Goal: Task Accomplishment & Management: Use online tool/utility

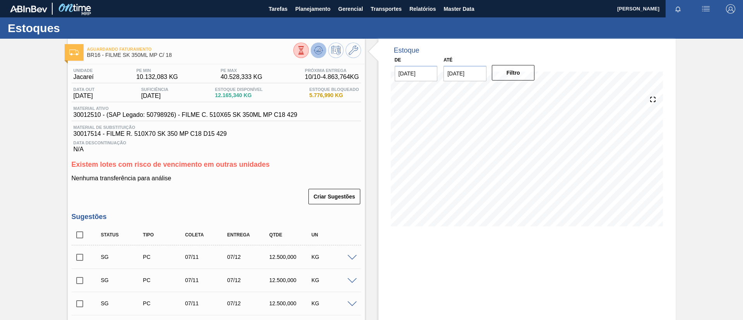
click at [319, 50] on icon at bounding box center [319, 50] width 1 height 3
click at [318, 46] on icon at bounding box center [318, 50] width 9 height 9
drag, startPoint x: 181, startPoint y: 57, endPoint x: 106, endPoint y: 56, distance: 75.9
click at [106, 56] on span "BR16 - FILME SK 350ML MP C/ 18" at bounding box center [190, 55] width 206 height 6
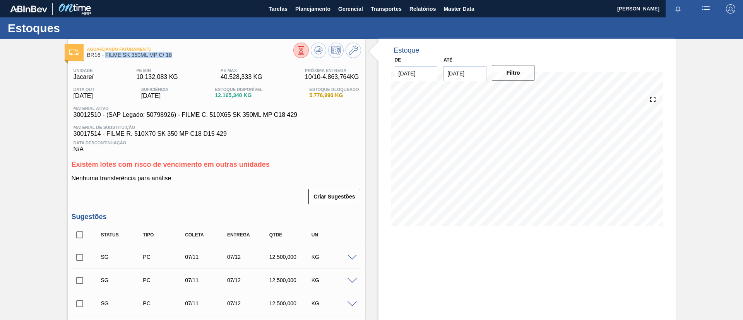
copy span "FILME SK 350ML MP C/ 18"
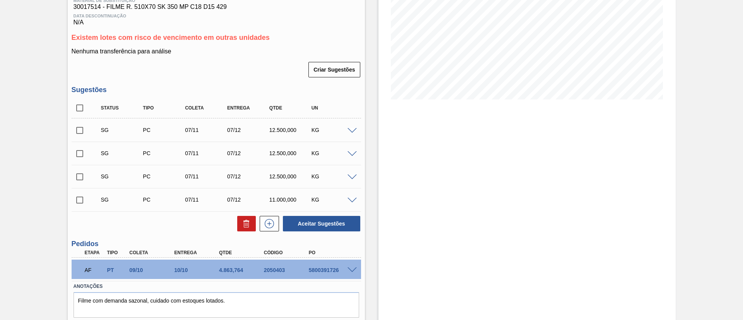
scroll to position [151, 0]
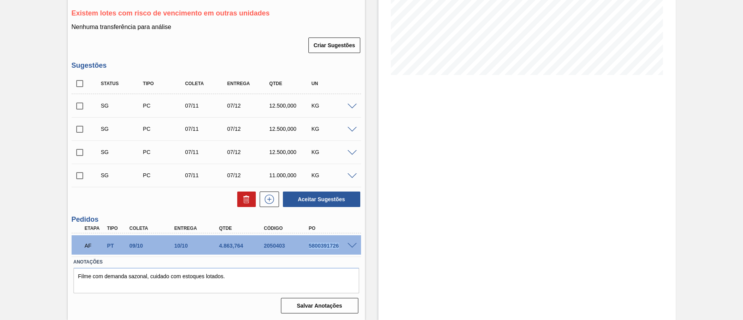
drag, startPoint x: 303, startPoint y: 245, endPoint x: 354, endPoint y: 246, distance: 51.1
click at [354, 246] on div "AF PT 09/10 10/10 4.863,764 2050403 5800391726" at bounding box center [216, 244] width 289 height 19
copy div "5800391726"
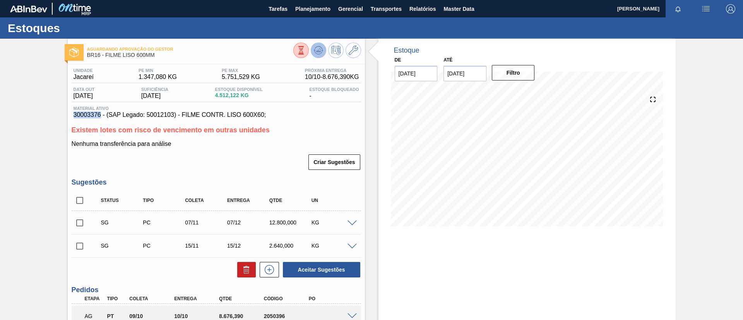
click at [318, 50] on icon at bounding box center [318, 50] width 9 height 9
click at [321, 48] on icon at bounding box center [318, 50] width 9 height 9
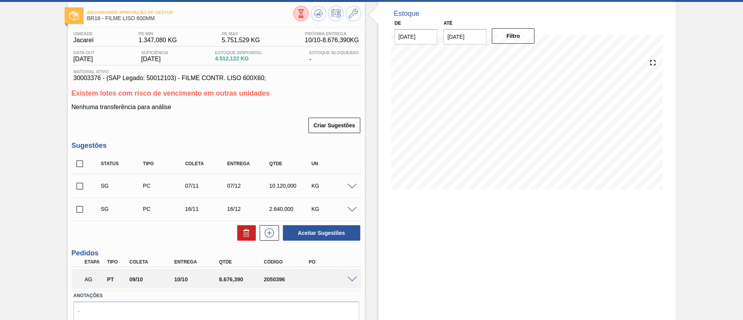
scroll to position [70, 0]
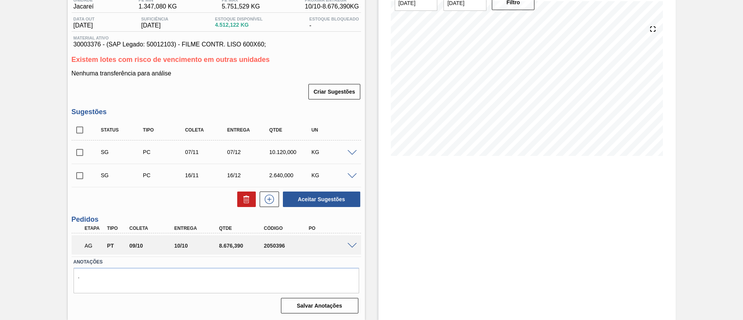
click at [351, 246] on span at bounding box center [351, 246] width 9 height 6
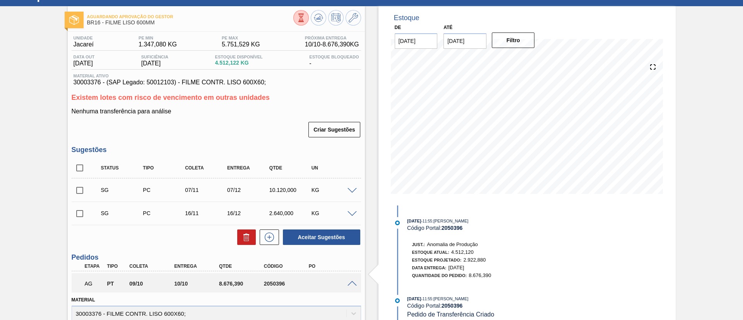
scroll to position [0, 0]
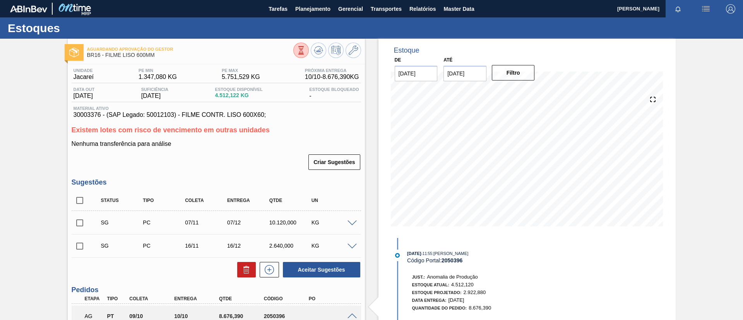
click at [322, 44] on button at bounding box center [318, 50] width 15 height 15
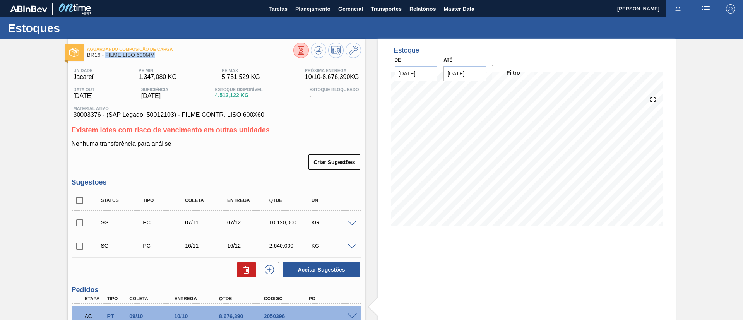
drag, startPoint x: 156, startPoint y: 55, endPoint x: 106, endPoint y: 58, distance: 50.4
click at [106, 58] on span "BR16 - FILME LISO 600MM" at bounding box center [190, 55] width 206 height 6
copy span "FILME LISO 600MM"
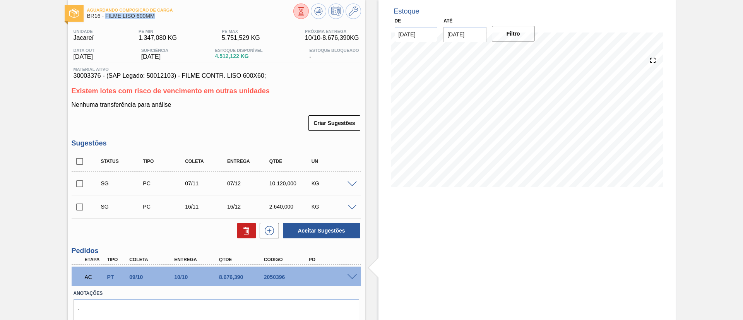
scroll to position [70, 0]
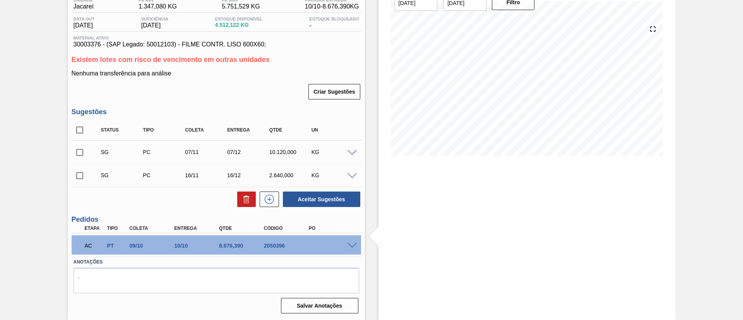
click at [353, 243] on span at bounding box center [351, 246] width 9 height 6
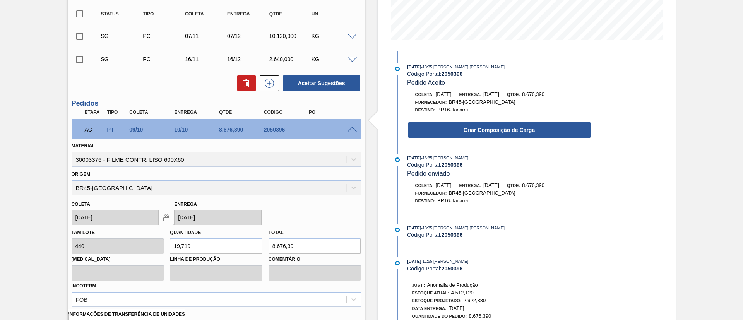
click at [500, 122] on div "Criar Composição de Carga" at bounding box center [499, 130] width 184 height 17
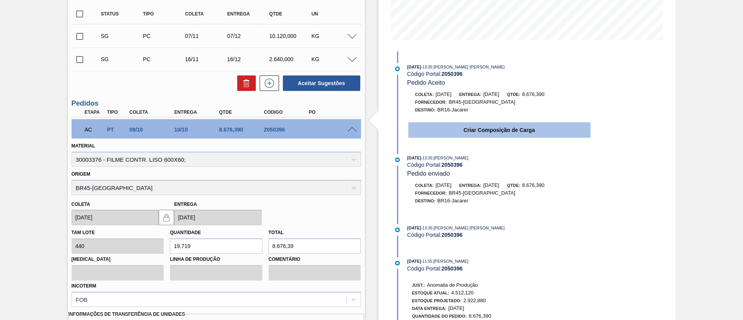
click at [506, 128] on button "Criar Composição de Carga" at bounding box center [499, 129] width 182 height 15
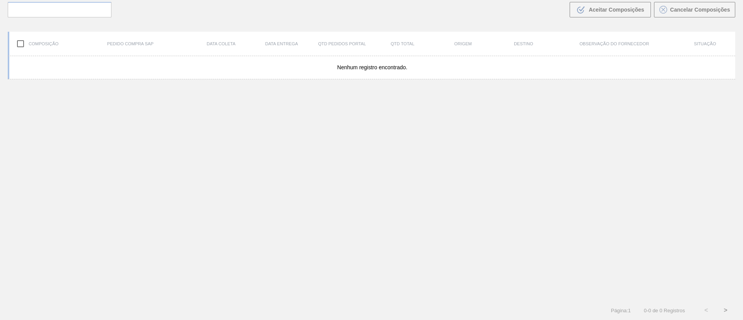
scroll to position [56, 0]
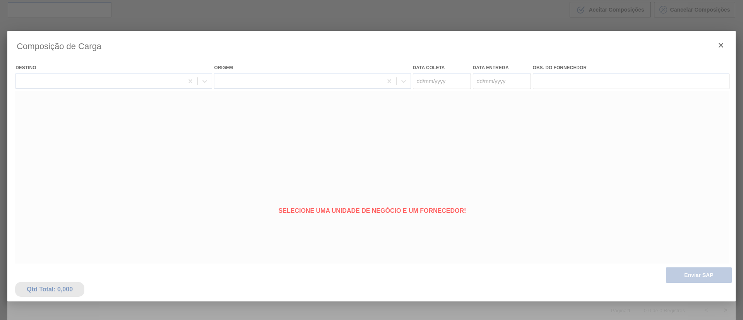
type coleta "[DATE]"
type Entrega "10/10/2025"
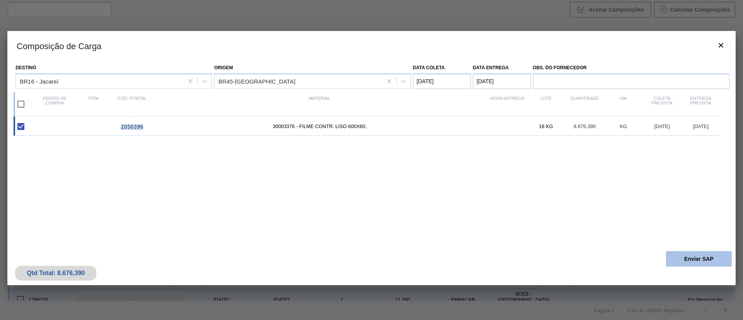
click at [692, 257] on button "Enviar SAP" at bounding box center [699, 258] width 66 height 15
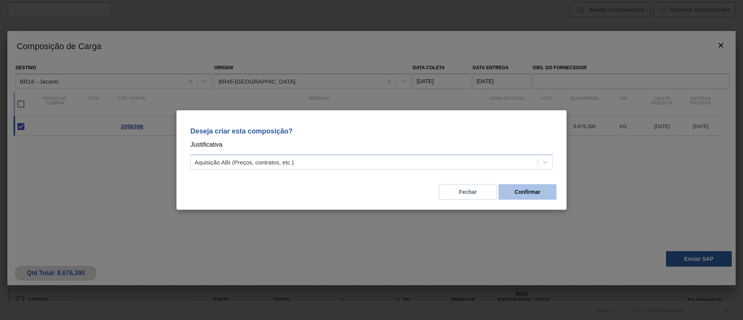
click at [521, 195] on button "Confirmar" at bounding box center [527, 191] width 58 height 15
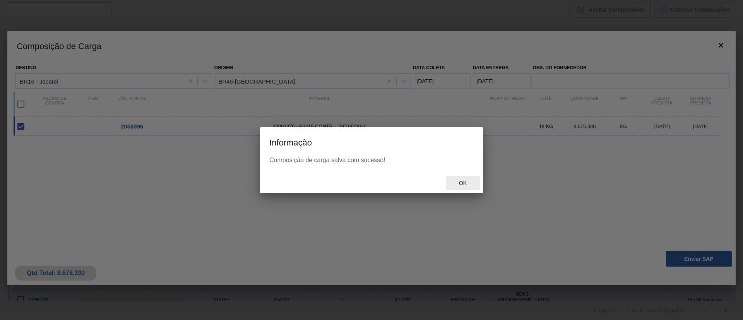
click at [472, 185] on span "Ok" at bounding box center [463, 183] width 20 height 6
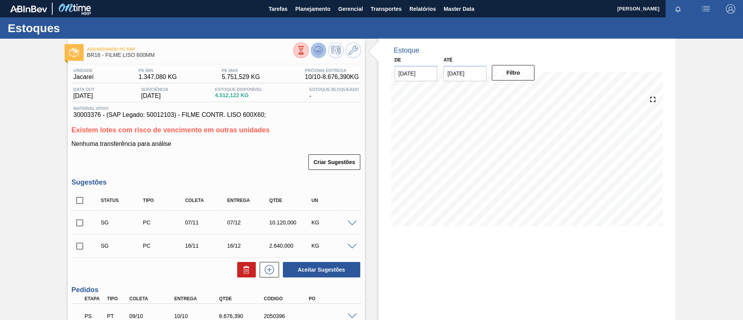
click at [319, 45] on button at bounding box center [318, 50] width 15 height 15
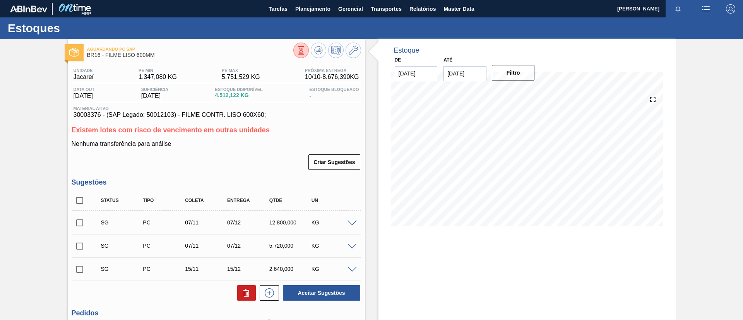
click at [251, 138] on div "Existem lotes com risco de vencimento em outras unidades Nenhuma transferência …" at bounding box center [216, 148] width 289 height 45
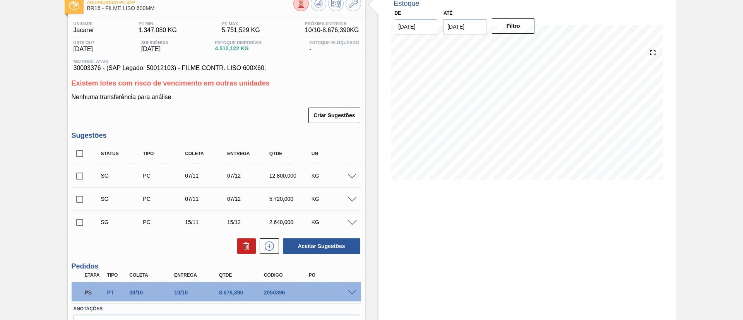
scroll to position [94, 0]
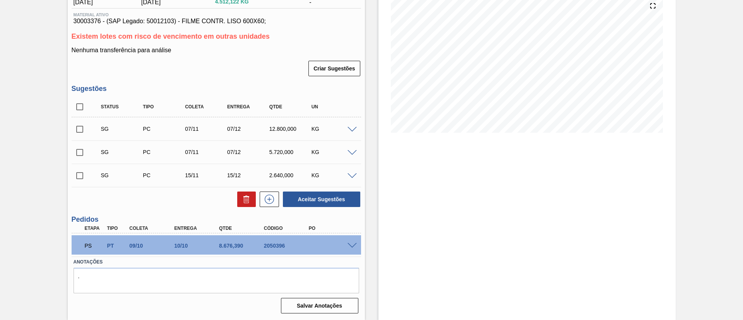
click at [358, 244] on div at bounding box center [353, 245] width 15 height 6
click at [354, 245] on span at bounding box center [351, 246] width 9 height 6
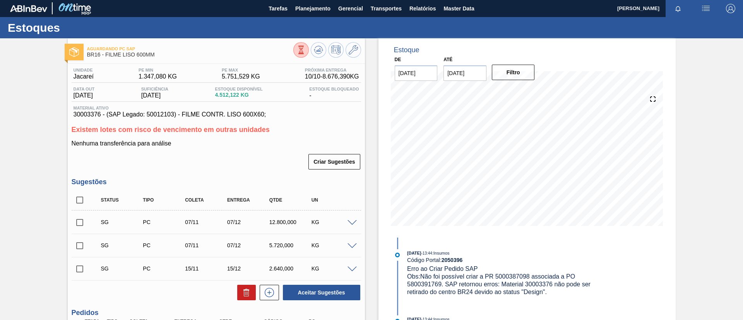
scroll to position [0, 0]
click at [317, 55] on button at bounding box center [318, 50] width 15 height 15
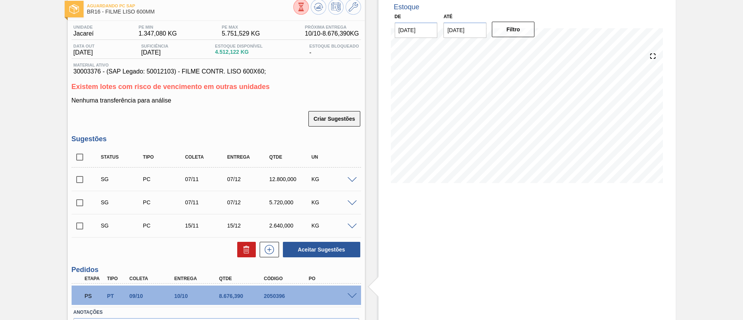
scroll to position [94, 0]
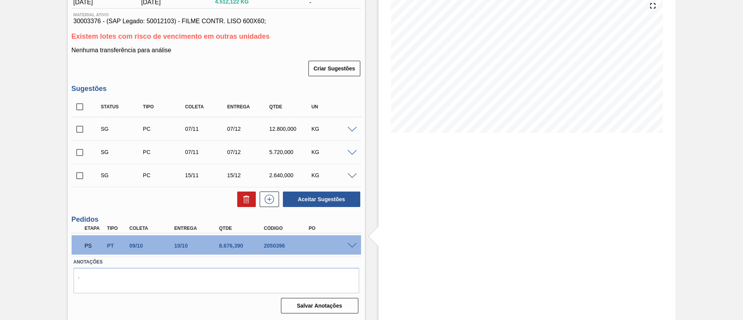
click at [348, 245] on span at bounding box center [351, 246] width 9 height 6
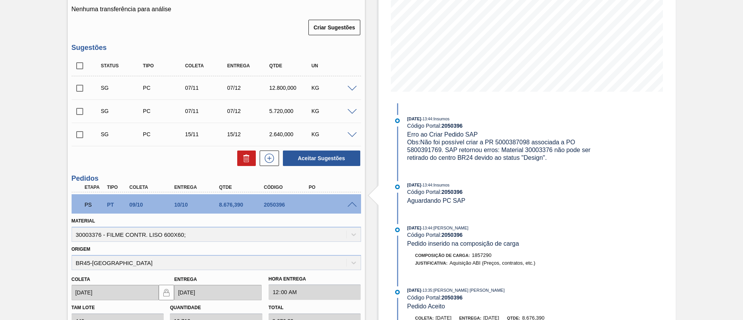
scroll to position [152, 0]
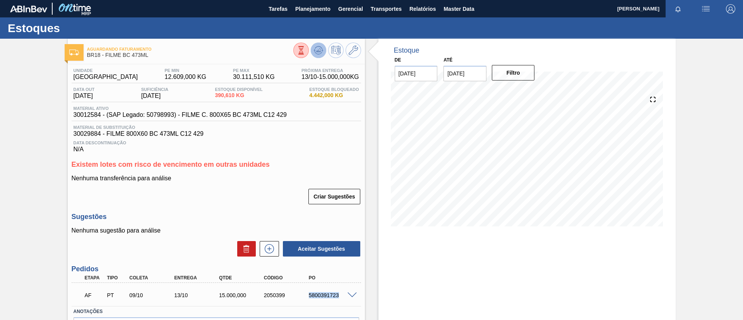
click at [321, 51] on icon at bounding box center [318, 50] width 9 height 9
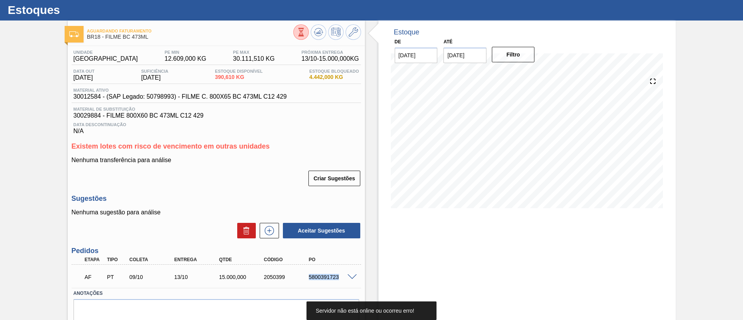
scroll to position [50, 0]
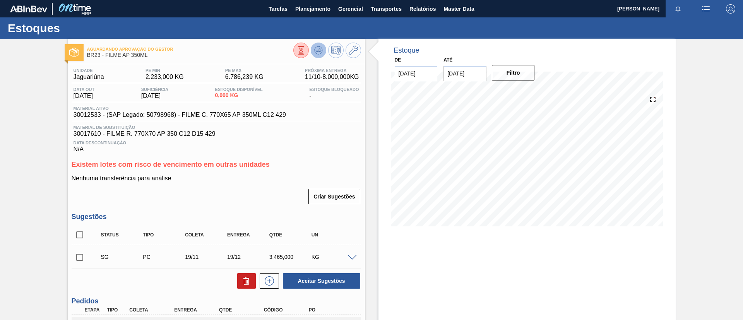
click at [317, 51] on icon at bounding box center [318, 49] width 5 height 3
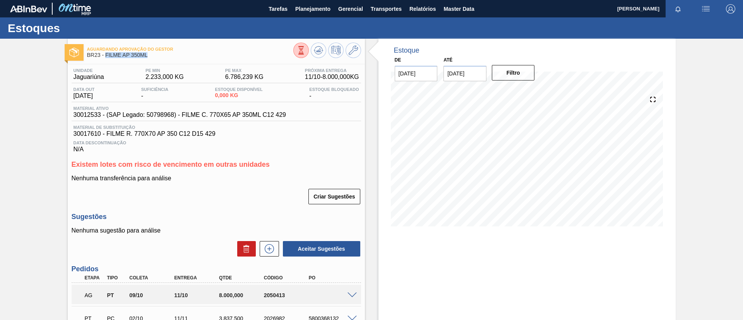
drag, startPoint x: 149, startPoint y: 58, endPoint x: 106, endPoint y: 60, distance: 43.8
click at [106, 60] on div "Aguardando Aprovação do Gestor BR23 - FILME AP 350ML" at bounding box center [190, 52] width 206 height 17
copy span "FILME AP 350ML"
click at [316, 47] on icon at bounding box center [318, 50] width 9 height 9
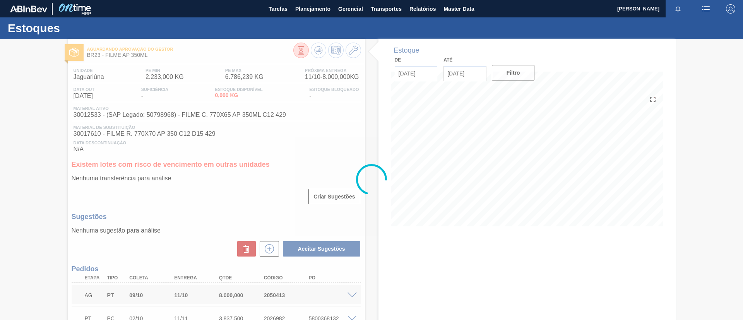
click at [32, 178] on div at bounding box center [371, 179] width 743 height 281
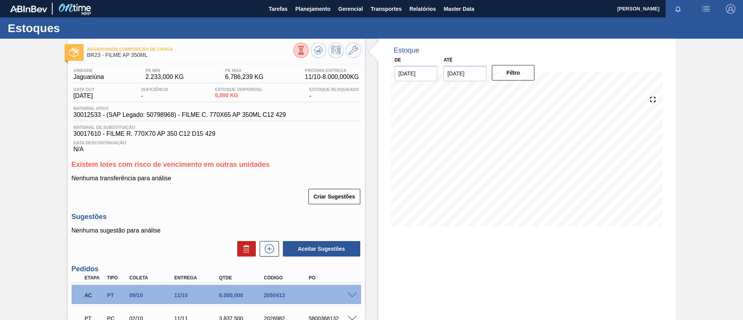
click at [352, 294] on span at bounding box center [351, 296] width 9 height 6
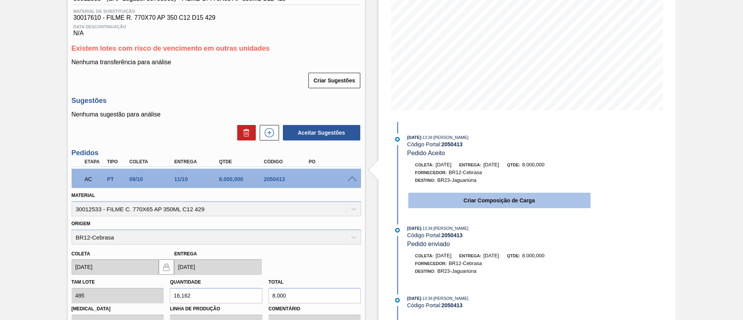
click at [493, 204] on button "Criar Composição de Carga" at bounding box center [499, 200] width 182 height 15
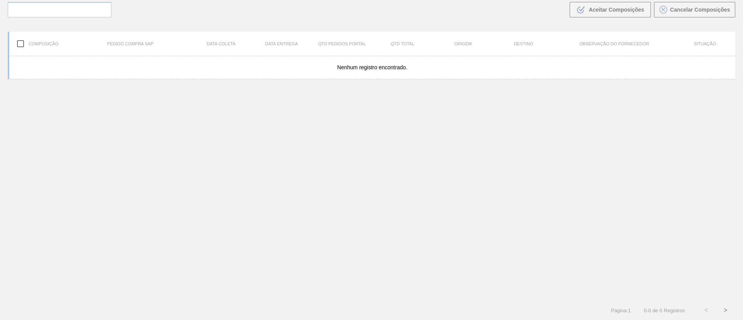
scroll to position [56, 0]
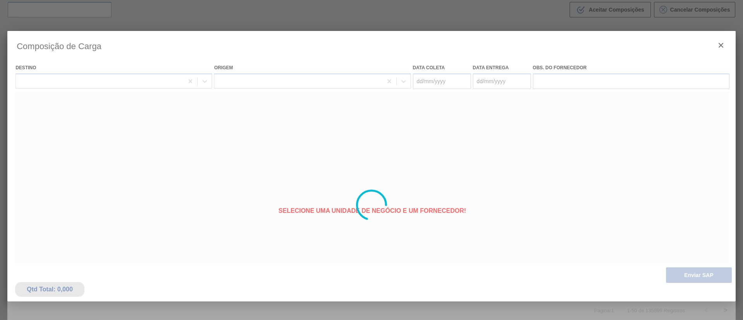
type coleta "09/10/2025"
type Entrega "[DATE]"
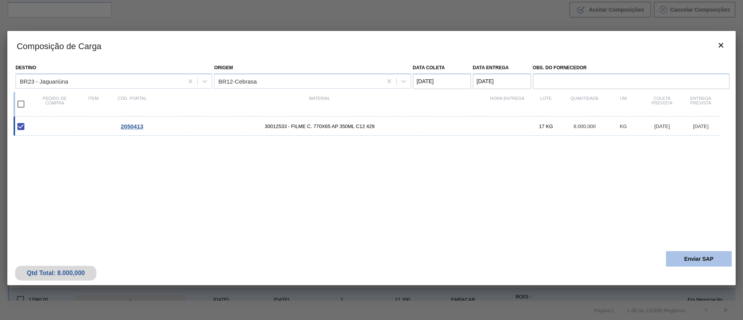
click at [686, 260] on button "Enviar SAP" at bounding box center [699, 258] width 66 height 15
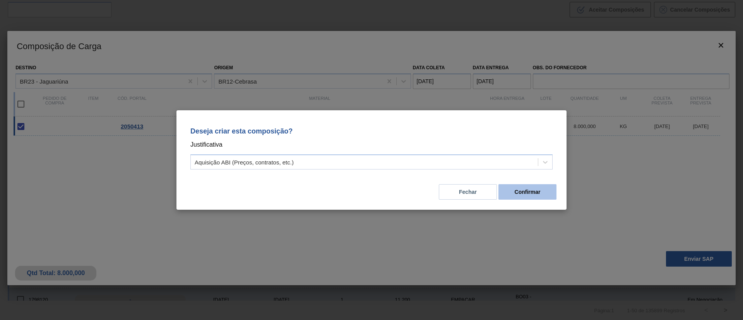
click at [522, 193] on button "Confirmar" at bounding box center [527, 191] width 58 height 15
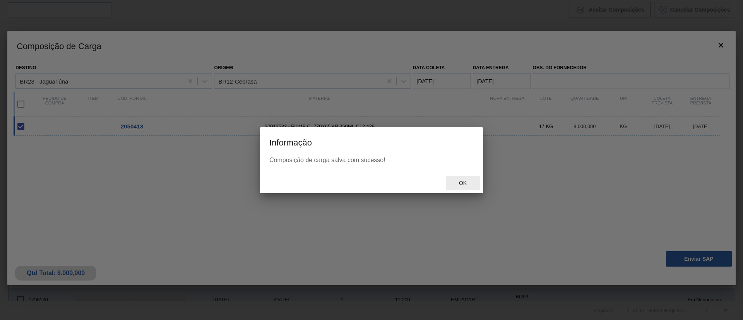
click at [454, 177] on div "Ok" at bounding box center [463, 183] width 34 height 14
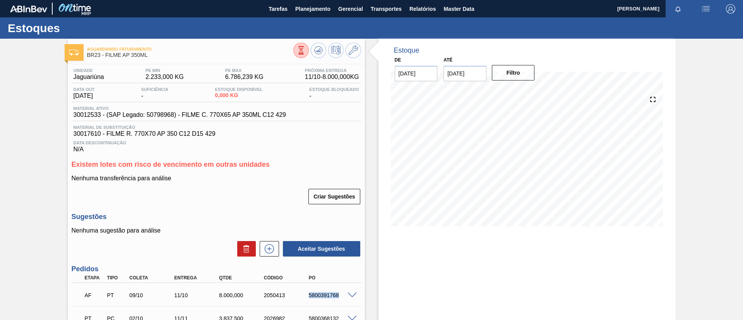
drag, startPoint x: 301, startPoint y: 294, endPoint x: 344, endPoint y: 293, distance: 43.8
click at [344, 293] on div "AF PT 09/10 11/10 8.000,000 2050413 5800391768" at bounding box center [214, 294] width 269 height 15
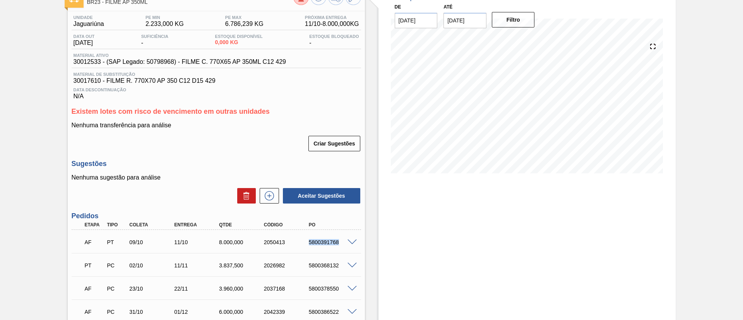
scroll to position [116, 0]
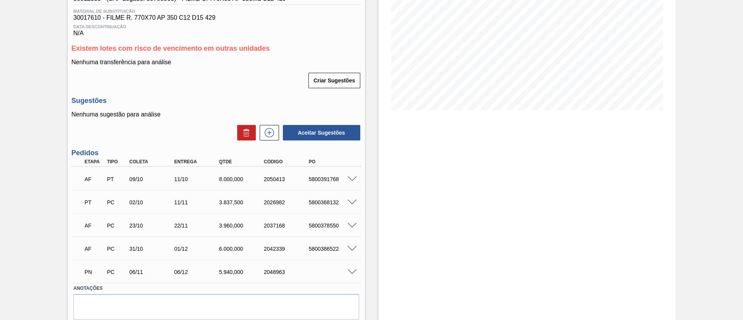
click at [0, 116] on div "Aguardando Faturamento BR23 - FILME AP 350ML Unidade Jaguariúna PE MIN 2.233,00…" at bounding box center [371, 135] width 743 height 424
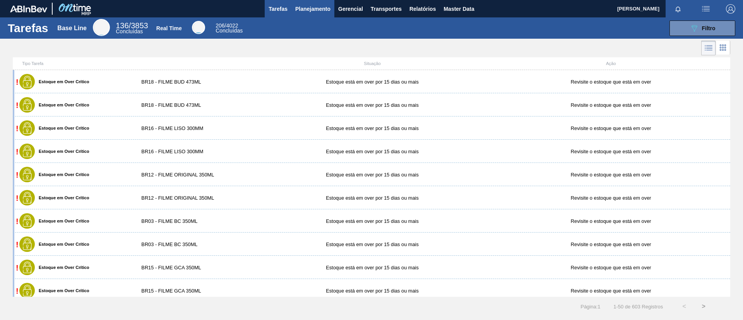
click at [297, 5] on span "Planejamento" at bounding box center [312, 8] width 35 height 9
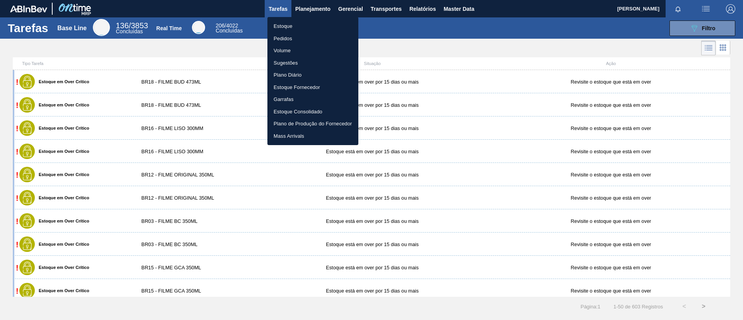
click at [296, 22] on li "Estoque" at bounding box center [312, 26] width 91 height 12
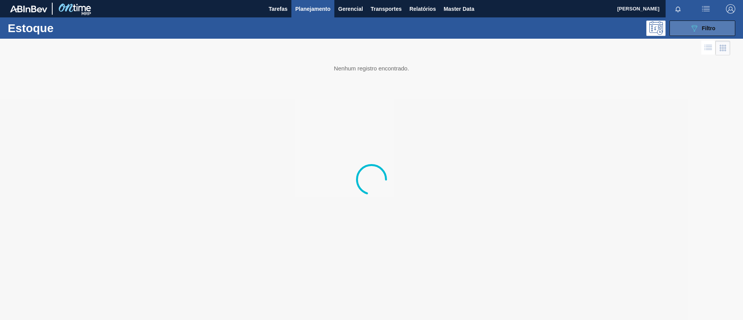
click at [696, 27] on icon at bounding box center [695, 28] width 6 height 7
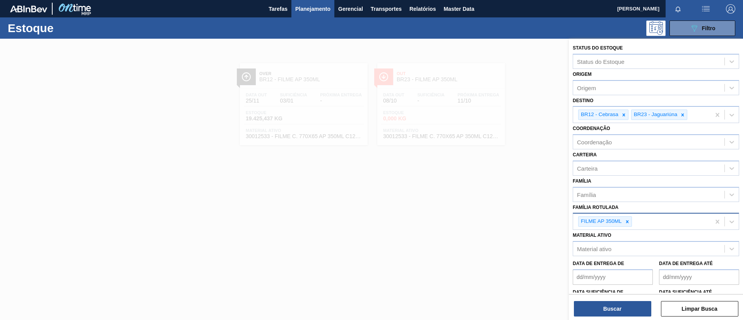
click at [629, 229] on div "FILME AP 350ML" at bounding box center [641, 222] width 137 height 16
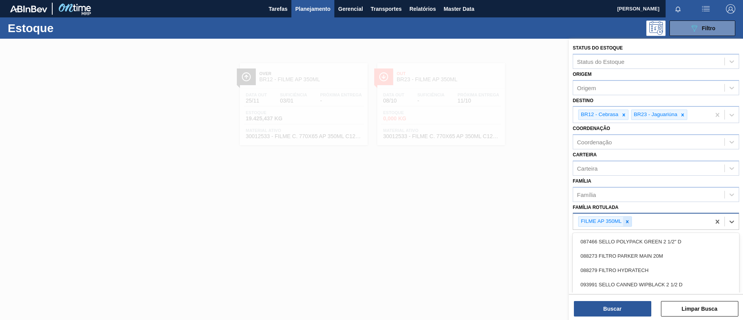
click at [628, 224] on icon at bounding box center [627, 221] width 5 height 5
type Rotulada "BC PM SL"
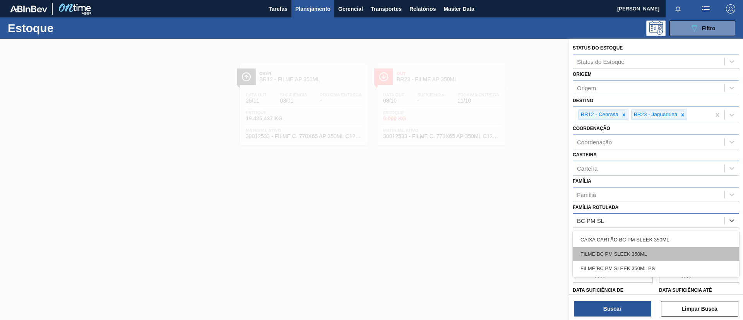
click at [628, 249] on div "FILME BC PM SLEEK 350ML" at bounding box center [656, 254] width 166 height 14
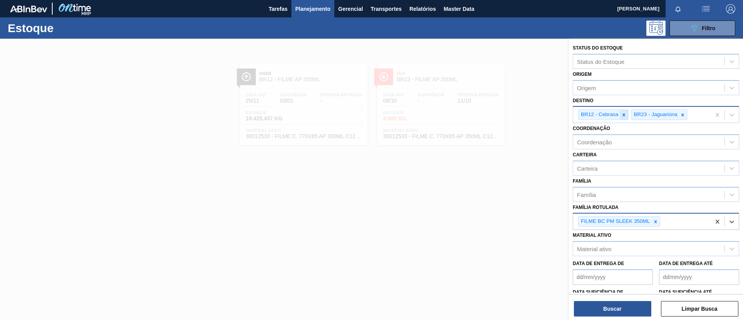
click at [625, 115] on icon at bounding box center [623, 114] width 5 height 5
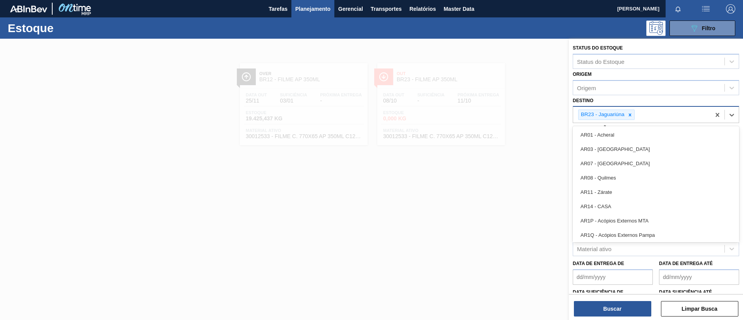
click at [625, 116] on div "BR23 - Jaguariúna" at bounding box center [602, 115] width 47 height 10
click at [632, 113] on icon at bounding box center [629, 114] width 5 height 5
type input "R"
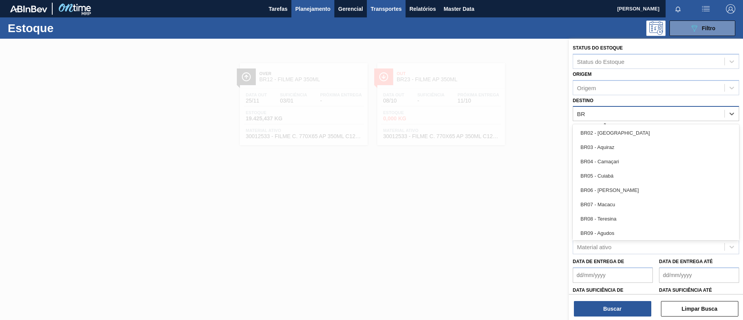
type input "BR"
type input "BR26"
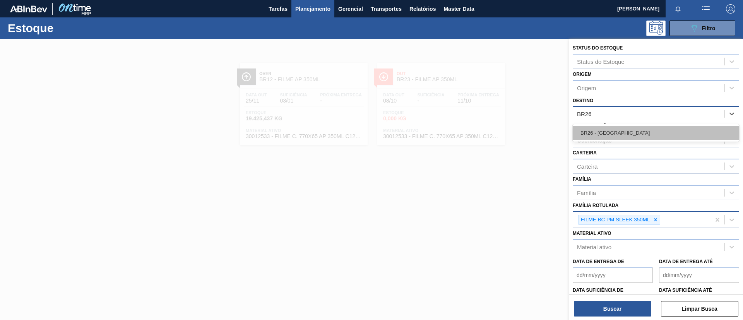
click at [609, 134] on div "BR26 - [GEOGRAPHIC_DATA]" at bounding box center [656, 133] width 166 height 14
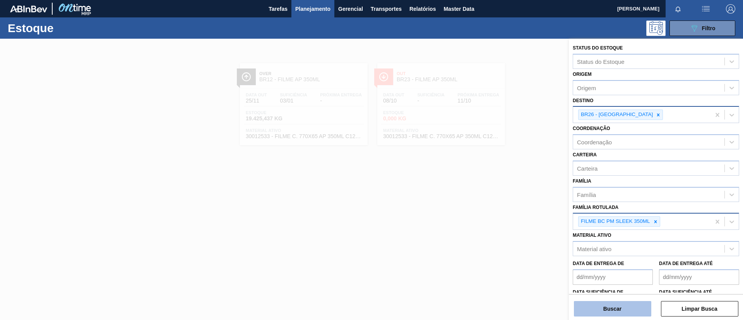
click at [629, 309] on button "Buscar" at bounding box center [612, 308] width 77 height 15
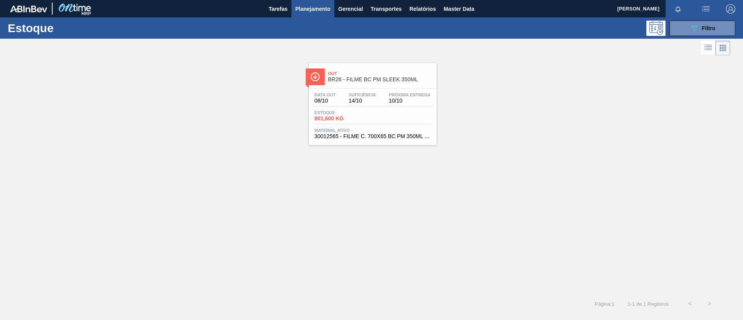
click at [368, 111] on span "Estoque" at bounding box center [342, 112] width 54 height 5
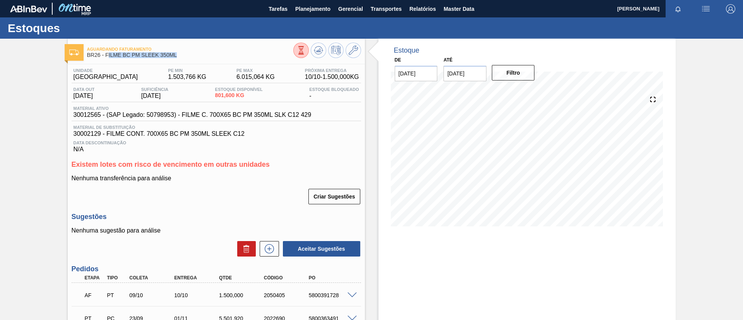
drag, startPoint x: 185, startPoint y: 58, endPoint x: 107, endPoint y: 55, distance: 77.8
click at [107, 55] on span "BR26 - FILME BC PM SLEEK 350ML" at bounding box center [190, 55] width 206 height 6
click at [108, 56] on span "BR26 - FILME BC PM SLEEK 350ML" at bounding box center [190, 55] width 206 height 6
drag, startPoint x: 107, startPoint y: 56, endPoint x: 172, endPoint y: 59, distance: 64.7
click at [172, 59] on div "Aguardando Faturamento BR26 - FILME BC PM SLEEK 350ML" at bounding box center [190, 52] width 206 height 17
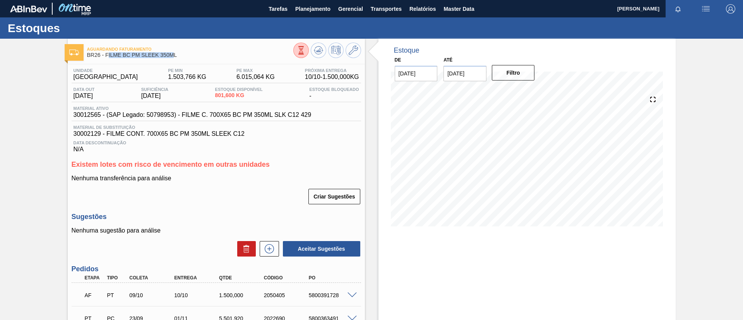
click at [172, 59] on div "Aguardando Faturamento BR26 - FILME BC PM SLEEK 350ML" at bounding box center [190, 52] width 206 height 17
drag, startPoint x: 180, startPoint y: 58, endPoint x: 106, endPoint y: 56, distance: 73.9
click at [106, 56] on div "Aguardando Faturamento BR26 - FILME BC PM SLEEK 350ML" at bounding box center [190, 52] width 206 height 17
copy span "FILME BC PM SLEEK 350ML"
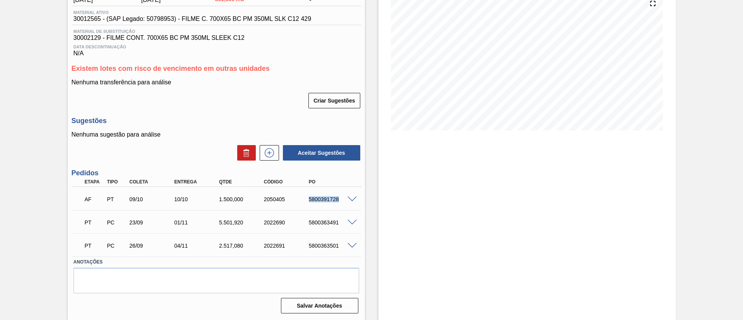
drag, startPoint x: 296, startPoint y: 202, endPoint x: 347, endPoint y: 192, distance: 53.0
click at [347, 192] on div "AF PT 09/10 10/10 1.500,000 2050405 5800391728" at bounding box center [214, 198] width 269 height 15
copy div "5800391728"
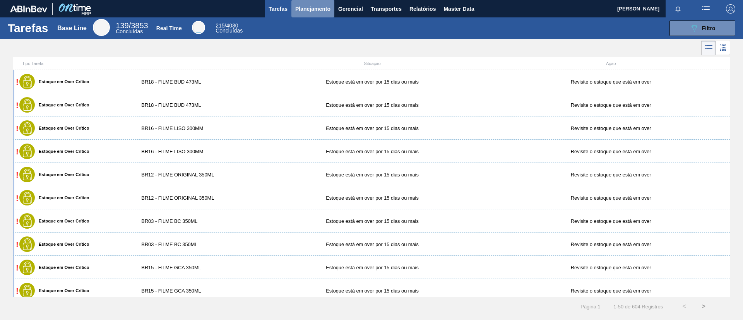
click at [300, 11] on span "Planejamento" at bounding box center [312, 8] width 35 height 9
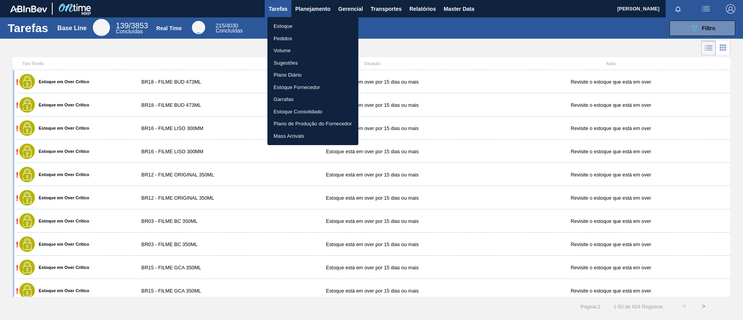
drag, startPoint x: 300, startPoint y: 36, endPoint x: 252, endPoint y: 4, distance: 57.5
click at [300, 36] on li "Pedidos" at bounding box center [312, 39] width 91 height 12
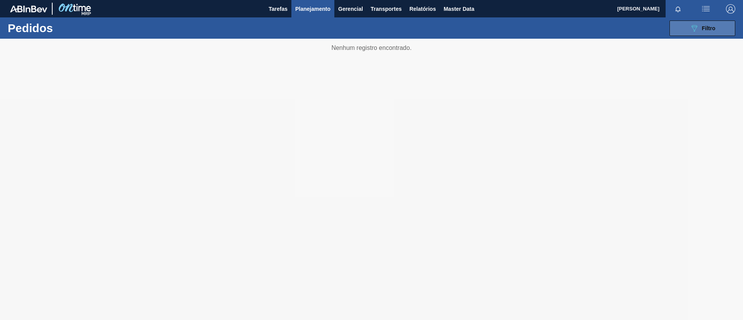
click at [697, 26] on icon at bounding box center [695, 28] width 6 height 7
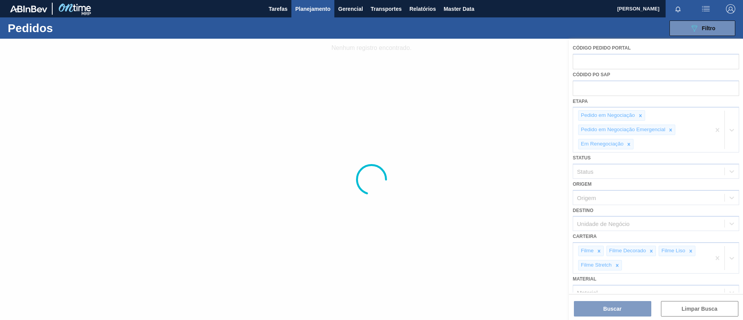
click at [720, 128] on div at bounding box center [371, 179] width 743 height 281
click at [716, 131] on div at bounding box center [371, 179] width 743 height 281
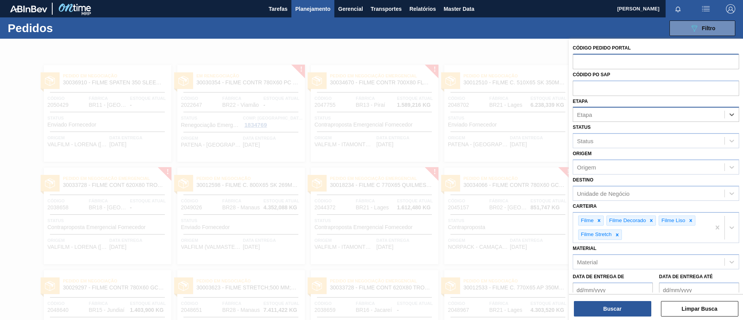
click at [635, 53] on div "Código Pedido Portal" at bounding box center [656, 56] width 166 height 27
click at [638, 58] on input "text" at bounding box center [656, 61] width 166 height 15
paste input "2"
type input "2012"
type input "2012030"
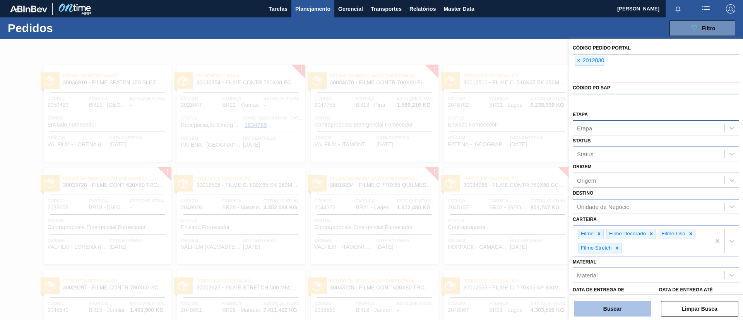
click at [613, 308] on button "Buscar" at bounding box center [612, 308] width 77 height 15
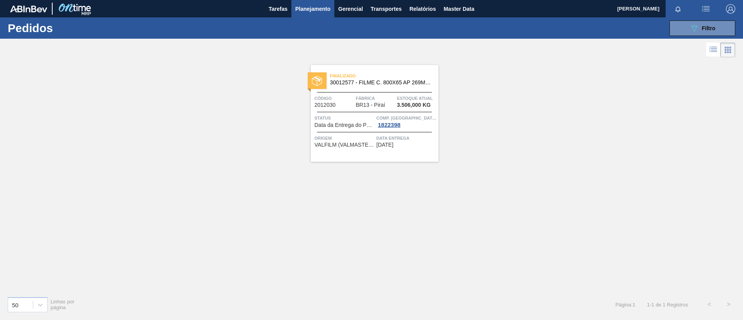
click at [381, 87] on div "Finalizado 30012577 - FILME C. 800X65 AP 269ML MP C15 429" at bounding box center [375, 79] width 128 height 17
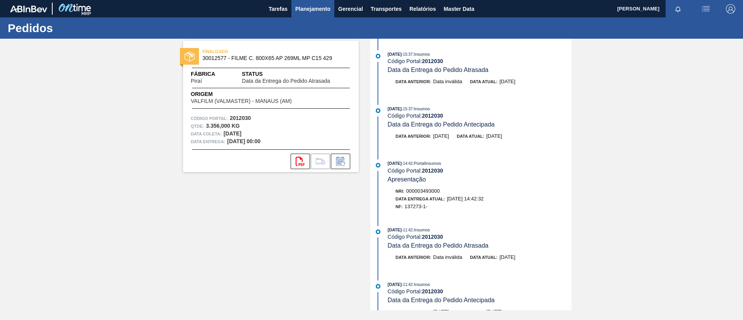
click at [317, 10] on span "Planejamento" at bounding box center [312, 8] width 35 height 9
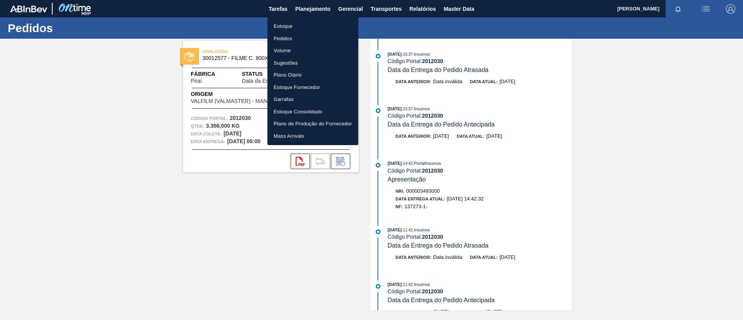
click at [320, 39] on li "Pedidos" at bounding box center [312, 39] width 91 height 12
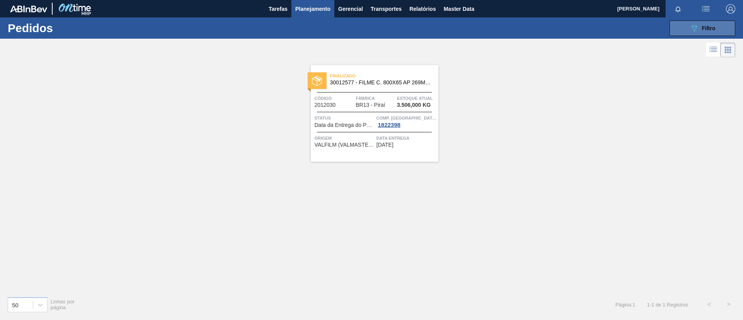
click at [707, 33] on button "089F7B8B-B2A5-4AFE-B5C0-19BA573D28AC Filtro" at bounding box center [702, 28] width 66 height 15
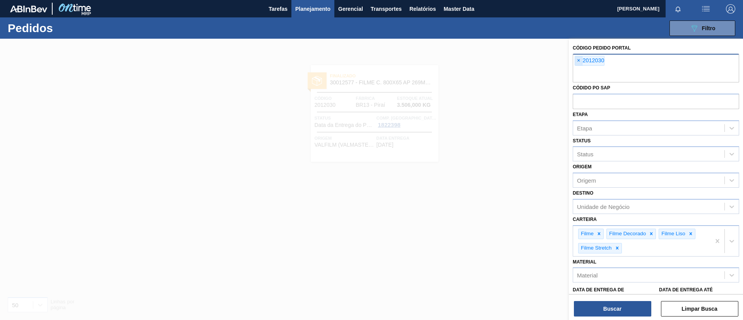
click at [581, 61] on span "×" at bounding box center [578, 60] width 7 height 9
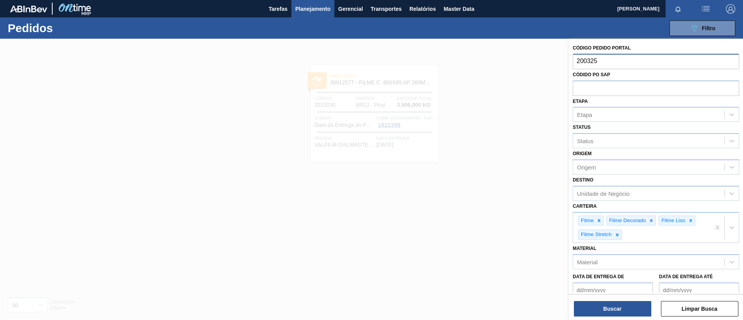
type input "2003256"
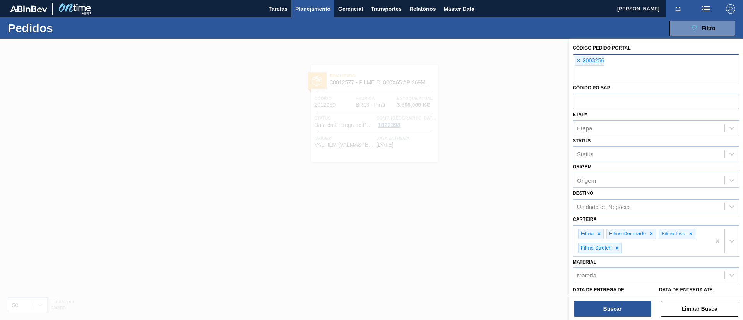
click at [613, 299] on div "Buscar Limpar Busca" at bounding box center [656, 305] width 174 height 22
click at [617, 304] on button "Buscar" at bounding box center [612, 308] width 77 height 15
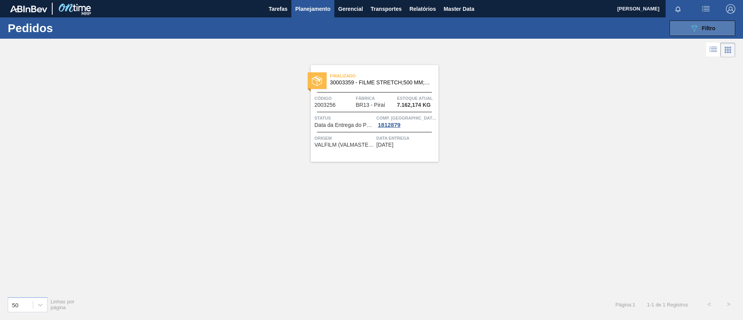
click at [694, 25] on icon at bounding box center [695, 28] width 6 height 7
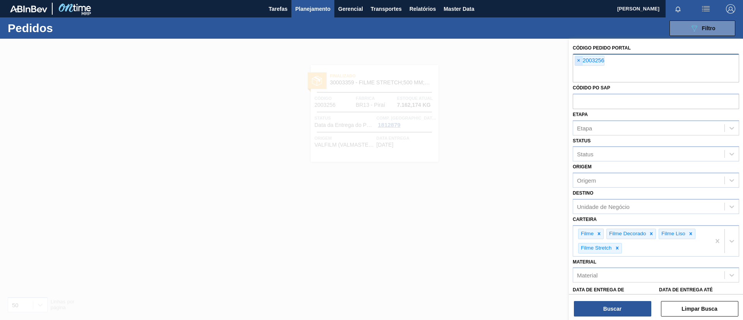
click at [579, 59] on span "×" at bounding box center [578, 60] width 7 height 9
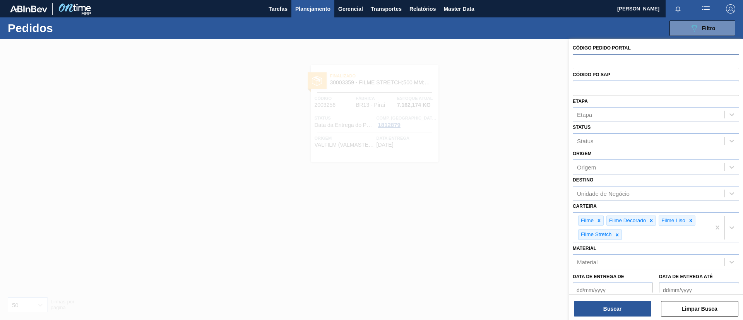
paste input "text"
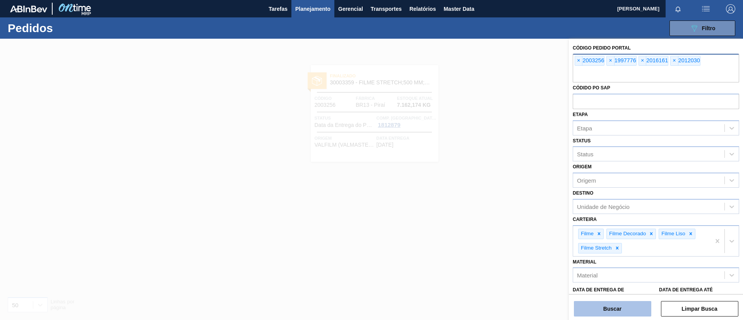
click at [606, 311] on button "Buscar" at bounding box center [612, 308] width 77 height 15
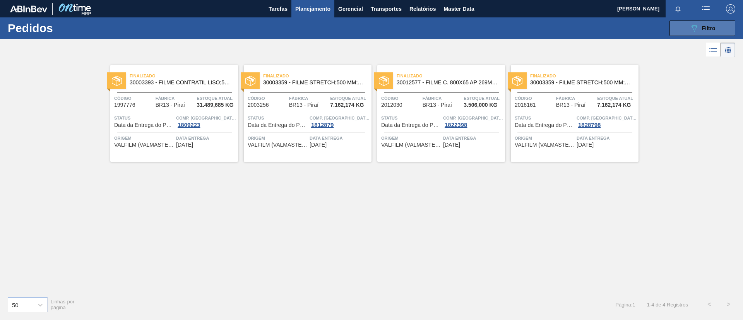
drag, startPoint x: 724, startPoint y: 29, endPoint x: 720, endPoint y: 32, distance: 5.2
click at [724, 31] on button "089F7B8B-B2A5-4AFE-B5C0-19BA573D28AC Filtro" at bounding box center [702, 28] width 66 height 15
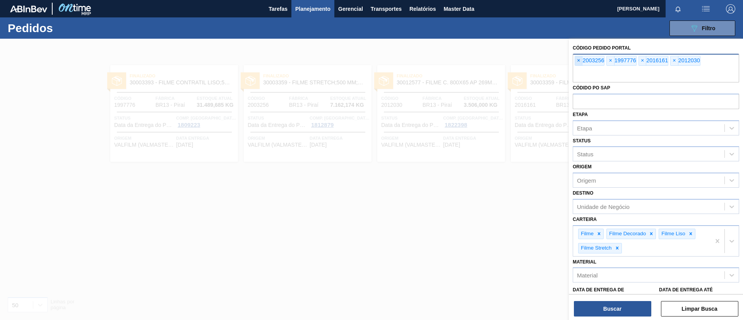
click at [579, 62] on span "×" at bounding box center [578, 60] width 7 height 9
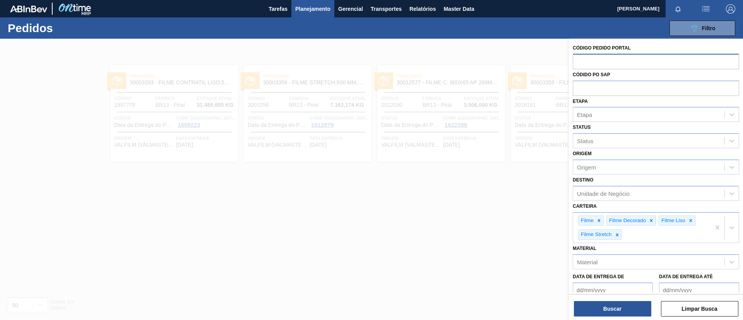
click at [579, 62] on input "text" at bounding box center [656, 61] width 166 height 15
paste input "text"
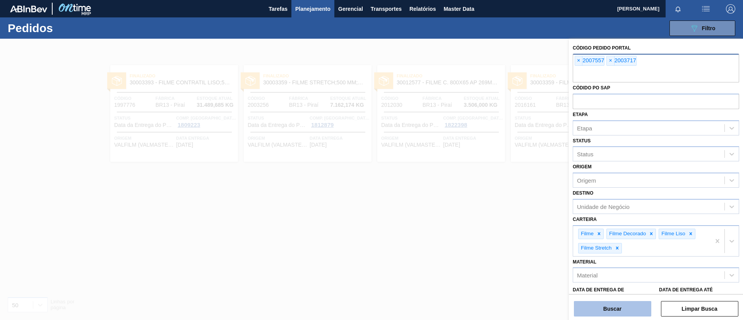
click at [606, 304] on button "Buscar" at bounding box center [612, 308] width 77 height 15
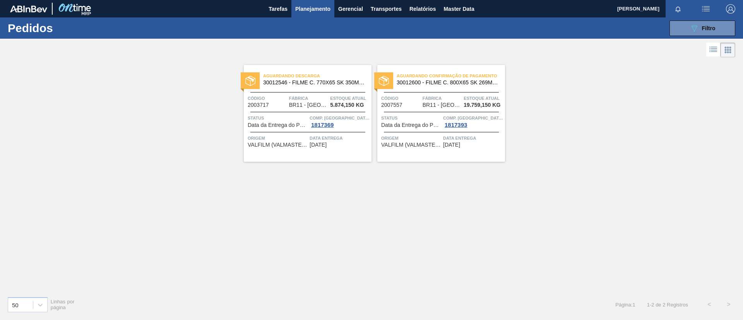
click at [466, 85] on span "30012600 - FILME C. 800X65 SK 269ML MP C15 429" at bounding box center [448, 83] width 102 height 6
click at [699, 18] on div "089F7B8B-B2A5-4AFE-B5C0-19BA573D28AC Filtro Código Pedido Portal × 2007557 × 20…" at bounding box center [431, 28] width 616 height 23
click at [703, 23] on button "089F7B8B-B2A5-4AFE-B5C0-19BA573D28AC Filtro" at bounding box center [702, 28] width 66 height 15
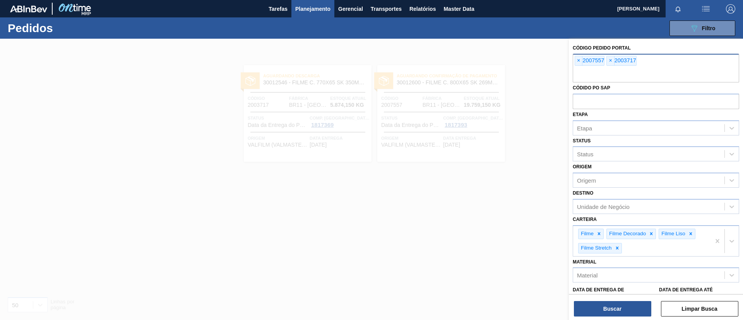
click at [584, 58] on div "× 2007557" at bounding box center [590, 61] width 30 height 10
click at [582, 58] on div "× 2007557" at bounding box center [590, 61] width 30 height 10
click at [580, 58] on span "×" at bounding box center [578, 60] width 7 height 9
paste input "2030897"
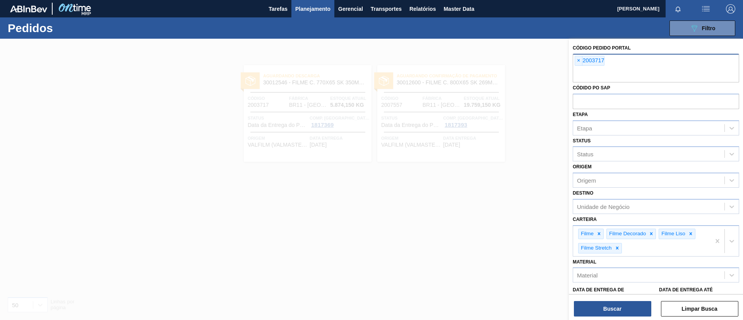
type input "2030897"
click at [621, 307] on button "Buscar" at bounding box center [612, 308] width 77 height 15
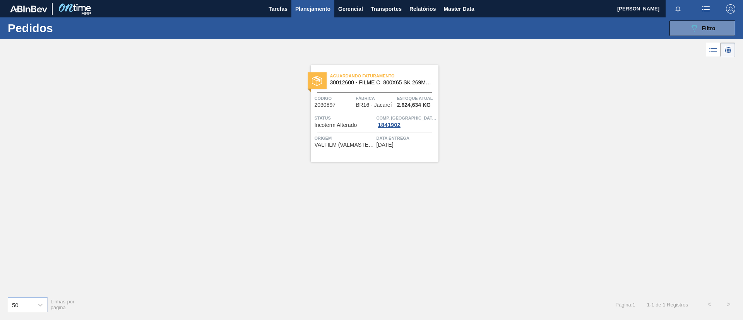
click at [353, 89] on div "Aguardando Faturamento 30012600 - FILME C. 800X65 SK 269ML MP C15 429 Código 20…" at bounding box center [375, 113] width 128 height 97
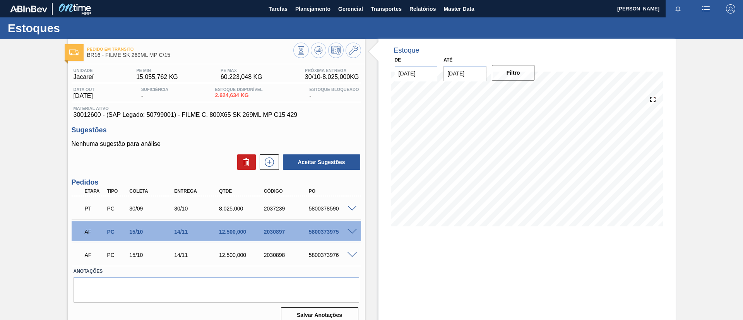
click at [350, 228] on div at bounding box center [353, 231] width 15 height 6
click at [350, 229] on span at bounding box center [351, 232] width 9 height 6
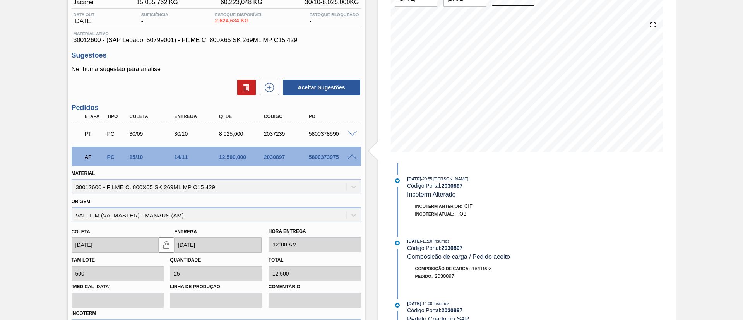
scroll to position [174, 0]
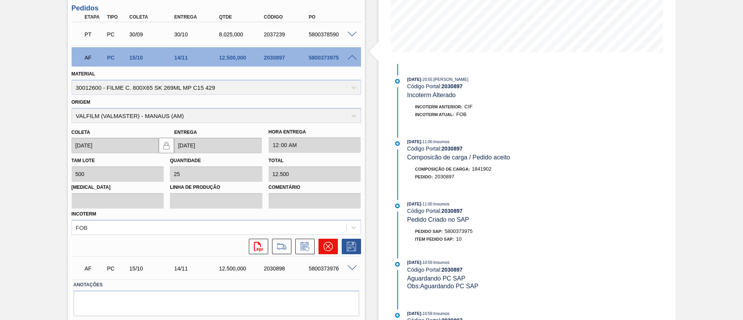
click at [324, 245] on icon at bounding box center [328, 246] width 9 height 9
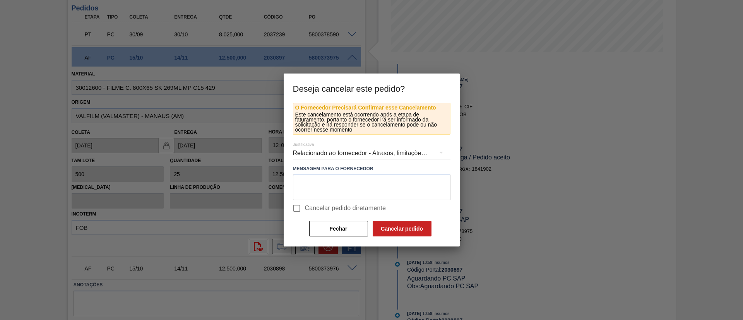
click at [347, 211] on span "Cancelar pedido diretamente" at bounding box center [345, 208] width 81 height 9
click at [305, 211] on input "Cancelar pedido diretamente" at bounding box center [297, 208] width 16 height 16
checkbox input "true"
click at [398, 231] on button "Cancelar pedido" at bounding box center [402, 228] width 59 height 15
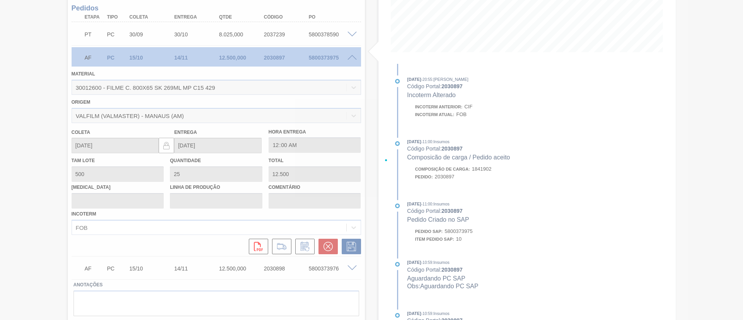
scroll to position [13, 0]
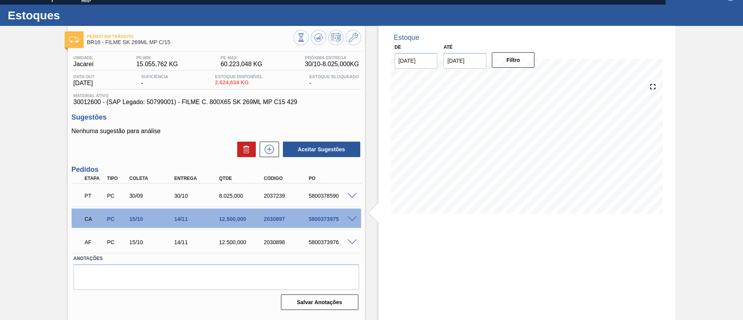
click at [321, 31] on button at bounding box center [318, 37] width 15 height 15
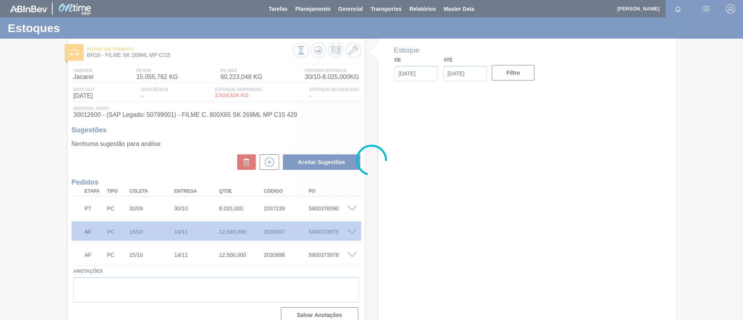
click at [309, 9] on div at bounding box center [371, 160] width 743 height 320
drag, startPoint x: 309, startPoint y: 9, endPoint x: 308, endPoint y: 3, distance: 6.6
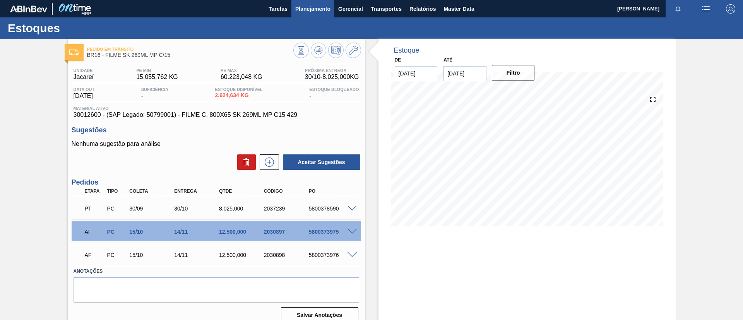
drag, startPoint x: 308, startPoint y: 3, endPoint x: 308, endPoint y: 10, distance: 7.8
click at [308, 10] on span "Planejamento" at bounding box center [312, 8] width 35 height 9
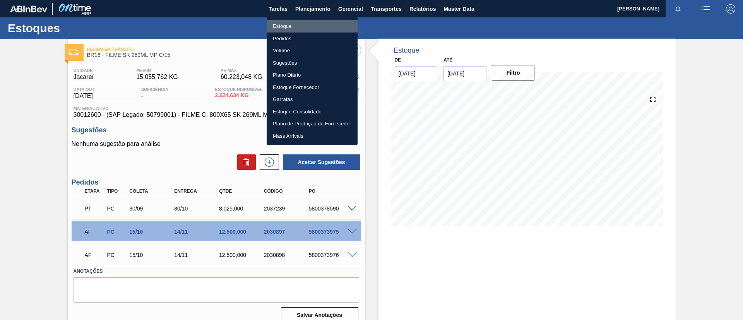
click at [316, 23] on li "Estoque" at bounding box center [312, 26] width 91 height 12
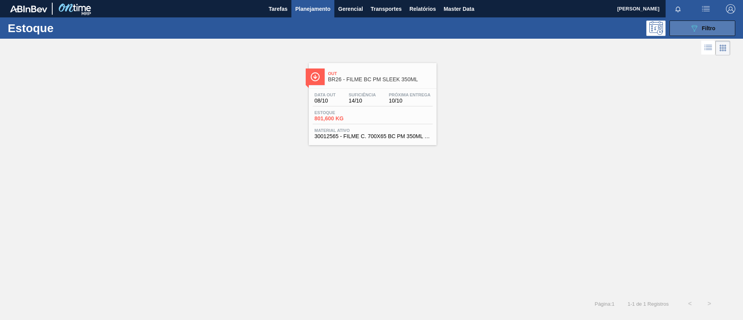
click at [687, 24] on button "089F7B8B-B2A5-4AFE-B5C0-19BA573D28AC Filtro" at bounding box center [702, 28] width 66 height 15
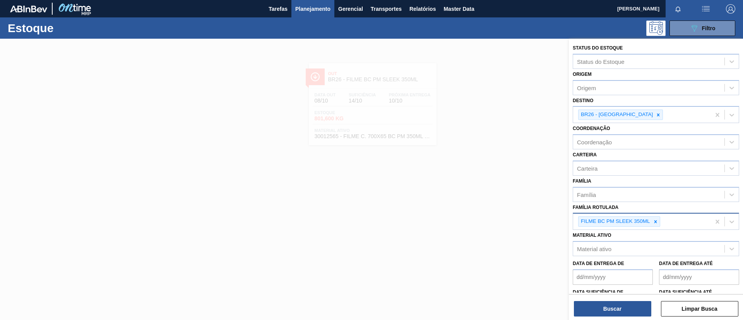
click at [654, 222] on icon at bounding box center [655, 221] width 5 height 5
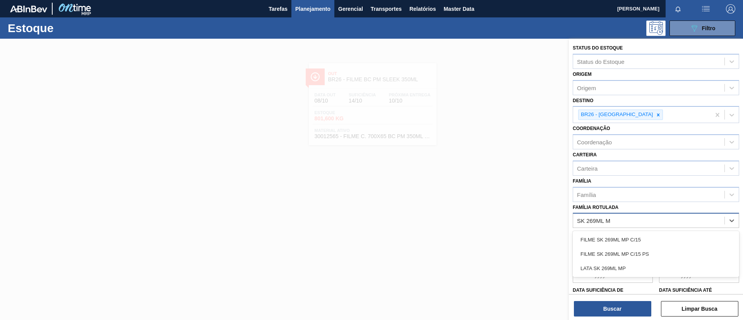
type Rotulada "SK 269ML MP"
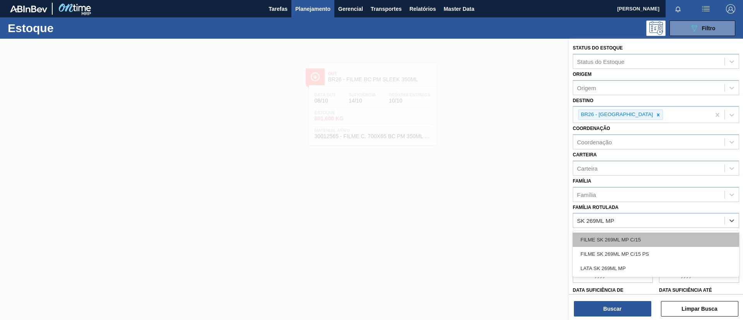
click at [655, 233] on div "FILME SK 269ML MP C/15" at bounding box center [656, 240] width 166 height 14
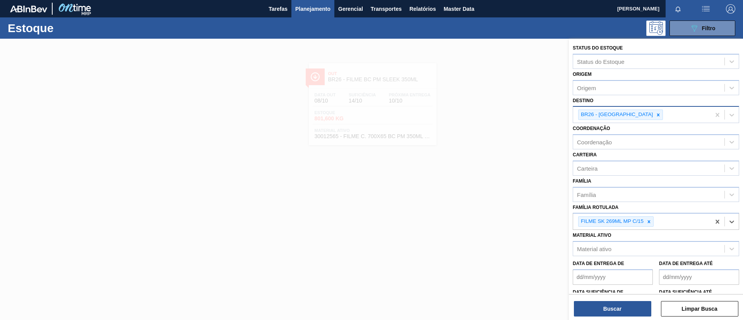
click at [657, 114] on icon at bounding box center [658, 114] width 3 height 3
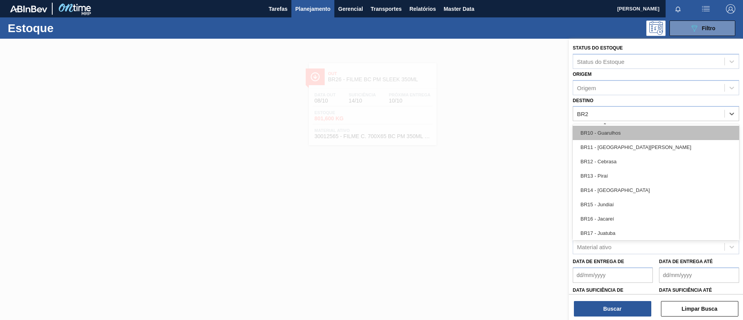
type input "BR23"
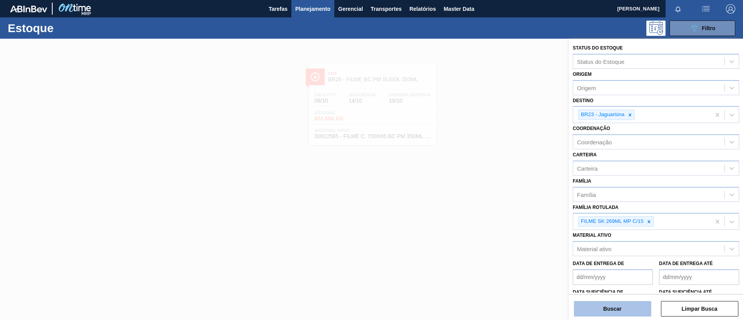
click at [591, 310] on button "Buscar" at bounding box center [612, 308] width 77 height 15
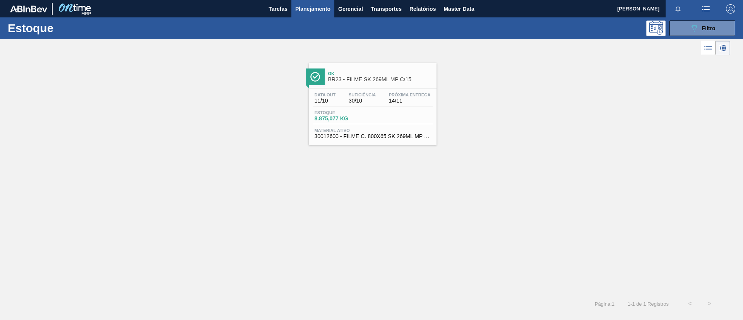
click at [383, 106] on div "Data out 11/10 Suficiência 30/10 Próxima Entrega 14/11" at bounding box center [373, 99] width 120 height 14
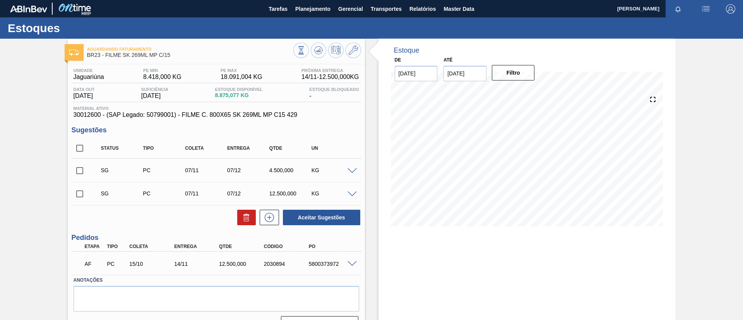
click at [349, 193] on span at bounding box center [351, 195] width 9 height 6
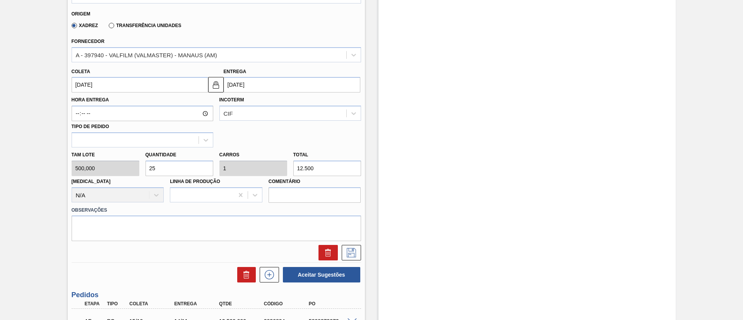
scroll to position [232, 0]
click at [263, 169] on div "[PERSON_NAME] 500,000 Quantidade 25 Carros 1 Total 12.500 [MEDICAL_DATA] N/A Li…" at bounding box center [216, 174] width 296 height 55
paste input "1.9"
type input "23,8"
type input "0,952"
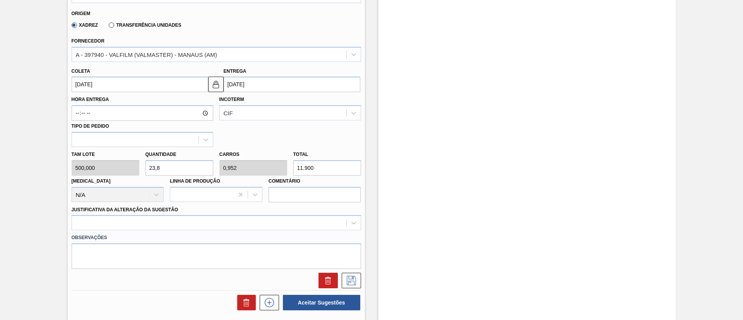
type input "11.900"
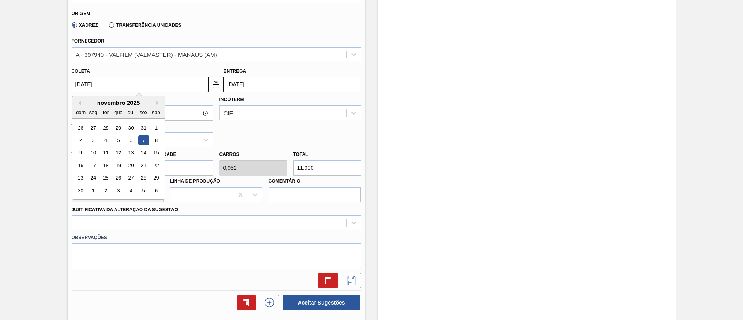
click at [178, 85] on input "[DATE]" at bounding box center [140, 84] width 137 height 15
click at [79, 105] on button "Previous Month" at bounding box center [78, 102] width 5 height 5
click at [112, 140] on div "5 6 7 8 9 10 11" at bounding box center [118, 140] width 88 height 12
click at [118, 137] on div "8" at bounding box center [118, 140] width 10 height 10
type input "[DATE]"
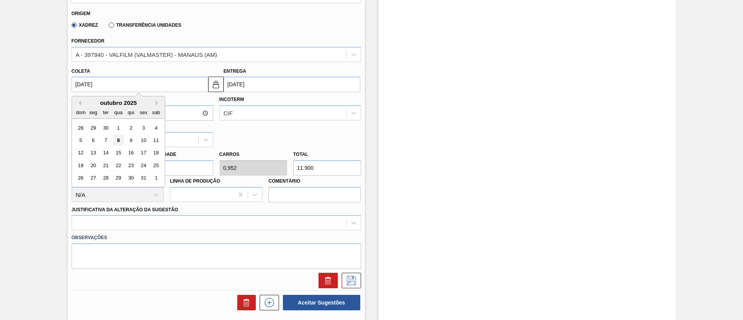
type input "[DATE]"
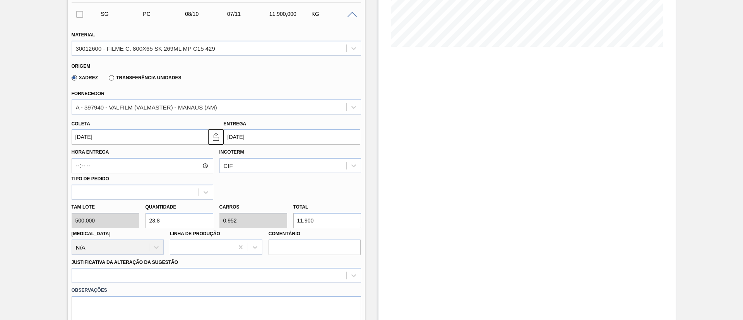
scroll to position [290, 0]
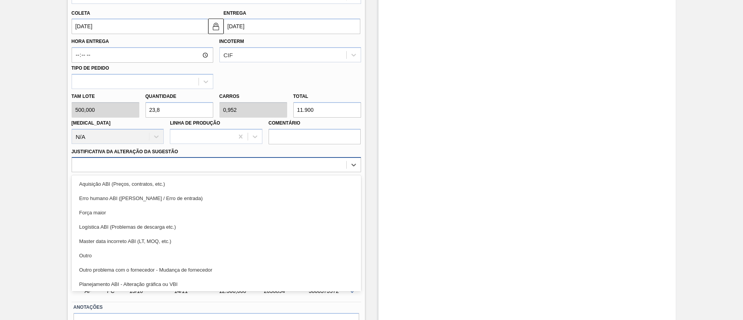
click at [309, 166] on div at bounding box center [209, 164] width 274 height 11
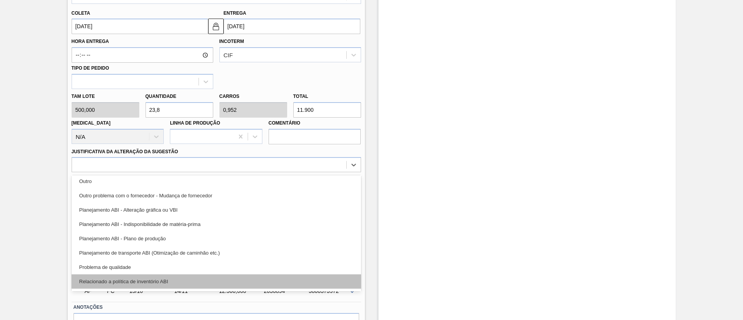
scroll to position [116, 0]
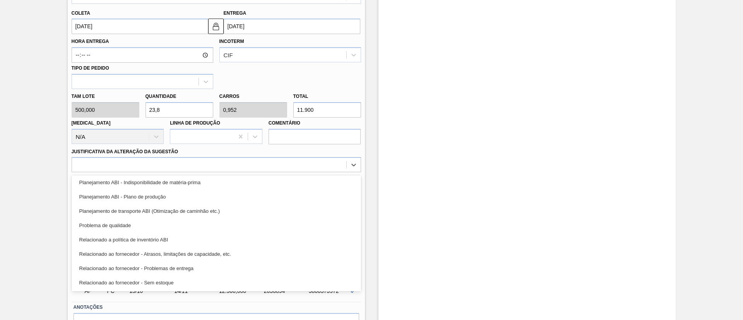
drag, startPoint x: 190, startPoint y: 188, endPoint x: 291, endPoint y: 202, distance: 102.1
click at [190, 187] on div "Planejamento ABI - Indisponibilidade de matéria-prima" at bounding box center [216, 182] width 289 height 14
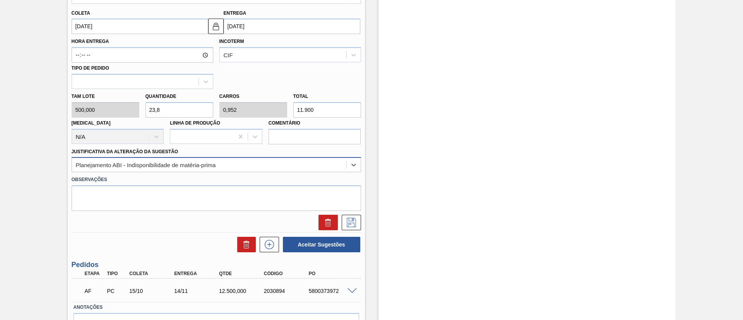
click at [232, 162] on div "Planejamento ABI - Indisponibilidade de matéria-prima" at bounding box center [209, 164] width 274 height 11
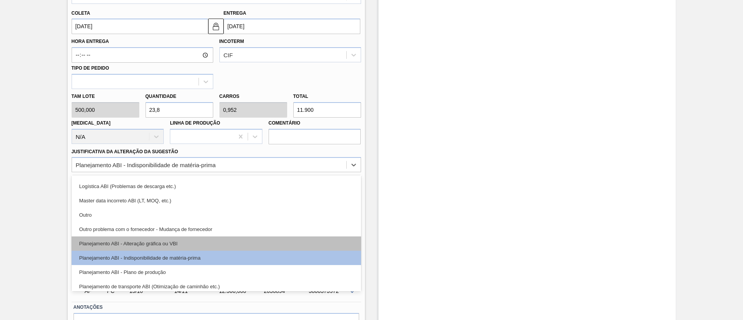
scroll to position [58, 0]
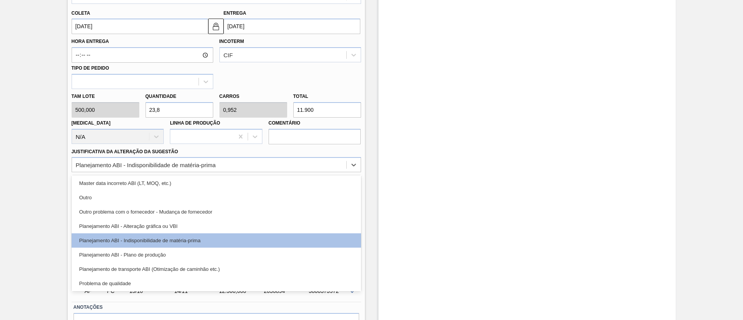
click at [203, 214] on div "Outro problema com o fornecedor - Mudança de fornecedor" at bounding box center [216, 212] width 289 height 14
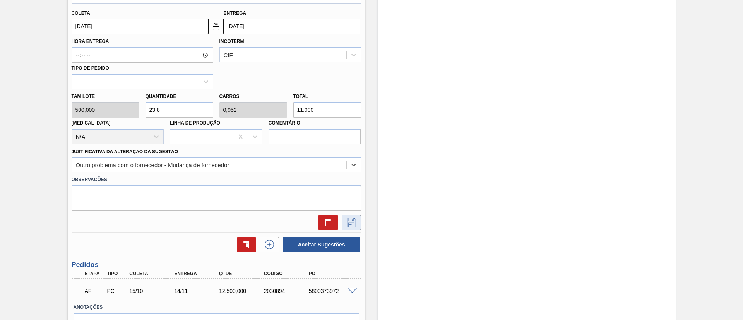
click at [351, 222] on icon at bounding box center [351, 222] width 12 height 9
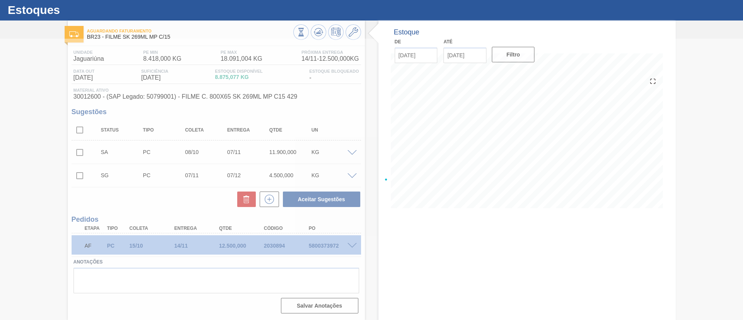
scroll to position [18, 0]
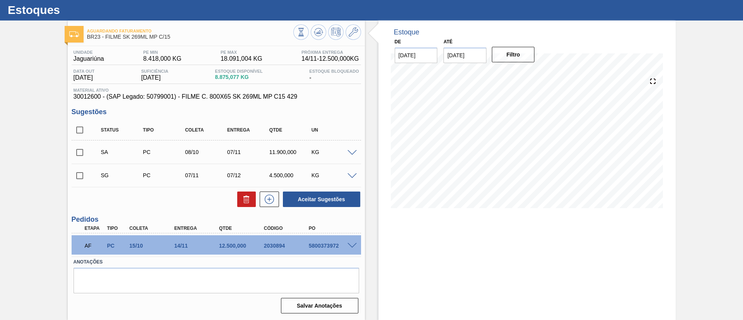
click at [78, 149] on input "checkbox" at bounding box center [80, 152] width 16 height 16
click at [308, 195] on button "Aceitar Sugestões" at bounding box center [321, 199] width 77 height 15
checkbox input "false"
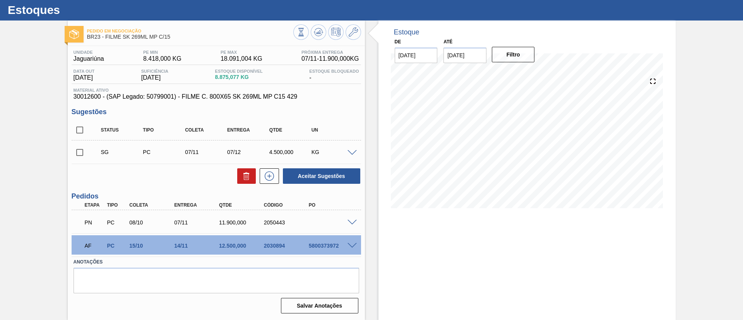
click at [353, 223] on span at bounding box center [351, 223] width 9 height 6
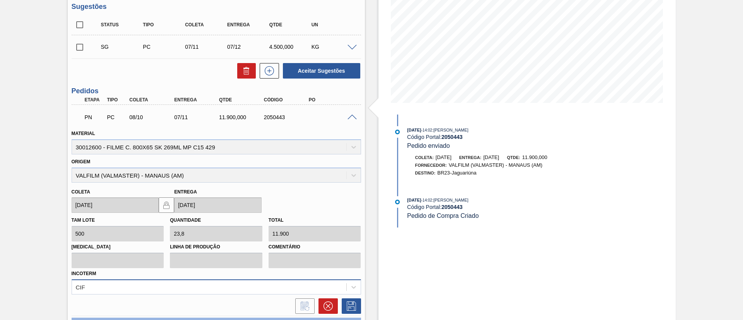
scroll to position [192, 0]
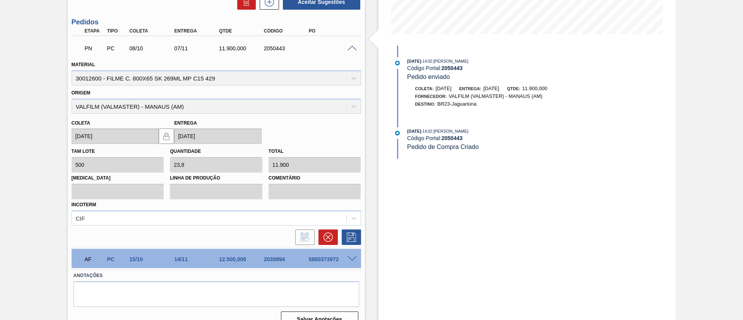
click at [263, 47] on div "2050443" at bounding box center [287, 48] width 50 height 6
copy div "2050443"
drag, startPoint x: 192, startPoint y: 226, endPoint x: 186, endPoint y: 218, distance: 9.4
click at [190, 224] on div "Material 30012600 - FILME C. 800X65 SK 269ML MP C15 429 Origem VALFILM (VALMAST…" at bounding box center [216, 151] width 289 height 188
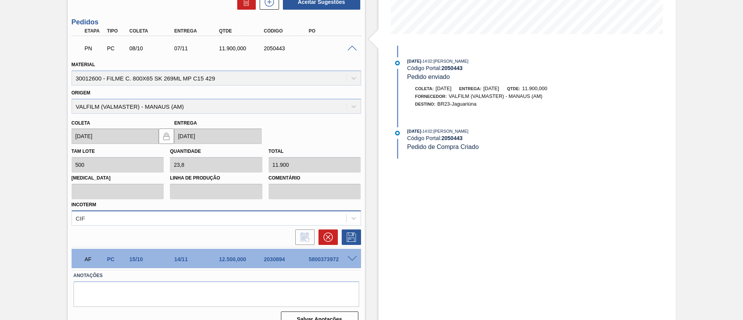
click at [184, 215] on div "CIF" at bounding box center [216, 218] width 289 height 15
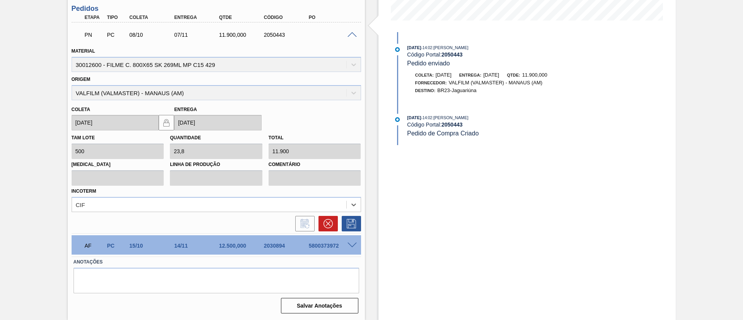
scroll to position [206, 0]
drag, startPoint x: 33, startPoint y: 72, endPoint x: 41, endPoint y: 63, distance: 11.2
click at [36, 70] on div "Pedido em Negociação BR23 - FILME SK 269ML MP C/15 Unidade Jaguariúna PE MIN 8.…" at bounding box center [371, 76] width 743 height 487
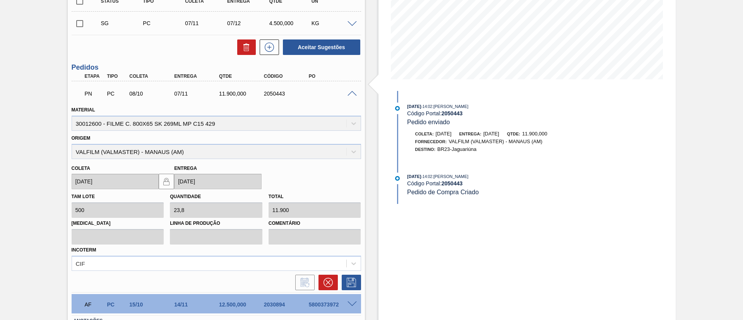
scroll to position [90, 0]
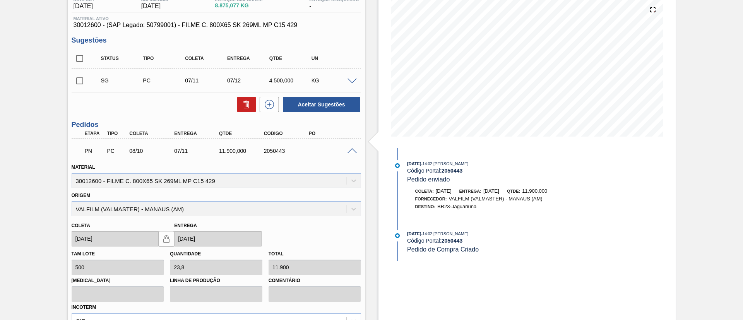
click at [347, 153] on div "PN PC 08/10 07/11 11.900,000 2050443" at bounding box center [214, 149] width 269 height 15
click at [350, 151] on span at bounding box center [351, 151] width 9 height 6
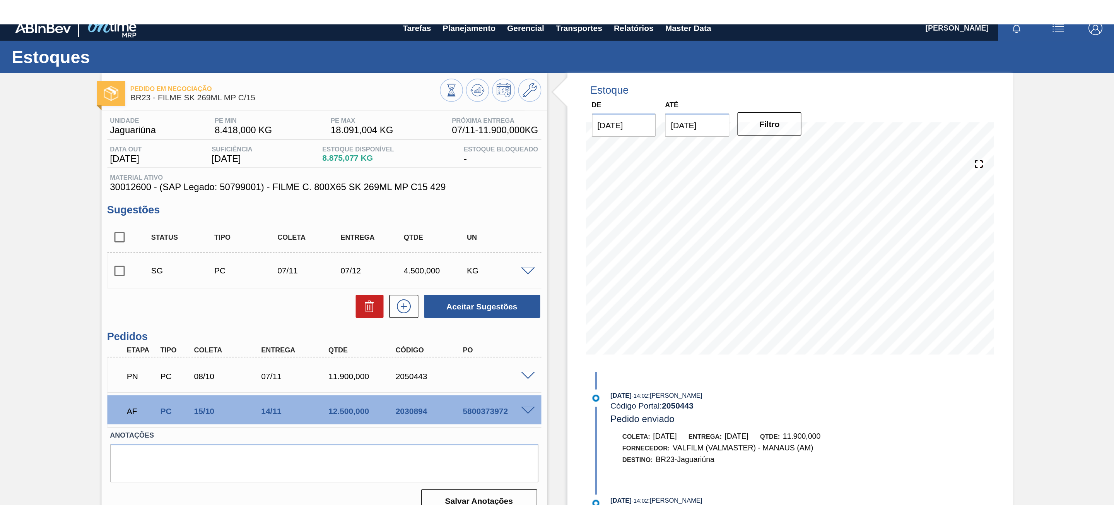
scroll to position [0, 0]
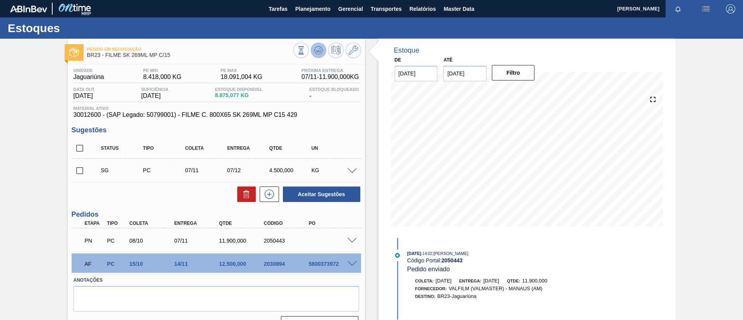
click at [319, 47] on icon at bounding box center [318, 50] width 9 height 9
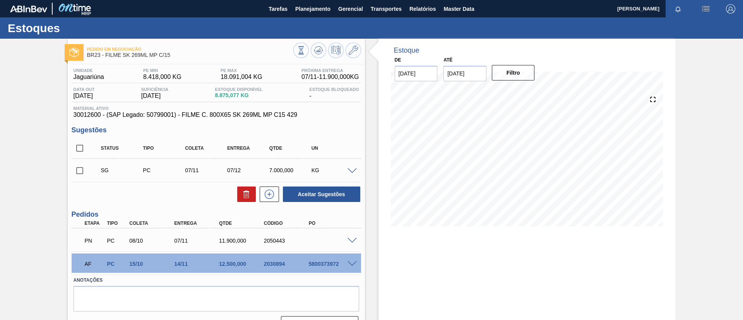
click at [80, 169] on input "checkbox" at bounding box center [80, 171] width 16 height 16
click at [246, 193] on icon at bounding box center [246, 195] width 0 height 4
checkbox input "false"
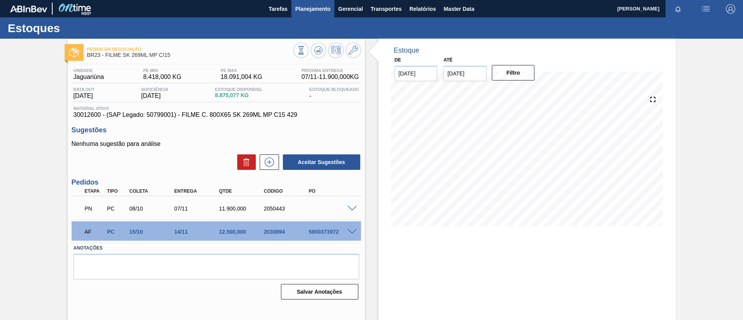
click at [301, 14] on button "Planejamento" at bounding box center [312, 8] width 43 height 17
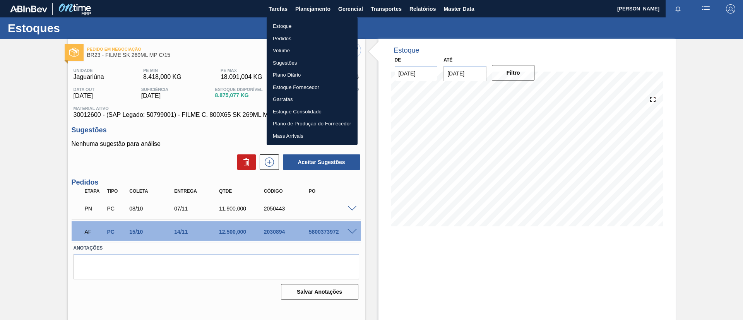
click at [306, 27] on li "Estoque" at bounding box center [312, 26] width 91 height 12
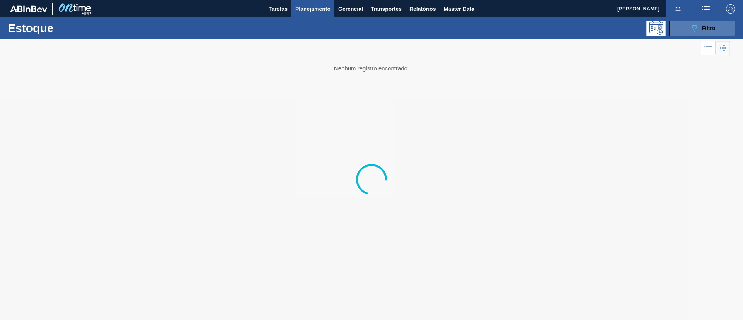
click at [705, 25] on span "Filtro" at bounding box center [709, 28] width 14 height 6
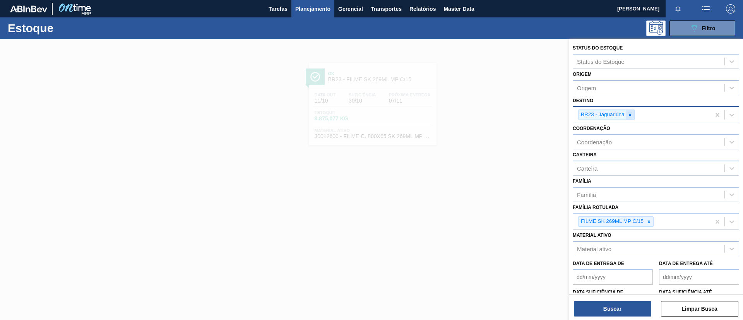
click at [632, 117] on icon at bounding box center [629, 114] width 5 height 5
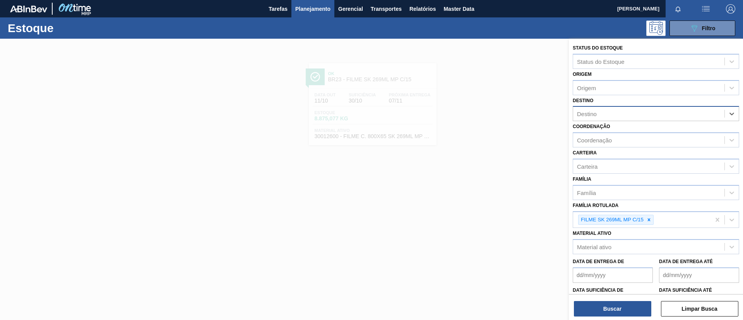
click at [620, 117] on div "Destino" at bounding box center [648, 113] width 151 height 11
drag, startPoint x: 628, startPoint y: 99, endPoint x: 627, endPoint y: 104, distance: 5.2
click at [627, 103] on div "Destino Destino" at bounding box center [656, 108] width 166 height 26
click at [633, 307] on button "Buscar" at bounding box center [612, 308] width 77 height 15
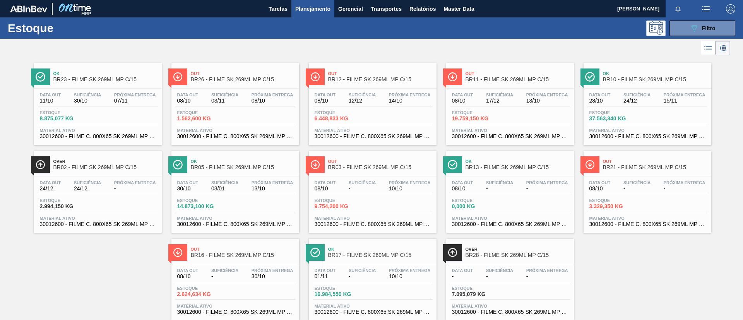
click at [387, 87] on div "Out BR12 - FILME SK 269ML MP C/15 Data out 08/10 Suficiência 12/12 Próxima Entr…" at bounding box center [373, 104] width 128 height 82
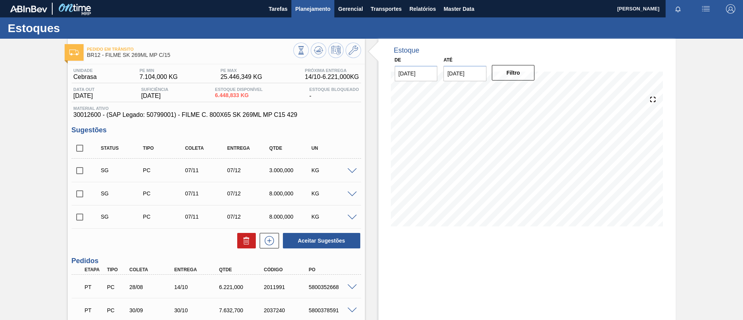
click at [311, 11] on span "Planejamento" at bounding box center [312, 8] width 35 height 9
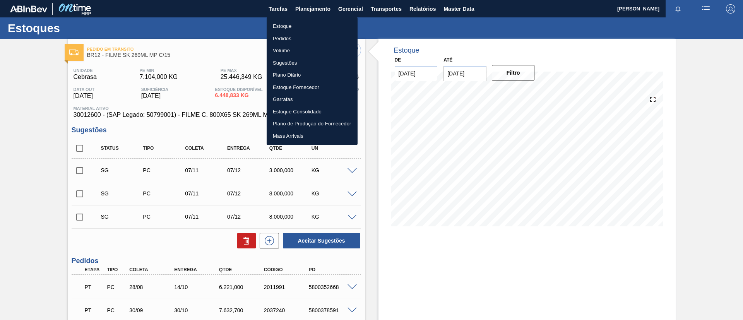
click at [310, 22] on li "Estoque" at bounding box center [312, 26] width 91 height 12
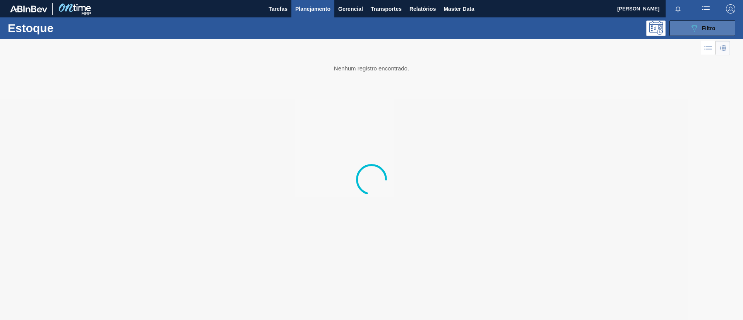
click at [701, 35] on button "089F7B8B-B2A5-4AFE-B5C0-19BA573D28AC Filtro" at bounding box center [702, 28] width 66 height 15
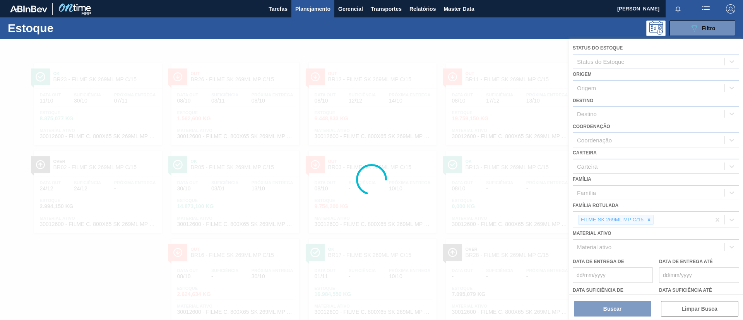
click at [651, 221] on div at bounding box center [371, 179] width 743 height 281
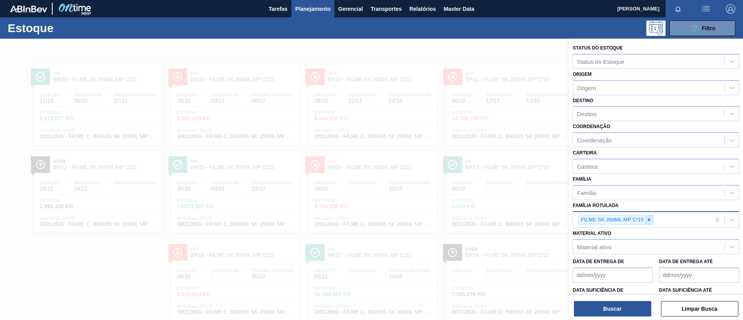
click at [649, 220] on icon at bounding box center [649, 219] width 3 height 3
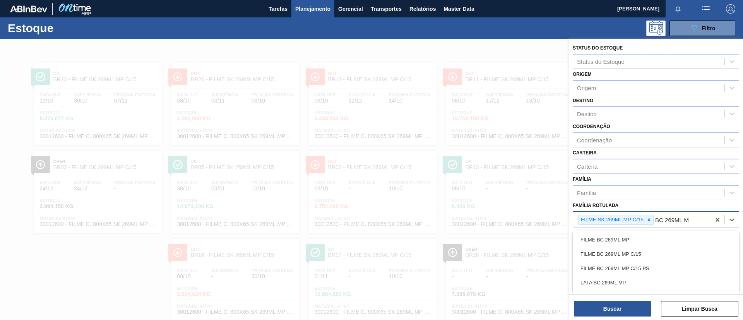
type Rotulada "BC 269ML MP"
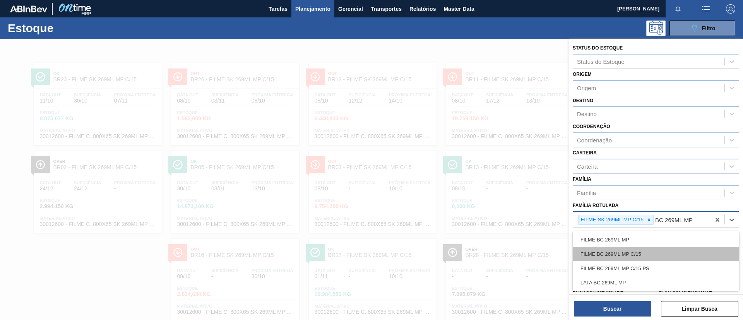
click at [648, 257] on div "FILME BC 269ML MP C/15" at bounding box center [656, 254] width 166 height 14
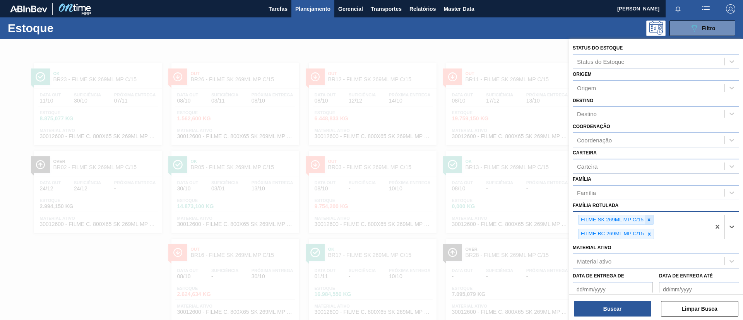
click at [649, 218] on icon at bounding box center [648, 219] width 5 height 5
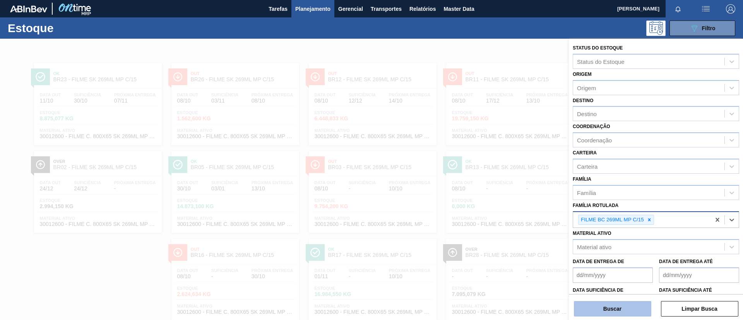
click at [632, 306] on button "Buscar" at bounding box center [612, 308] width 77 height 15
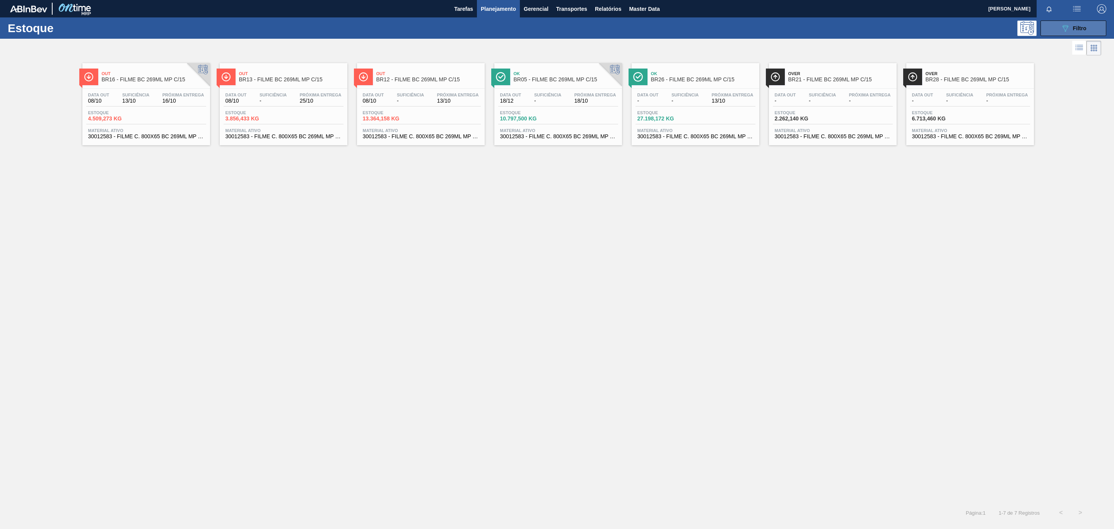
click at [743, 29] on button "089F7B8B-B2A5-4AFE-B5C0-19BA573D28AC Filtro" at bounding box center [1074, 28] width 66 height 15
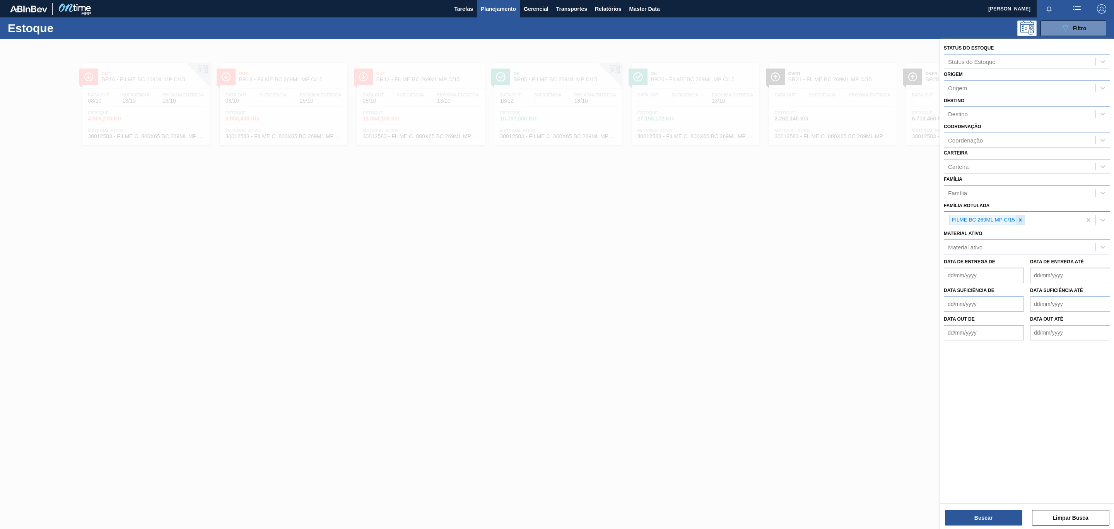
click at [743, 219] on icon at bounding box center [1021, 219] width 3 height 3
type Rotulada "BC 350ML MP"
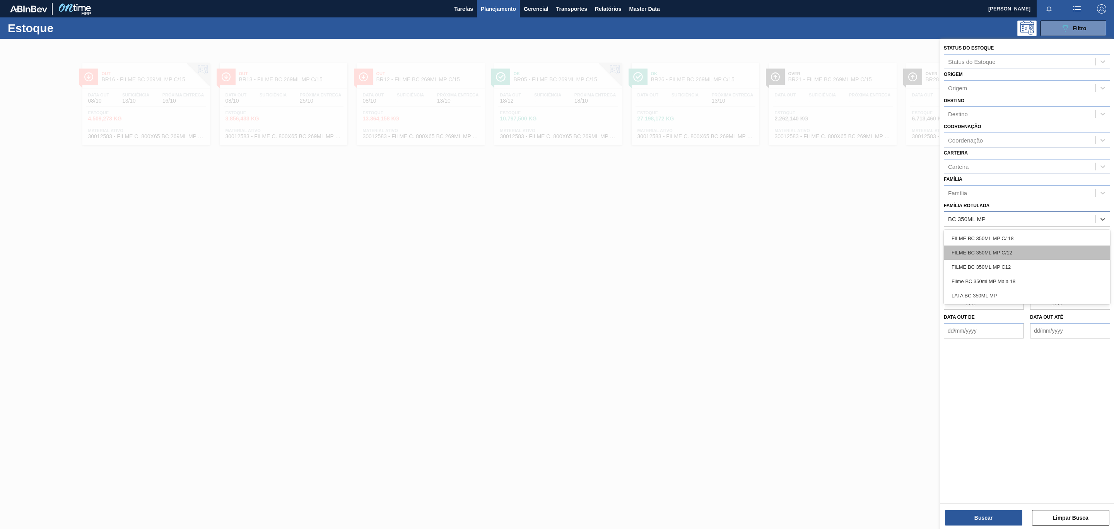
click at [743, 245] on div "FILME BC 350ML MP C/12" at bounding box center [1027, 252] width 166 height 14
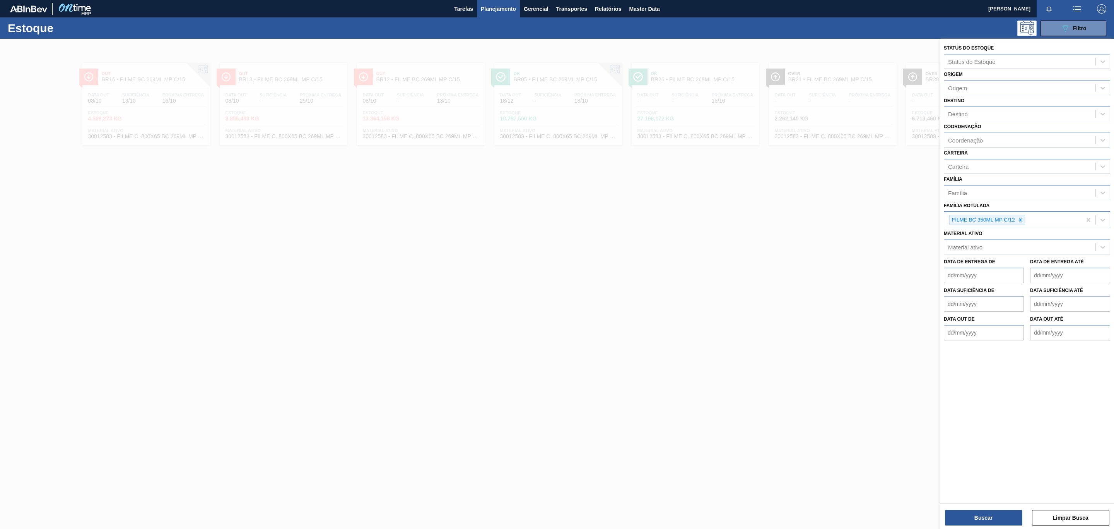
click at [743, 320] on div "Buscar Limpar Busca" at bounding box center [1027, 514] width 174 height 22
click at [743, 320] on button "Buscar" at bounding box center [983, 517] width 77 height 15
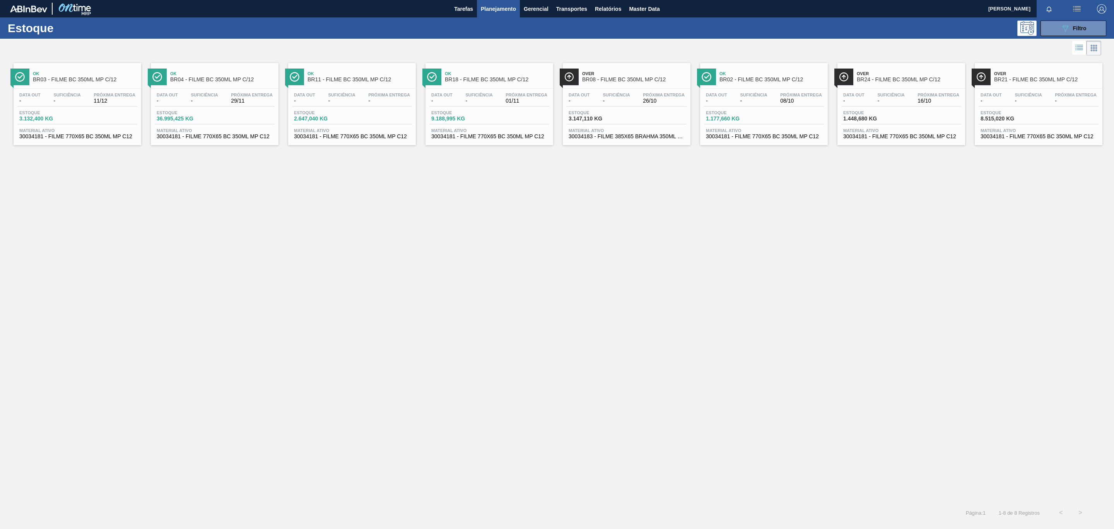
drag, startPoint x: 1020, startPoint y: 76, endPoint x: 1018, endPoint y: 81, distance: 5.6
click at [743, 29] on button "089F7B8B-B2A5-4AFE-B5C0-19BA573D28AC Filtro" at bounding box center [1074, 28] width 66 height 15
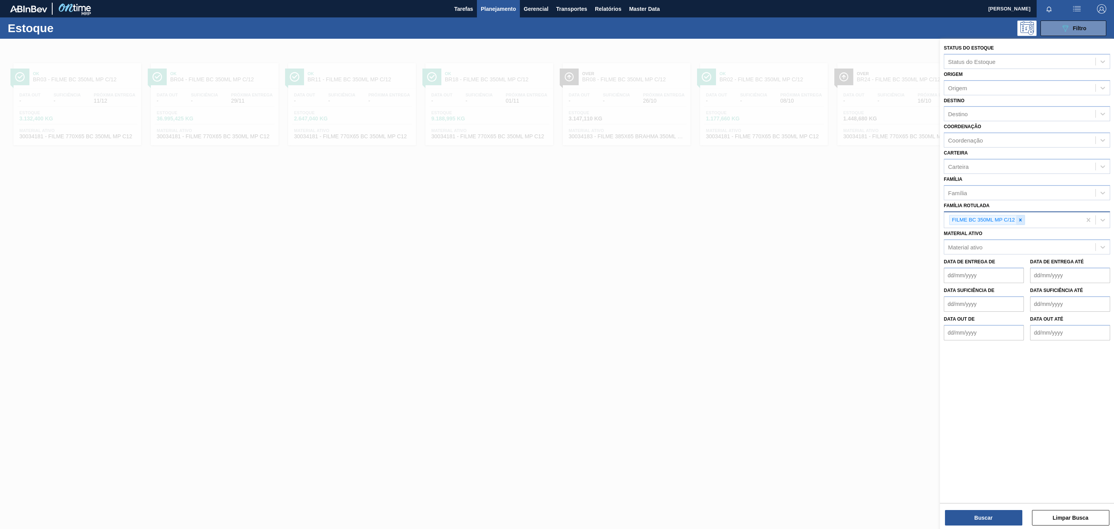
click at [743, 223] on div at bounding box center [1021, 220] width 9 height 10
type Rotulada "AP MP12"
click at [743, 231] on div "FILME AP MP12 473ML" at bounding box center [1027, 238] width 166 height 14
click at [743, 320] on button "Buscar" at bounding box center [983, 517] width 77 height 15
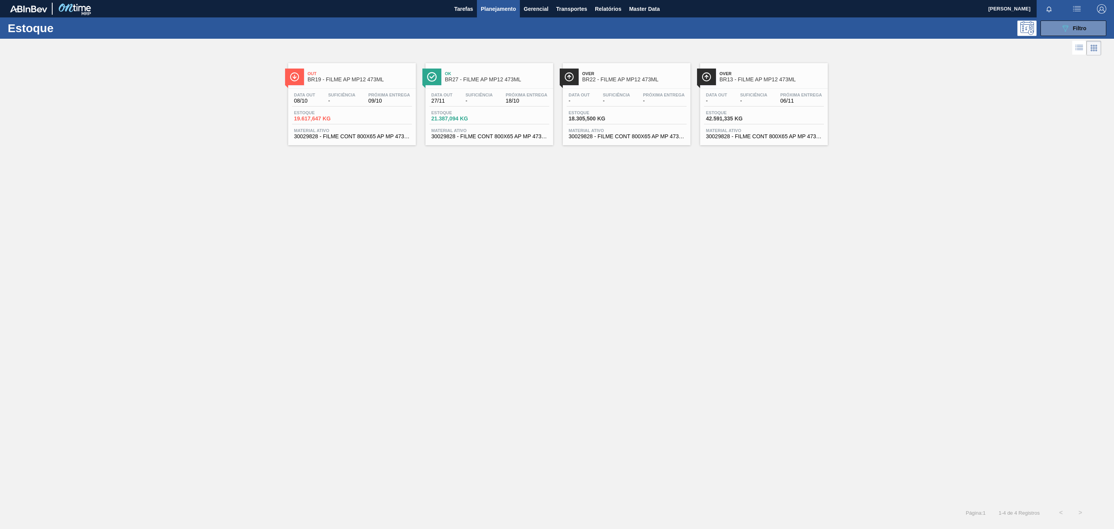
click at [332, 86] on div "Out BR19 - FILME AP MP12 473ML Data out 08/10 Suficiência - Próxima Entrega 09/…" at bounding box center [352, 104] width 128 height 82
click at [743, 99] on span "06/11" at bounding box center [802, 101] width 42 height 6
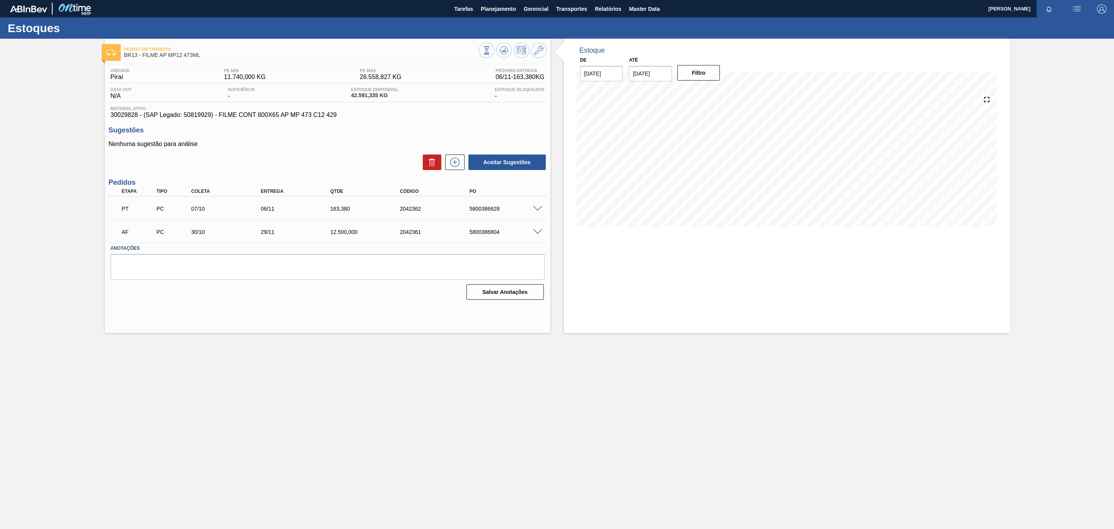
drag, startPoint x: 28, startPoint y: 140, endPoint x: 32, endPoint y: 144, distance: 5.2
click at [28, 142] on div "Pedido em Trânsito BR13 - FILME AP MP12 473ML Unidade Piraí PE MIN 11.740,000 K…" at bounding box center [557, 186] width 1114 height 294
drag, startPoint x: 324, startPoint y: 236, endPoint x: 386, endPoint y: 235, distance: 61.5
click at [386, 235] on div "AF PC 30/10 29/11 12.500,000 2042361 5800386804" at bounding box center [326, 230] width 418 height 15
click at [356, 274] on textarea at bounding box center [328, 267] width 434 height 26
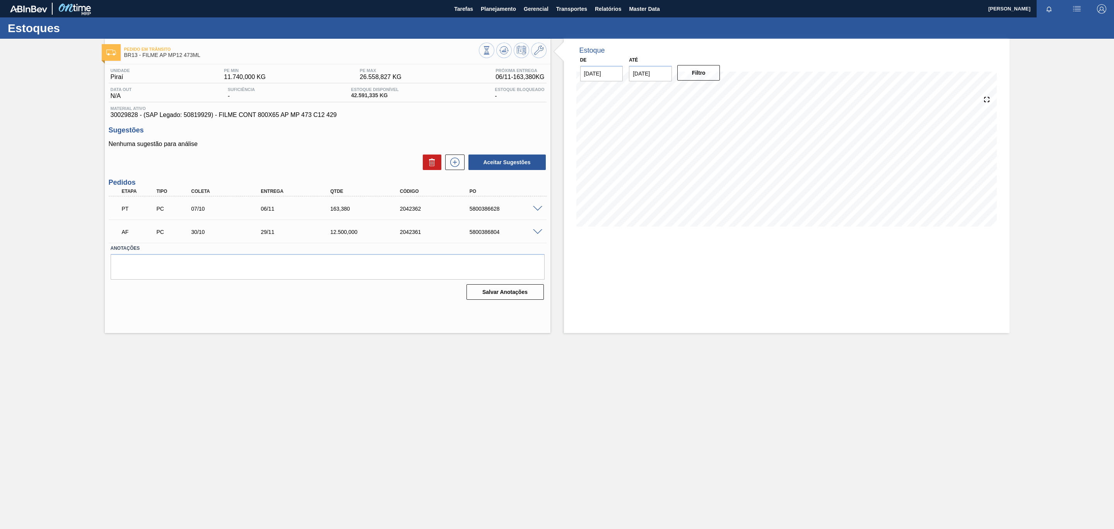
click at [317, 309] on div "Pedido em Trânsito BR13 - FILME AP MP12 473ML Unidade Piraí PE MIN 11.740,000 K…" at bounding box center [328, 186] width 446 height 294
click at [269, 240] on div "AF PC 30/10 29/11 12.500,000 2042361 5800386804" at bounding box center [328, 230] width 438 height 19
click at [269, 308] on div "Pedido em Trânsito BR13 - FILME AP MP12 473ML Unidade Piraí PE MIN 11.740,000 K…" at bounding box center [328, 186] width 446 height 294
click at [390, 320] on main "Tarefas Planejamento Gerencial Transportes Relatórios Master Data TOMAS SIMOES …" at bounding box center [557, 264] width 1114 height 529
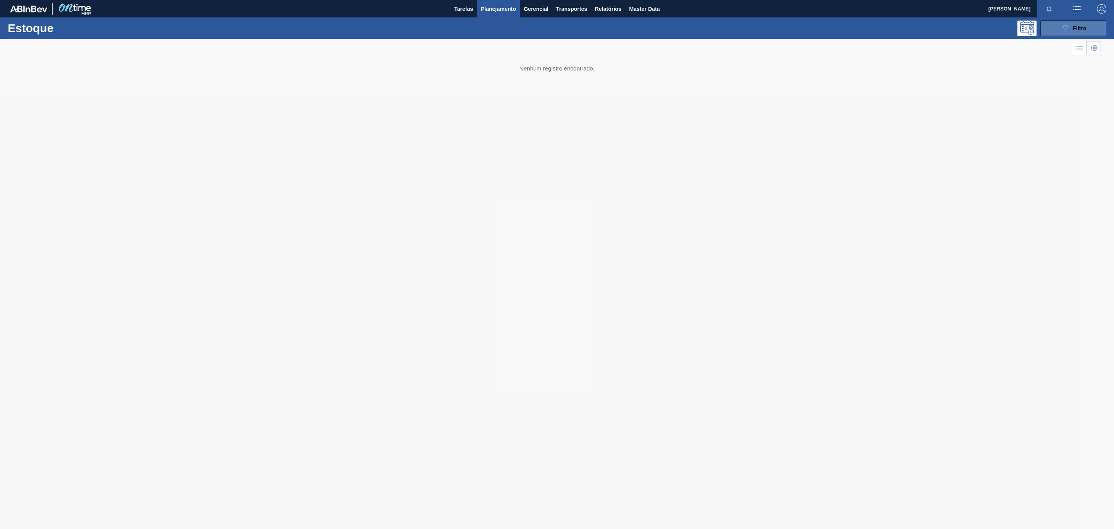
click at [743, 27] on icon at bounding box center [1066, 28] width 6 height 7
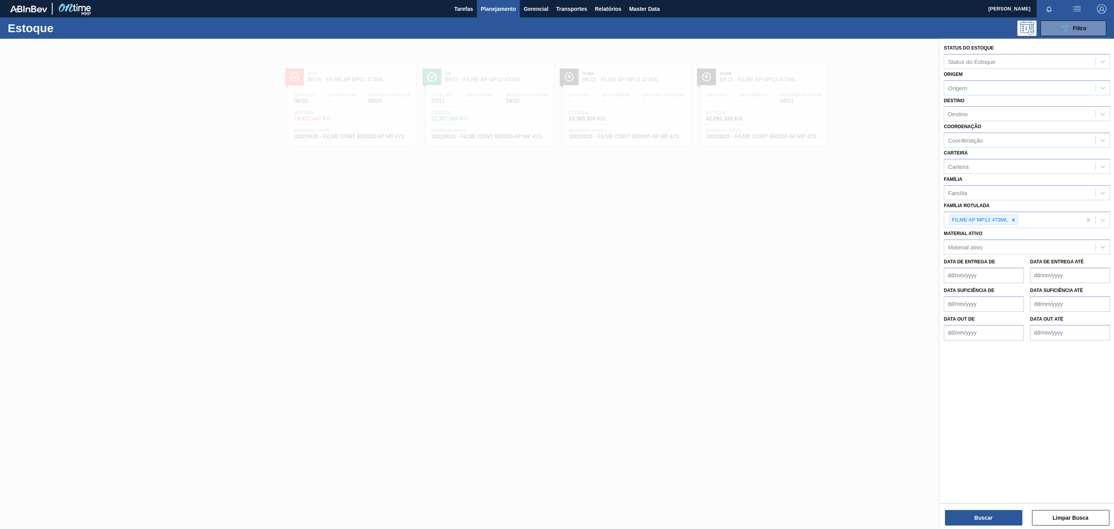
click at [743, 223] on div at bounding box center [1014, 220] width 9 height 10
type Rotulada "BC 473 MP"
click at [743, 229] on div "FILME BC 473 MP C12" at bounding box center [1027, 237] width 166 height 17
click at [743, 231] on div "FILME BC 473 MP C12" at bounding box center [1027, 238] width 166 height 14
drag, startPoint x: 988, startPoint y: 507, endPoint x: 988, endPoint y: 515, distance: 7.4
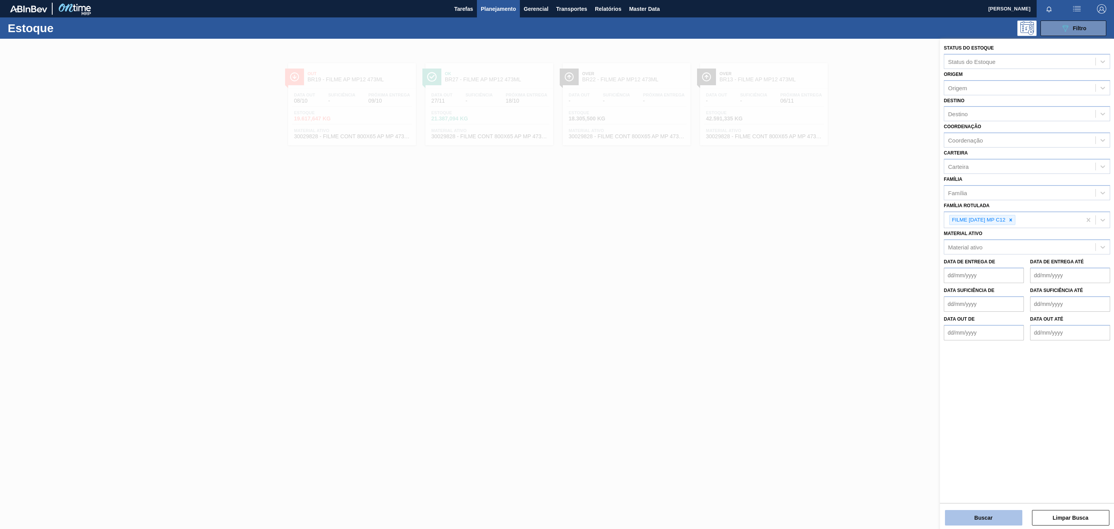
click at [743, 320] on div "Buscar Limpar Busca" at bounding box center [1027, 514] width 174 height 22
click at [743, 320] on button "Buscar" at bounding box center [983, 517] width 77 height 15
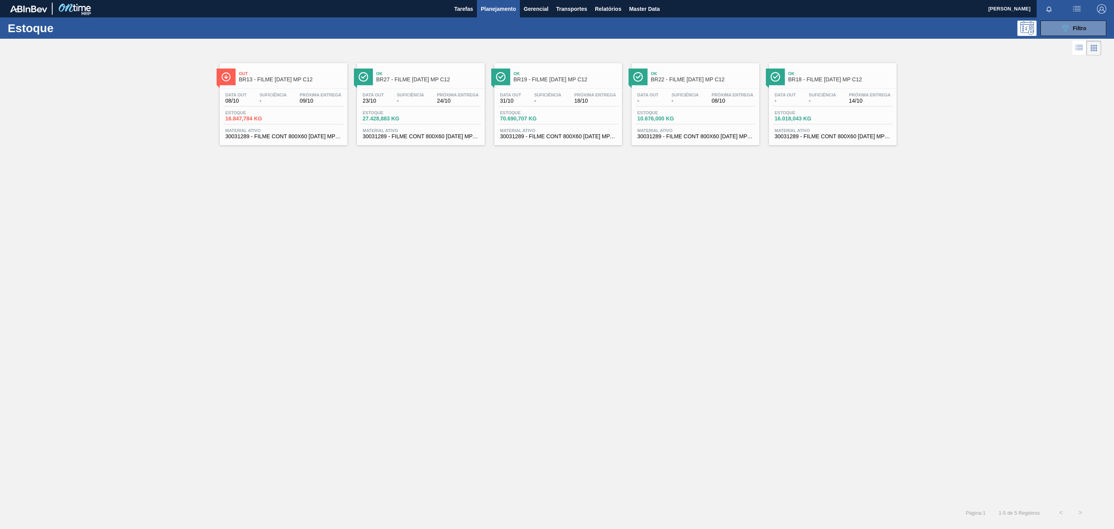
click at [439, 82] on span "BR27 - FILME BC 473 MP C12" at bounding box center [429, 80] width 104 height 6
click at [296, 82] on span "BR13 - FILME BC 473 MP C12" at bounding box center [291, 80] width 104 height 6
click at [743, 26] on span "Filtro" at bounding box center [1080, 28] width 14 height 6
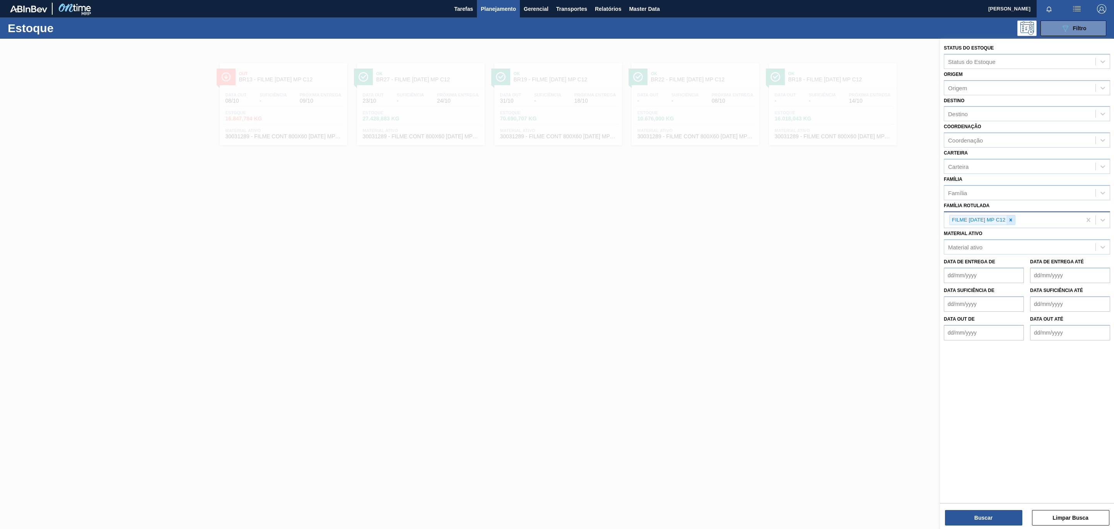
click at [743, 223] on div at bounding box center [1011, 220] width 9 height 10
click at [743, 223] on div "Família Rotulada" at bounding box center [1020, 218] width 151 height 11
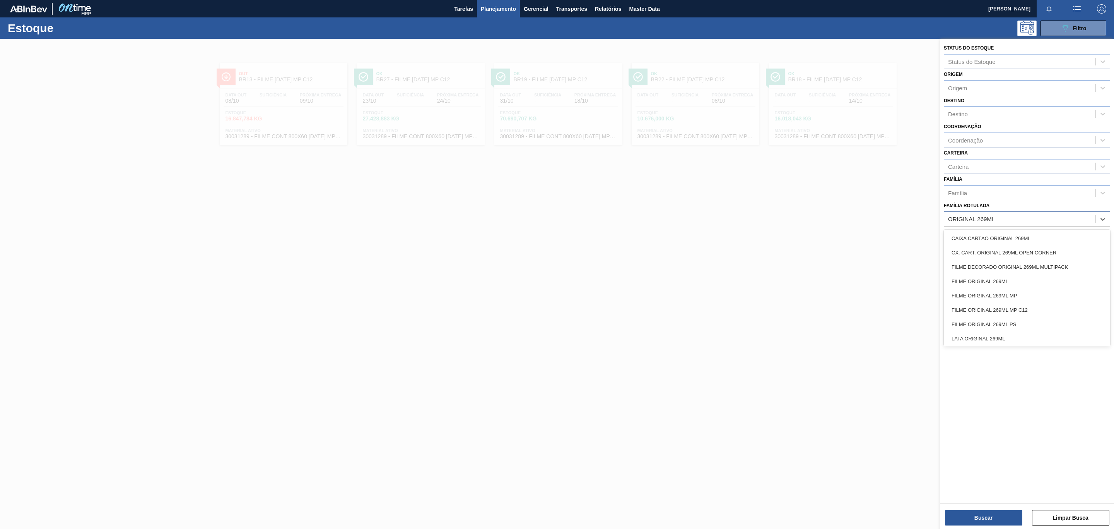
type Rotulada "ORIGINAL 269ML MP"
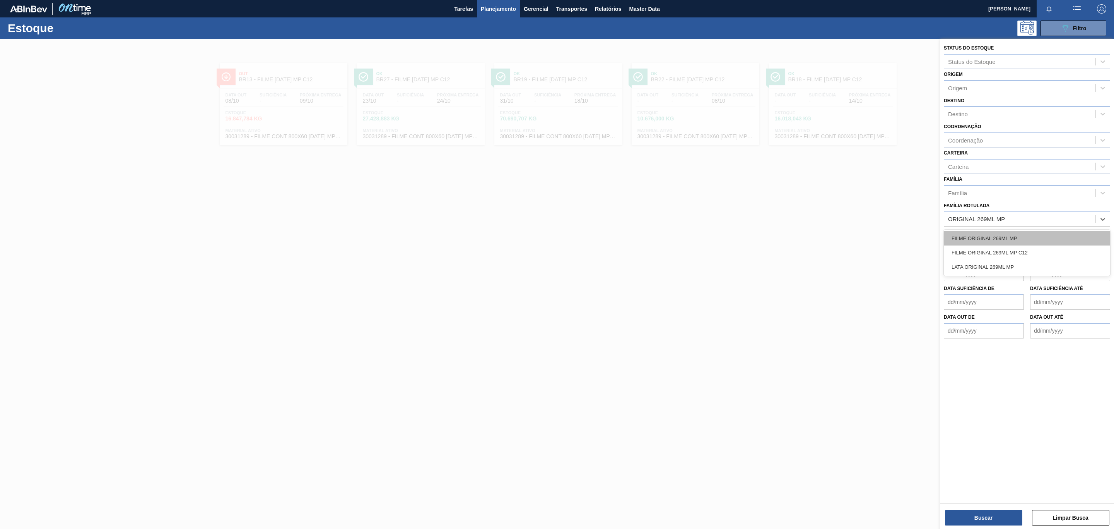
click at [743, 241] on div "FILME ORIGINAL 269ML MP" at bounding box center [1027, 238] width 166 height 14
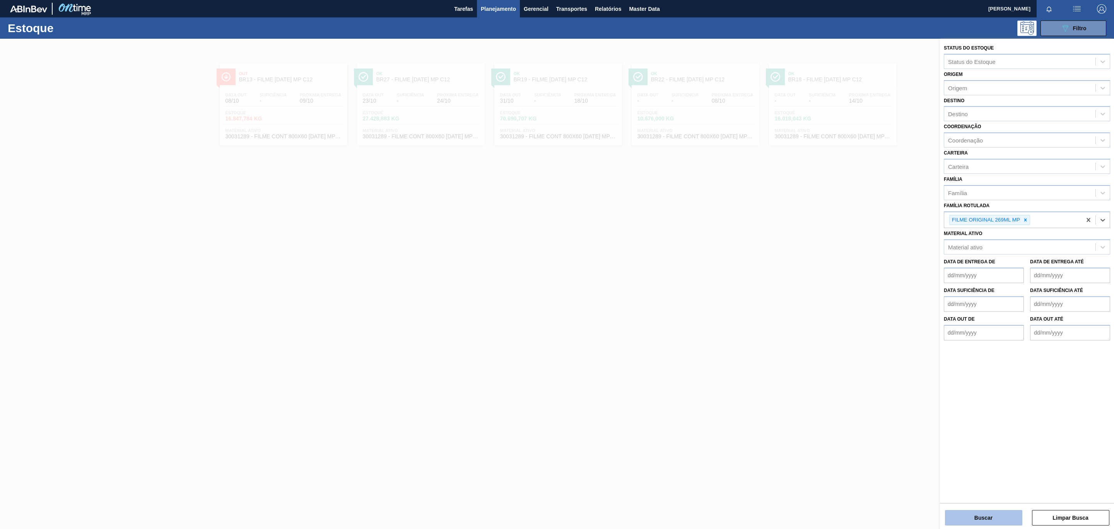
click at [743, 320] on button "Buscar" at bounding box center [983, 517] width 77 height 15
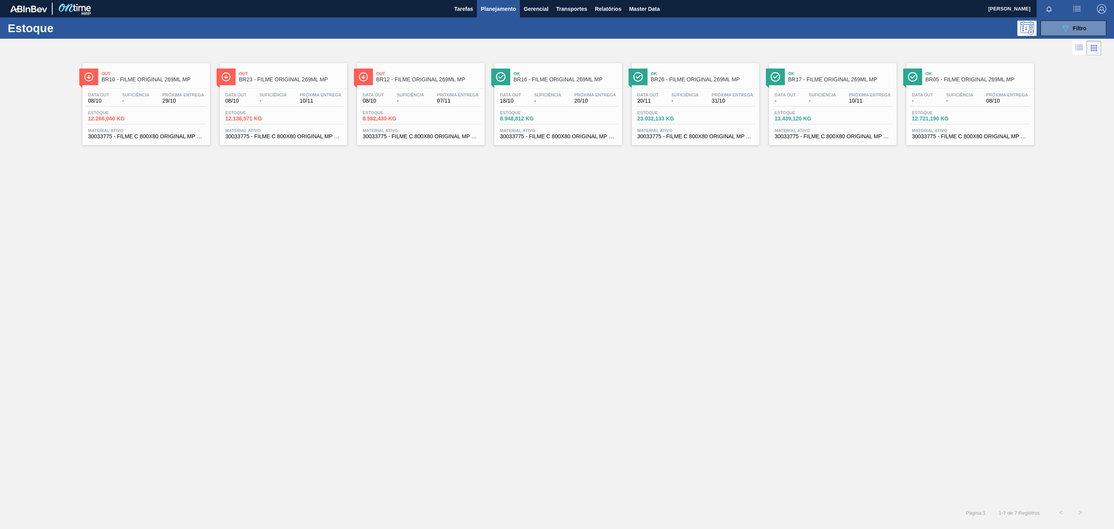
click at [122, 74] on span "Out" at bounding box center [154, 73] width 104 height 5
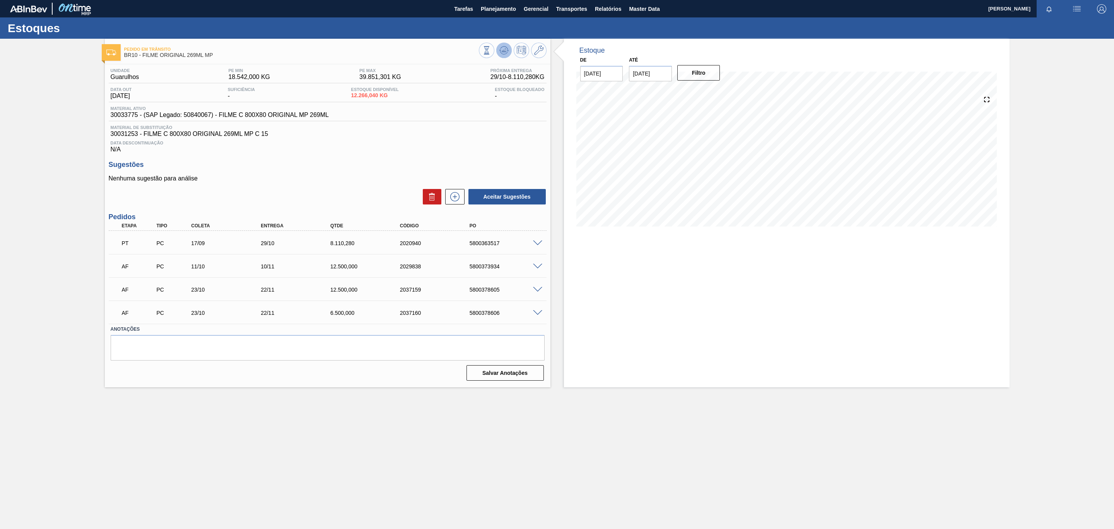
click at [503, 50] on icon at bounding box center [504, 50] width 9 height 9
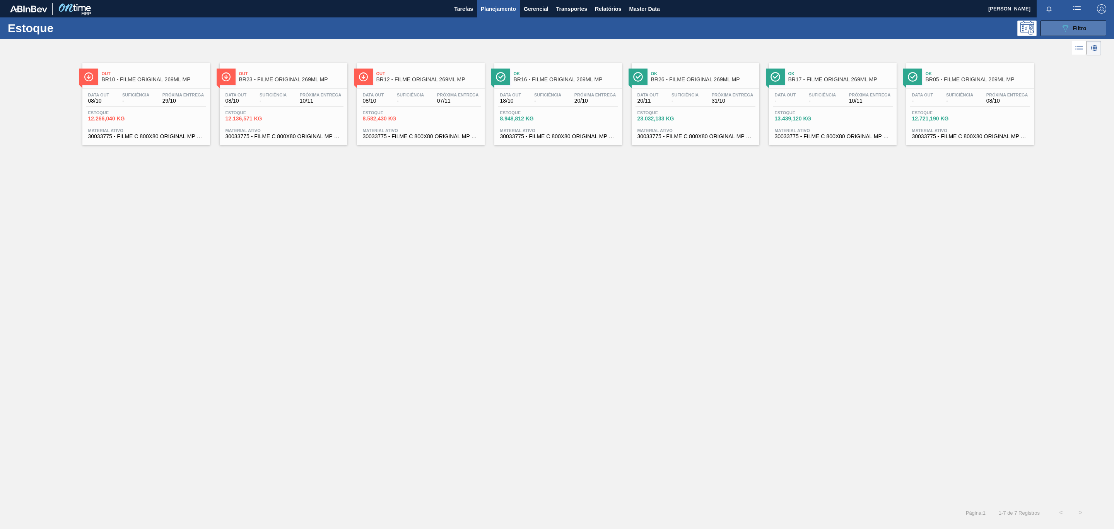
click at [743, 33] on button "089F7B8B-B2A5-4AFE-B5C0-19BA573D28AC Filtro" at bounding box center [1074, 28] width 66 height 15
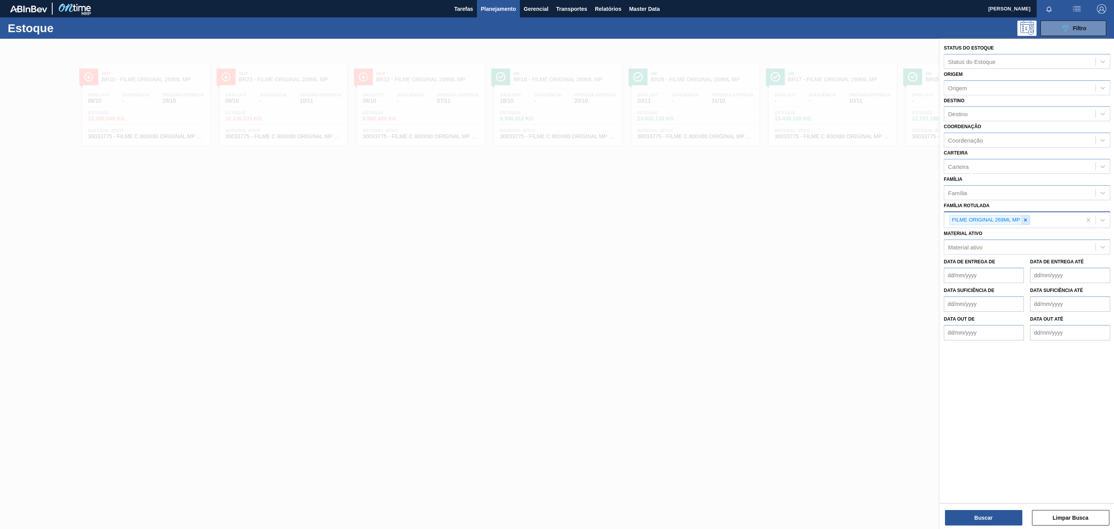
click at [743, 220] on icon at bounding box center [1025, 219] width 5 height 5
type Rotulada "AP MP12"
click at [743, 225] on div "FILME AP MP12 473ML" at bounding box center [1013, 220] width 137 height 16
click at [743, 223] on div at bounding box center [1014, 220] width 9 height 10
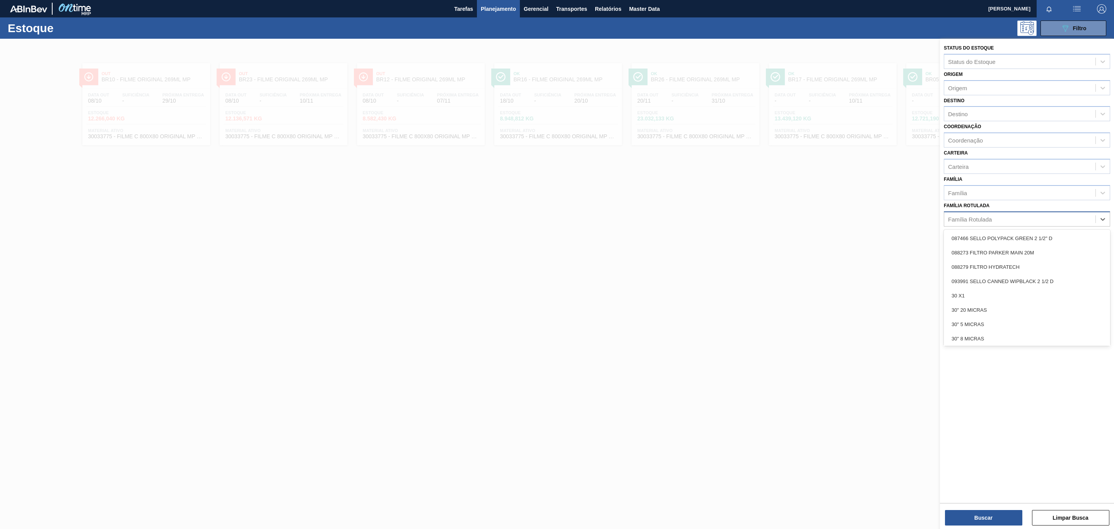
click at [743, 222] on div "Família Rotulada" at bounding box center [1020, 218] width 151 height 11
click at [743, 214] on div "Família Rotulada" at bounding box center [1020, 218] width 151 height 11
click at [743, 209] on div "Família Rotulada Família Rotulada" at bounding box center [1027, 213] width 166 height 26
click at [743, 218] on div "Família Rotulada" at bounding box center [1020, 218] width 151 height 11
click at [743, 218] on div "Família Rotulada" at bounding box center [970, 219] width 44 height 7
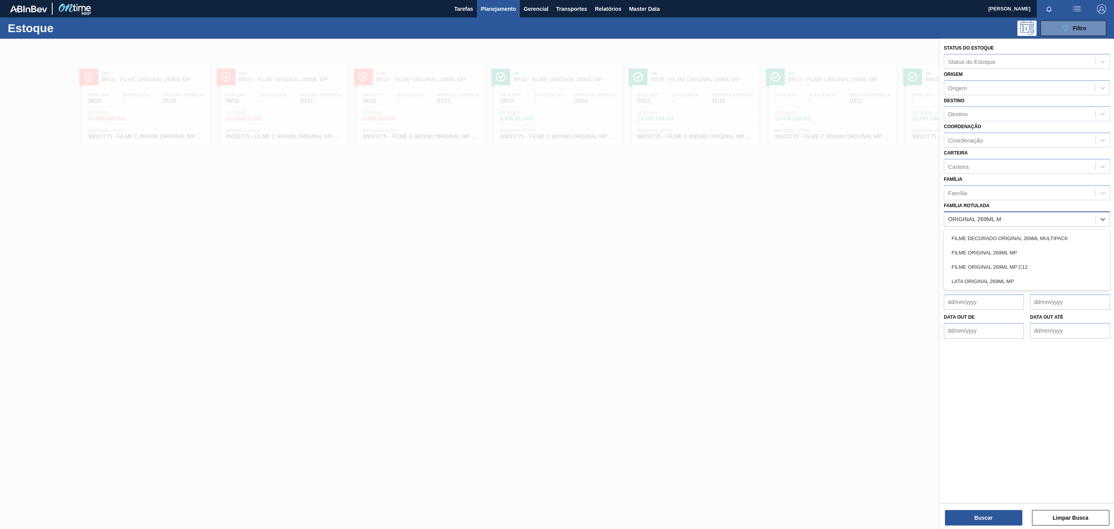
type Rotulada "ORIGINAL 269ML MP"
click at [743, 233] on div "FILME ORIGINAL 269ML MP" at bounding box center [1027, 238] width 166 height 14
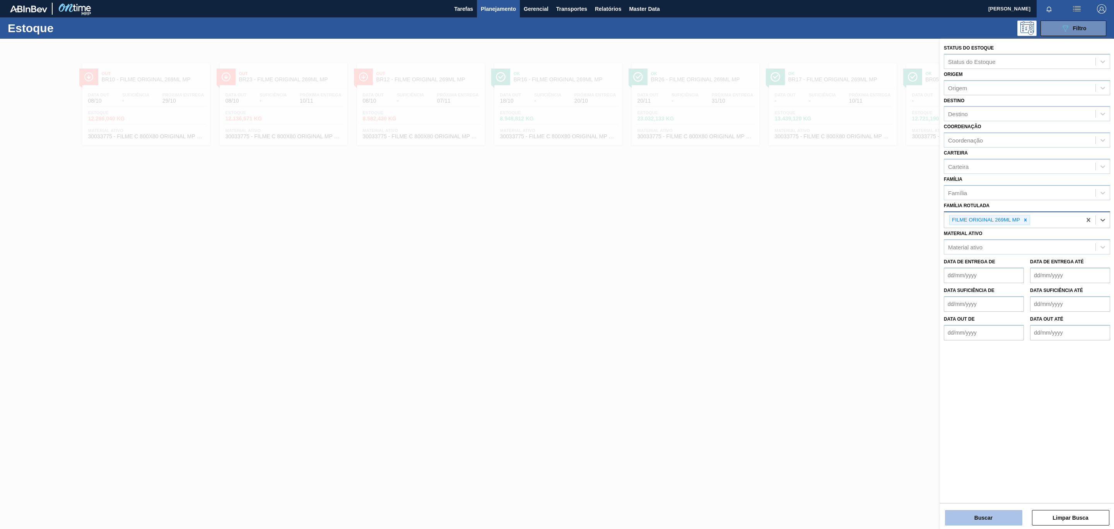
click at [743, 320] on button "Buscar" at bounding box center [983, 517] width 77 height 15
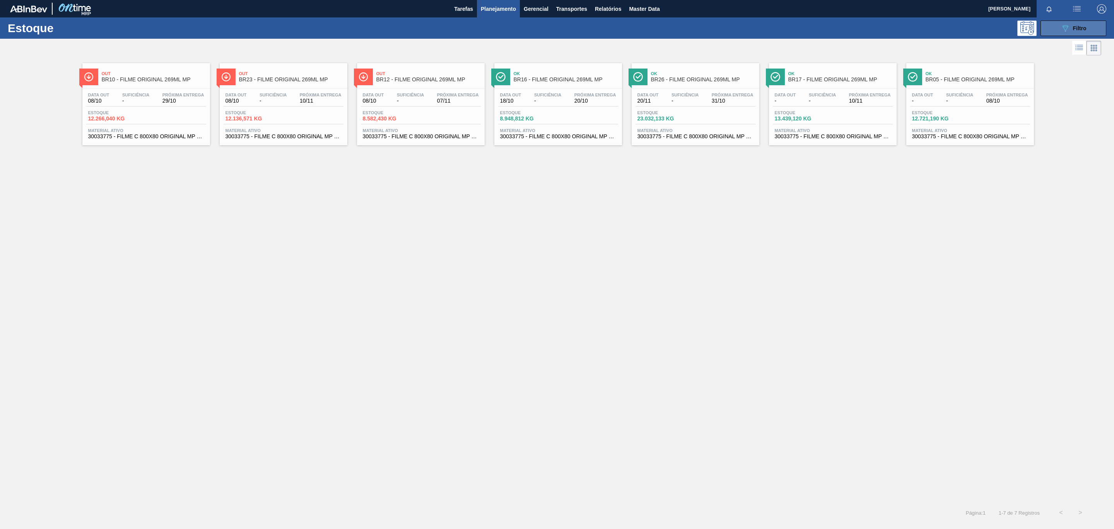
click at [743, 27] on button "089F7B8B-B2A5-4AFE-B5C0-19BA573D28AC Filtro" at bounding box center [1074, 28] width 66 height 15
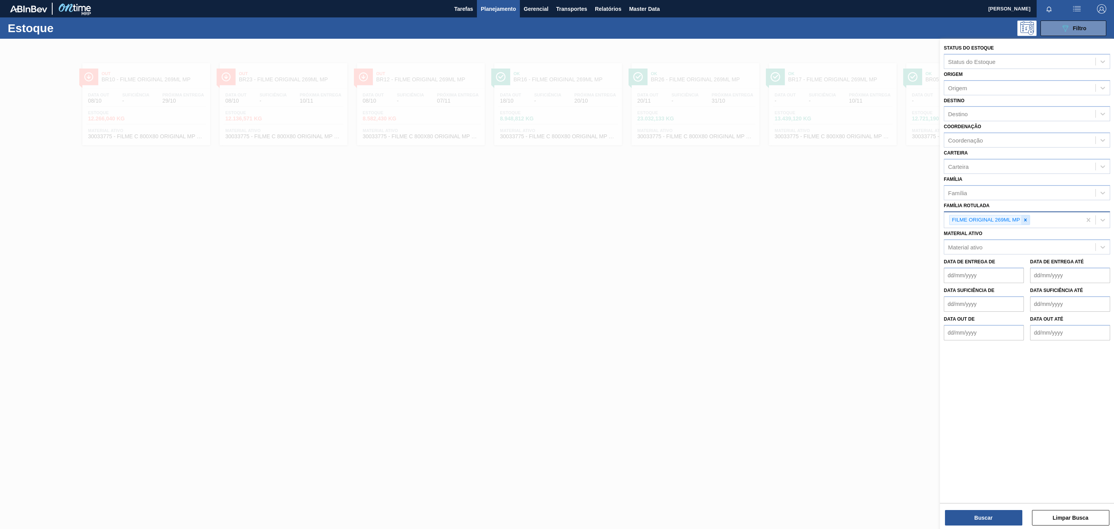
click at [743, 219] on div at bounding box center [1026, 220] width 9 height 10
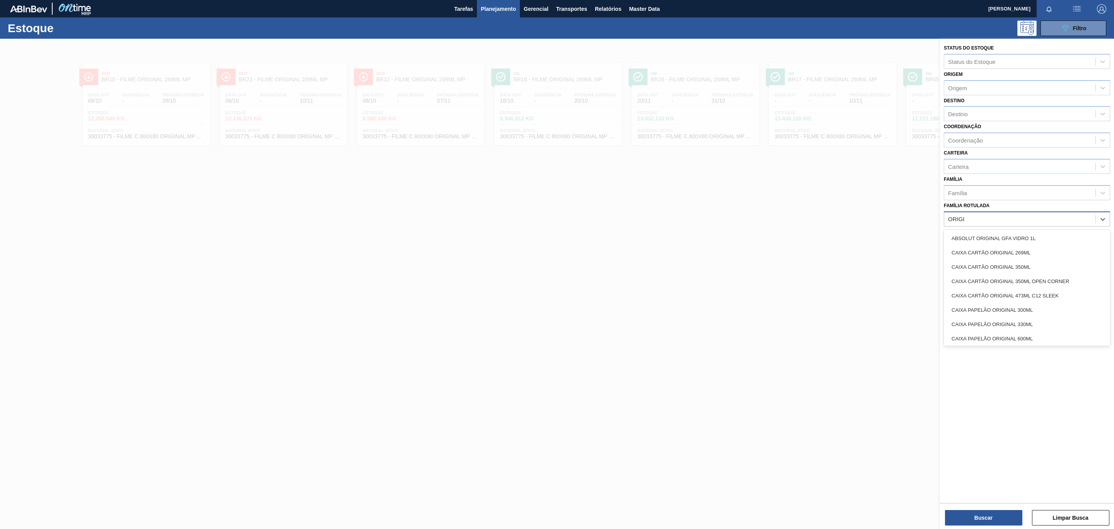
type Rotulada "ORIGI"
click at [721, 186] on div at bounding box center [557, 303] width 1114 height 529
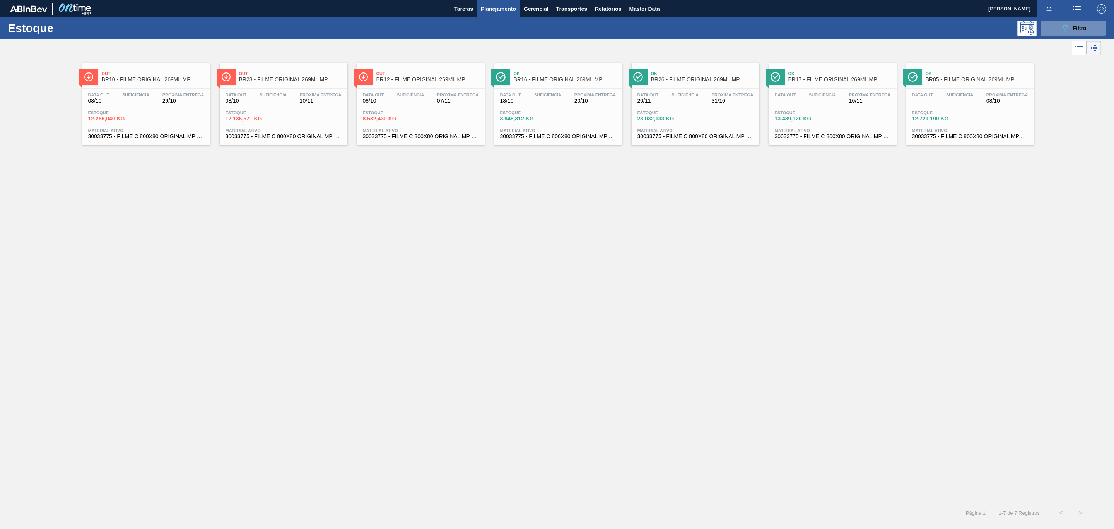
click at [686, 73] on span "Ok" at bounding box center [703, 73] width 104 height 5
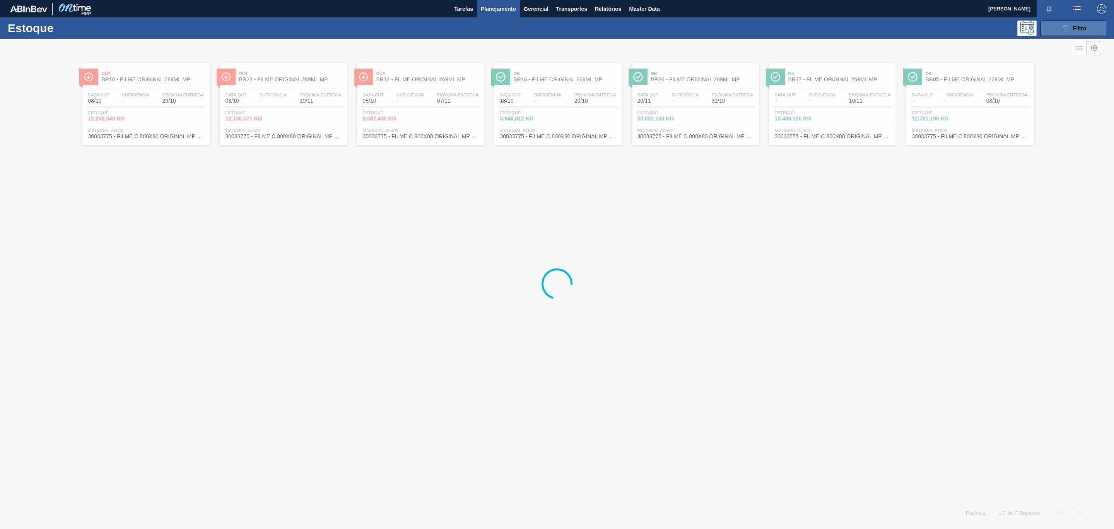
click at [743, 35] on button "089F7B8B-B2A5-4AFE-B5C0-19BA573D28AC Filtro" at bounding box center [1074, 28] width 66 height 15
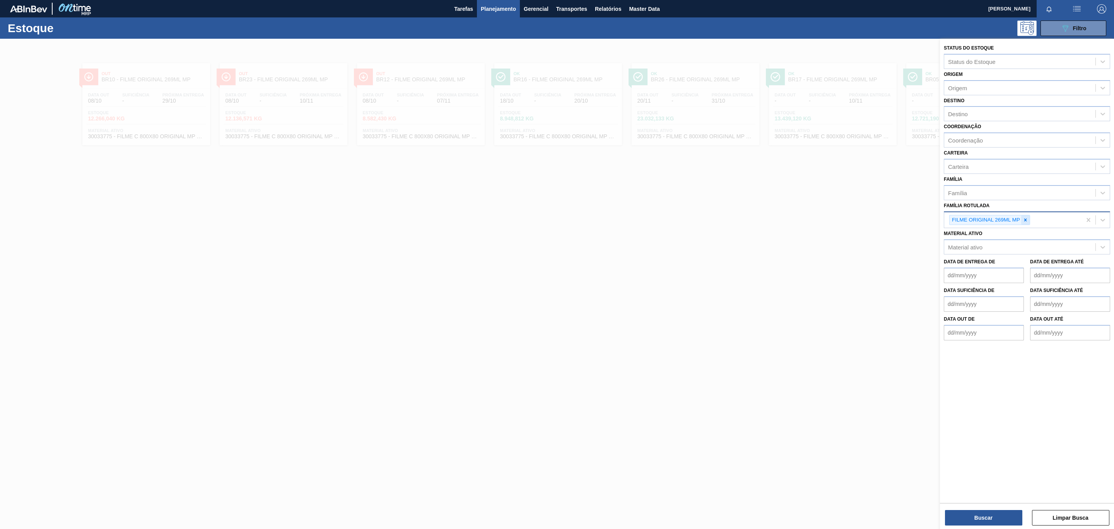
click at [743, 222] on icon at bounding box center [1025, 219] width 5 height 5
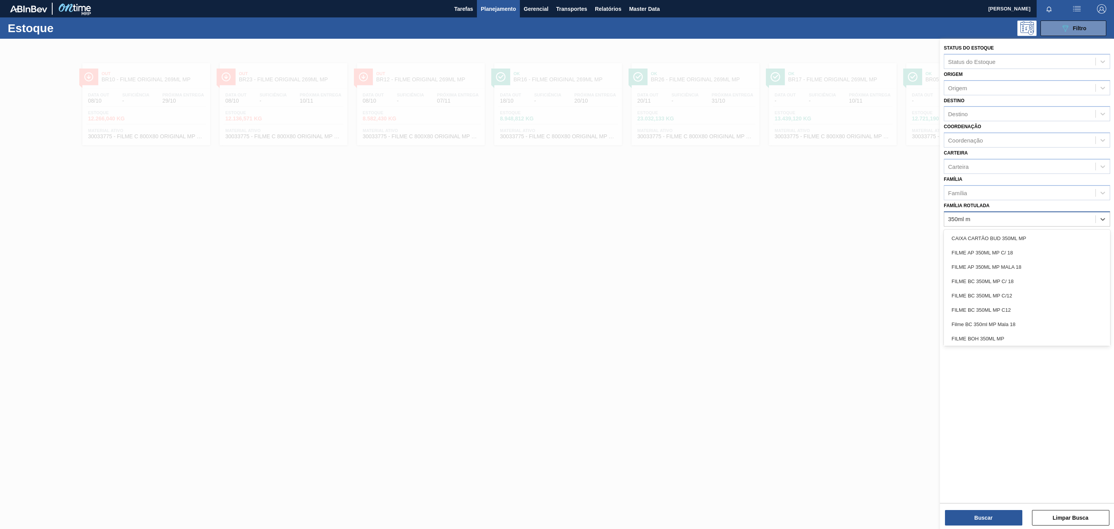
type Rotulada "350ml mp"
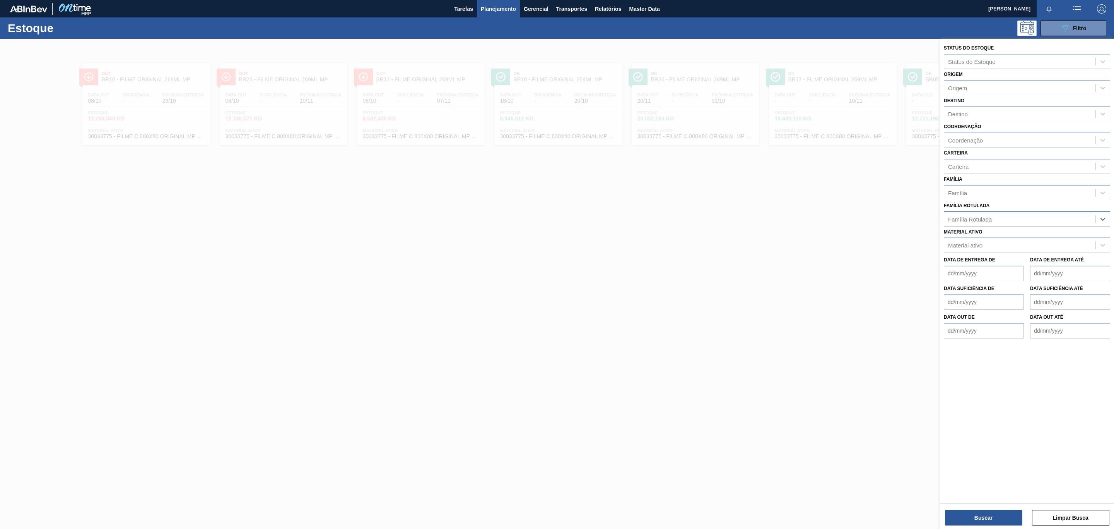
click at [743, 222] on div "Família Rotulada" at bounding box center [1020, 218] width 151 height 11
type Rotulada "ORIGINAL 350ML MP"
click at [743, 232] on div "FILME ORIGINAL 350ML MP" at bounding box center [1027, 238] width 166 height 14
click at [743, 320] on div "Buscar Limpar Busca" at bounding box center [1027, 514] width 174 height 22
click at [743, 320] on button "Buscar" at bounding box center [983, 517] width 77 height 15
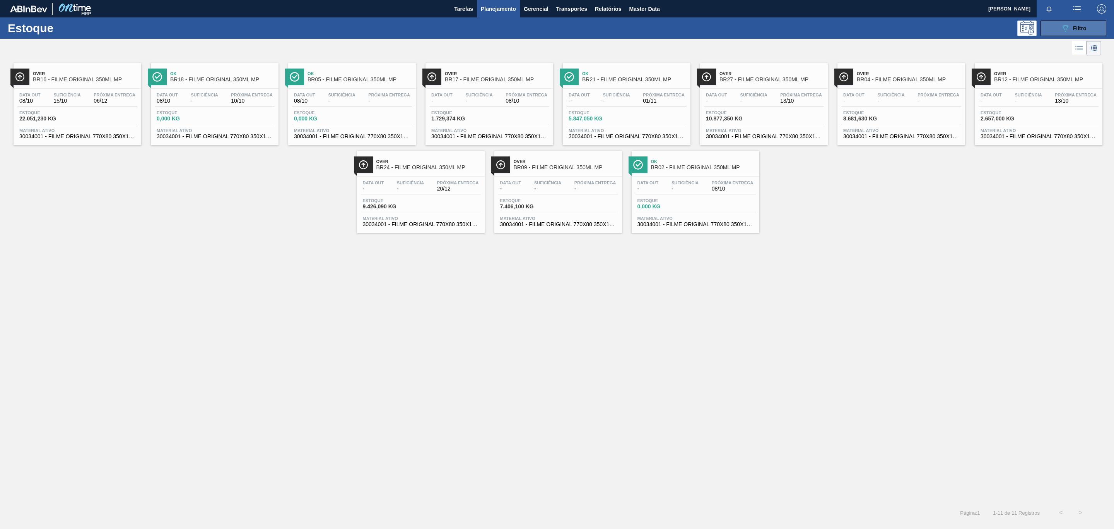
click at [743, 35] on button "089F7B8B-B2A5-4AFE-B5C0-19BA573D28AC Filtro" at bounding box center [1074, 28] width 66 height 15
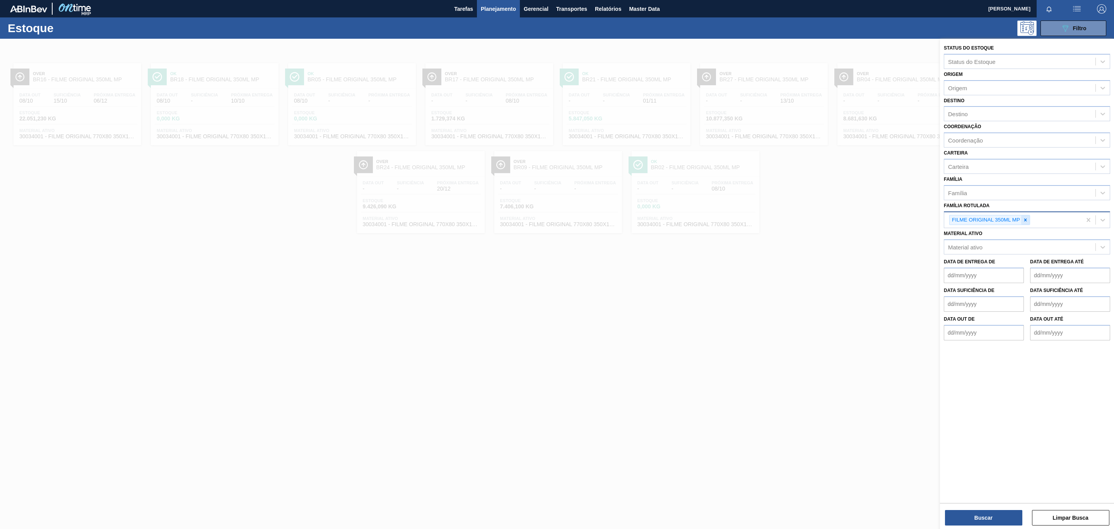
click at [743, 219] on icon at bounding box center [1025, 219] width 5 height 5
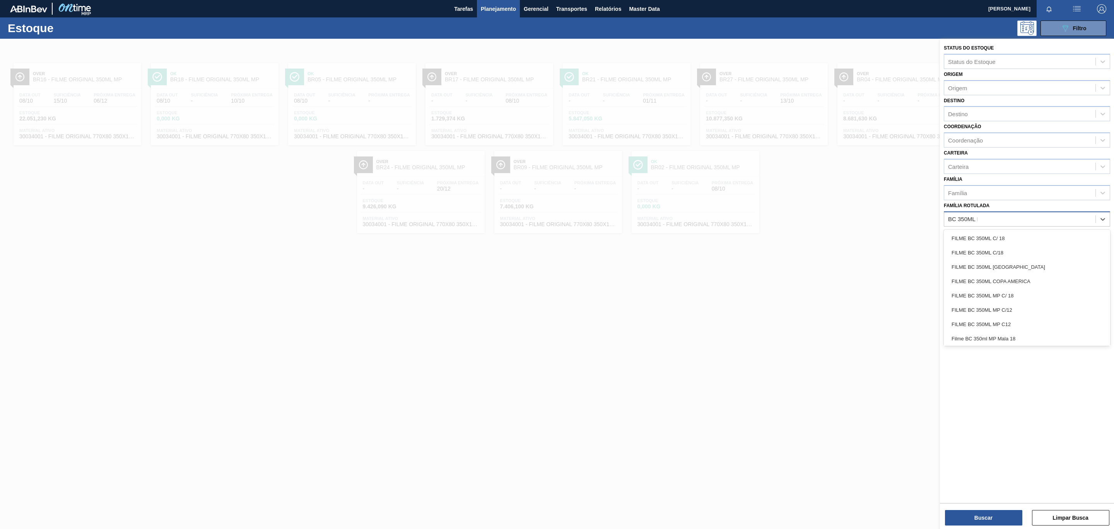
type Rotulada "BC 350ML MP"
click at [743, 251] on div "FILME BC 350ML MP C/12" at bounding box center [1027, 252] width 166 height 14
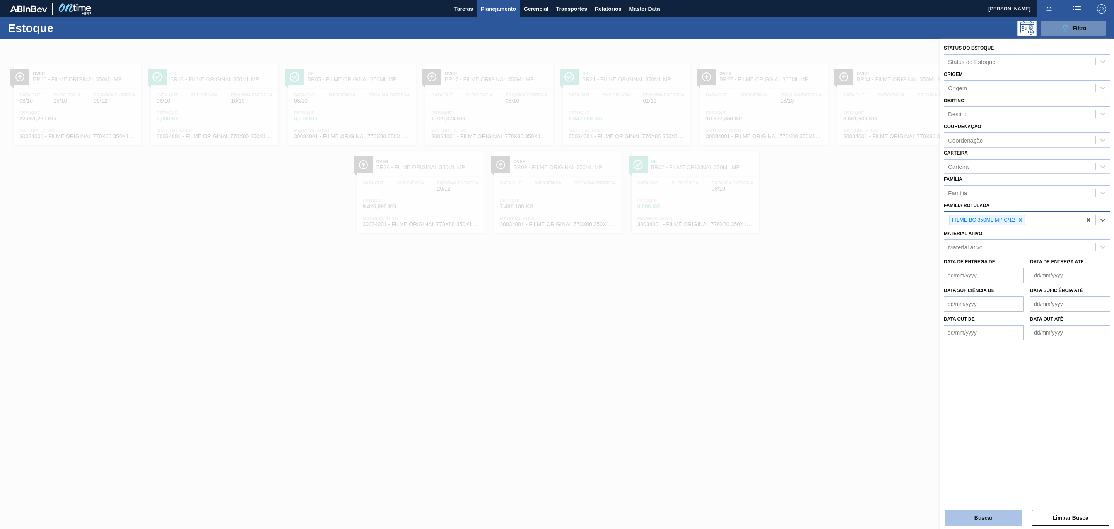
click at [743, 320] on button "Buscar" at bounding box center [983, 517] width 77 height 15
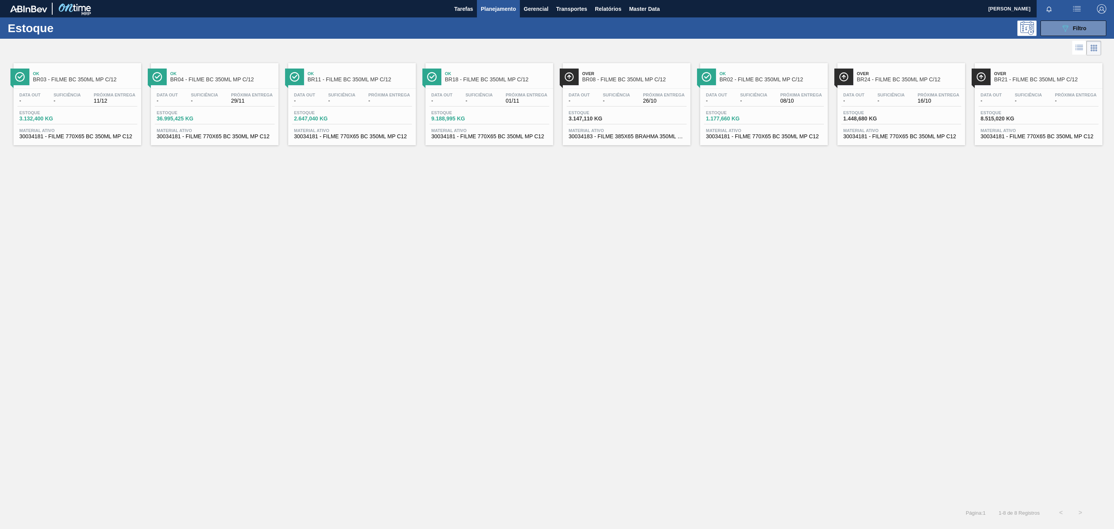
click at [205, 91] on div "Data out - Suficiência - Próxima Entrega 29/11 Estoque 36.995,425 KG Material a…" at bounding box center [215, 115] width 128 height 53
click at [743, 36] on div "Estoque 089F7B8B-B2A5-4AFE-B5C0-19BA573D28AC Filtro" at bounding box center [557, 27] width 1114 height 21
click at [743, 31] on button "089F7B8B-B2A5-4AFE-B5C0-19BA573D28AC Filtro" at bounding box center [1074, 28] width 66 height 15
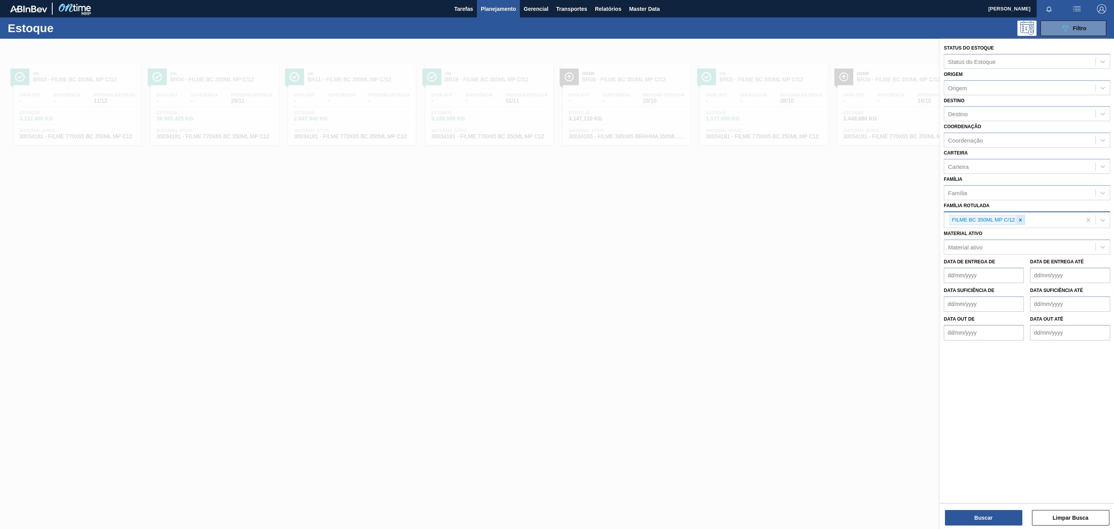
click at [743, 224] on div at bounding box center [1021, 220] width 9 height 10
click at [743, 224] on div "Família Rotulada" at bounding box center [1020, 218] width 151 height 11
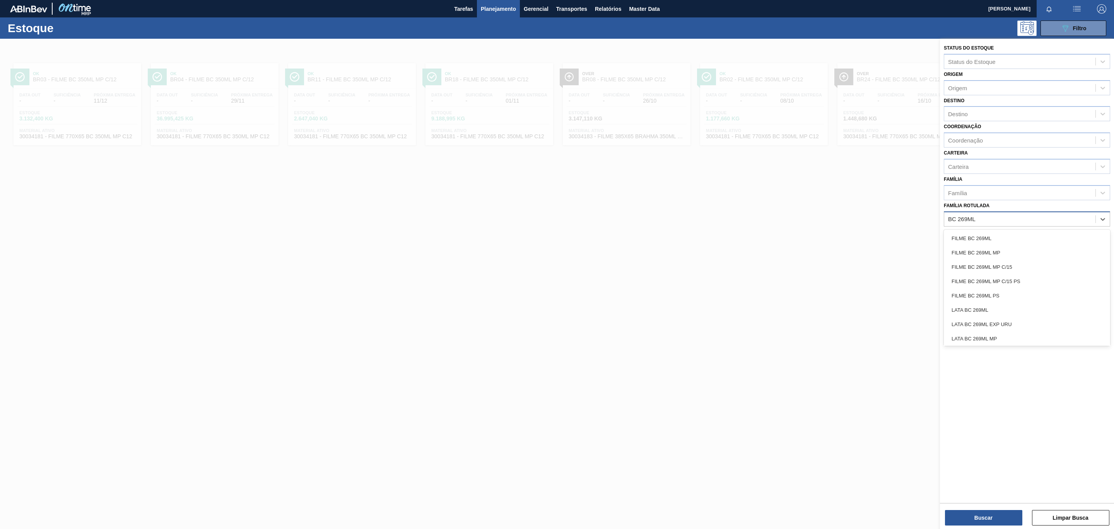
type Rotulada "BC 269ML MP"
click at [743, 266] on div "FILME BC 269ML MP C/15 PS" at bounding box center [1027, 267] width 166 height 14
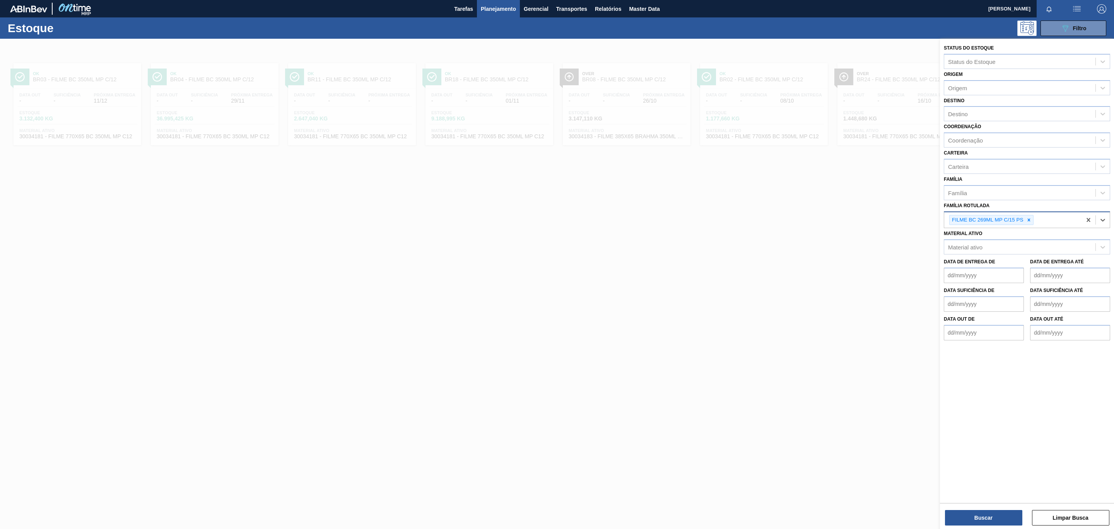
click at [743, 320] on div "Buscar Limpar Busca" at bounding box center [1027, 514] width 174 height 22
drag, startPoint x: 971, startPoint y: 518, endPoint x: 966, endPoint y: 512, distance: 6.9
click at [743, 320] on button "Buscar" at bounding box center [983, 517] width 77 height 15
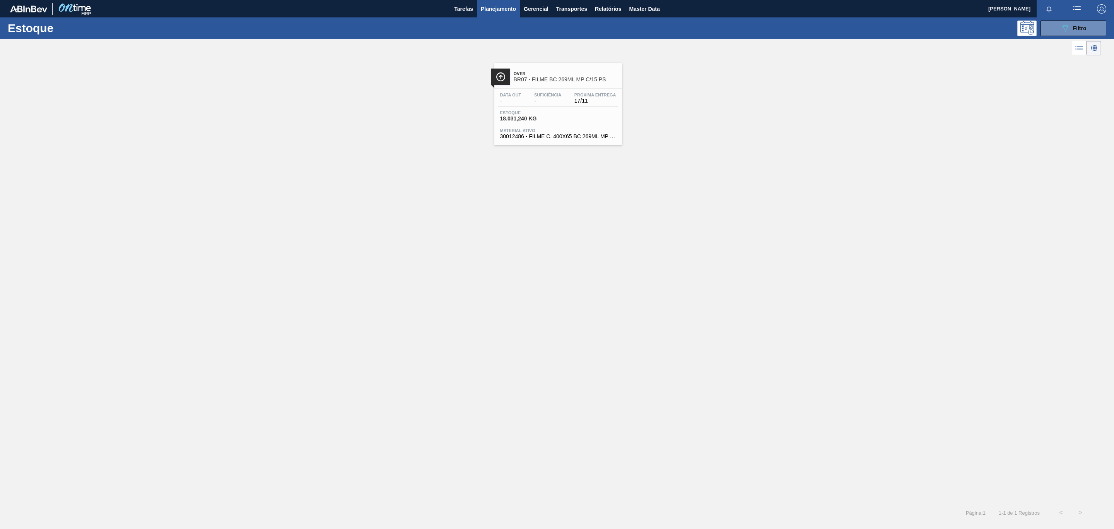
click at [632, 119] on div "Over BR07 - FILME BC 269ML MP C/15 PS Data out - Suficiência - Próxima Entrega …" at bounding box center [557, 101] width 1114 height 88
click at [571, 65] on div "Over BR07 - FILME BC 269ML MP C/15 PS" at bounding box center [559, 73] width 128 height 21
click at [743, 29] on icon "089F7B8B-B2A5-4AFE-B5C0-19BA573D28AC" at bounding box center [1065, 28] width 9 height 9
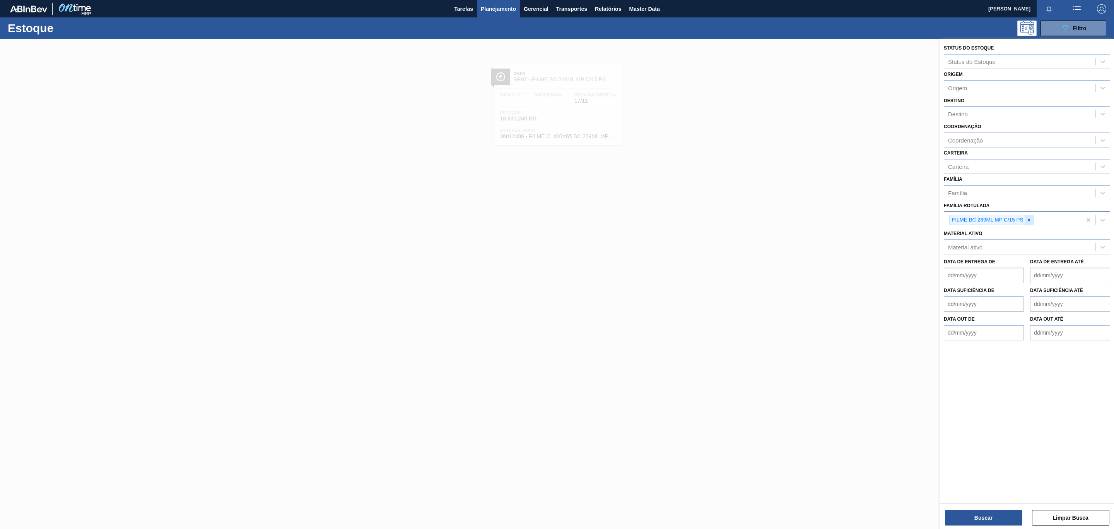
click at [743, 218] on icon at bounding box center [1029, 219] width 5 height 5
type Rotulada "AP MP12"
click at [743, 235] on div "FILME AP MP12 473ML" at bounding box center [1027, 240] width 166 height 14
click at [743, 218] on div at bounding box center [1029, 220] width 9 height 10
click at [743, 320] on button "Buscar" at bounding box center [983, 517] width 77 height 15
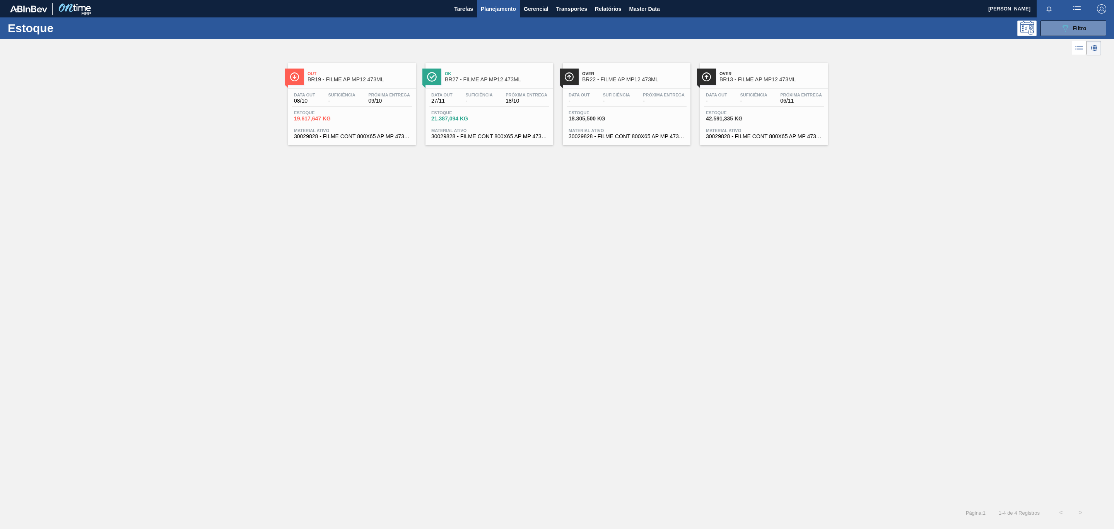
click at [626, 73] on span "Over" at bounding box center [634, 73] width 104 height 5
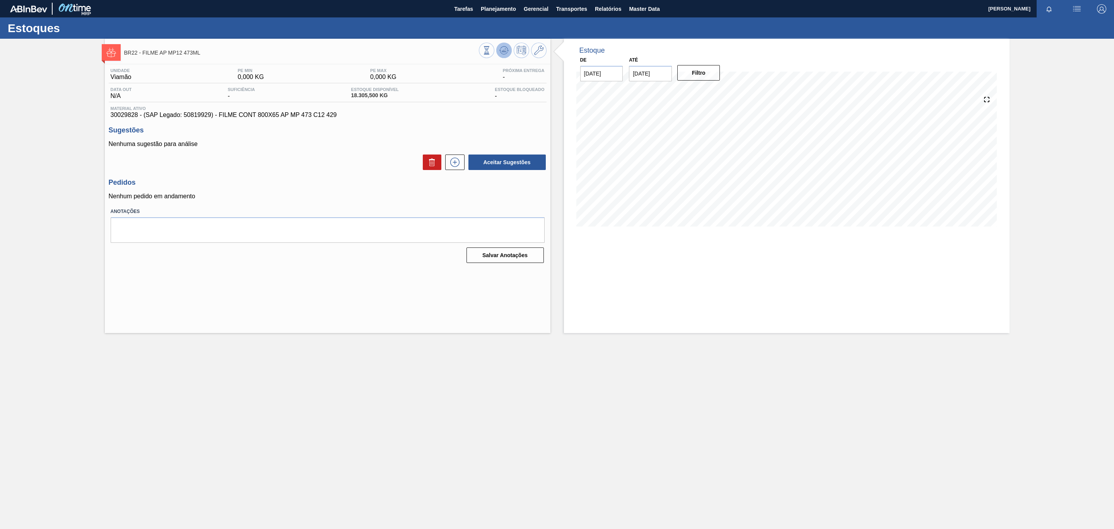
click at [501, 51] on icon at bounding box center [504, 50] width 9 height 9
click at [502, 55] on icon at bounding box center [504, 50] width 9 height 9
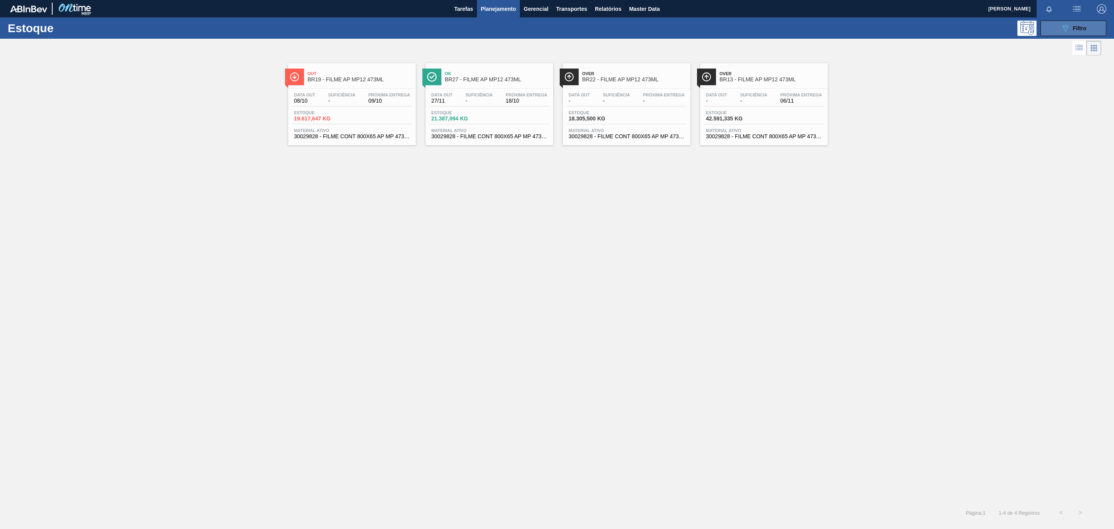
click at [743, 27] on button "089F7B8B-B2A5-4AFE-B5C0-19BA573D28AC Filtro" at bounding box center [1074, 28] width 66 height 15
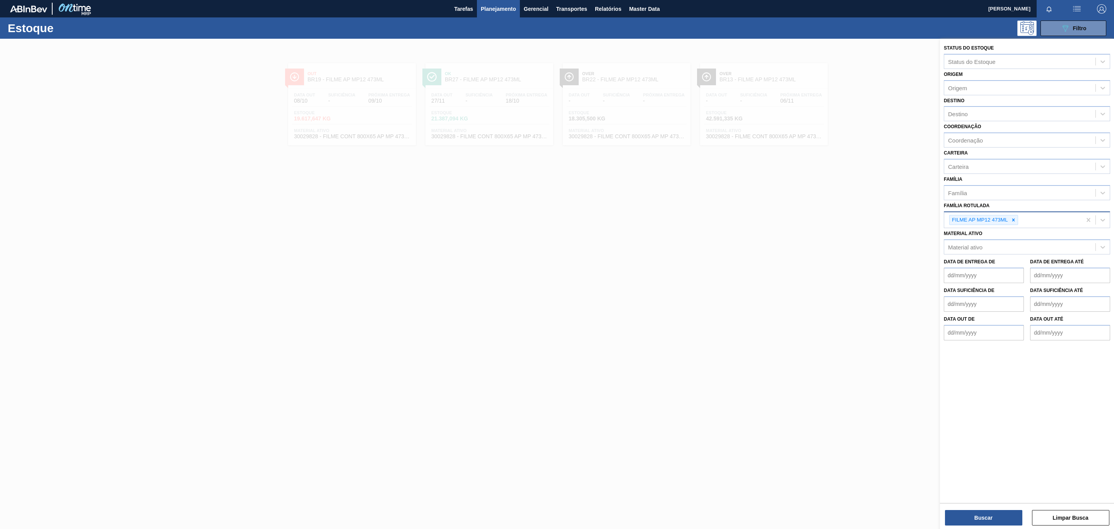
click at [743, 221] on div "FILME AP MP12 473ML" at bounding box center [984, 220] width 69 height 10
click at [743, 219] on icon at bounding box center [1013, 219] width 5 height 5
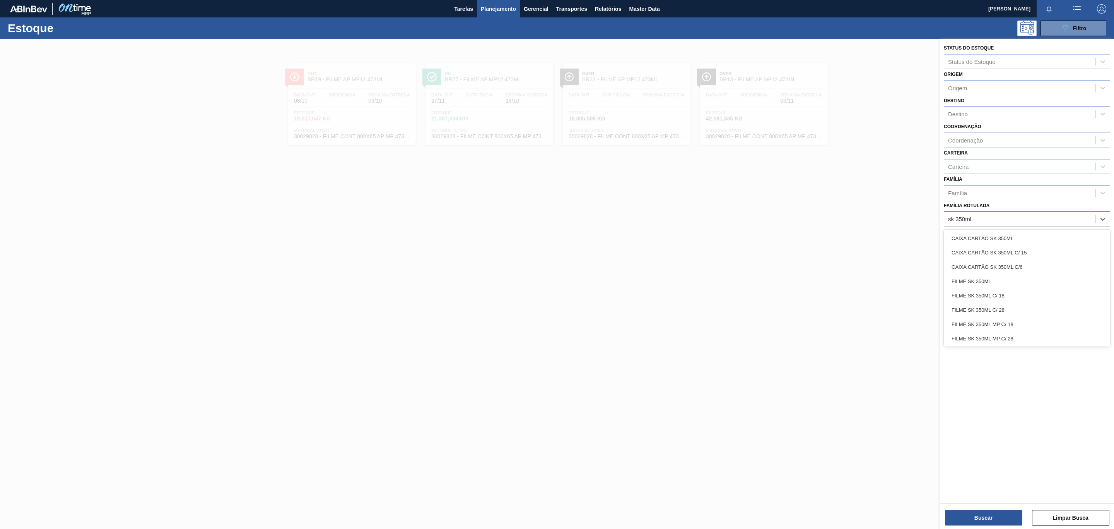
type Rotulada "sk 350ml mp"
click at [743, 260] on div "FILME SK 350ML MP C/12" at bounding box center [1027, 267] width 166 height 14
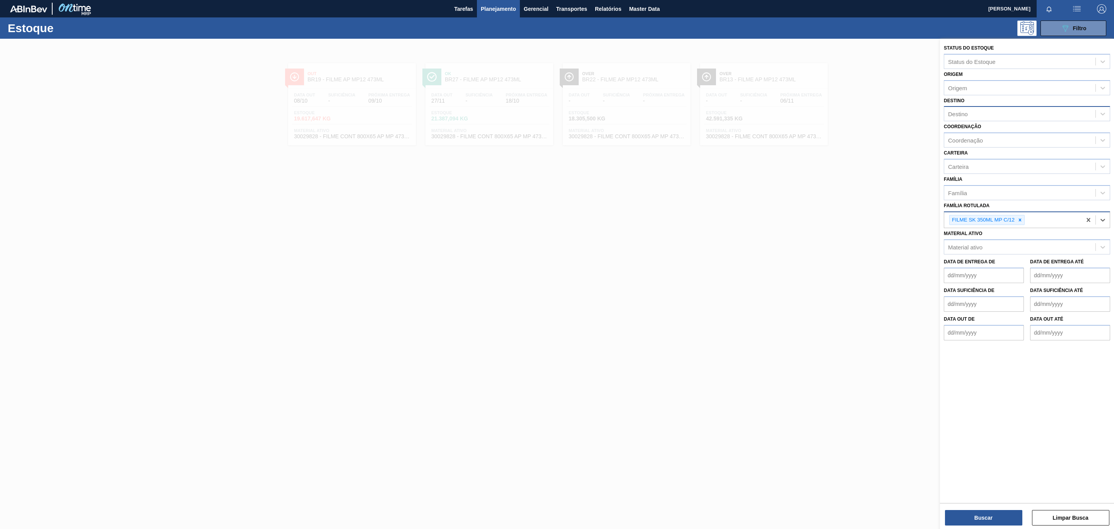
click at [743, 108] on div "Destino" at bounding box center [1020, 113] width 151 height 11
type input "BR08"
click at [743, 129] on div "BR08 - Teresina" at bounding box center [1027, 133] width 166 height 14
click at [743, 320] on button "Buscar" at bounding box center [983, 517] width 77 height 15
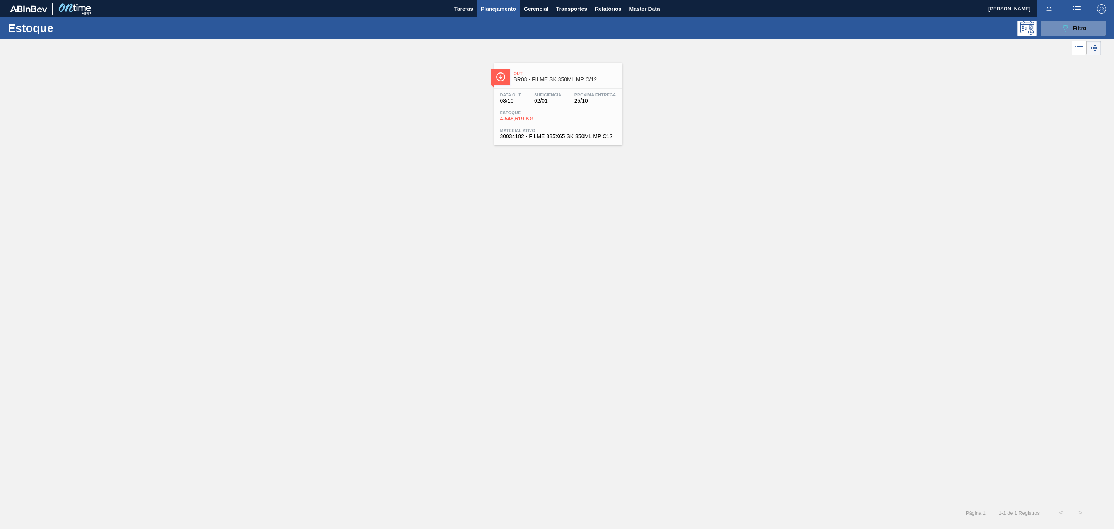
click at [532, 132] on span "Material ativo" at bounding box center [558, 130] width 116 height 5
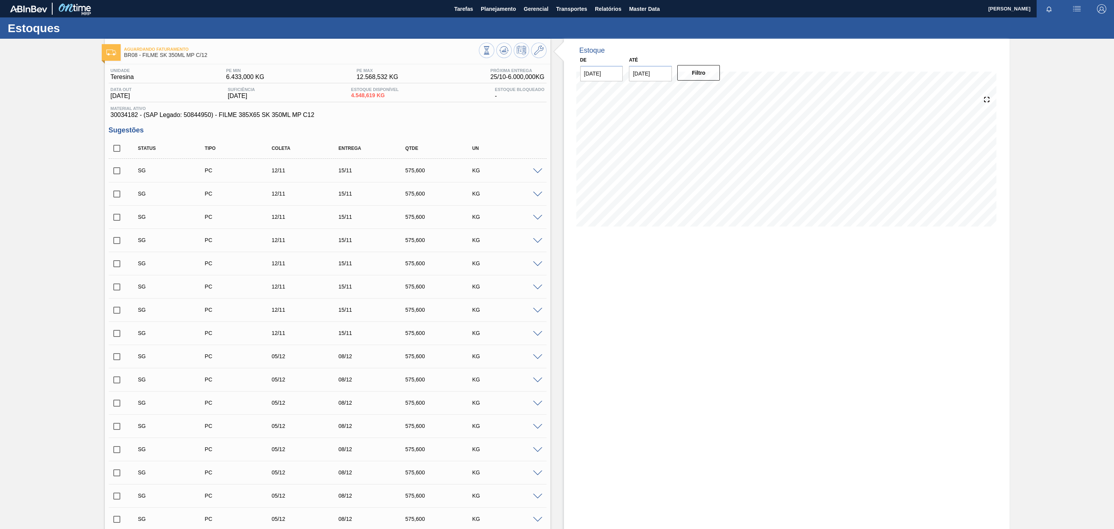
click at [116, 156] on input "checkbox" at bounding box center [117, 148] width 16 height 16
checkbox input "true"
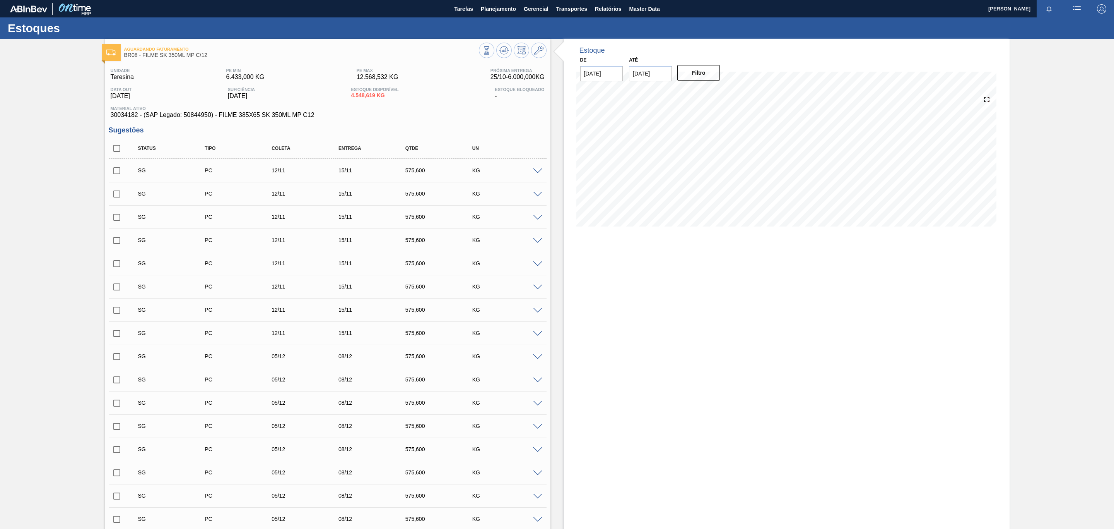
checkbox input "true"
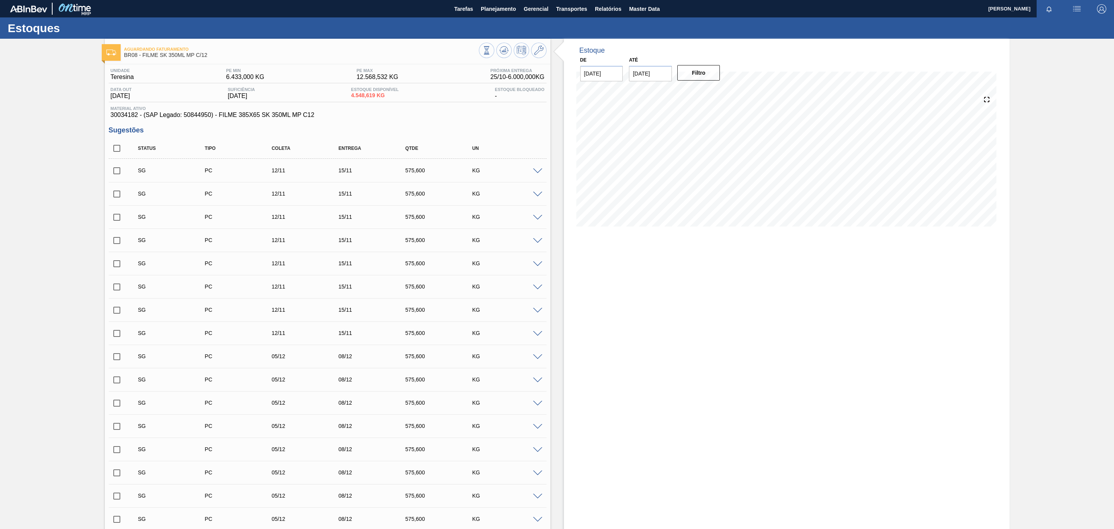
checkbox input "true"
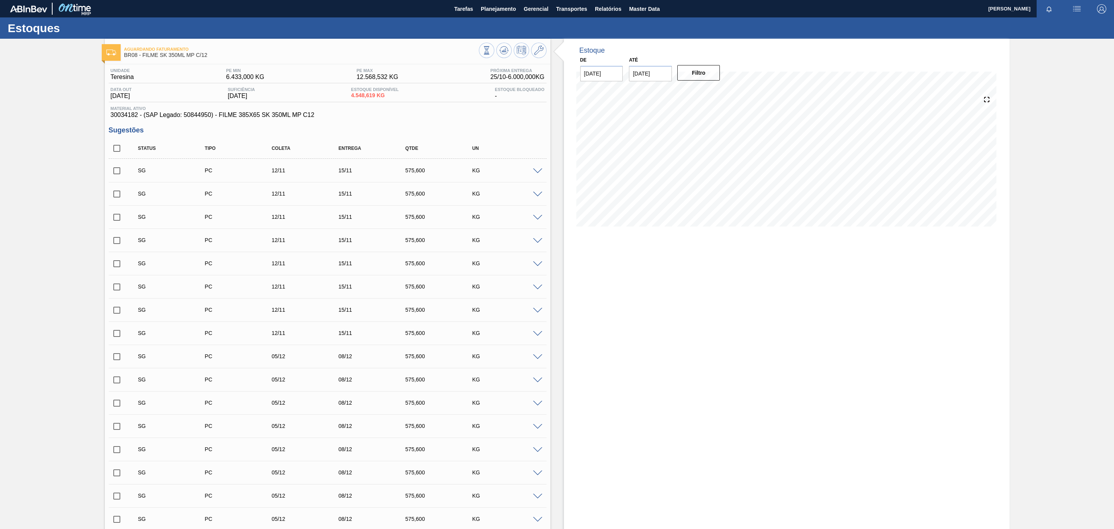
checkbox input "true"
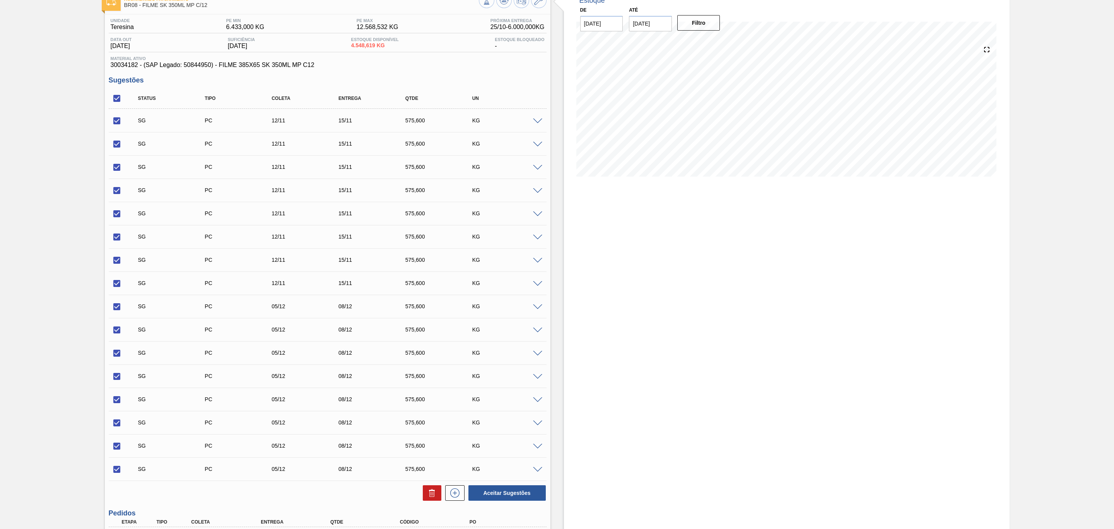
scroll to position [159, 0]
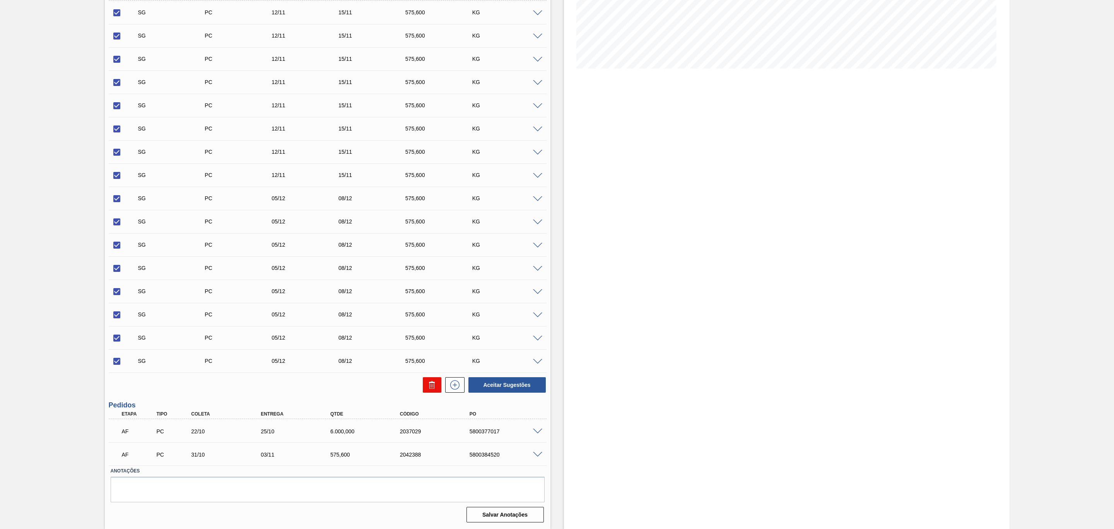
click at [434, 320] on button at bounding box center [432, 384] width 19 height 15
checkbox input "false"
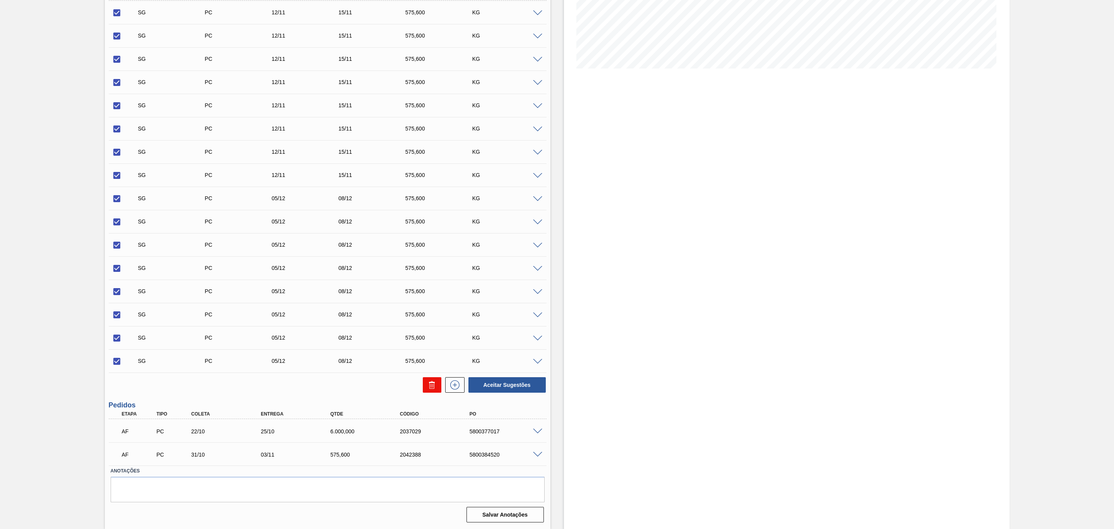
checkbox input "false"
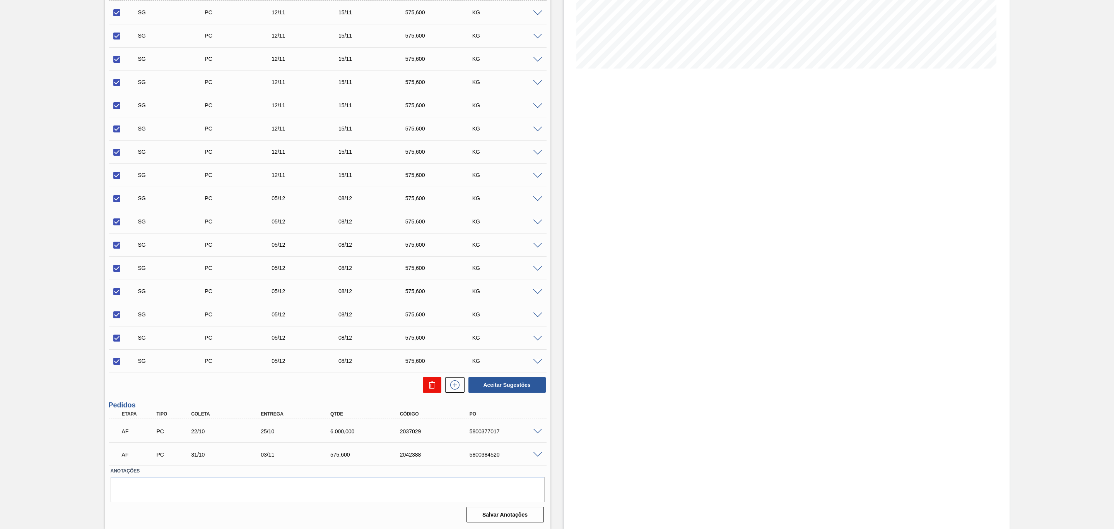
checkbox input "false"
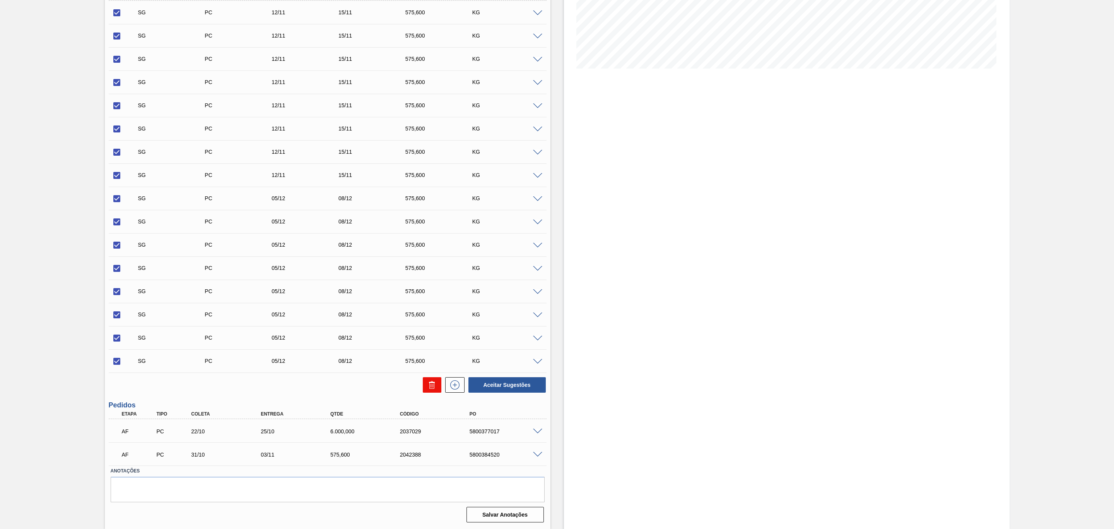
checkbox input "false"
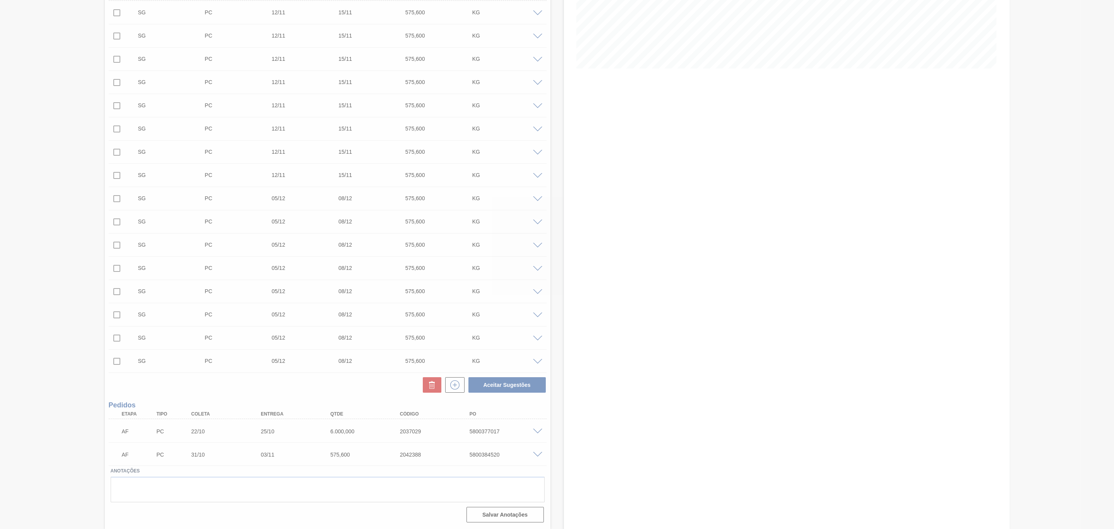
scroll to position [0, 0]
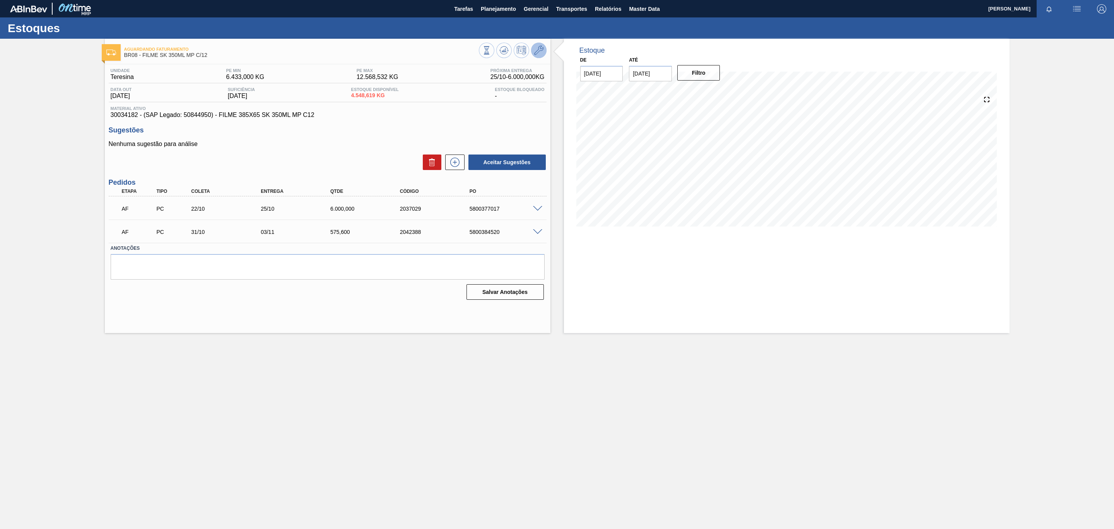
click at [539, 52] on icon at bounding box center [538, 50] width 9 height 9
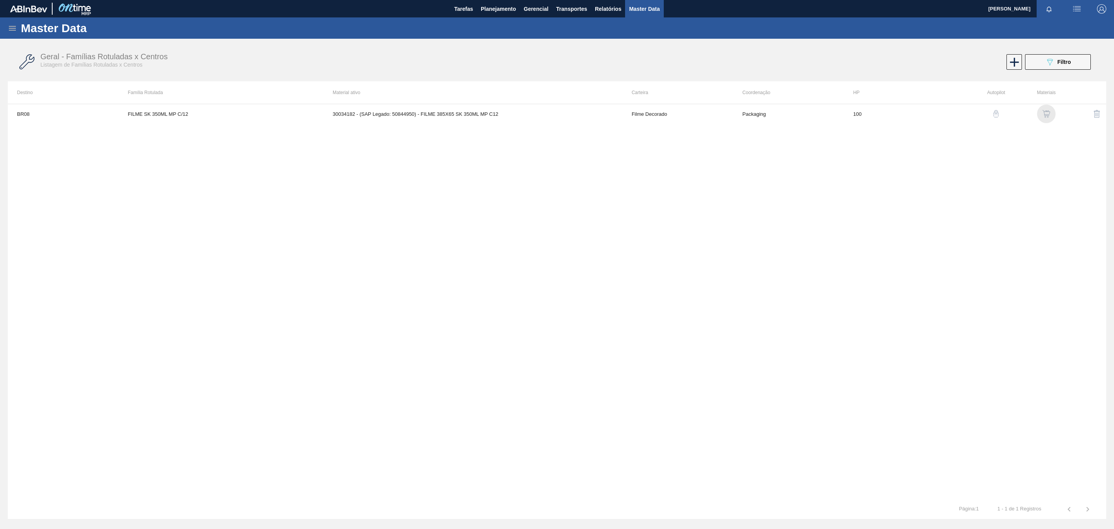
click at [743, 115] on img "button" at bounding box center [1047, 114] width 8 height 8
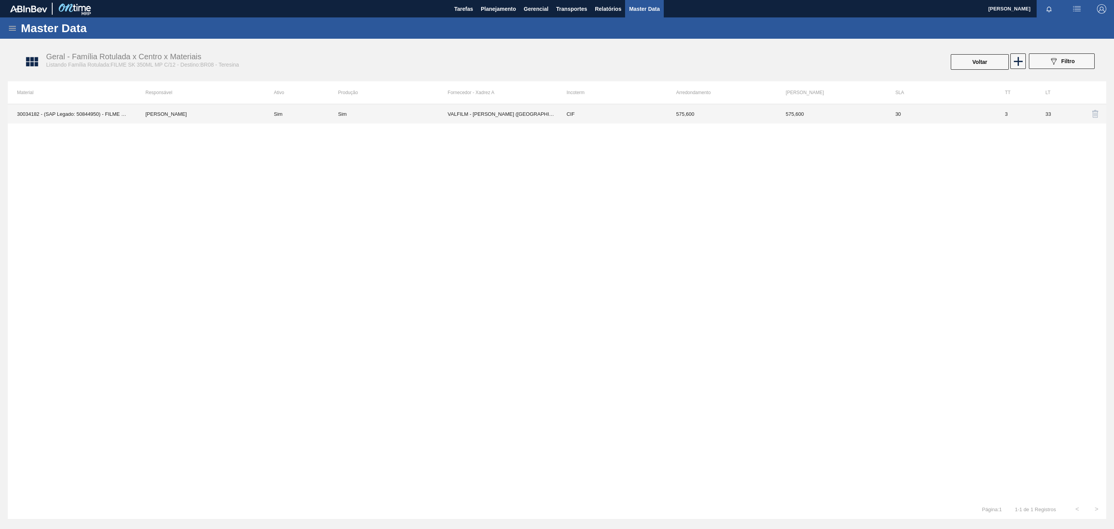
click at [466, 116] on td "VALFILM - LORENA (SP)" at bounding box center [503, 113] width 110 height 19
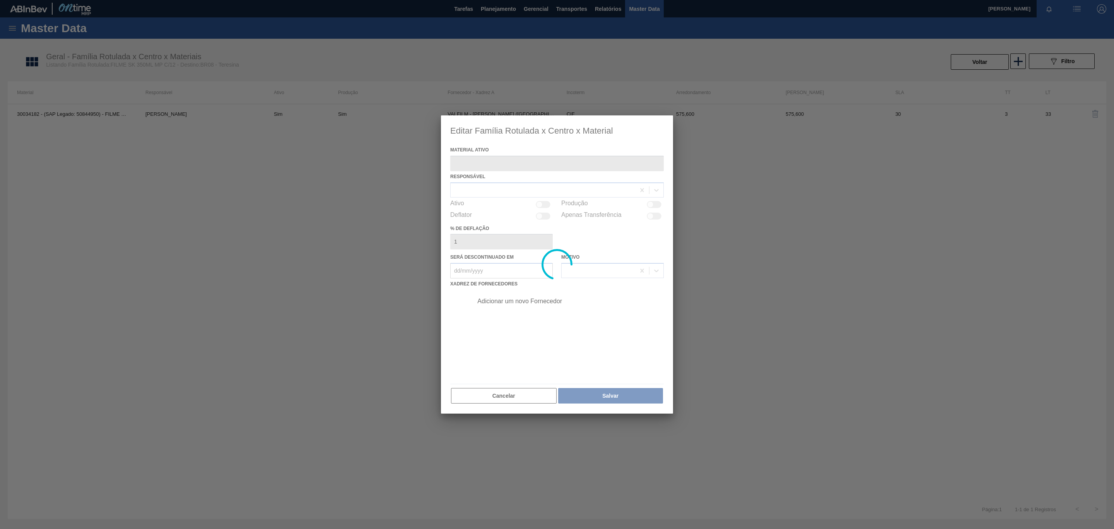
type ativo "30034182 - (SAP Legado: 50844950) - FILME 385X65 SK 350ML MP C12"
checkbox input "true"
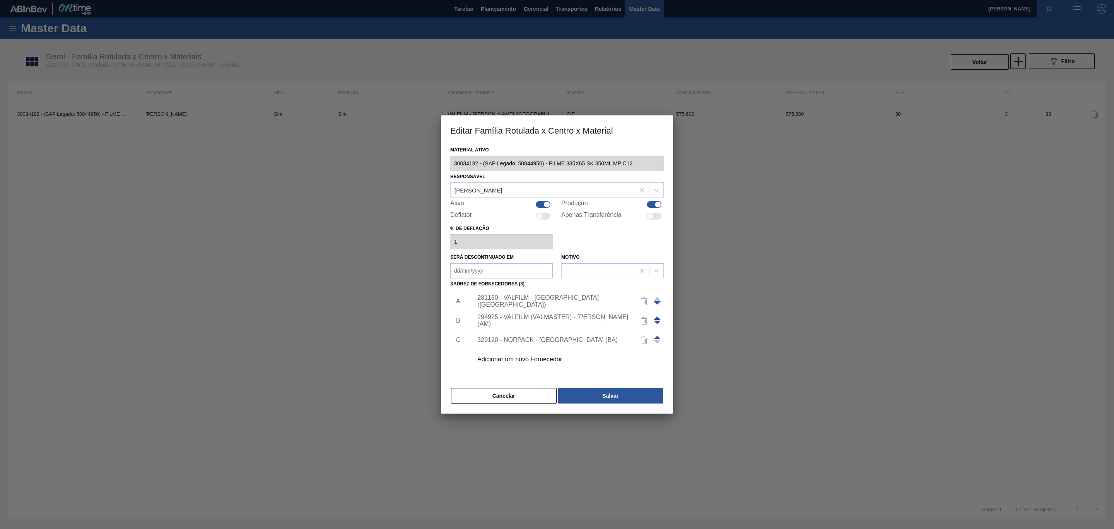
click at [655, 317] on span at bounding box center [657, 317] width 7 height 3
click at [569, 302] on div "294925 - VALFILM (VALMASTER) - MANAUS (AM)" at bounding box center [554, 301] width 152 height 14
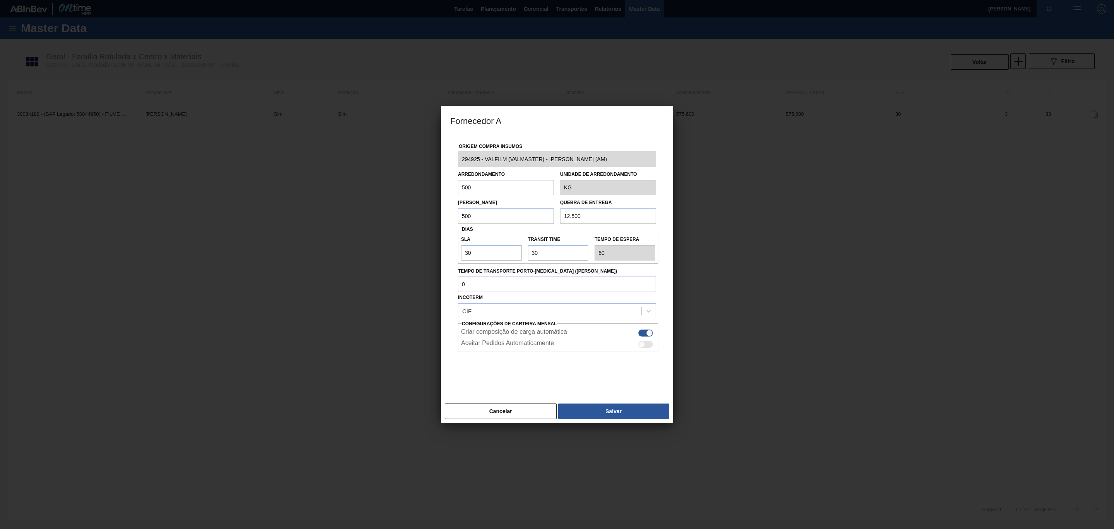
click at [591, 320] on div "Cancelar Salvar" at bounding box center [557, 410] width 232 height 23
click at [591, 320] on button "Salvar" at bounding box center [613, 410] width 111 height 15
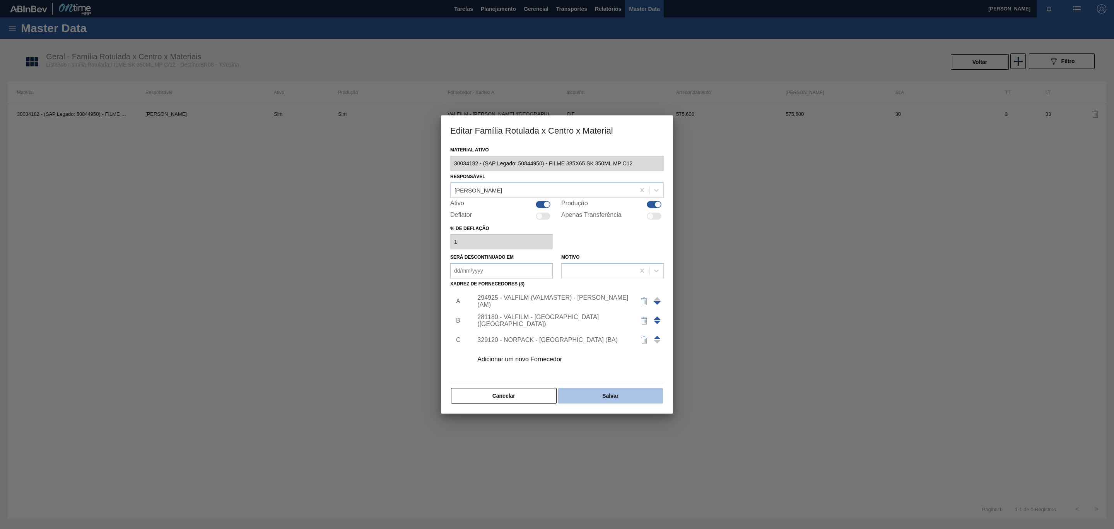
click at [609, 320] on button "Salvar" at bounding box center [610, 395] width 105 height 15
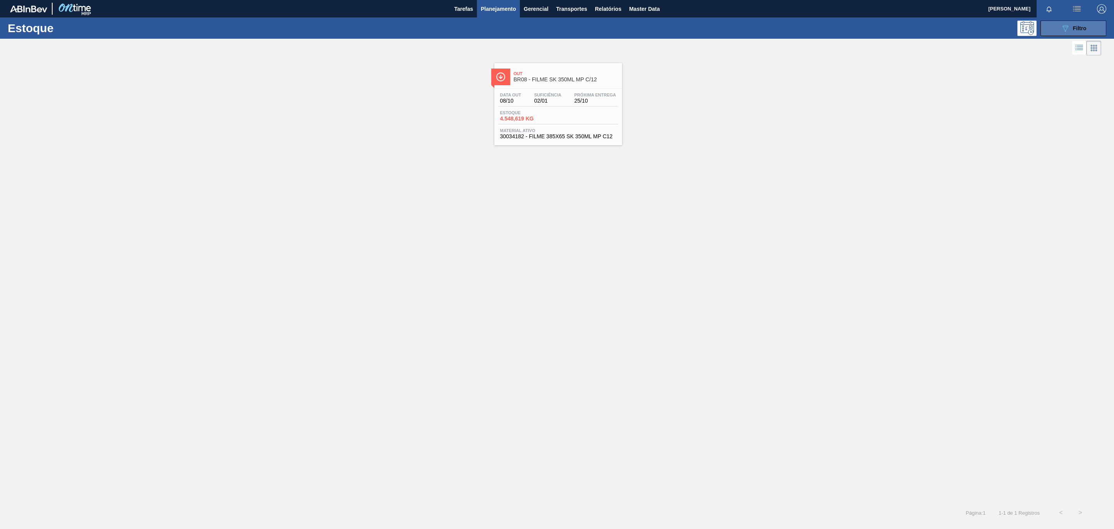
click at [743, 31] on button "089F7B8B-B2A5-4AFE-B5C0-19BA573D28AC Filtro" at bounding box center [1074, 28] width 66 height 15
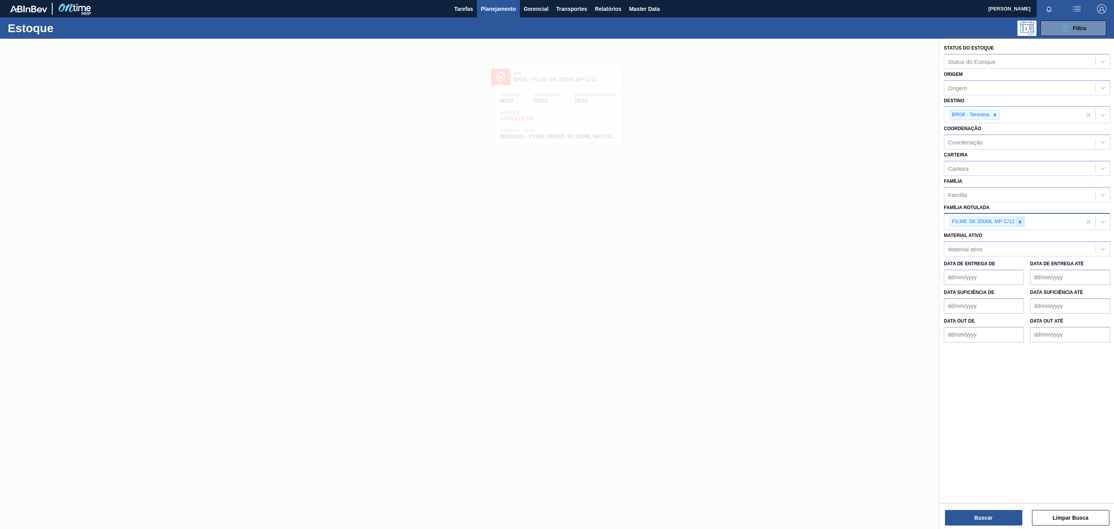
click at [743, 223] on icon at bounding box center [1020, 221] width 5 height 5
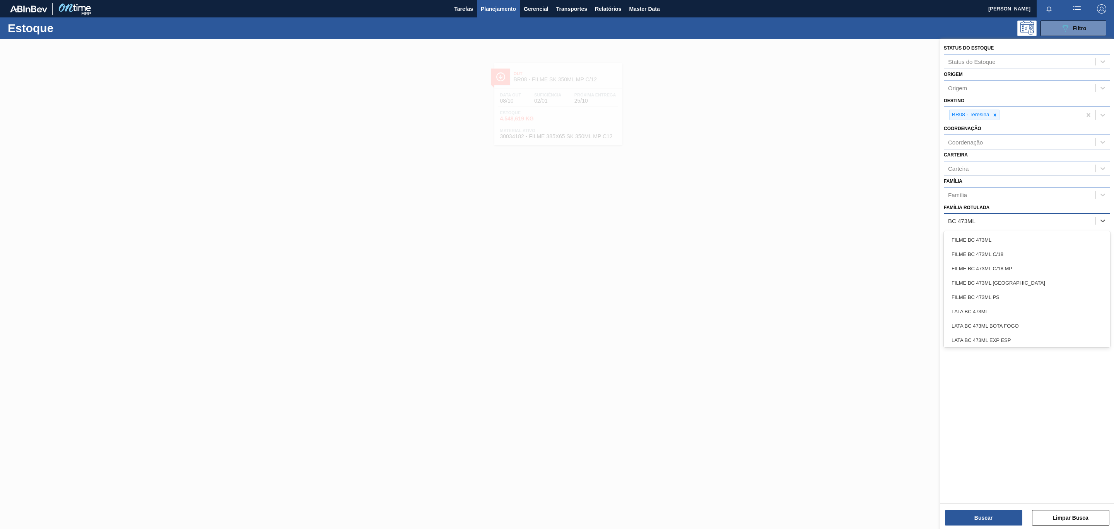
type Rotulada "BC 473ML MP"
click at [743, 222] on div "BC 473ML MP" at bounding box center [1020, 220] width 151 height 11
type Rotulada "F"
type Rotulada "BC 473 MP"
click at [743, 232] on div "FILME [DATE] MP C12" at bounding box center [1027, 239] width 166 height 17
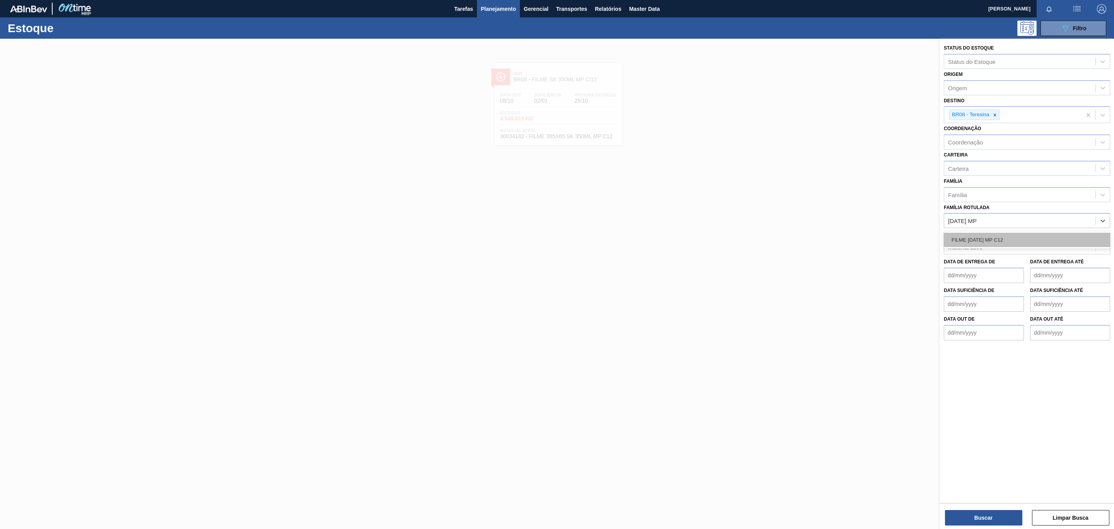
click at [743, 234] on div "FILME [DATE] MP C12" at bounding box center [1027, 240] width 166 height 14
click at [743, 118] on div at bounding box center [995, 115] width 9 height 10
click at [743, 320] on div "Buscar Limpar Busca" at bounding box center [1027, 514] width 174 height 22
click at [743, 320] on button "Buscar" at bounding box center [983, 517] width 77 height 15
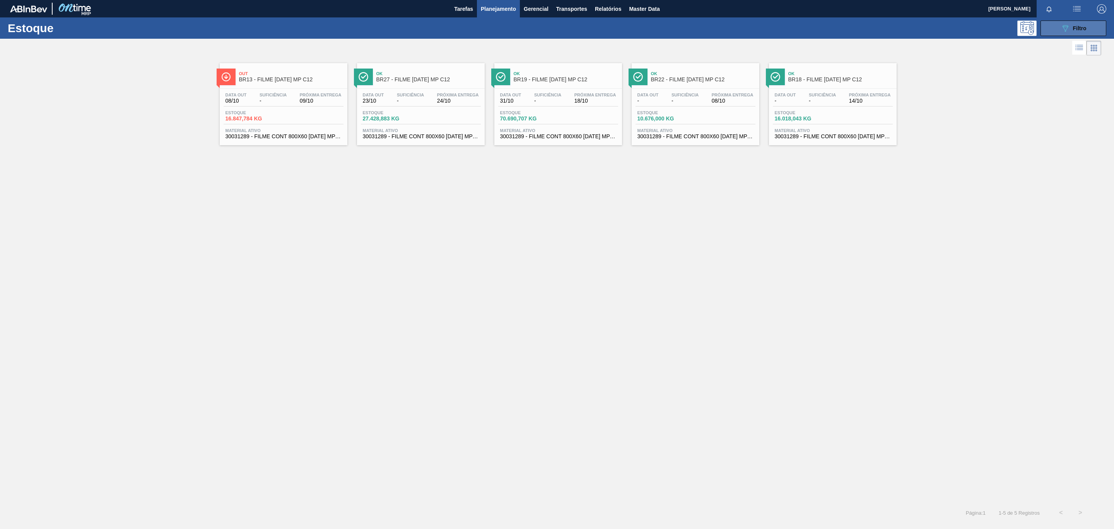
click at [743, 34] on button "089F7B8B-B2A5-4AFE-B5C0-19BA573D28AC Filtro" at bounding box center [1074, 28] width 66 height 15
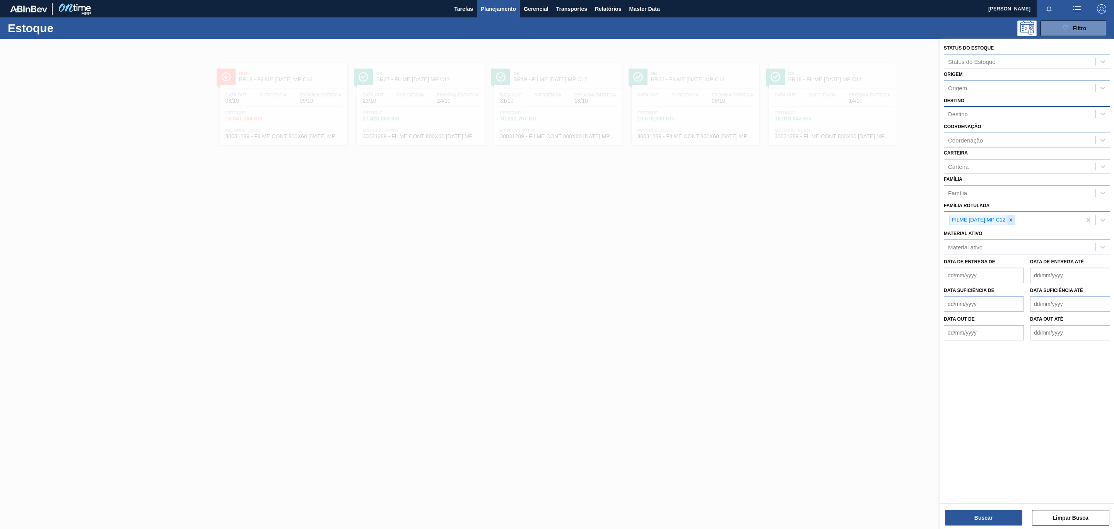
click at [743, 222] on icon at bounding box center [1010, 219] width 5 height 5
type Rotulada "ap mp12"
click at [743, 241] on div "FILME AP MP12 473ML" at bounding box center [1027, 238] width 166 height 14
click at [743, 320] on button "Buscar" at bounding box center [983, 517] width 77 height 15
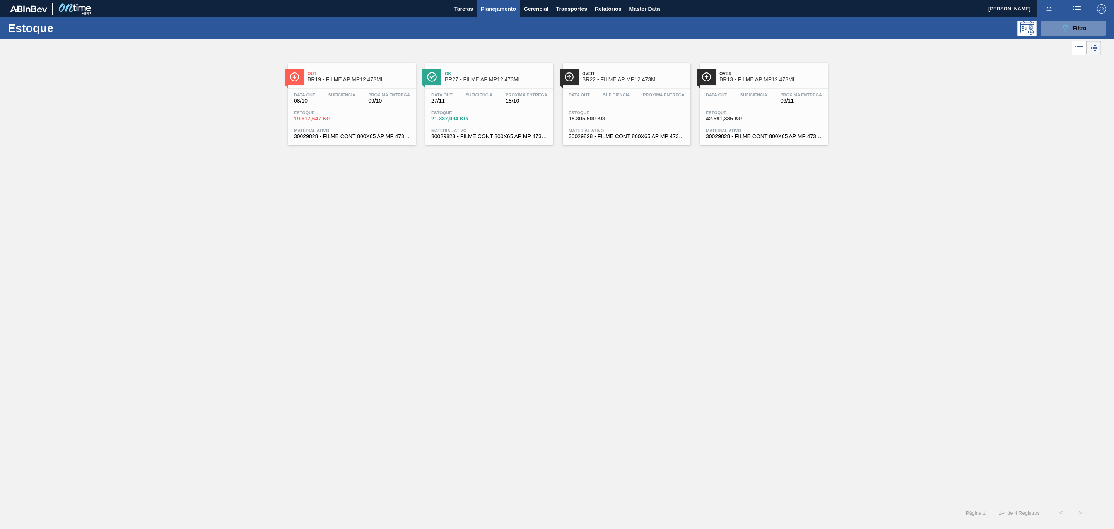
click at [375, 94] on span "Próxima Entrega" at bounding box center [389, 94] width 42 height 5
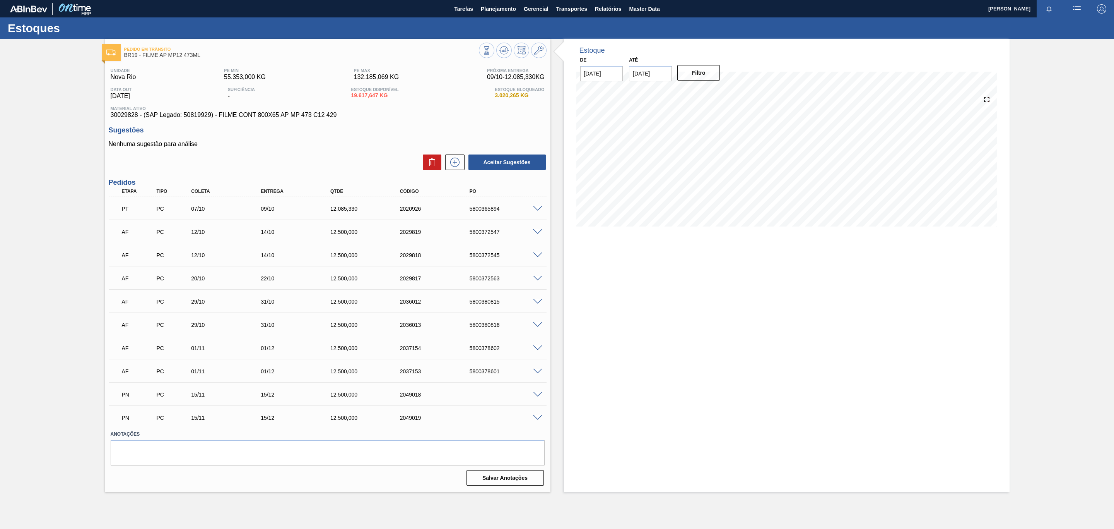
click at [536, 235] on span at bounding box center [537, 232] width 9 height 6
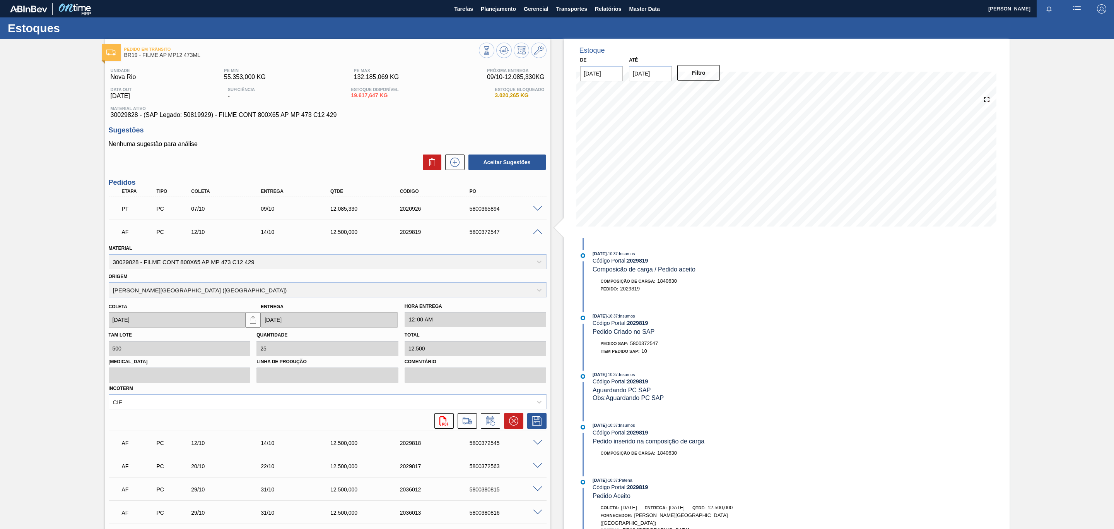
click at [536, 235] on span at bounding box center [537, 232] width 9 height 6
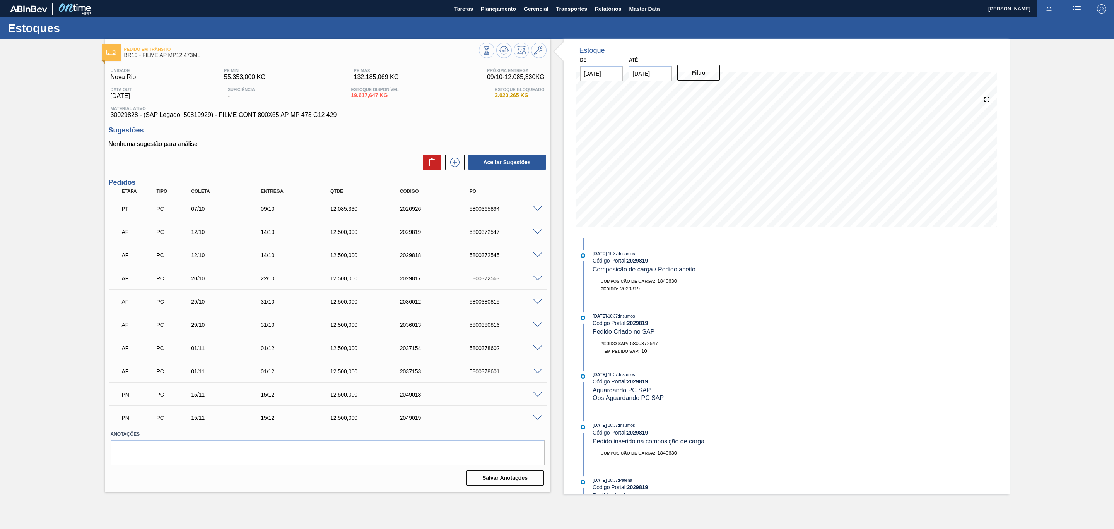
click at [538, 258] on span at bounding box center [537, 255] width 9 height 6
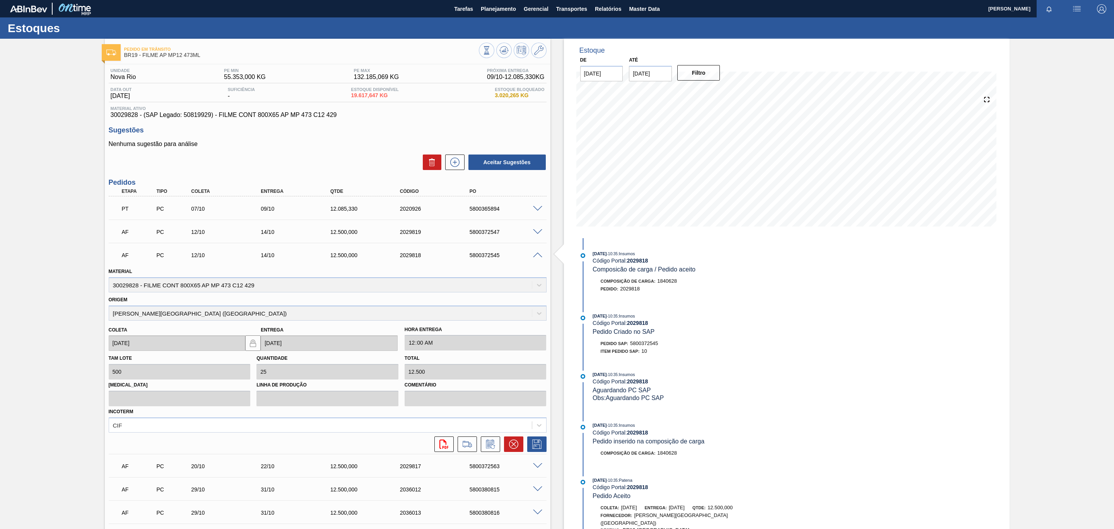
click at [538, 258] on span at bounding box center [537, 255] width 9 height 6
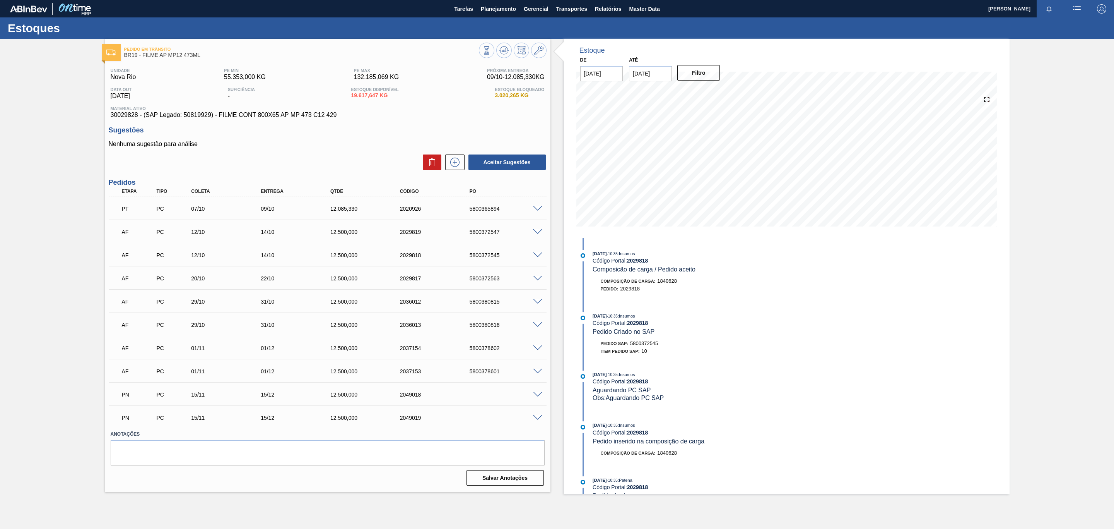
click at [533, 277] on span at bounding box center [537, 279] width 9 height 6
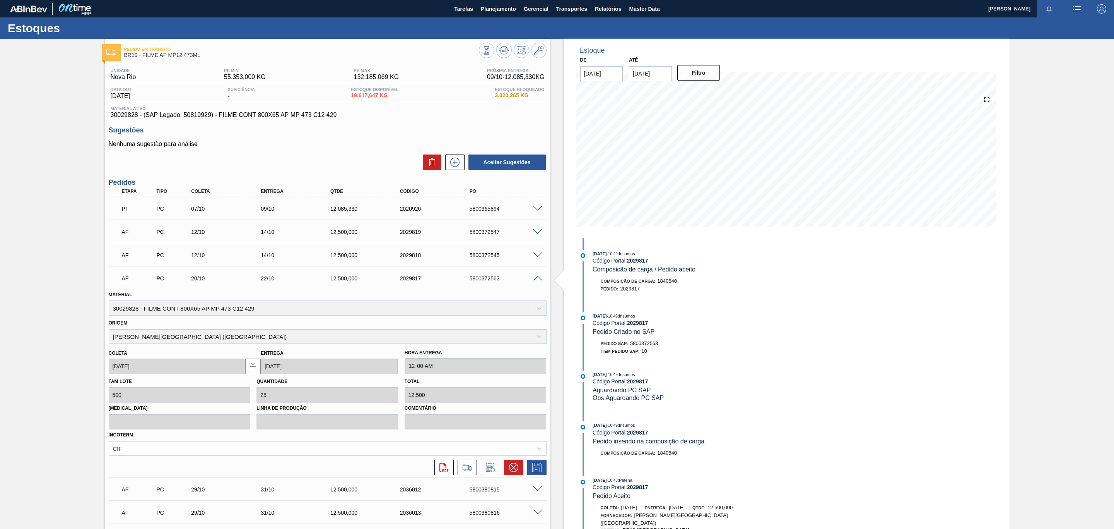
click at [533, 277] on span at bounding box center [537, 279] width 9 height 6
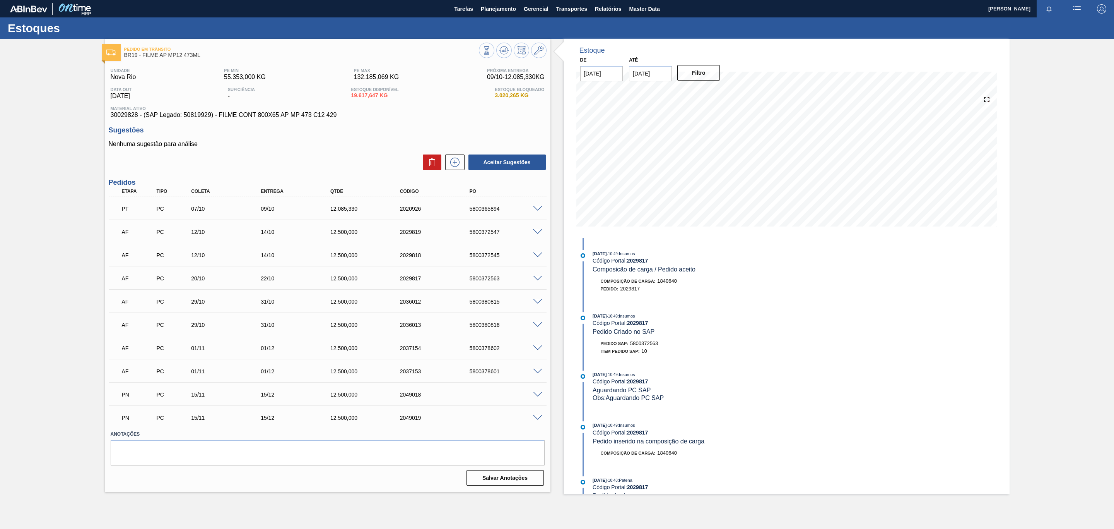
click at [533, 307] on div "AF PC 29/10 31/10 12.500,000 2036012 5800380815" at bounding box center [326, 300] width 418 height 15
click at [534, 300] on span at bounding box center [537, 302] width 9 height 6
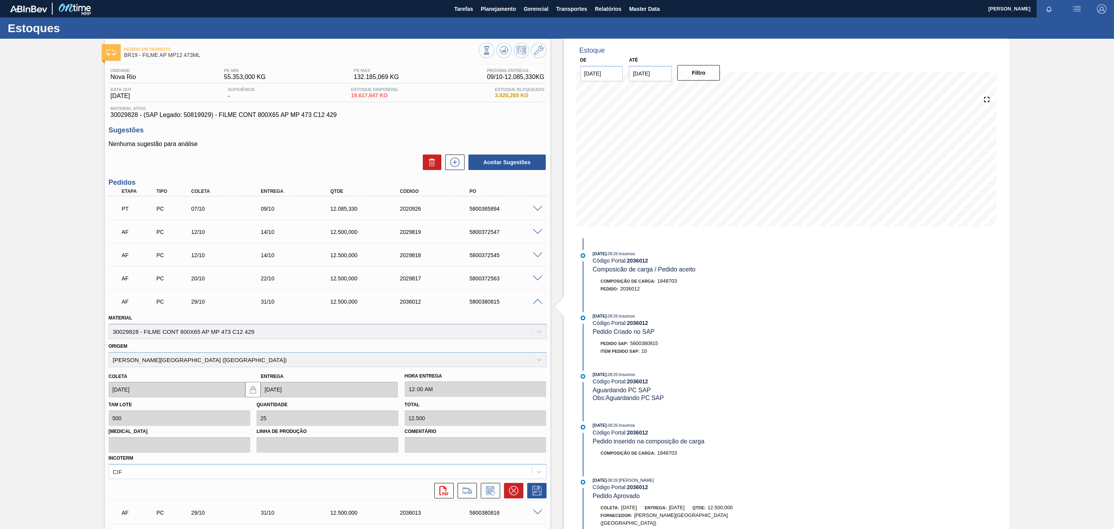
click at [534, 300] on span at bounding box center [537, 302] width 9 height 6
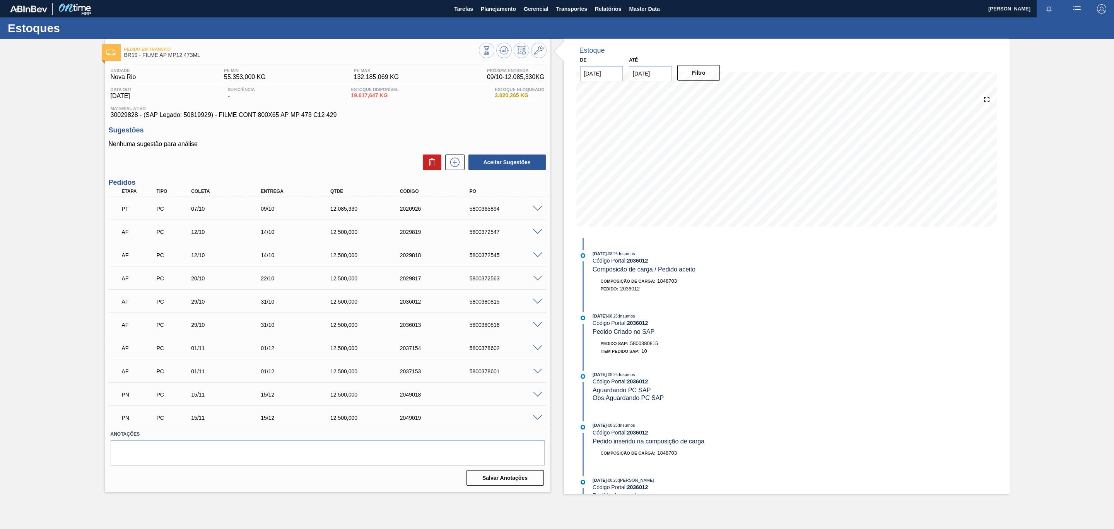
click at [538, 320] on div "AF PC 29/10 31/10 12.500,000 2036013 5800380816" at bounding box center [328, 323] width 438 height 19
click at [538, 320] on div at bounding box center [538, 324] width 15 height 6
click at [537, 320] on span at bounding box center [537, 325] width 9 height 6
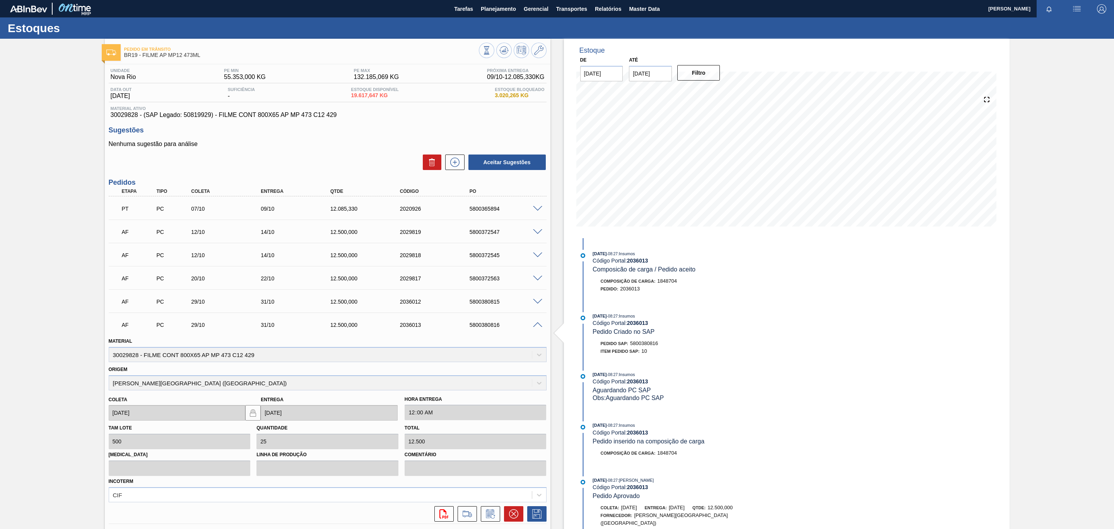
click at [517, 320] on div "5800380816" at bounding box center [508, 325] width 80 height 6
click at [536, 320] on div "AF PC 29/10 31/10 12.500,000 2036013 5800380816" at bounding box center [328, 323] width 438 height 19
click at [537, 320] on span at bounding box center [537, 325] width 9 height 6
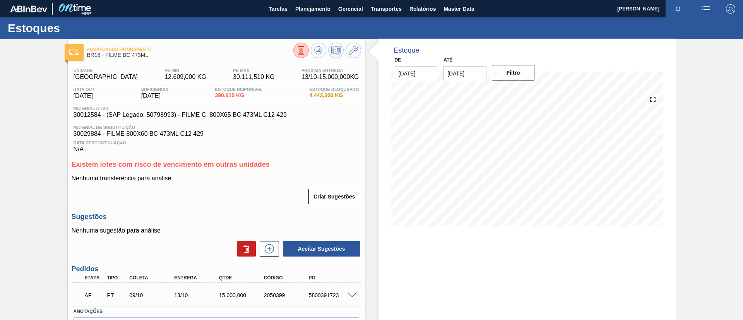
scroll to position [50, 0]
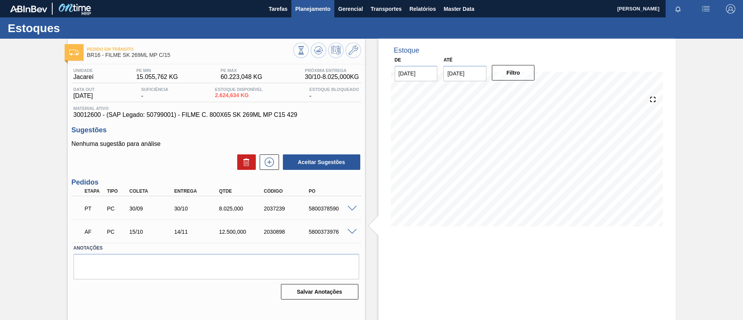
click at [314, 11] on span "Planejamento" at bounding box center [312, 8] width 35 height 9
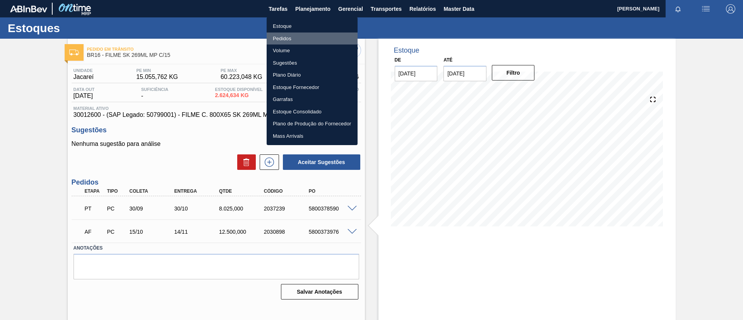
click at [282, 37] on li "Pedidos" at bounding box center [312, 39] width 91 height 12
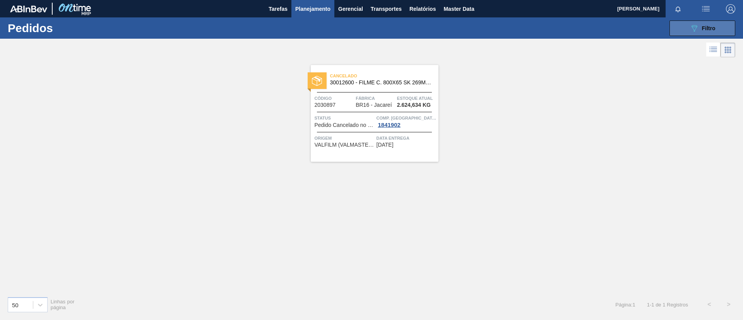
click at [704, 34] on button "089F7B8B-B2A5-4AFE-B5C0-19BA573D28AC Filtro" at bounding box center [702, 28] width 66 height 15
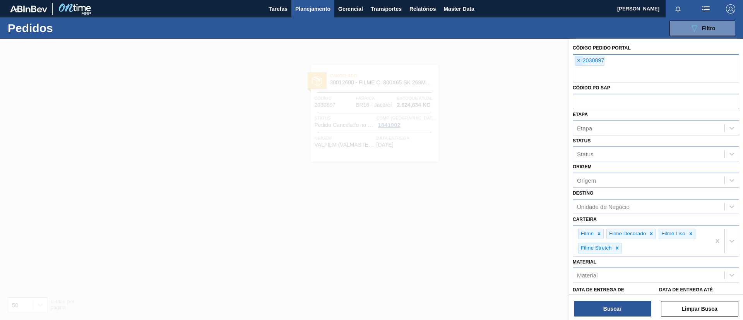
click at [581, 61] on span "×" at bounding box center [578, 60] width 7 height 9
paste input "2042292"
type input "2042292"
click at [611, 311] on button "Buscar" at bounding box center [612, 308] width 77 height 15
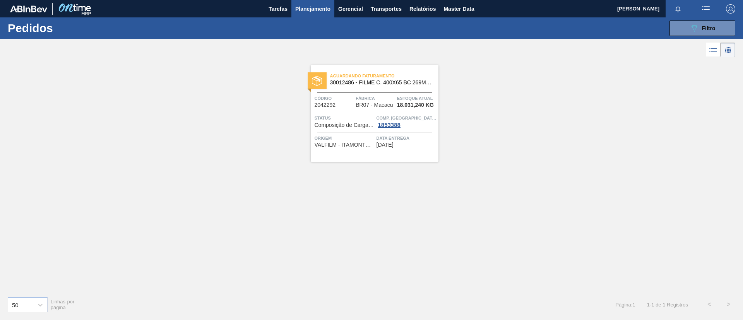
click at [381, 94] on span "Fábrica" at bounding box center [375, 98] width 39 height 8
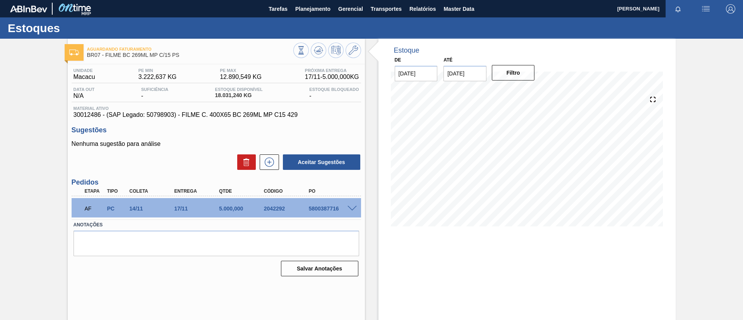
click at [353, 211] on div "5800387716" at bounding box center [332, 208] width 50 height 6
click at [352, 210] on span at bounding box center [351, 209] width 9 height 6
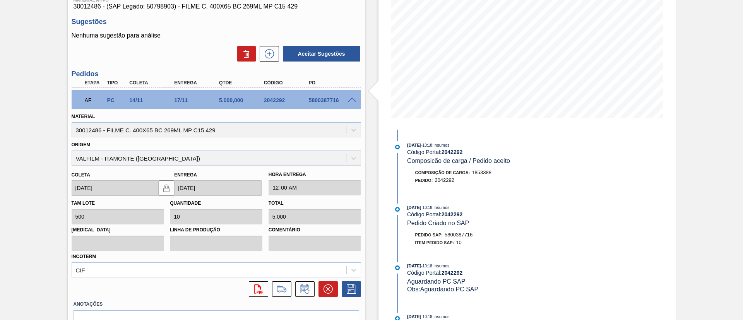
scroll to position [151, 0]
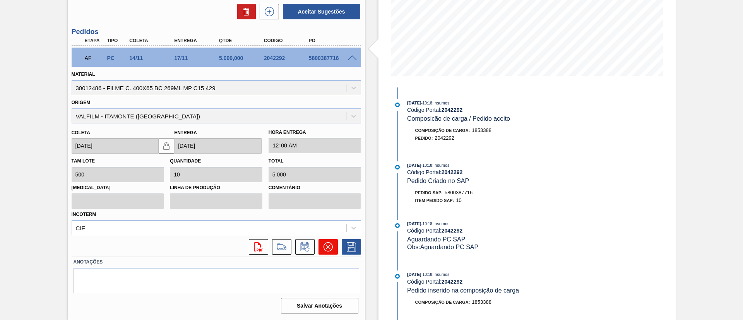
click at [329, 252] on button at bounding box center [327, 246] width 19 height 15
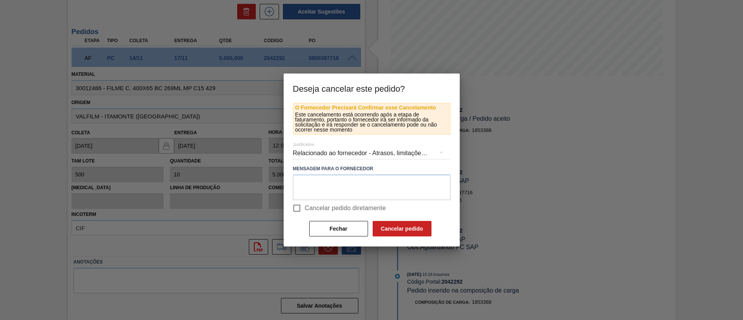
click at [325, 200] on label "Cancelar pedido diretamente" at bounding box center [338, 208] width 98 height 16
click at [305, 200] on input "Cancelar pedido diretamente" at bounding box center [297, 208] width 16 height 16
checkbox input "true"
click at [395, 228] on button "Cancelar pedido" at bounding box center [402, 228] width 59 height 15
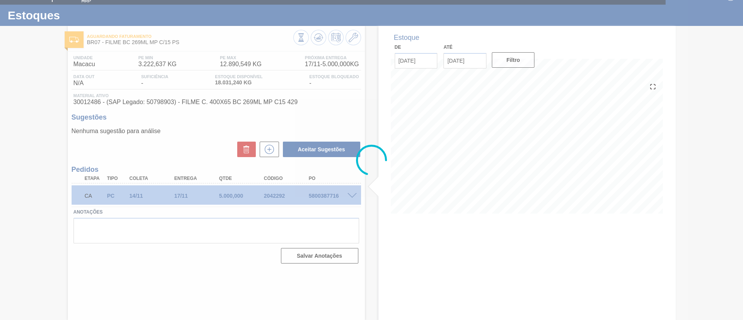
scroll to position [13, 0]
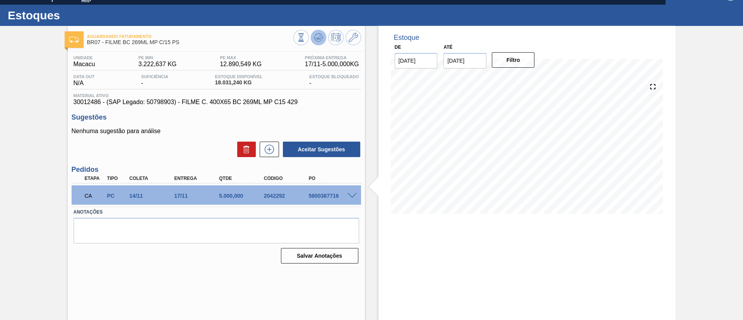
click at [318, 39] on icon at bounding box center [318, 37] width 9 height 9
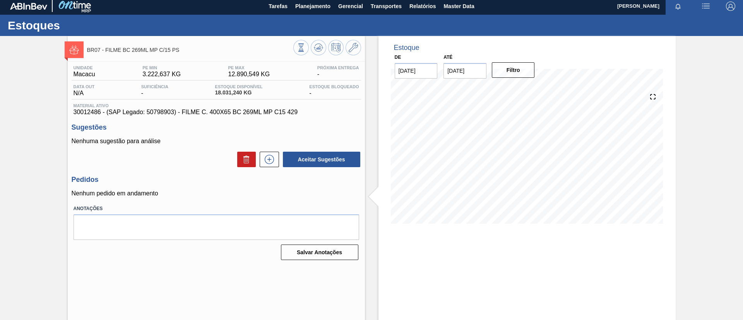
scroll to position [0, 0]
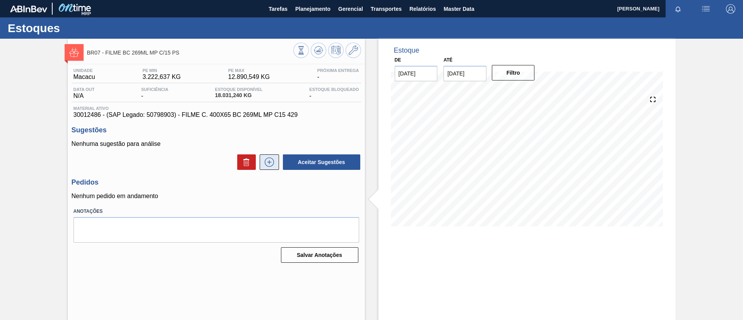
click at [270, 156] on button at bounding box center [269, 161] width 19 height 15
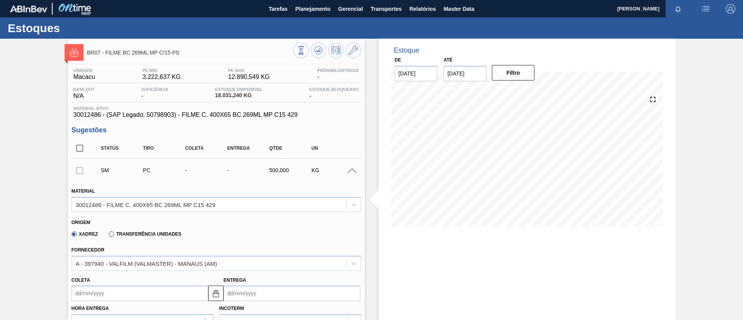
scroll to position [116, 0]
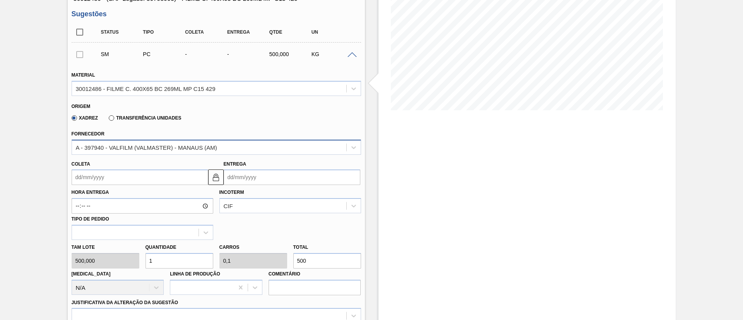
click at [157, 151] on div "A - 397940 - VALFILM (VALMASTER) - MANAUS (AM)" at bounding box center [209, 147] width 274 height 11
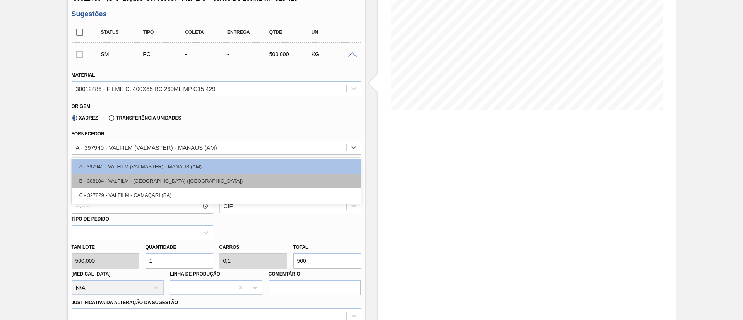
click at [150, 182] on div "B - 308104 - VALFILM - [GEOGRAPHIC_DATA] ([GEOGRAPHIC_DATA])" at bounding box center [216, 181] width 289 height 14
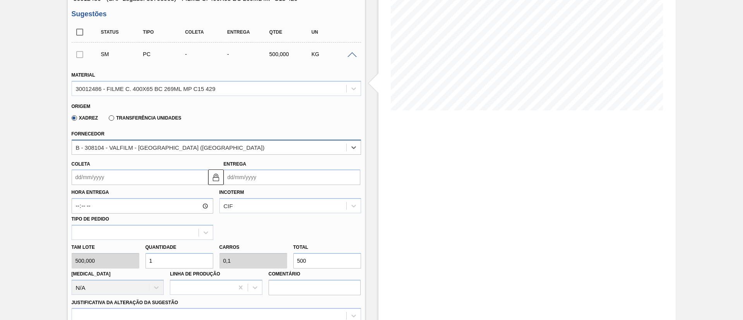
click at [161, 150] on div "B - 308104 - VALFILM - [GEOGRAPHIC_DATA] ([GEOGRAPHIC_DATA])" at bounding box center [170, 147] width 189 height 7
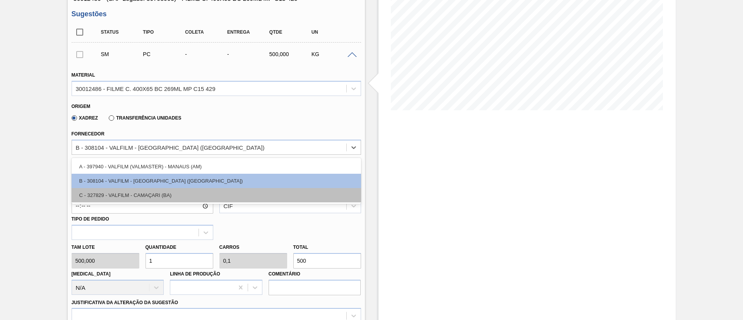
click at [148, 193] on div "C - 327829 - VALFILM - CAMAÇARI (BA)" at bounding box center [216, 195] width 289 height 14
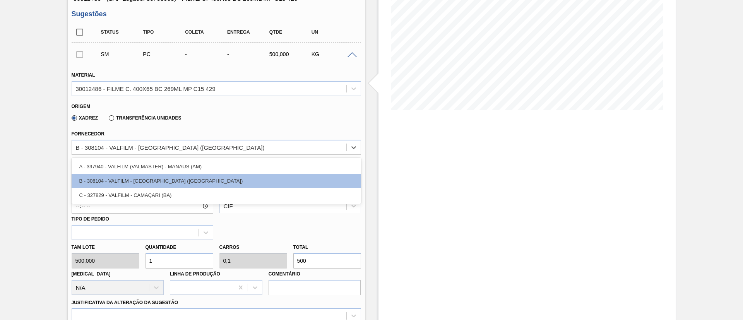
type input "0,143"
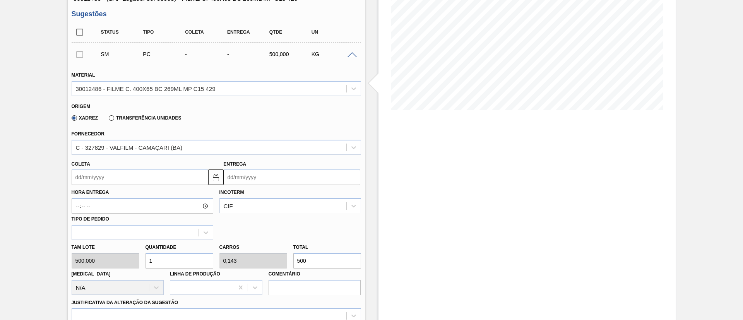
click at [237, 258] on div "[PERSON_NAME] 500,000 Quantidade 1 Carros 0,143 Total 500 [MEDICAL_DATA] N/A Li…" at bounding box center [216, 267] width 296 height 55
paste input "1"
type input "1,02"
type input "0,146"
type input "510"
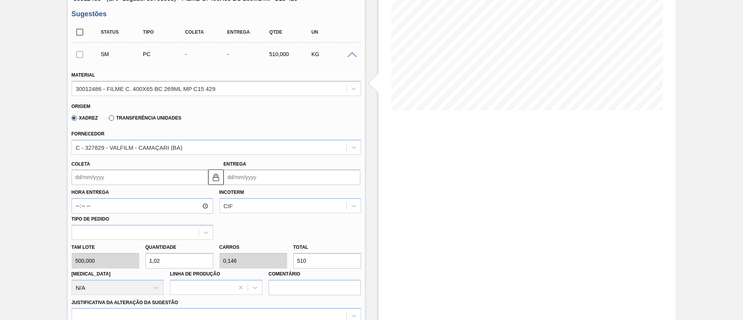
click at [140, 180] on input "Coleta" at bounding box center [140, 176] width 137 height 15
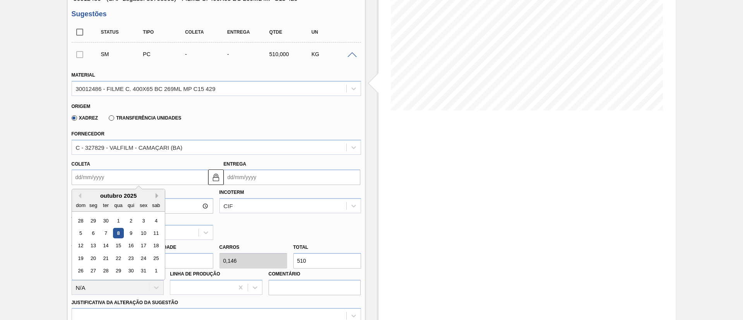
click at [157, 196] on button "Next Month" at bounding box center [158, 195] width 5 height 5
click at [155, 235] on div "8" at bounding box center [156, 233] width 10 height 10
type input "[DATE]"
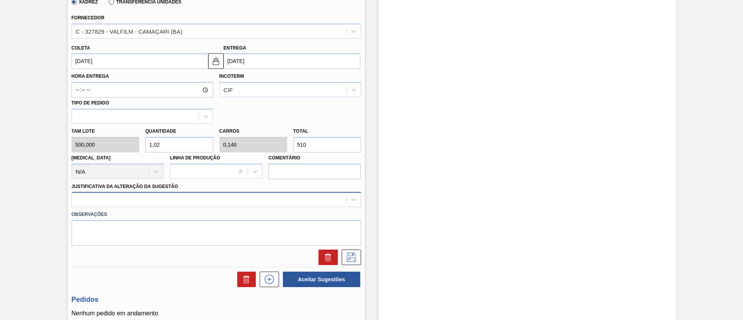
scroll to position [241, 0]
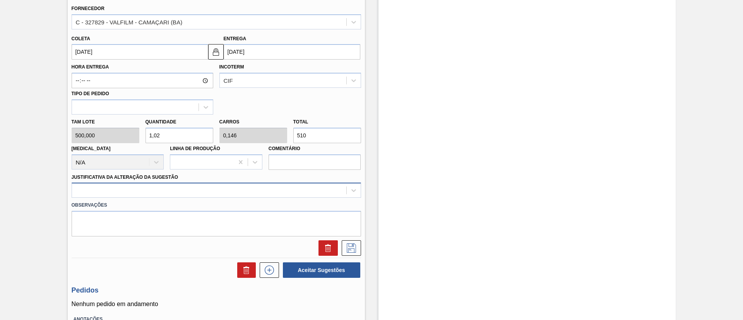
click at [131, 198] on div at bounding box center [216, 190] width 289 height 15
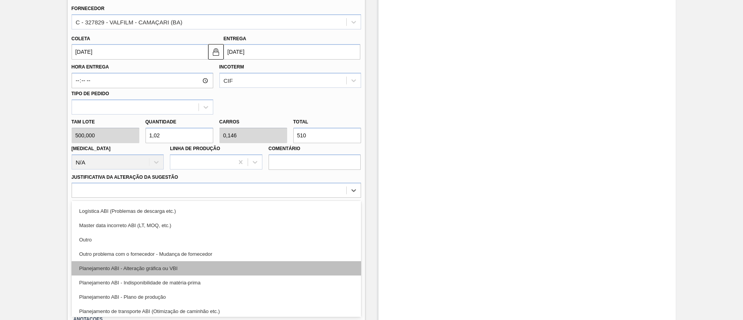
scroll to position [58, 0]
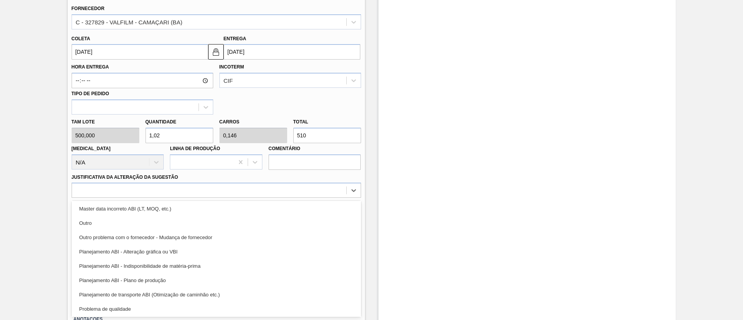
drag, startPoint x: 187, startPoint y: 241, endPoint x: 321, endPoint y: 257, distance: 134.8
click at [187, 241] on div "Outro problema com o fornecedor - Mudança de fornecedor" at bounding box center [216, 237] width 289 height 14
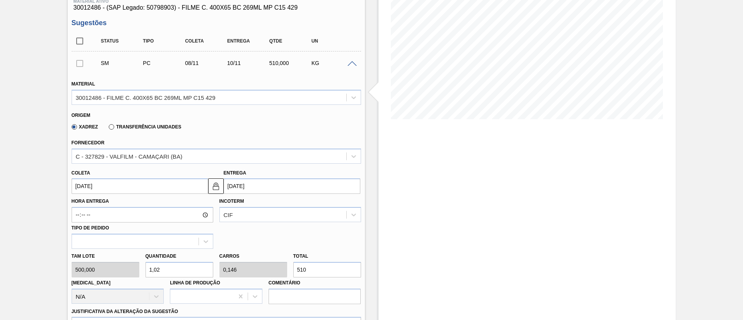
scroll to position [125, 0]
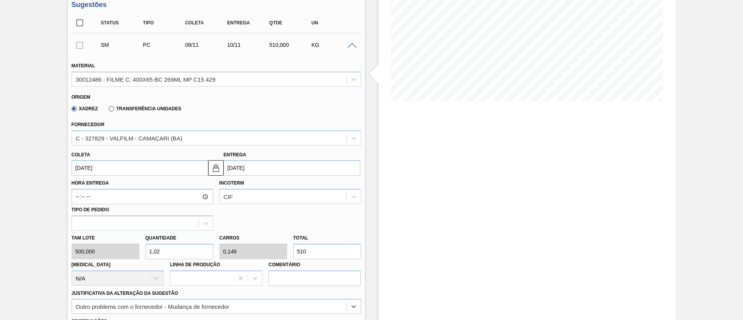
click at [139, 169] on input "[DATE]" at bounding box center [140, 167] width 137 height 15
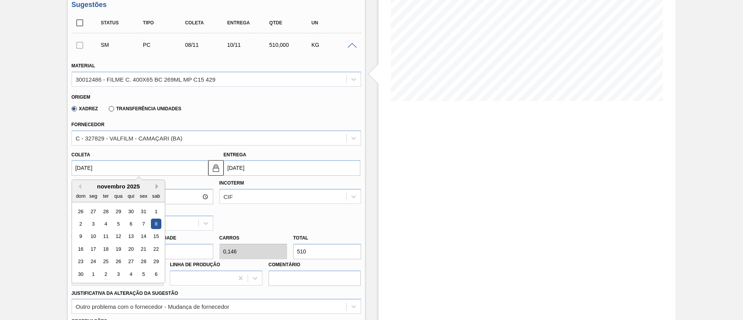
click at [157, 186] on button "Next Month" at bounding box center [158, 186] width 5 height 5
click at [106, 223] on div "9" at bounding box center [105, 224] width 10 height 10
type input "[DATE]"
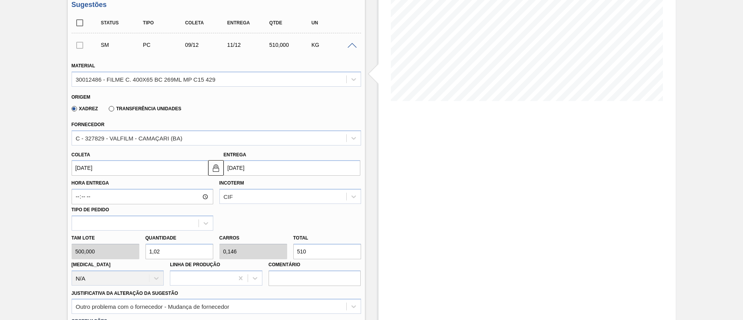
scroll to position [241, 0]
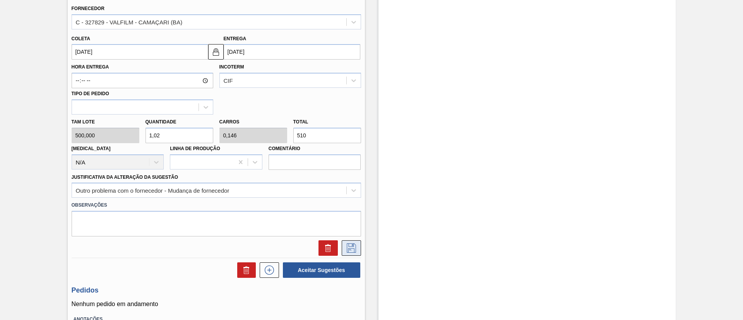
click at [350, 248] on icon at bounding box center [351, 247] width 12 height 9
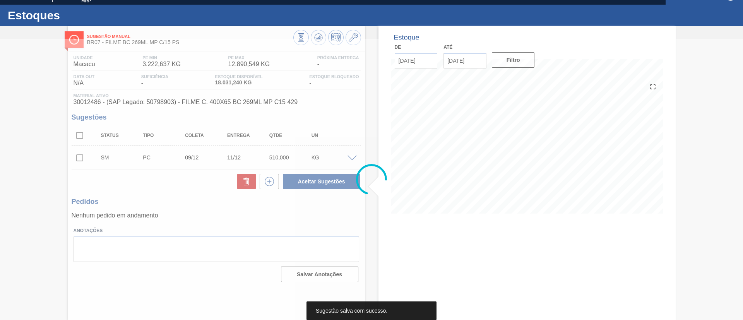
scroll to position [13, 0]
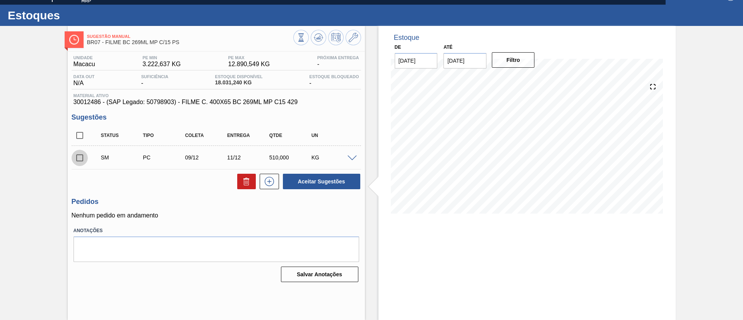
click at [78, 154] on input "checkbox" at bounding box center [80, 158] width 16 height 16
click at [336, 177] on button "Aceitar Sugestões" at bounding box center [321, 181] width 77 height 15
checkbox input "false"
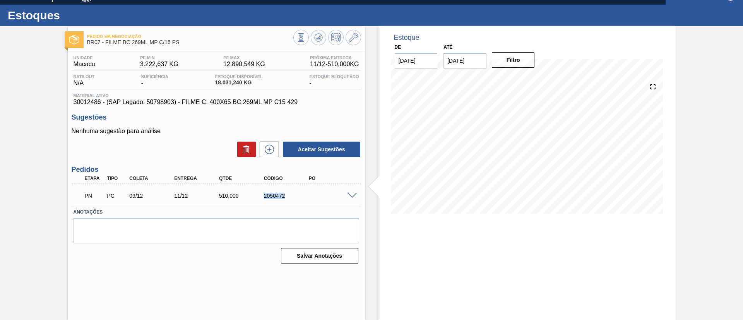
drag, startPoint x: 269, startPoint y: 199, endPoint x: 289, endPoint y: 200, distance: 19.8
click at [289, 200] on div "PN PC 09/12 11/12 510,000 2050472" at bounding box center [214, 194] width 269 height 15
copy div "2050472"
click at [270, 149] on icon at bounding box center [269, 149] width 4 height 0
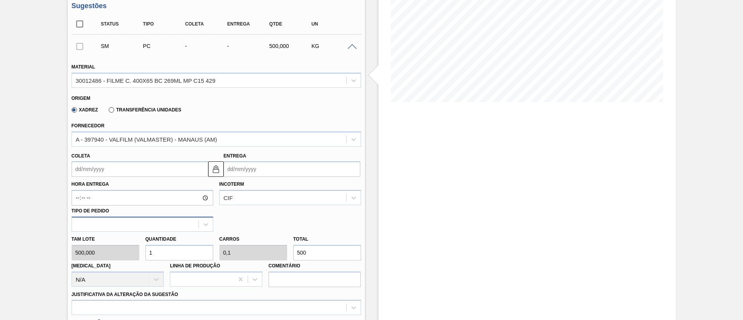
scroll to position [129, 0]
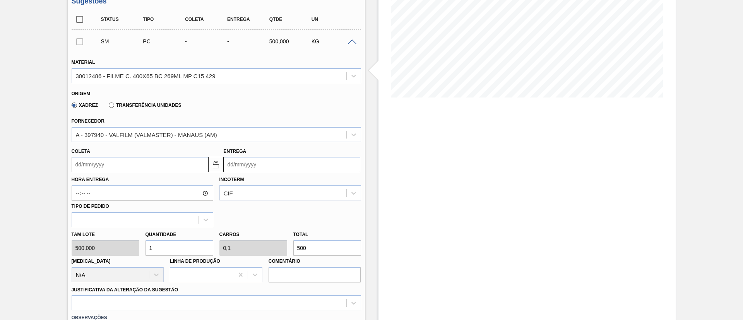
click at [111, 173] on div "Hora Entrega Incoterm CIF Tipo de pedido" at bounding box center [216, 199] width 296 height 55
click at [112, 168] on input "Coleta" at bounding box center [140, 164] width 137 height 15
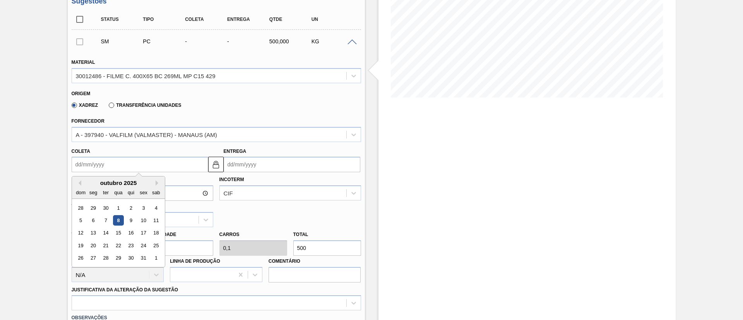
click at [154, 185] on div "outubro 2025" at bounding box center [118, 183] width 93 height 7
click at [155, 182] on div "outubro 2025" at bounding box center [118, 183] width 93 height 7
click at [156, 183] on button "Next Month" at bounding box center [158, 182] width 5 height 5
click at [120, 241] on div "19" at bounding box center [118, 245] width 10 height 10
type input "[DATE]"
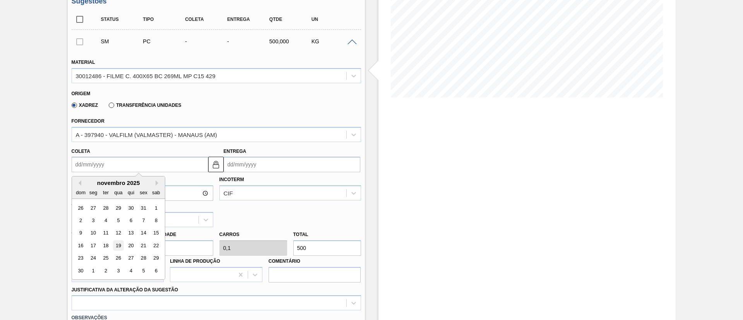
type input "[DATE]"
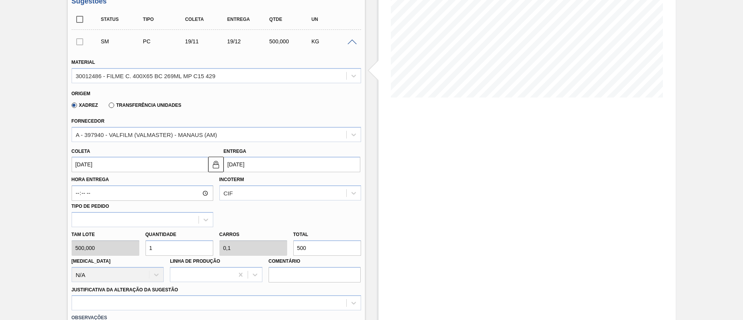
click at [285, 243] on div "[PERSON_NAME] 500,000 Quantidade 1 Carros 0,1 Total 500 [MEDICAL_DATA] N/A Linh…" at bounding box center [216, 254] width 296 height 55
paste input "1.7"
type input "3,4"
type input "0,34"
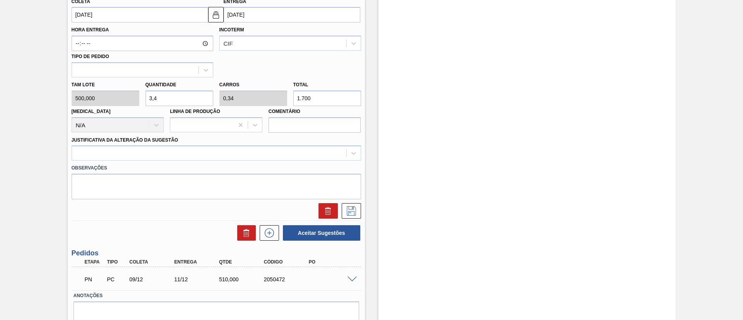
scroll to position [303, 0]
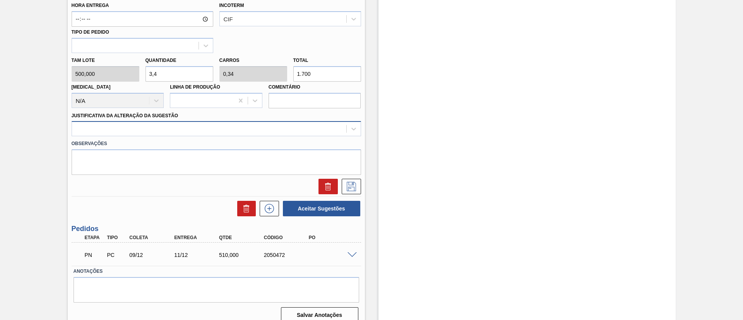
type input "1.700"
click at [124, 130] on div at bounding box center [209, 128] width 274 height 11
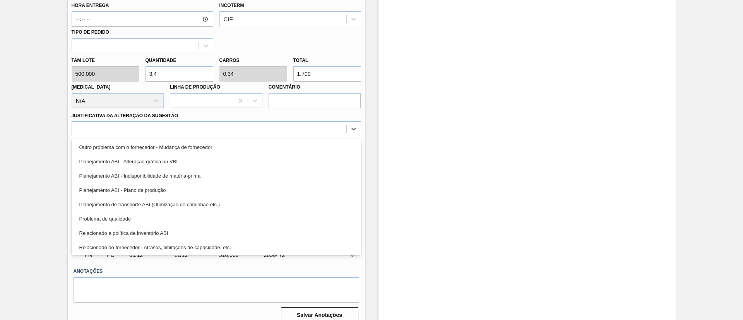
scroll to position [0, 0]
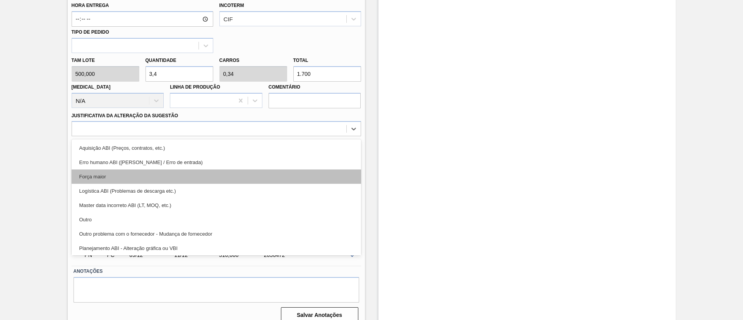
click at [144, 176] on div "Força maior" at bounding box center [216, 176] width 289 height 14
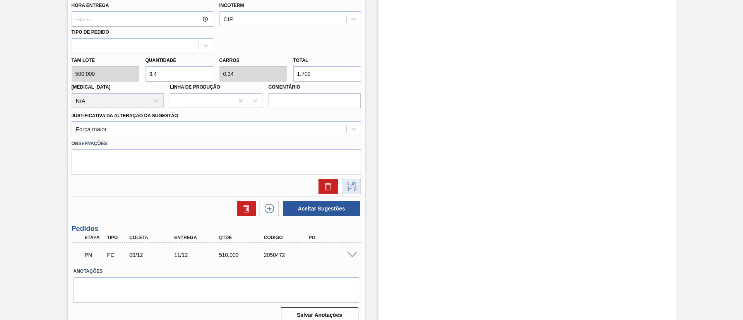
click at [349, 187] on icon at bounding box center [351, 186] width 12 height 9
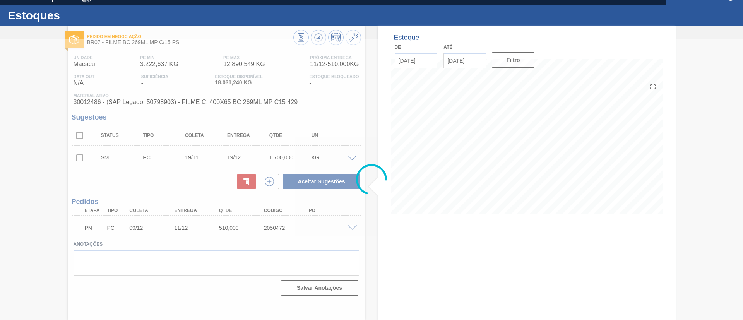
scroll to position [13, 0]
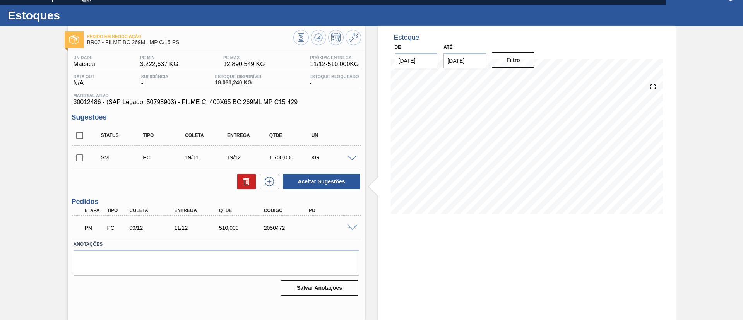
click at [80, 160] on input "checkbox" at bounding box center [80, 158] width 16 height 16
click at [322, 178] on button "Aceitar Sugestões" at bounding box center [321, 181] width 77 height 15
checkbox input "false"
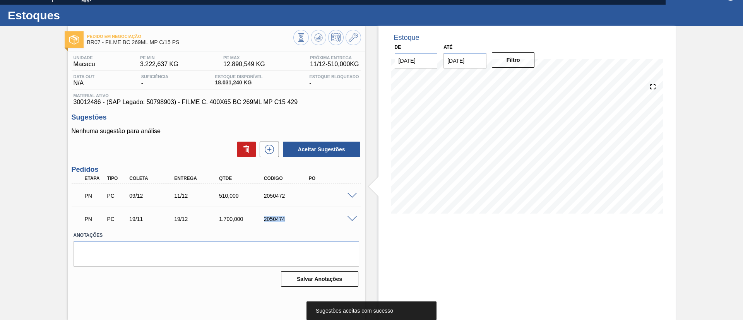
drag, startPoint x: 274, startPoint y: 220, endPoint x: 312, endPoint y: 219, distance: 37.9
click at [312, 219] on div "PN PC 19/11 19/12 1.700,000 2050474" at bounding box center [214, 218] width 269 height 15
copy div "2050474"
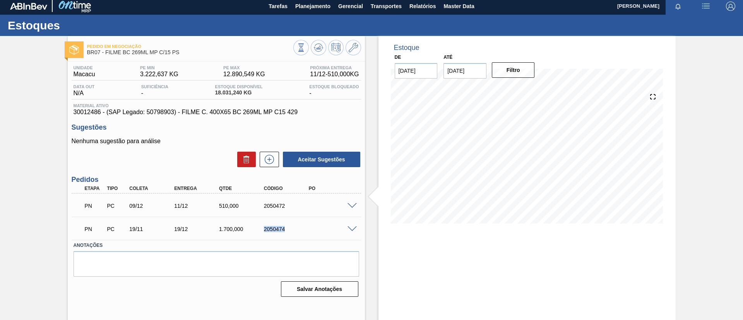
scroll to position [0, 0]
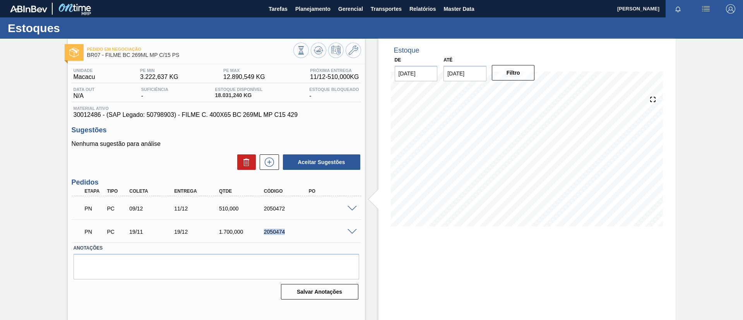
drag, startPoint x: 294, startPoint y: 11, endPoint x: 296, endPoint y: 22, distance: 11.5
click at [294, 11] on button "Planejamento" at bounding box center [312, 8] width 43 height 17
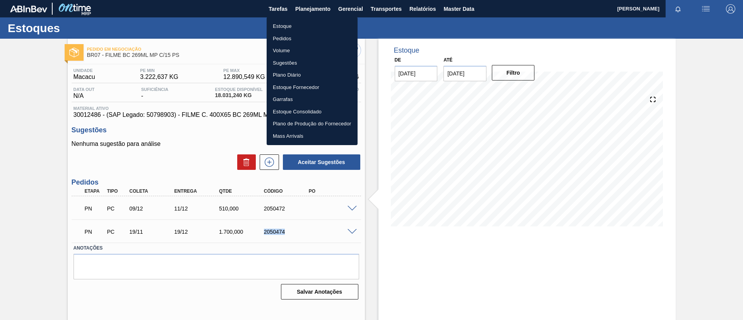
click at [297, 23] on li "Estoque" at bounding box center [312, 26] width 91 height 12
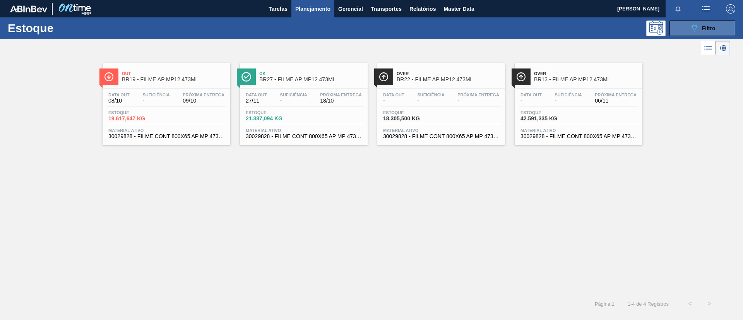
click at [695, 31] on icon "089F7B8B-B2A5-4AFE-B5C0-19BA573D28AC" at bounding box center [694, 28] width 9 height 9
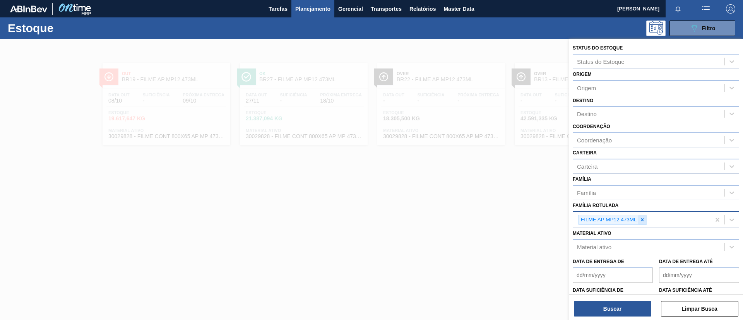
click at [646, 224] on div at bounding box center [642, 220] width 9 height 10
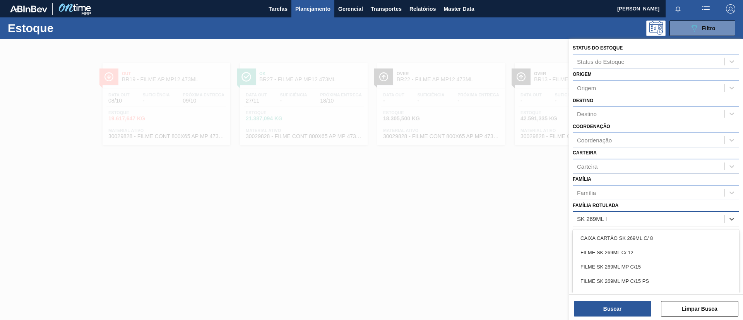
type Rotulada "SK 269ML MP"
drag, startPoint x: 612, startPoint y: 234, endPoint x: 603, endPoint y: 274, distance: 41.2
click at [612, 235] on div "FILME SK 269ML MP C/15" at bounding box center [656, 238] width 166 height 14
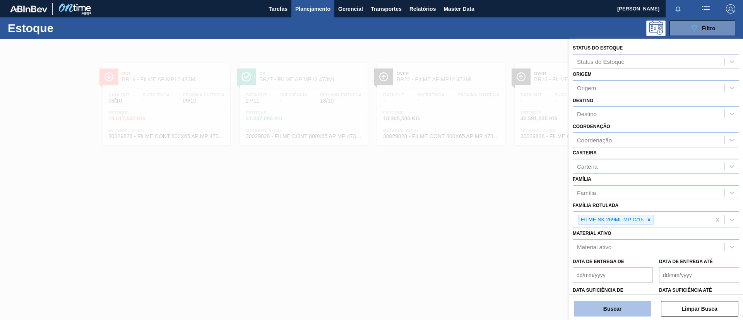
click at [603, 311] on button "Buscar" at bounding box center [612, 308] width 77 height 15
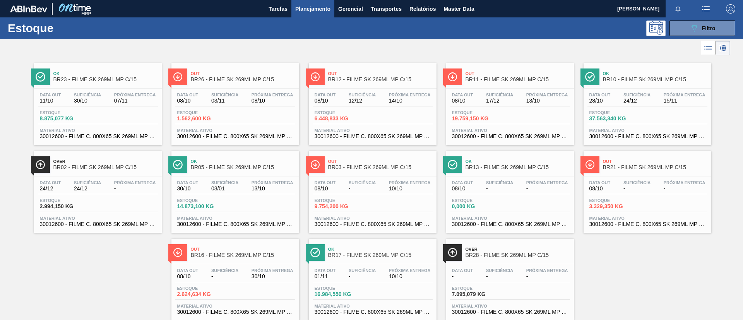
click at [389, 80] on span "BR12 - FILME SK 269ML MP C/15" at bounding box center [380, 80] width 104 height 6
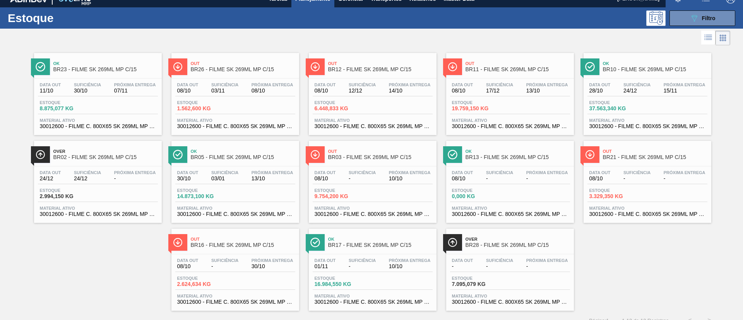
scroll to position [20, 0]
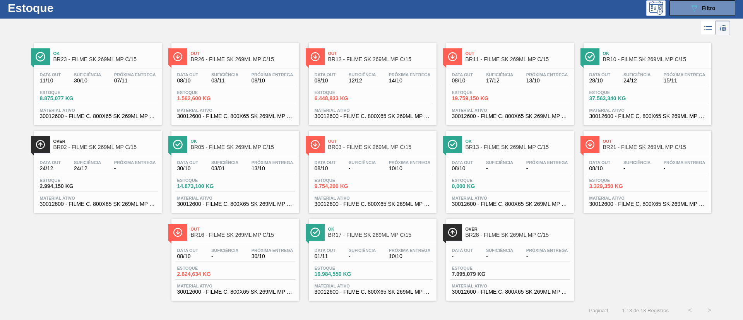
click at [625, 80] on span "24/12" at bounding box center [636, 81] width 27 height 6
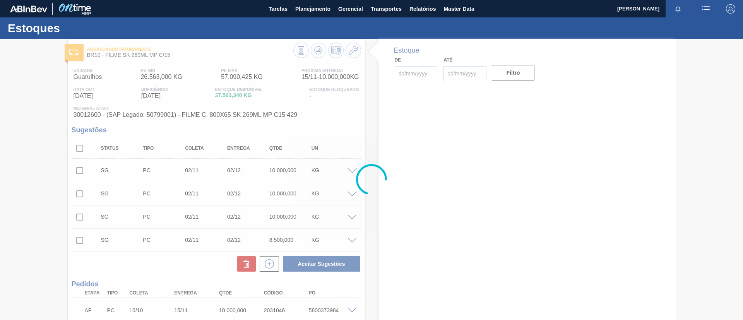
type input "08/10/2025"
type input "31/03/2026"
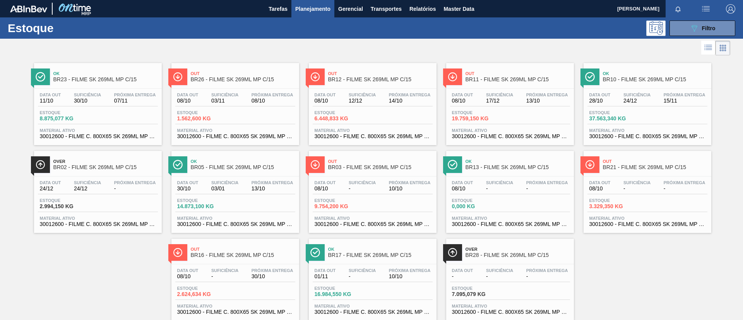
click at [80, 79] on span "BR23 - FILME SK 269ML MP C/15" at bounding box center [105, 80] width 104 height 6
click at [328, 249] on span "Ok" at bounding box center [380, 249] width 104 height 5
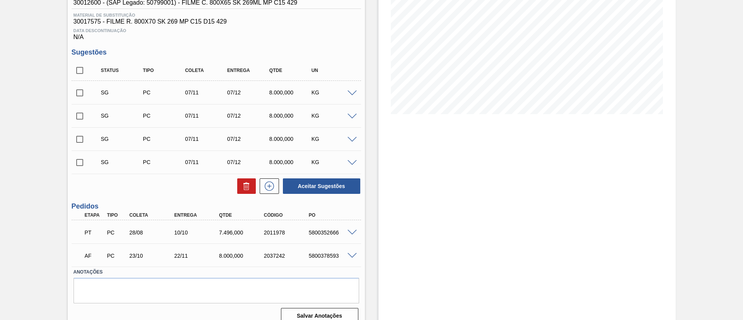
scroll to position [122, 0]
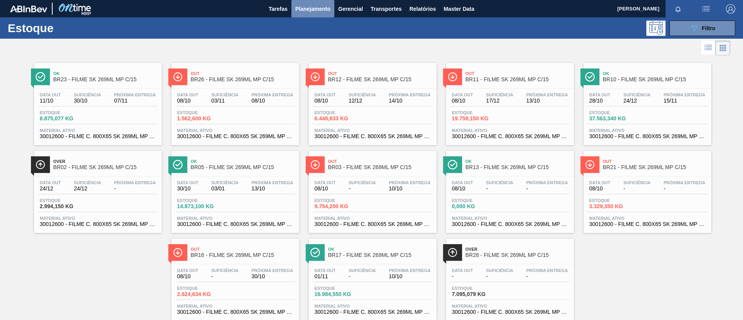
click at [310, 9] on span "Planejamento" at bounding box center [312, 8] width 35 height 9
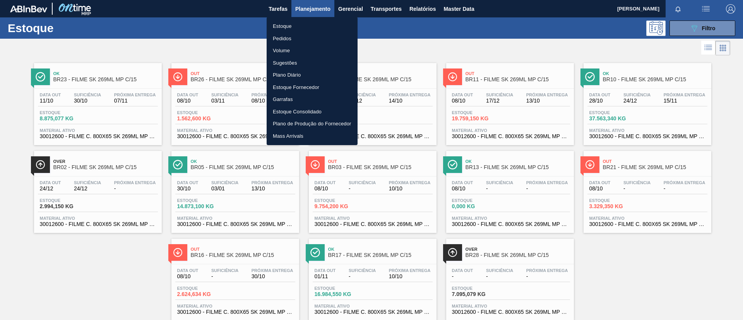
click at [310, 19] on ul "Estoque Pedidos Volume Sugestões Plano Diário Estoque Fornecedor Garrafas Estoq…" at bounding box center [312, 81] width 91 height 128
click at [312, 22] on li "Estoque" at bounding box center [312, 26] width 91 height 12
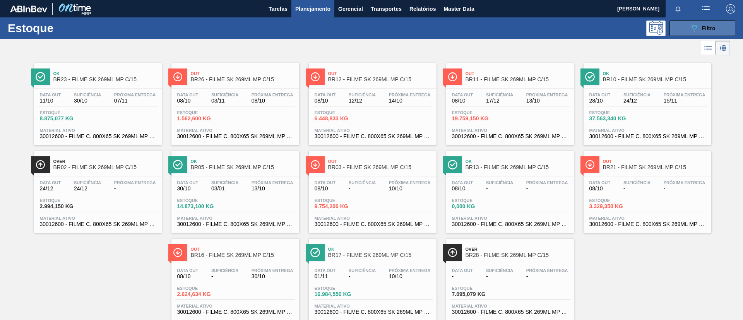
click at [710, 31] on div "089F7B8B-B2A5-4AFE-B5C0-19BA573D28AC Filtro" at bounding box center [703, 28] width 26 height 9
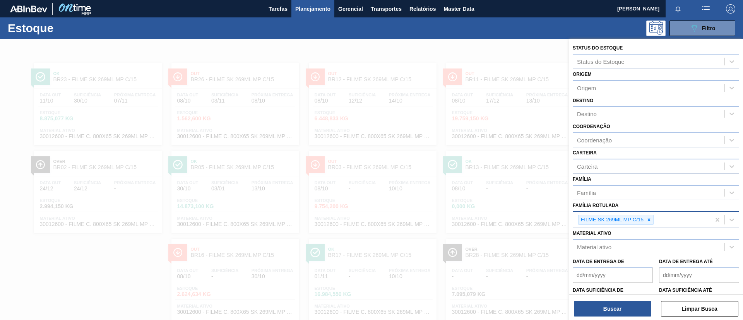
click at [644, 221] on div "FILME SK 269ML MP C/15" at bounding box center [612, 220] width 66 height 10
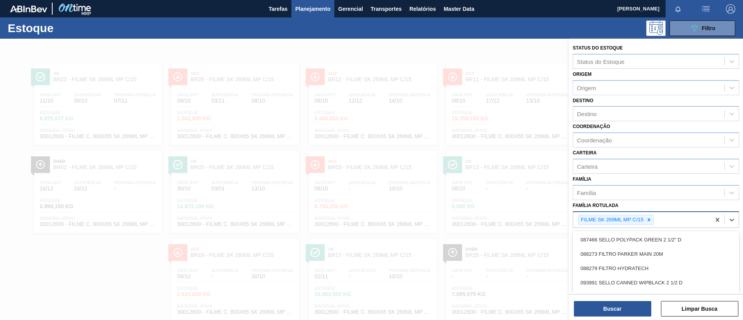
scroll to position [20, 0]
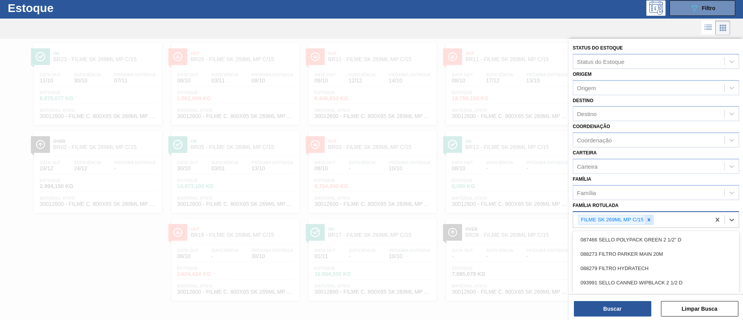
click at [647, 221] on icon at bounding box center [648, 219] width 5 height 5
type Rotulada "SK 269ML PS"
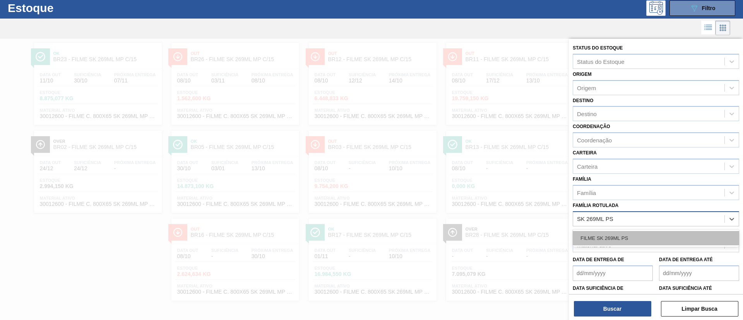
click at [690, 240] on div "FILME SK 269ML PS" at bounding box center [656, 238] width 166 height 14
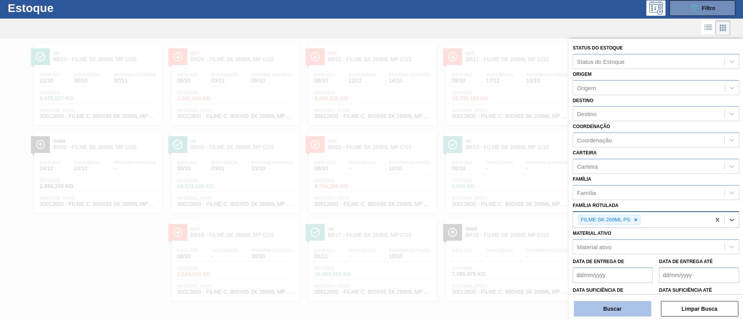
click at [627, 315] on button "Buscar" at bounding box center [612, 308] width 77 height 15
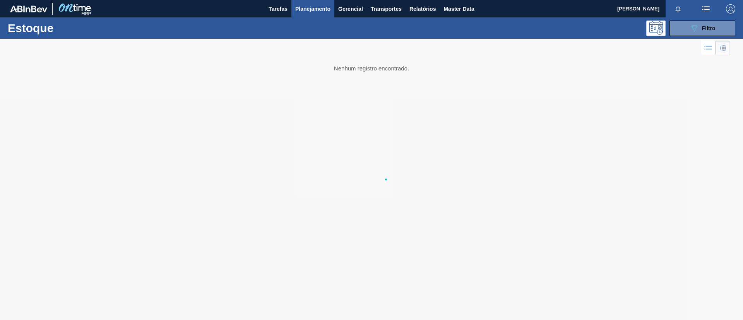
scroll to position [0, 0]
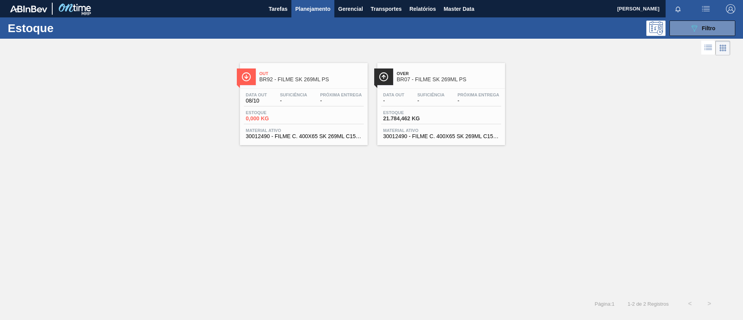
click at [430, 86] on div "Over BR07 - FILME SK 269ML PS Data out - Suficiência - Próxima Entrega - Estoqu…" at bounding box center [441, 104] width 128 height 82
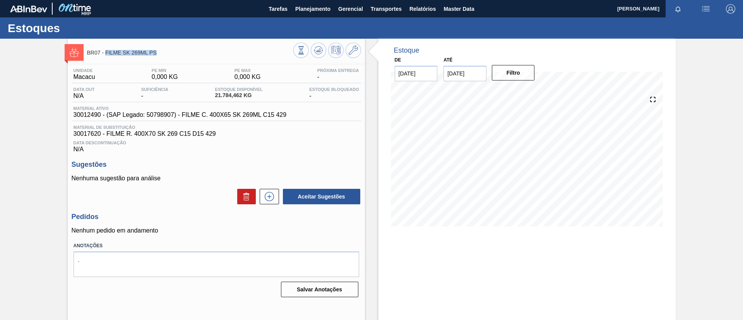
drag, startPoint x: 136, startPoint y: 59, endPoint x: 106, endPoint y: 53, distance: 30.7
click at [106, 53] on div "BR07 - FILME SK 269ML PS" at bounding box center [190, 52] width 206 height 17
copy span "FILME SK 269ML PS"
click at [0, 143] on div "BR07 - FILME SK 269ML PS Unidade Macacu PE MIN 0,000 KG PE MAX 0,000 KG Próxima…" at bounding box center [371, 186] width 743 height 294
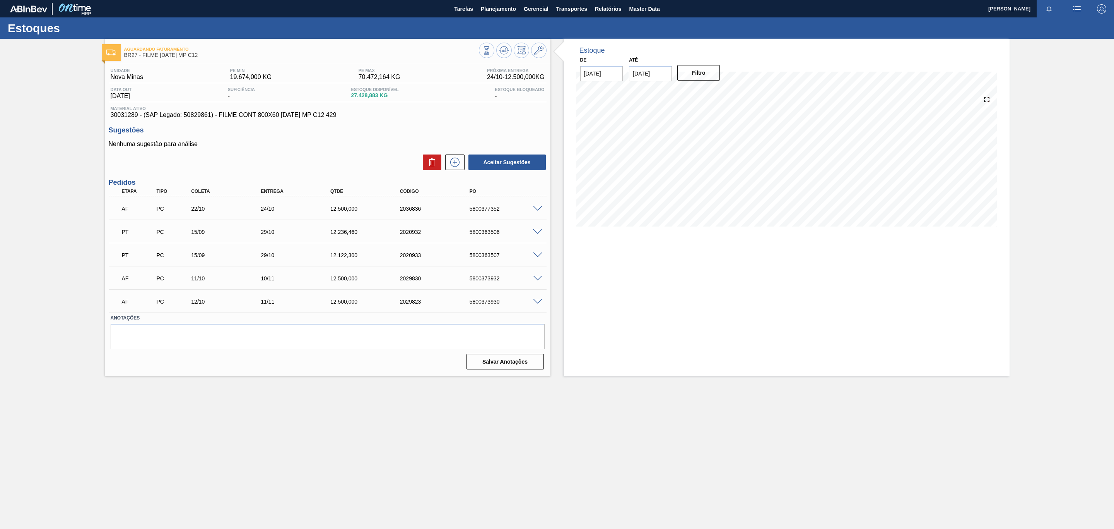
click at [537, 212] on span at bounding box center [537, 209] width 9 height 6
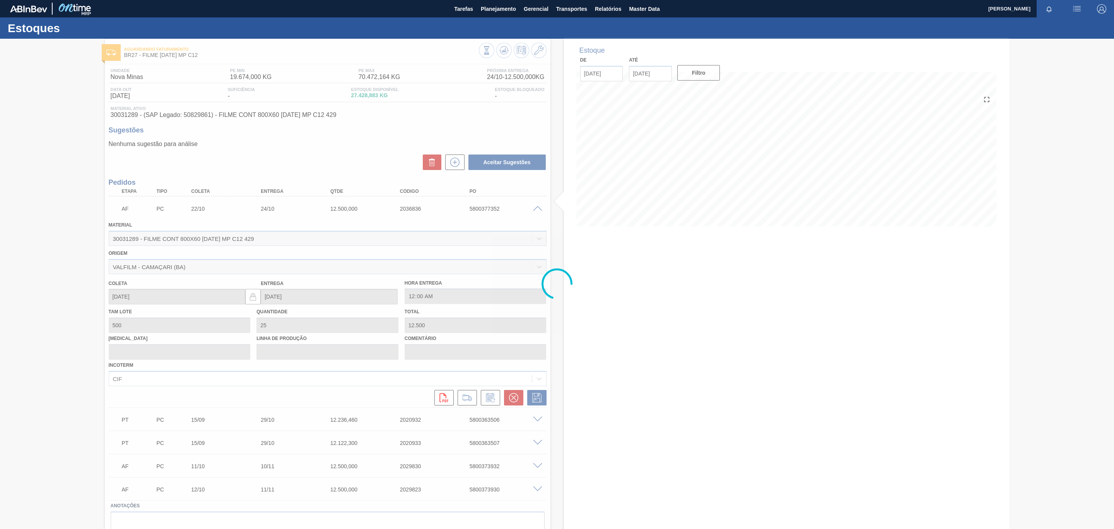
click at [537, 212] on div at bounding box center [557, 284] width 1114 height 490
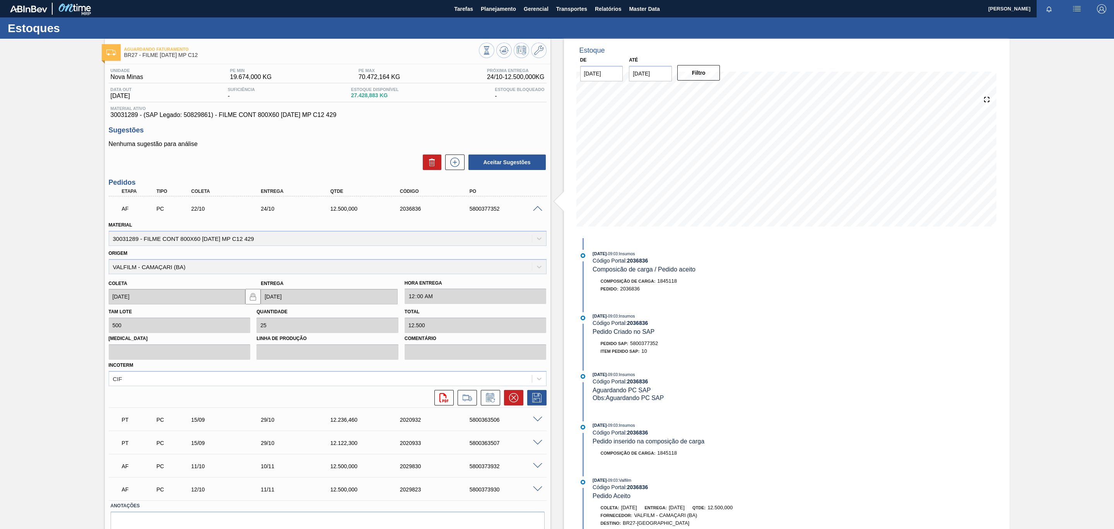
click at [537, 212] on span at bounding box center [537, 209] width 9 height 6
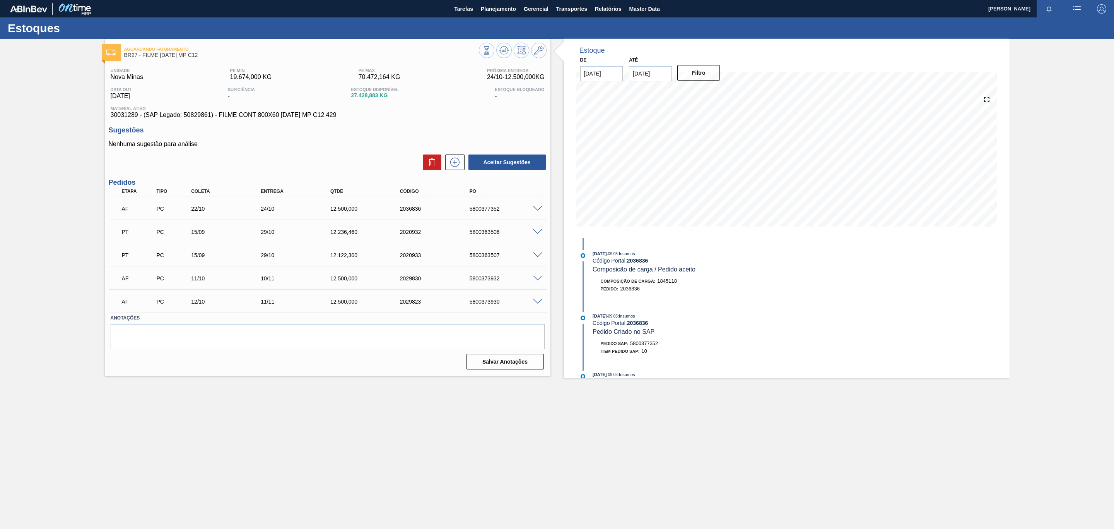
click at [537, 212] on span at bounding box center [537, 209] width 9 height 6
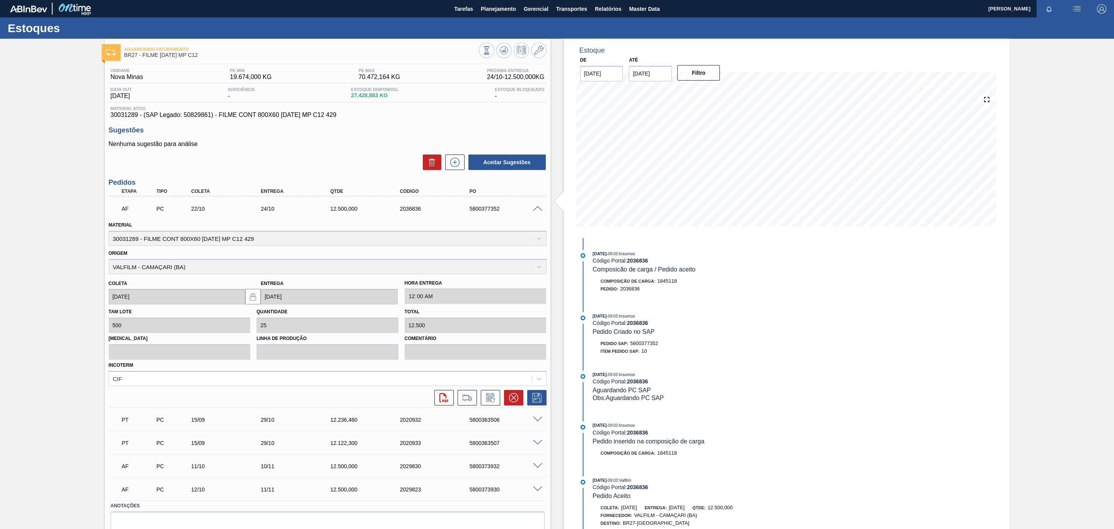
click at [537, 212] on span at bounding box center [537, 209] width 9 height 6
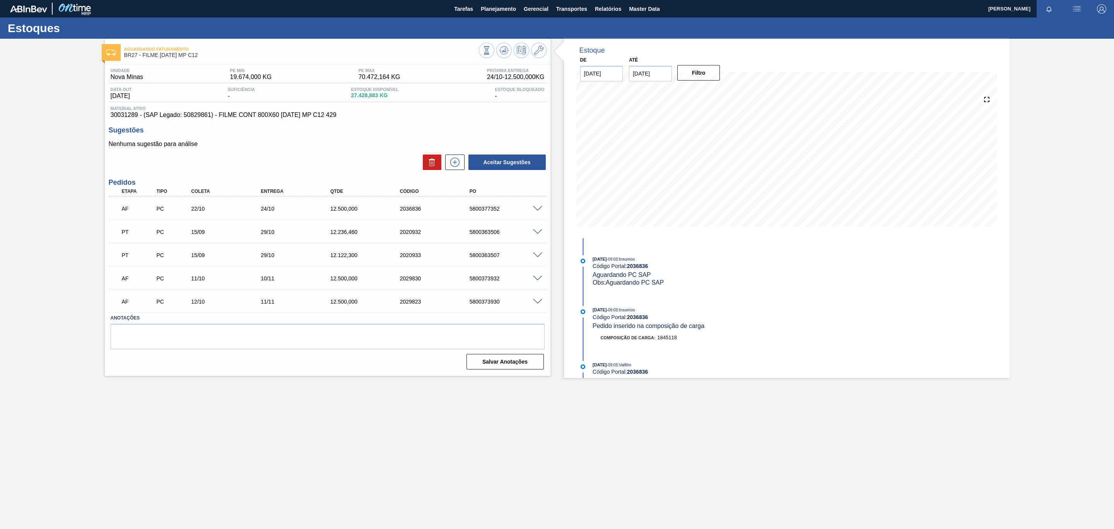
scroll to position [317, 0]
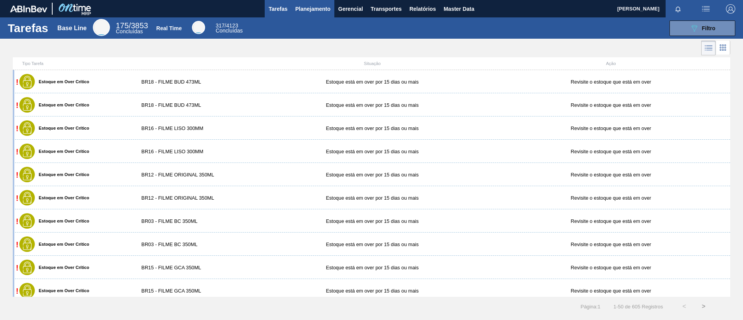
click at [315, 7] on span "Planejamento" at bounding box center [312, 8] width 35 height 9
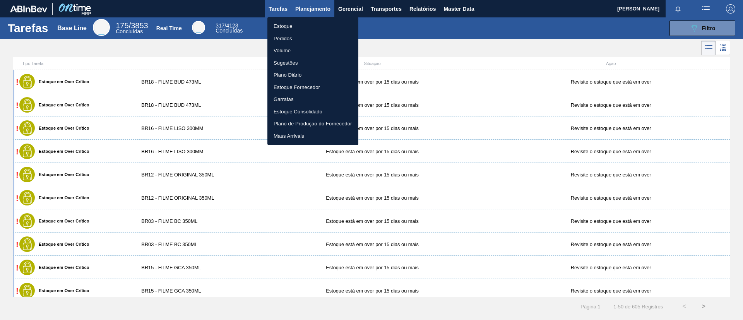
click at [309, 19] on ul "Estoque Pedidos Volume Sugestões Plano Diário Estoque Fornecedor Garrafas Estoq…" at bounding box center [312, 81] width 91 height 128
click at [309, 21] on li "Estoque" at bounding box center [312, 26] width 91 height 12
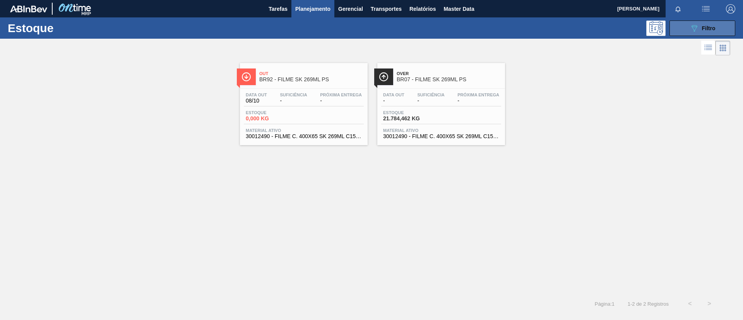
click at [693, 25] on icon at bounding box center [695, 28] width 6 height 7
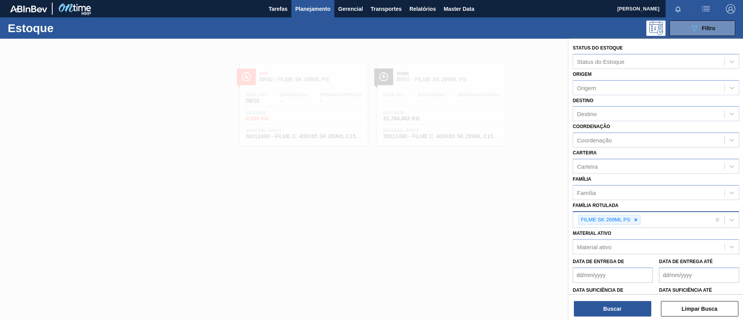
click at [637, 219] on icon at bounding box center [635, 219] width 5 height 5
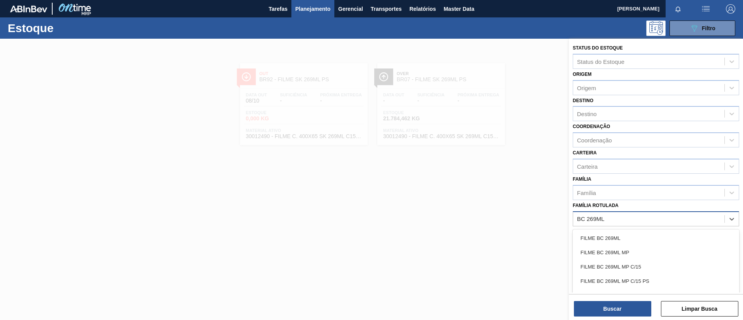
type Rotulada "BC 269ML MP"
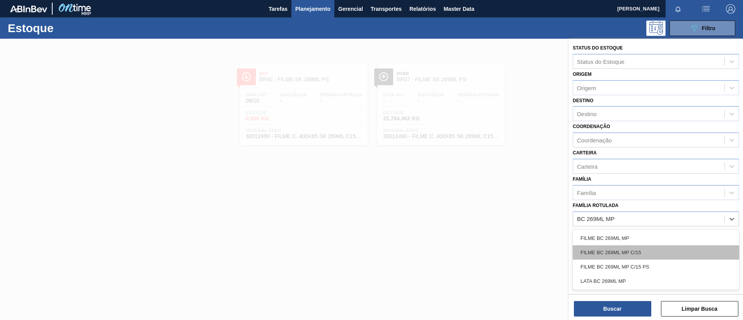
click at [654, 257] on div "FILME BC 269ML MP C/15" at bounding box center [656, 252] width 166 height 14
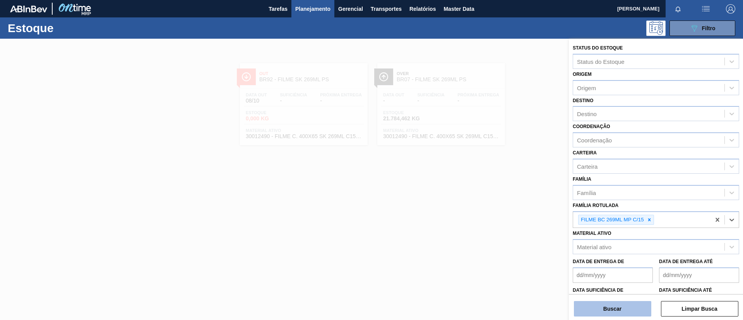
click at [630, 303] on button "Buscar" at bounding box center [612, 308] width 77 height 15
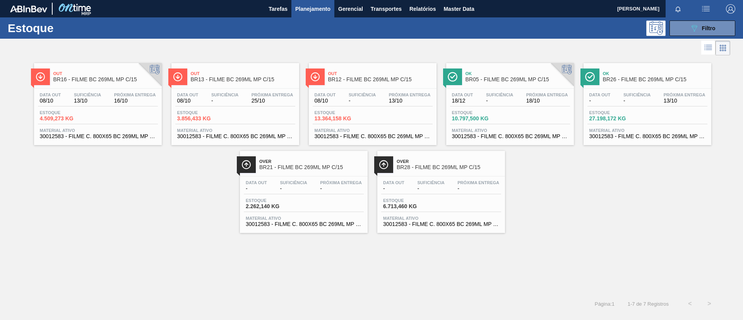
drag, startPoint x: 79, startPoint y: 72, endPoint x: 88, endPoint y: 58, distance: 16.9
click at [79, 72] on span "Out" at bounding box center [105, 73] width 104 height 5
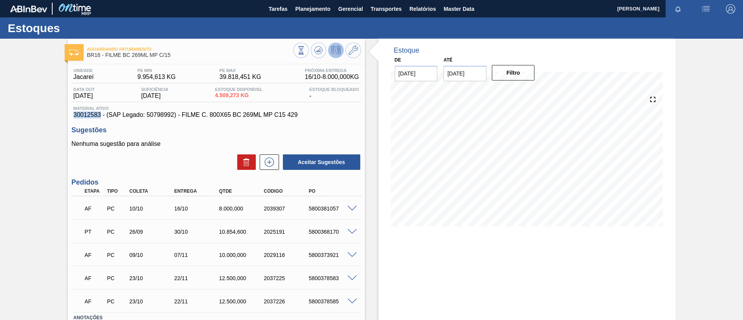
drag, startPoint x: 62, startPoint y: 117, endPoint x: 100, endPoint y: 117, distance: 37.9
click at [100, 117] on div "Aguardando Faturamento BR16 - FILME BC 269ML MP C/15 Unidade Jacareí PE MIN 9.9…" at bounding box center [371, 207] width 743 height 337
copy span "30012583"
click at [267, 161] on icon at bounding box center [269, 161] width 12 height 9
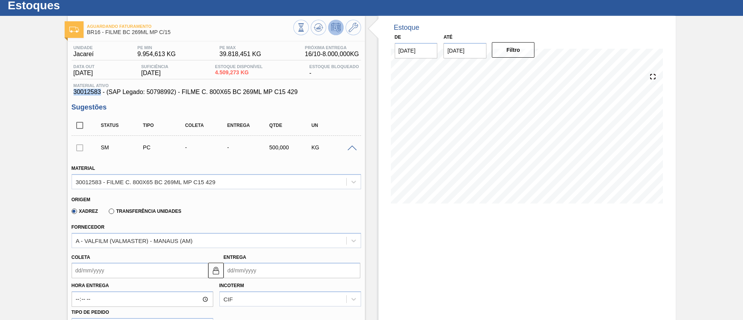
scroll to position [58, 0]
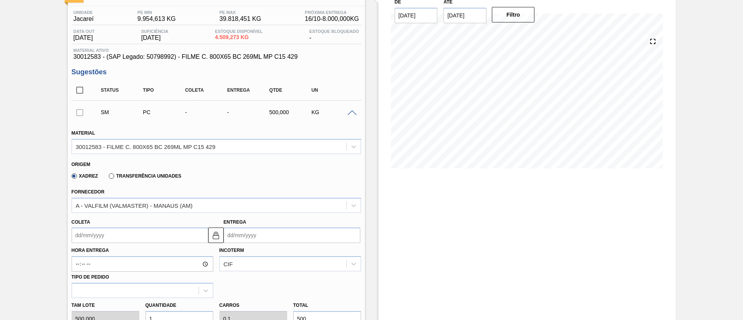
click at [144, 217] on div "Coleta" at bounding box center [140, 230] width 137 height 27
click at [141, 178] on label "Transferência Unidades" at bounding box center [145, 175] width 72 height 5
click at [108, 178] on input "Transferência Unidades" at bounding box center [108, 178] width 0 height 0
type input "500.000"
type input "0.1"
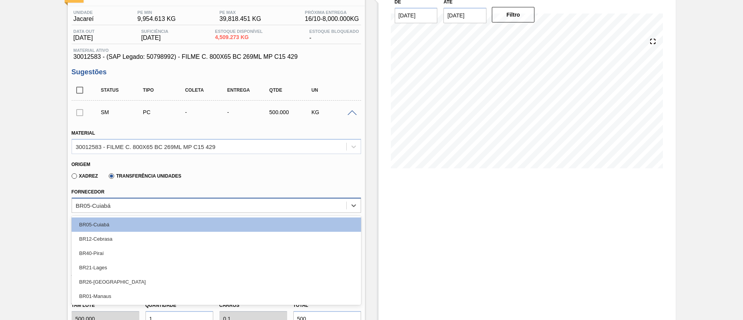
click at [137, 204] on div "BR05-Cuiabá" at bounding box center [209, 205] width 274 height 11
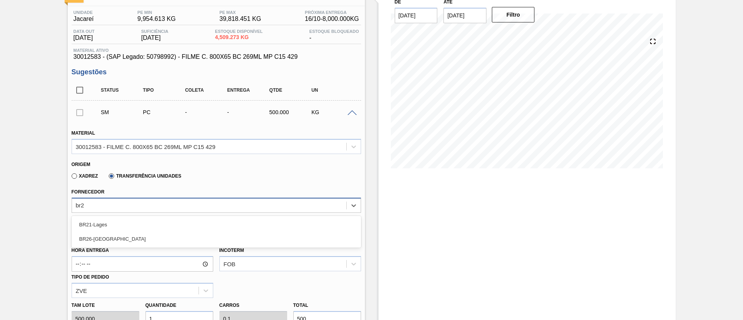
type input "br26"
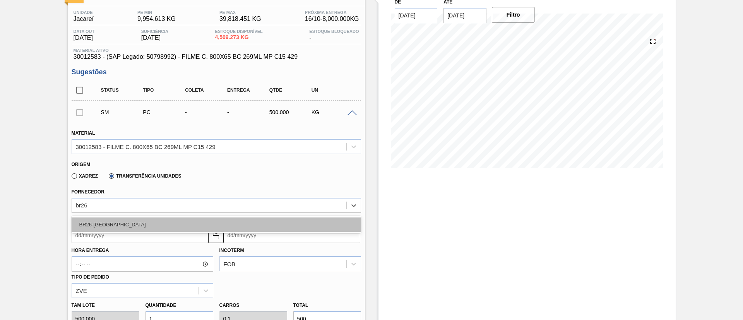
click at [146, 228] on div "BR26-[GEOGRAPHIC_DATA]" at bounding box center [216, 224] width 289 height 14
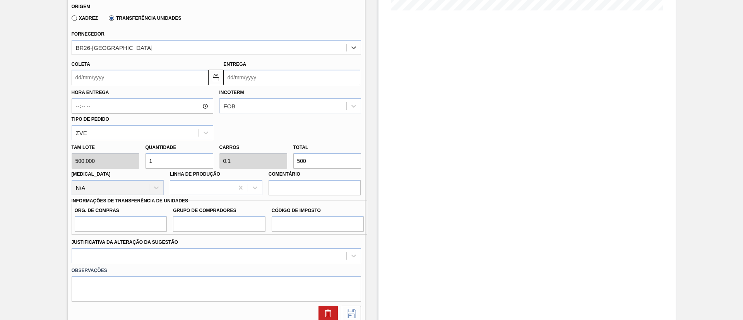
scroll to position [232, 0]
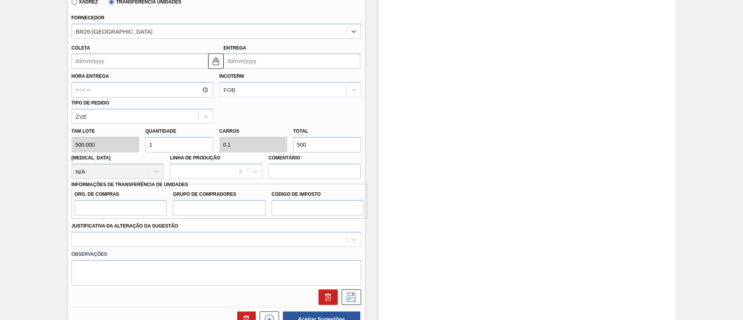
click at [117, 62] on input "Coleta" at bounding box center [140, 60] width 137 height 15
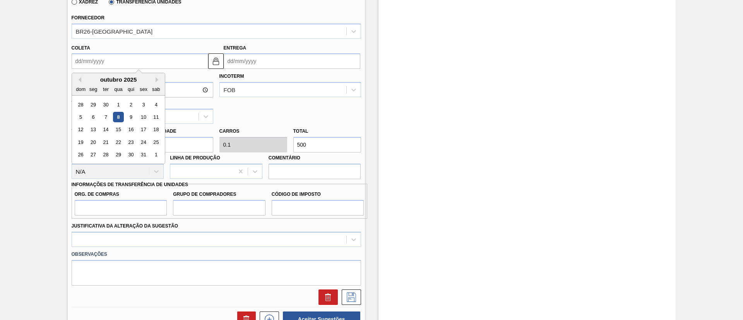
click at [116, 118] on div "8" at bounding box center [118, 117] width 10 height 10
type input "[DATE]"
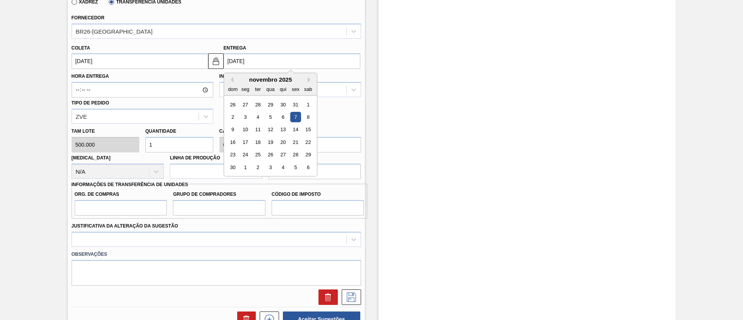
click at [267, 60] on input "[DATE]" at bounding box center [292, 60] width 137 height 15
click at [216, 64] on img at bounding box center [215, 60] width 9 height 9
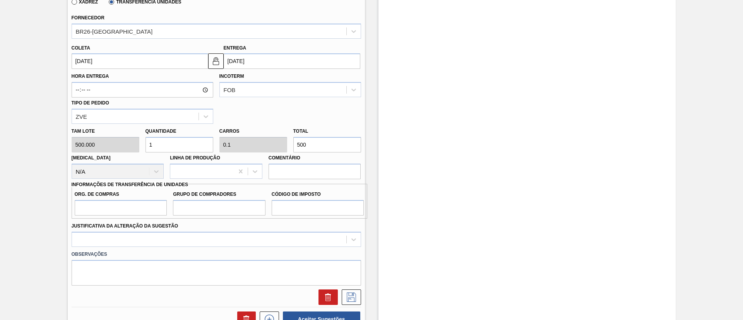
click at [242, 62] on input "[DATE]" at bounding box center [292, 60] width 137 height 15
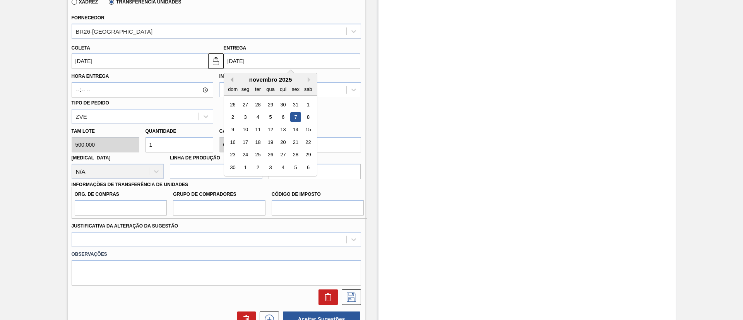
click at [232, 82] on button "Previous Month" at bounding box center [230, 79] width 5 height 5
click at [296, 116] on div "10" at bounding box center [295, 117] width 10 height 10
type input "[DATE]"
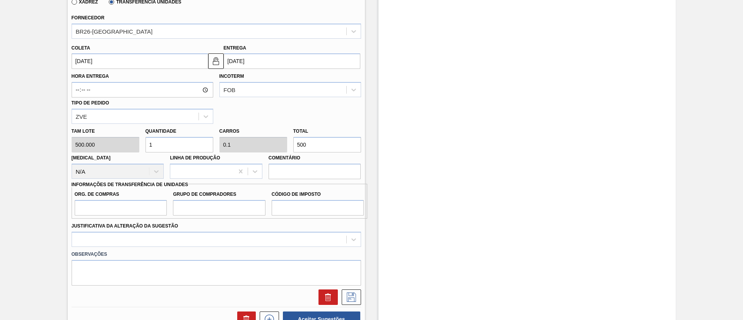
click at [277, 139] on div "Tam lote 500.000 Quantidade 1 Carros 0.1 Total 500 Doca N/A Linha de Produção C…" at bounding box center [216, 151] width 296 height 55
paste input "30,012,583"
type input "60,025.166"
type input "6,002.517"
type input "30,012,583"
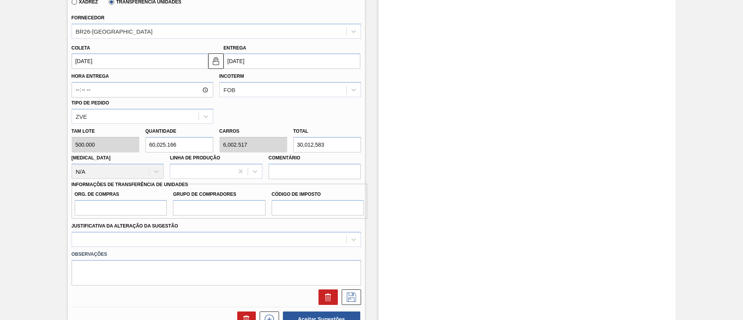
click at [269, 142] on div "Tam lote 500.000 Quantidade 60,025.166 Carros 6,002.517 Total 30,012,583 Doca N…" at bounding box center [216, 151] width 296 height 55
type input "0"
type input "0.016"
type input "0.002"
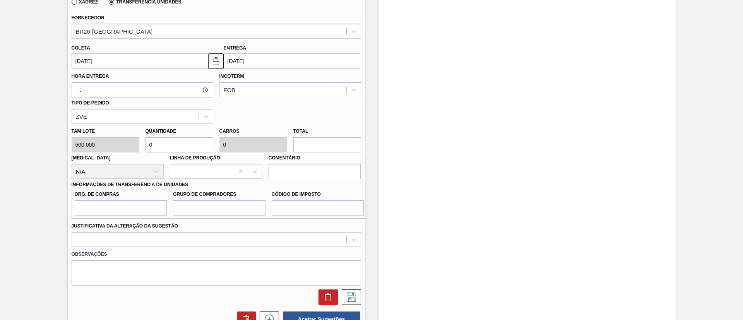
type input "8"
type input "0.16"
type input "0.016"
type input "80"
type input "1.6"
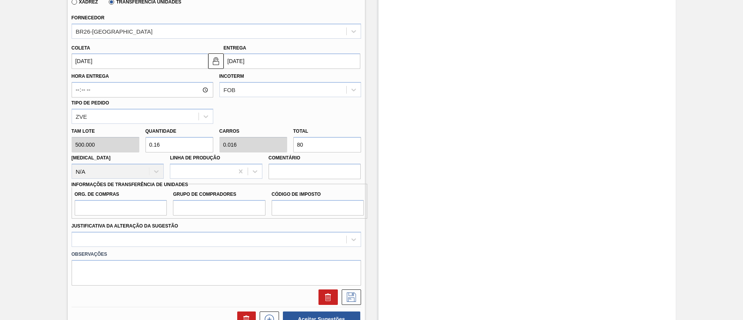
type input "0.16"
type input "8,000"
type input "16"
type input "1.6"
type input "160"
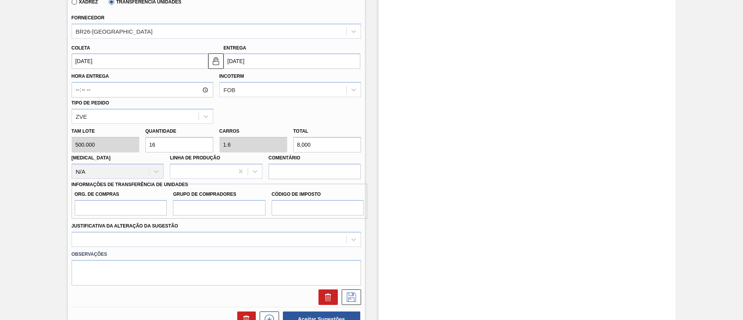
type input "16"
type input "80,000"
type input "16"
type input "1.6"
type input "8,000"
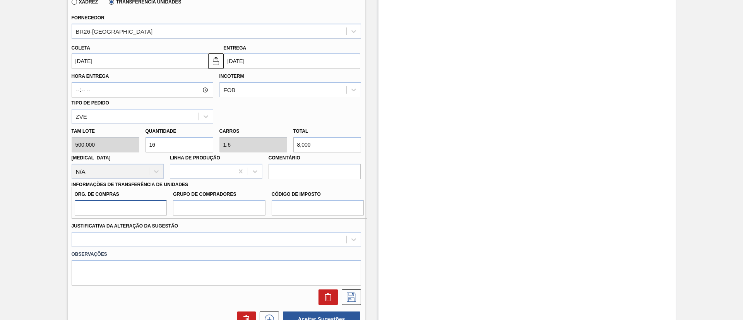
click at [137, 202] on input "Org. de Compras" at bounding box center [121, 207] width 92 height 15
click at [140, 205] on input "BR" at bounding box center [121, 207] width 92 height 15
type input "BR00"
type input "A01"
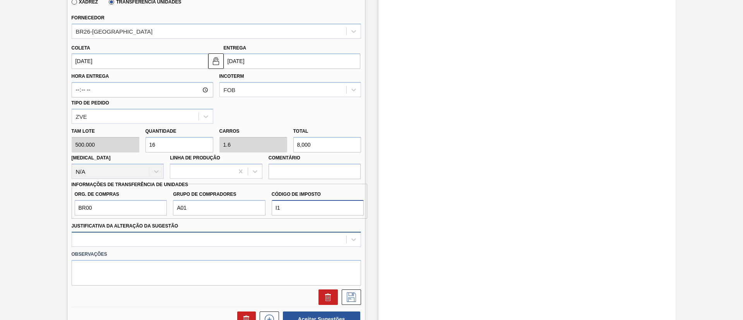
type input "I1"
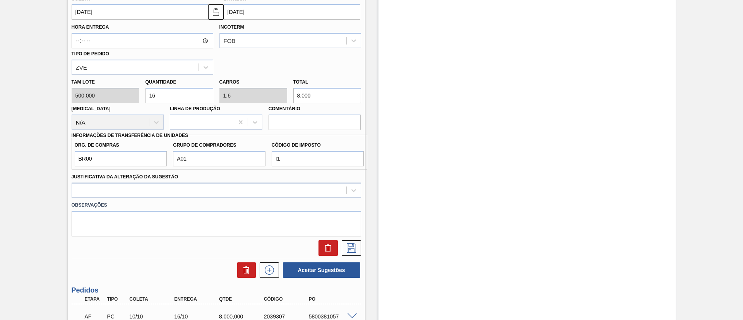
click at [139, 198] on div at bounding box center [216, 190] width 289 height 15
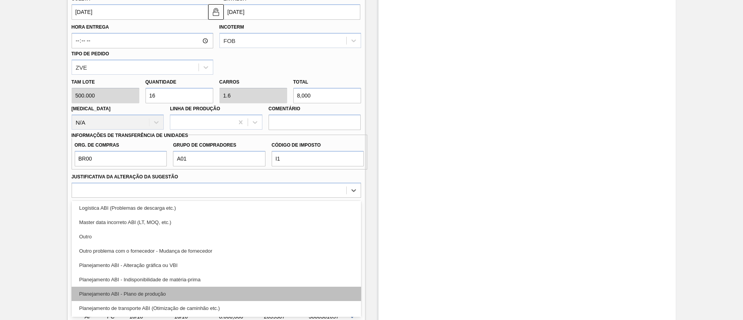
scroll to position [58, 0]
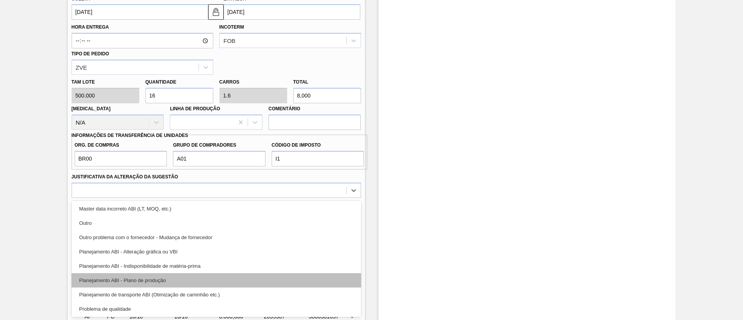
click at [176, 276] on div "Planejamento ABI - Plano de produção" at bounding box center [216, 280] width 289 height 14
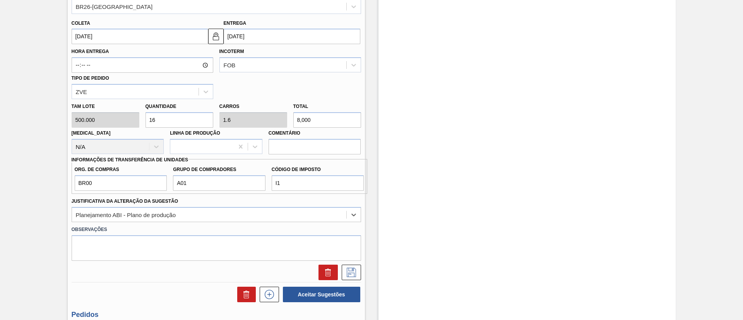
scroll to position [281, 0]
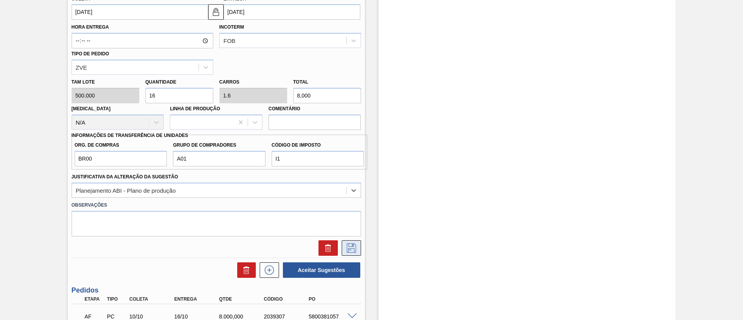
click at [351, 246] on icon at bounding box center [351, 247] width 9 height 9
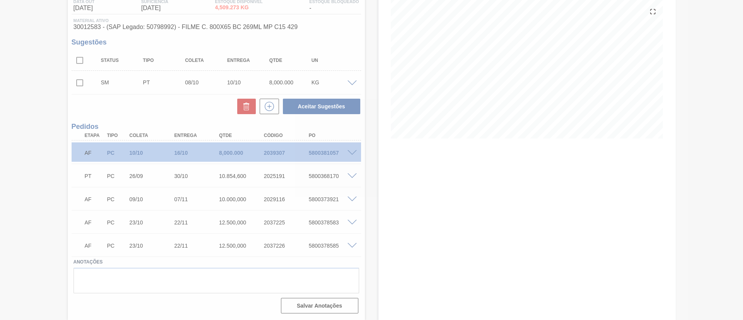
scroll to position [88, 0]
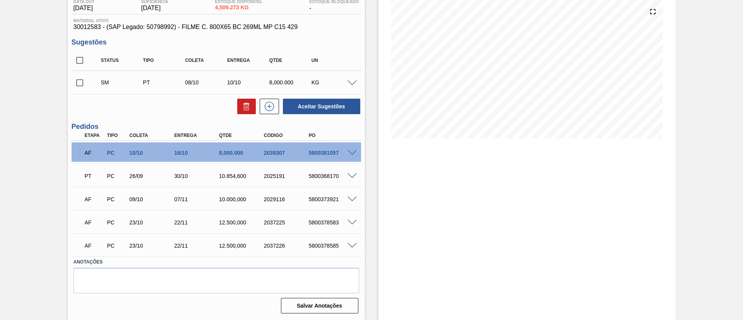
click at [350, 155] on div "5800381057" at bounding box center [332, 153] width 50 height 6
click at [352, 152] on span at bounding box center [351, 153] width 9 height 6
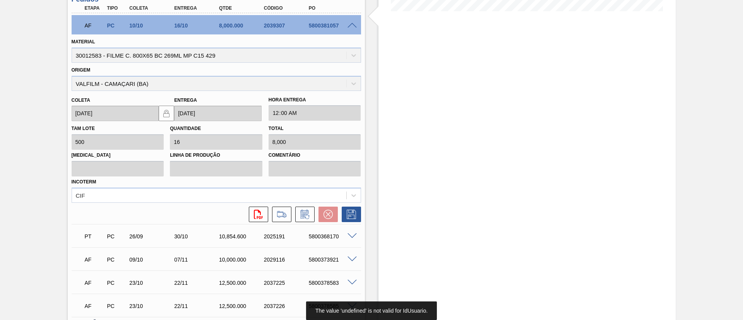
scroll to position [101, 0]
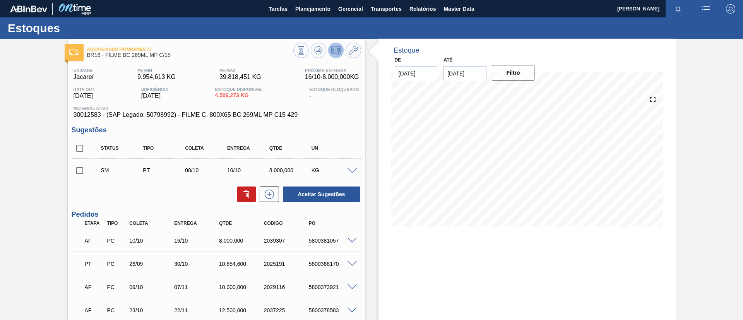
click at [351, 242] on span at bounding box center [351, 241] width 9 height 6
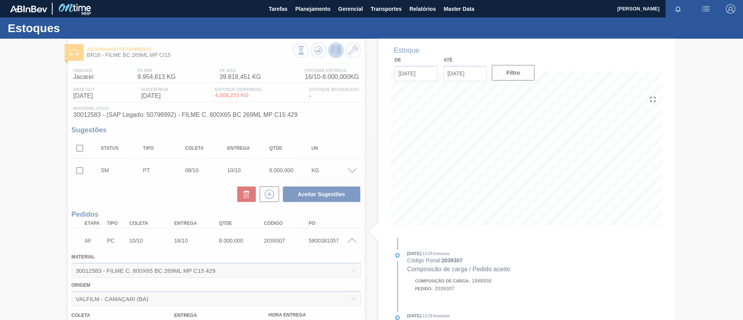
click at [354, 172] on div at bounding box center [371, 179] width 743 height 281
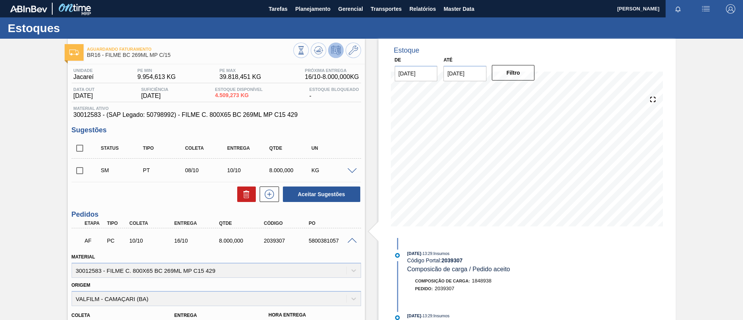
click at [77, 171] on input "checkbox" at bounding box center [80, 171] width 16 height 16
click at [344, 167] on div "KG" at bounding box center [333, 170] width 47 height 6
click at [348, 171] on span at bounding box center [351, 171] width 9 height 6
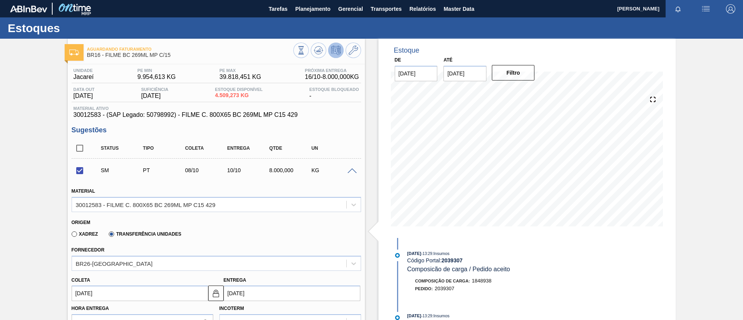
click at [348, 171] on span at bounding box center [351, 171] width 9 height 6
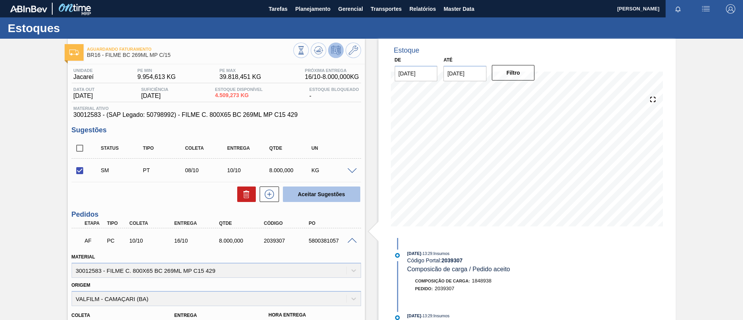
click at [340, 194] on button "Aceitar Sugestões" at bounding box center [321, 194] width 77 height 15
checkbox input "false"
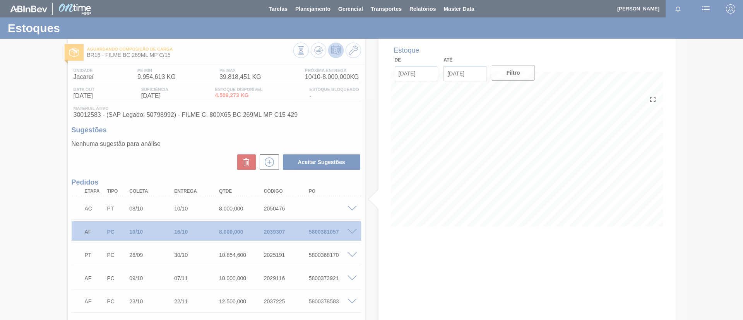
click at [350, 205] on div at bounding box center [371, 160] width 743 height 320
click at [350, 208] on div at bounding box center [371, 160] width 743 height 320
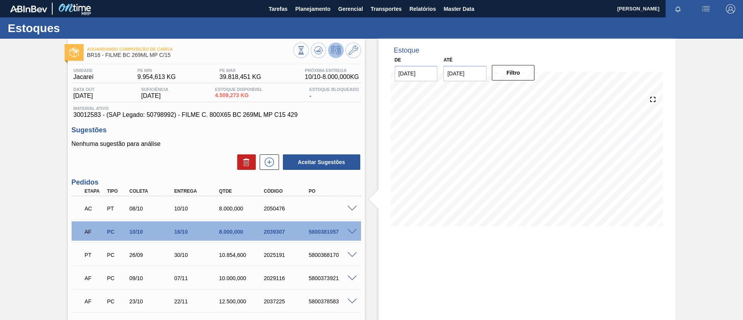
click at [350, 208] on span at bounding box center [351, 209] width 9 height 6
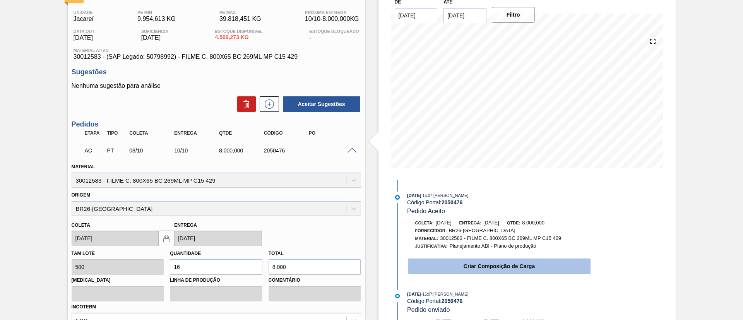
click at [462, 264] on button "Criar Composição de Carga" at bounding box center [499, 265] width 182 height 15
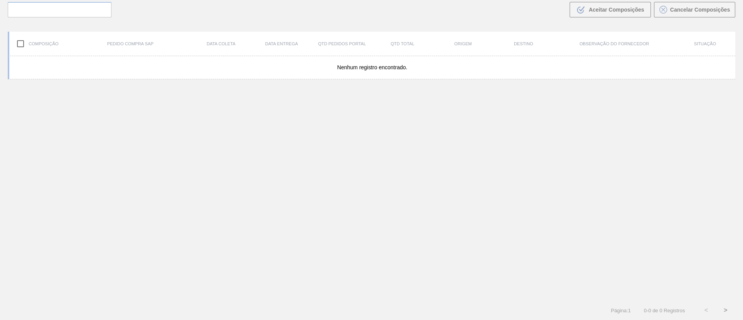
scroll to position [56, 0]
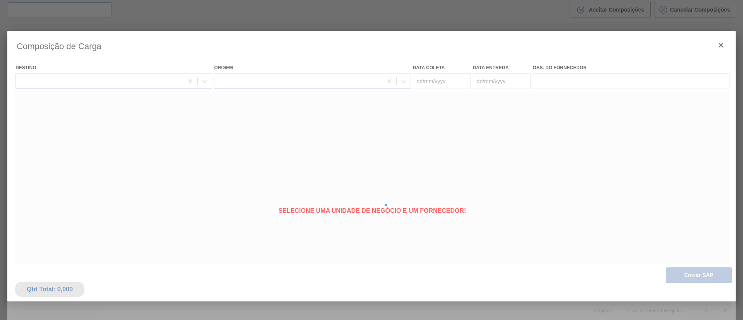
type coleta "08/10/2025"
type Entrega "10/10/2025"
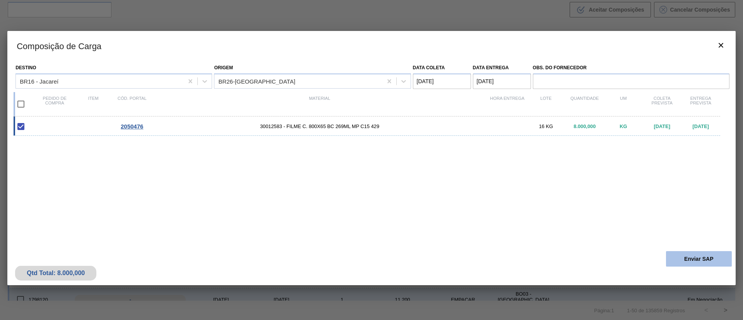
click at [683, 263] on button "Enviar SAP" at bounding box center [699, 258] width 66 height 15
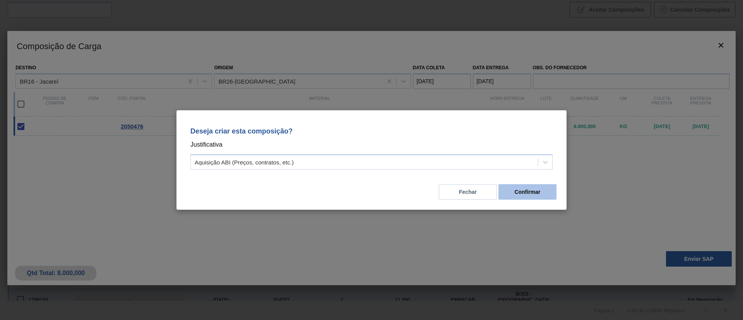
click at [515, 190] on button "Confirmar" at bounding box center [527, 191] width 58 height 15
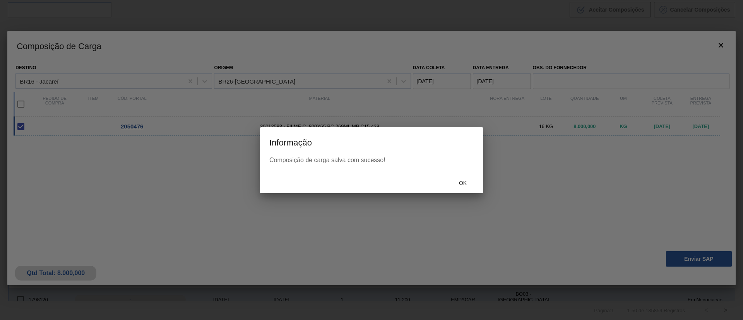
click at [469, 181] on span "Ok" at bounding box center [463, 183] width 20 height 6
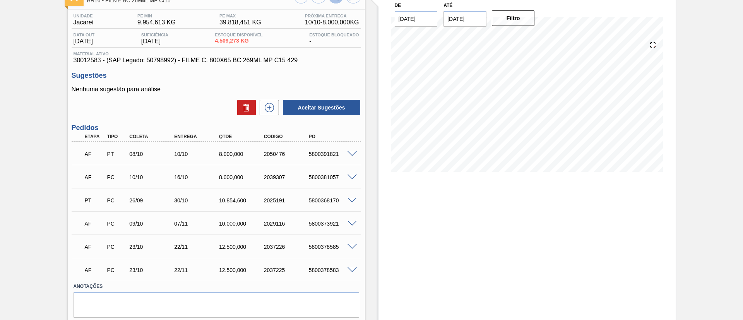
scroll to position [79, 0]
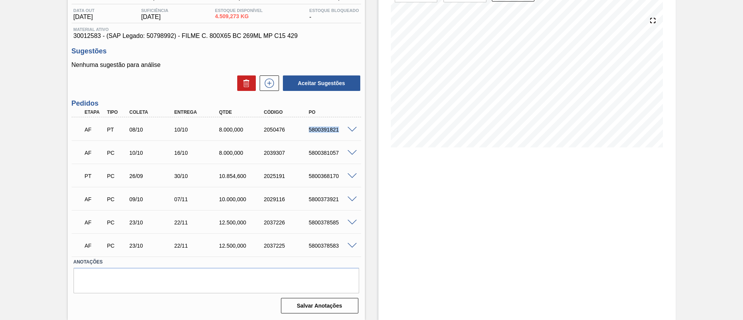
drag, startPoint x: 302, startPoint y: 127, endPoint x: 345, endPoint y: 128, distance: 42.6
click at [345, 128] on div "AF PT 08/10 10/10 8.000,000 2050476 5800391821" at bounding box center [216, 128] width 289 height 19
copy div "5800391821"
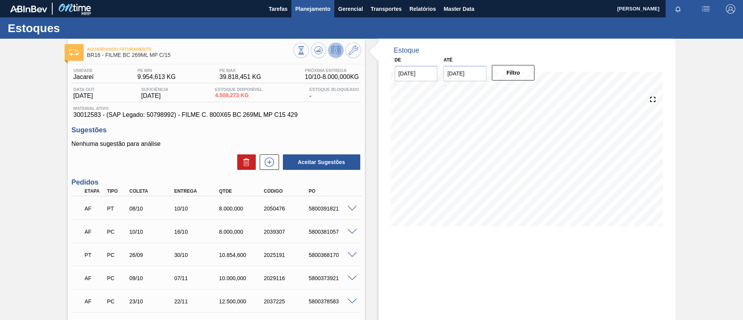
click at [292, 5] on button "Planejamento" at bounding box center [312, 8] width 43 height 17
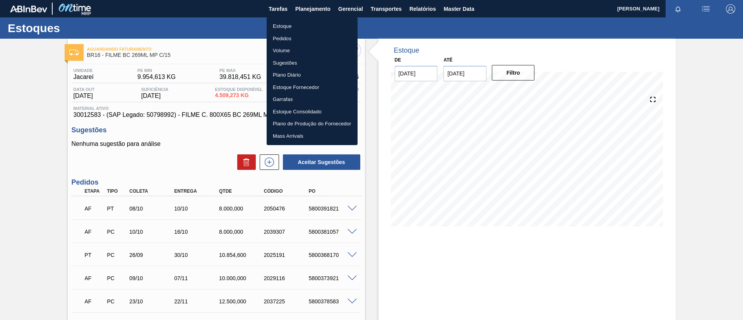
click at [298, 18] on ul "Estoque Pedidos Volume Sugestões Plano Diário Estoque Fornecedor Garrafas Estoq…" at bounding box center [312, 81] width 91 height 128
click at [302, 21] on li "Estoque" at bounding box center [312, 26] width 91 height 12
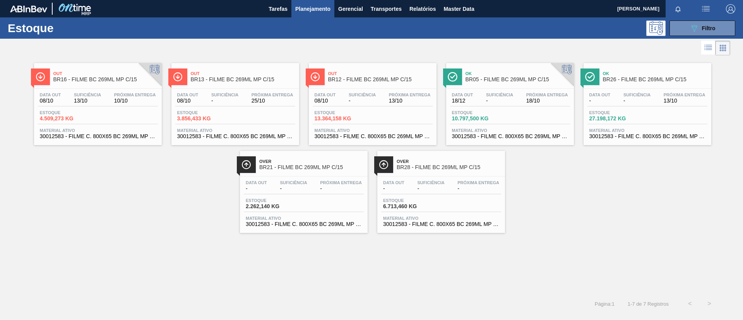
click at [691, 37] on div "Estoque 089F7B8B-B2A5-4AFE-B5C0-19BA573D28AC Filtro" at bounding box center [371, 27] width 743 height 21
click at [690, 33] on button "089F7B8B-B2A5-4AFE-B5C0-19BA573D28AC Filtro" at bounding box center [702, 28] width 66 height 15
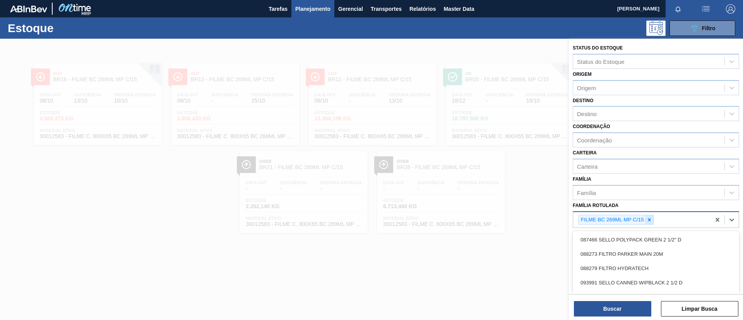
click at [644, 216] on div "FILME BC 269ML MP C/15" at bounding box center [612, 220] width 67 height 10
click at [648, 216] on div at bounding box center [649, 220] width 9 height 10
type Rotulada "BC 473ML"
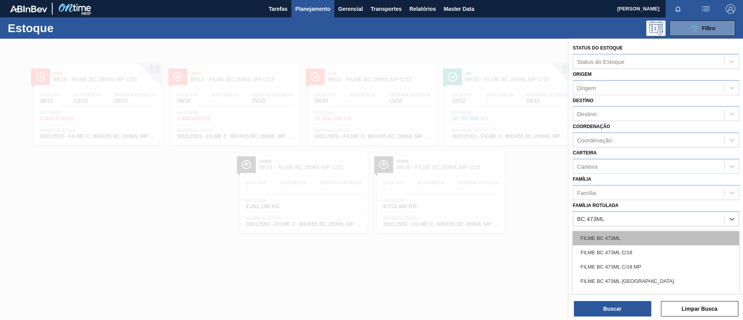
click at [652, 233] on div "FILME BC 473ML" at bounding box center [656, 238] width 166 height 14
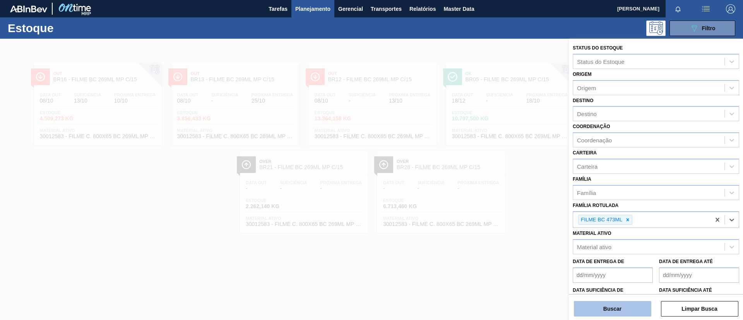
click at [627, 302] on button "Buscar" at bounding box center [612, 308] width 77 height 15
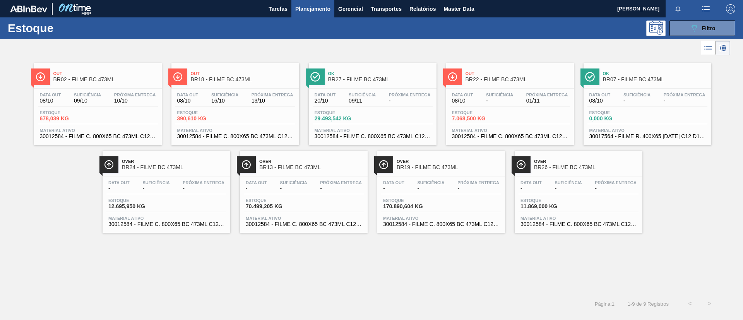
click at [228, 77] on span "BR18 - FILME BC 473ML" at bounding box center [243, 80] width 104 height 6
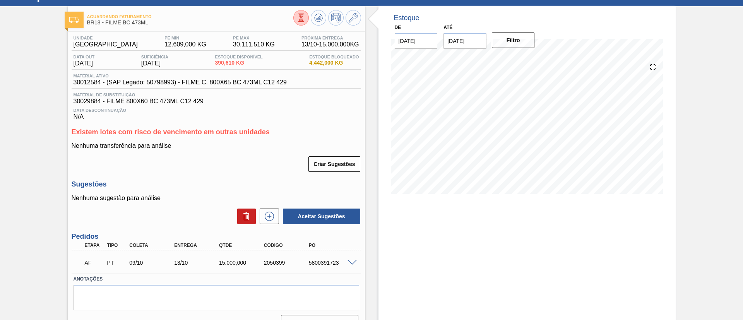
scroll to position [50, 0]
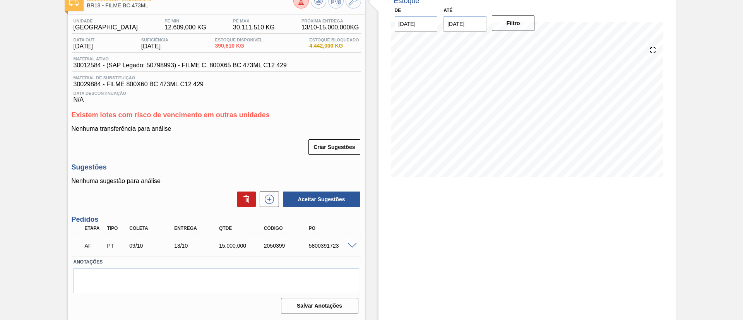
click at [347, 241] on div "AF PT 09/10 13/10 15.000,000 2050399 5800391723" at bounding box center [214, 244] width 269 height 15
click at [349, 243] on span at bounding box center [351, 246] width 9 height 6
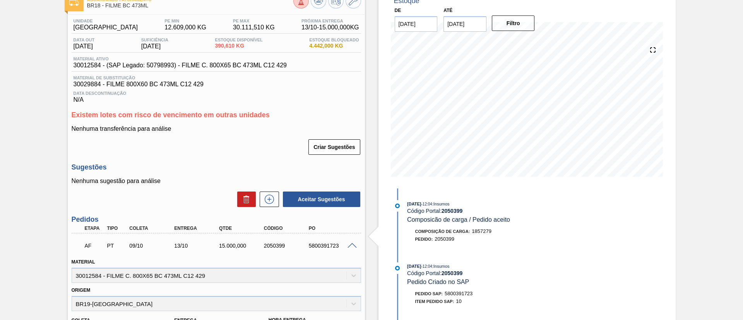
scroll to position [279, 0]
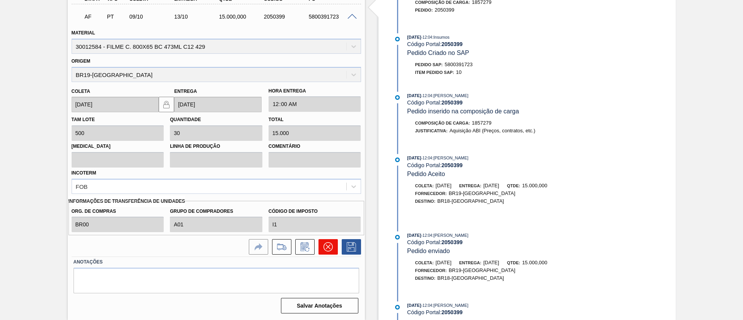
click at [322, 248] on button at bounding box center [327, 246] width 19 height 15
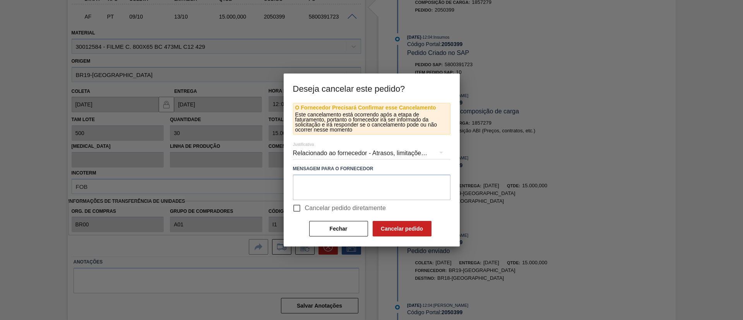
click at [339, 214] on label "Cancelar pedido diretamente" at bounding box center [338, 208] width 98 height 16
click at [305, 214] on input "Cancelar pedido diretamente" at bounding box center [297, 208] width 16 height 16
checkbox input "true"
click at [392, 228] on button "Cancelar pedido" at bounding box center [402, 228] width 59 height 15
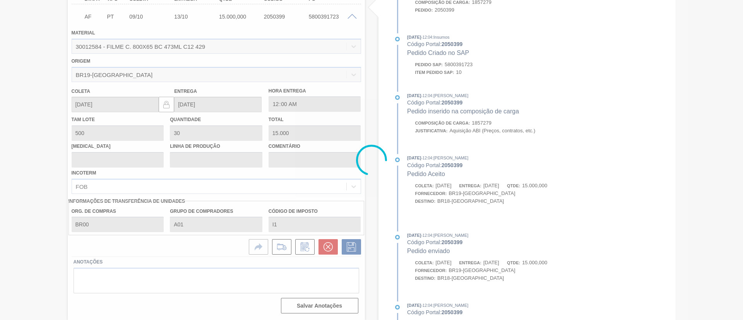
scroll to position [50, 0]
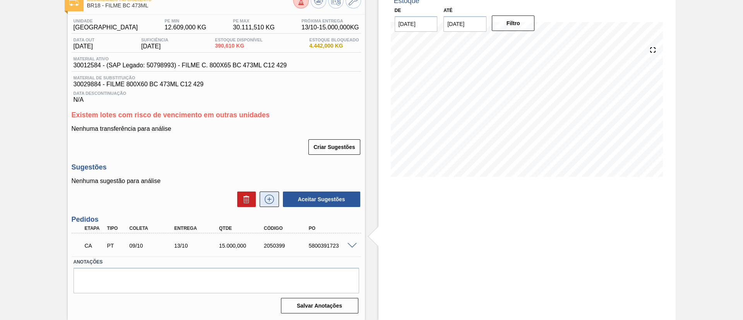
click at [276, 199] on button at bounding box center [269, 199] width 19 height 15
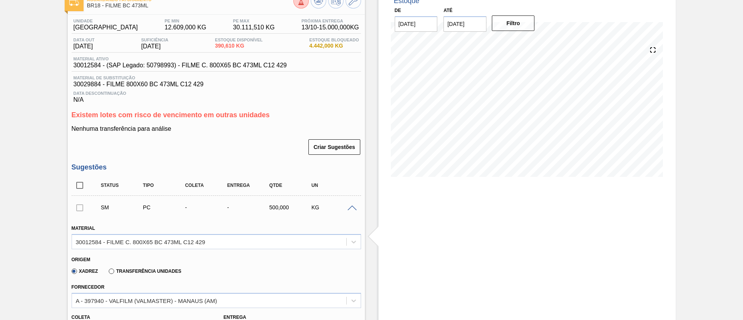
click at [132, 272] on label "Transferência Unidades" at bounding box center [145, 271] width 72 height 5
click at [108, 273] on input "Transferência Unidades" at bounding box center [108, 273] width 0 height 0
type input "0,063"
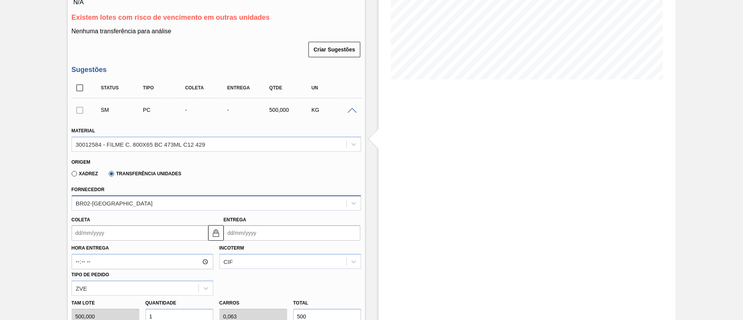
click at [142, 211] on div "BR02-[GEOGRAPHIC_DATA]" at bounding box center [216, 202] width 289 height 15
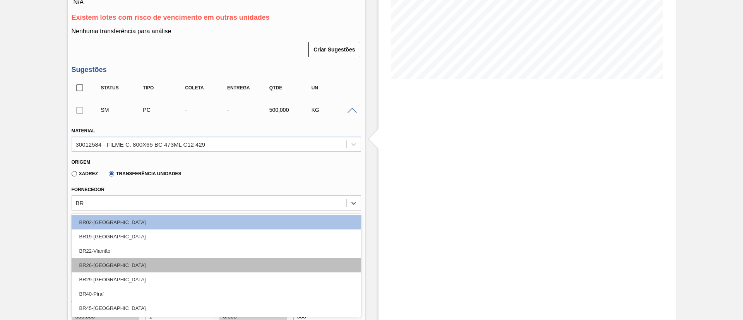
type input "BR1"
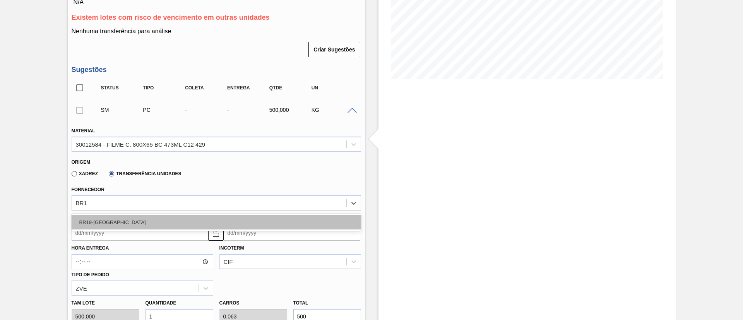
click at [134, 216] on div "BR19-[GEOGRAPHIC_DATA]" at bounding box center [216, 222] width 289 height 14
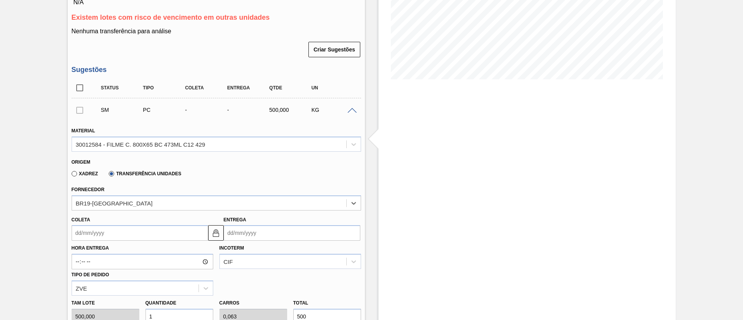
click at [134, 230] on input "Coleta" at bounding box center [140, 232] width 137 height 15
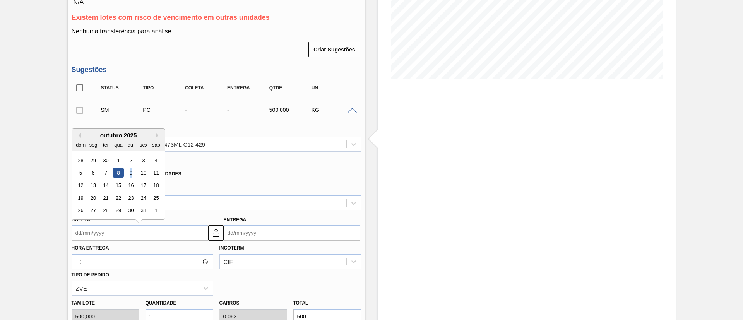
click at [130, 176] on div "9" at bounding box center [130, 173] width 10 height 10
type input "[DATE]"
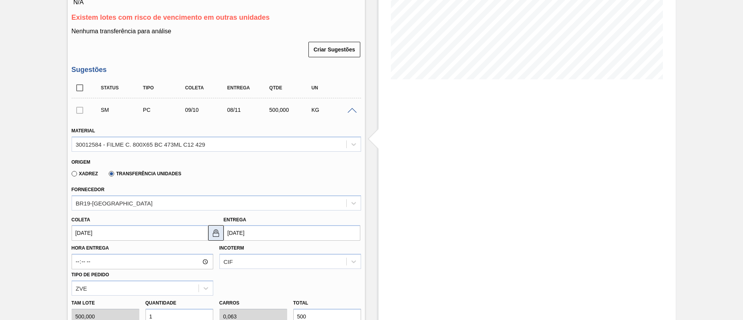
click at [214, 235] on img at bounding box center [215, 232] width 9 height 9
click at [245, 236] on input "[DATE]" at bounding box center [292, 232] width 137 height 15
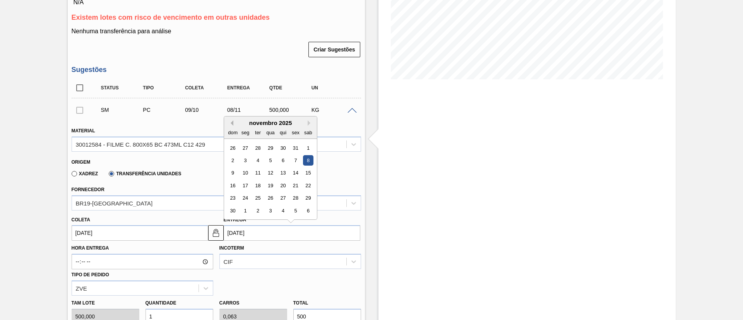
click at [229, 123] on button "Previous Month" at bounding box center [230, 122] width 5 height 5
click at [261, 171] on div "14" at bounding box center [257, 173] width 10 height 10
type input "[DATE]"
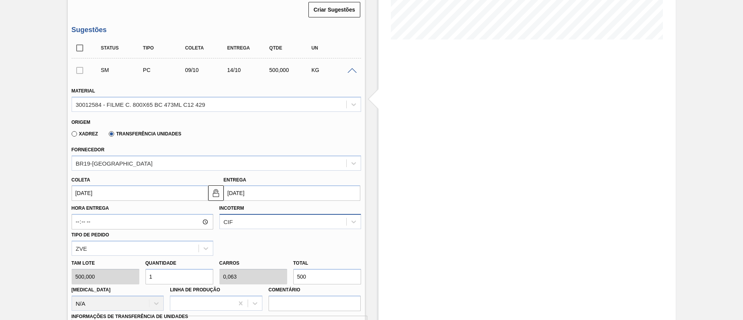
scroll to position [205, 0]
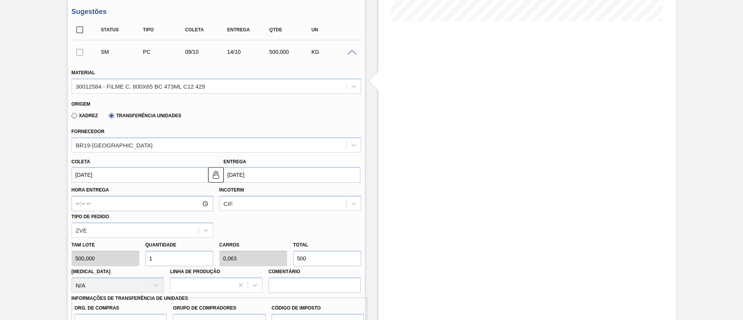
click at [262, 251] on div "Tam lote 500,000 Quantidade 1 Carros 0,063 Total 500 Doca N/A Linha de Produção…" at bounding box center [216, 265] width 296 height 55
type input "0,004"
type input "0"
type input "2"
type input "0"
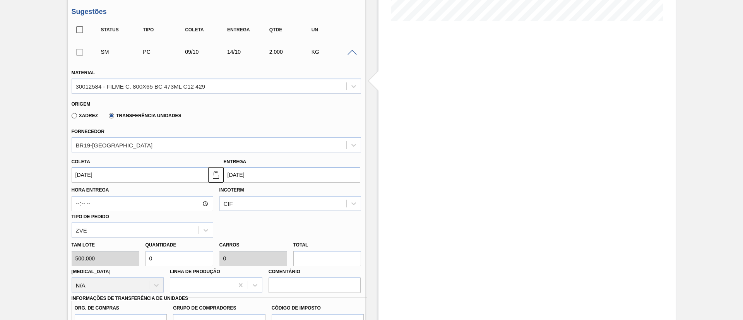
type input "3"
type input "0,06"
type input "0,004"
type input "30"
type input "0,6"
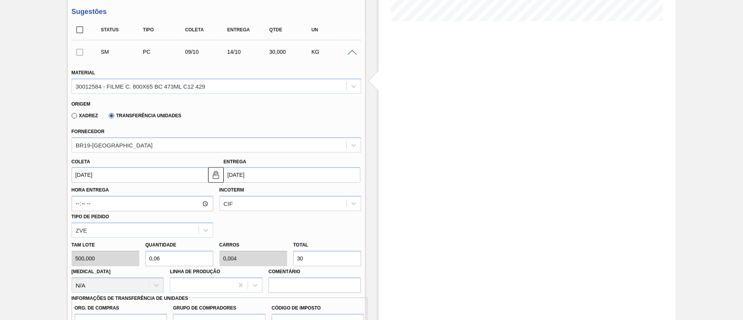
type input "0,037"
type input "300"
type input "6"
type input "0,375"
type input "3.000"
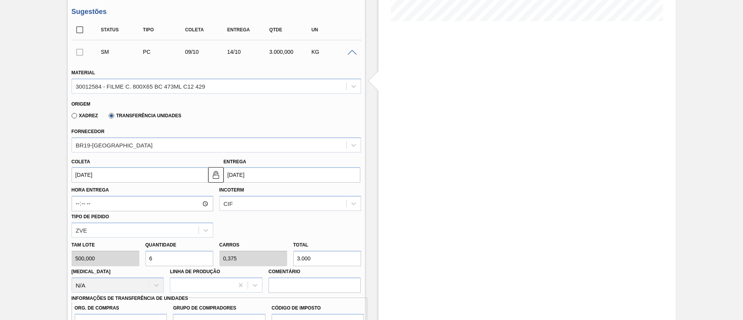
type input "60"
type input "3,75"
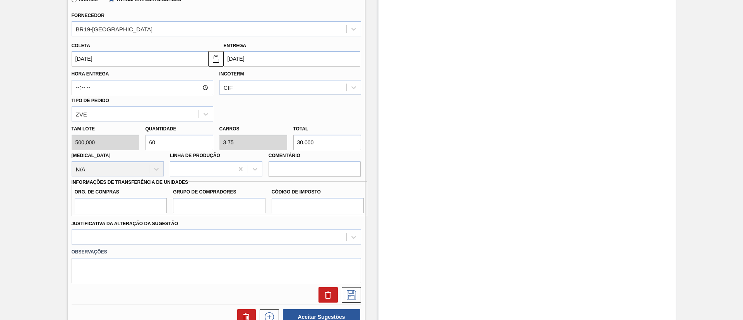
type input "30.000"
click at [104, 200] on input "Org. de Compras" at bounding box center [121, 205] width 92 height 15
type input "BR00"
click at [200, 197] on label "Grupo de Compradores" at bounding box center [219, 192] width 92 height 11
click at [200, 198] on input "Grupo de Compradores" at bounding box center [219, 205] width 92 height 15
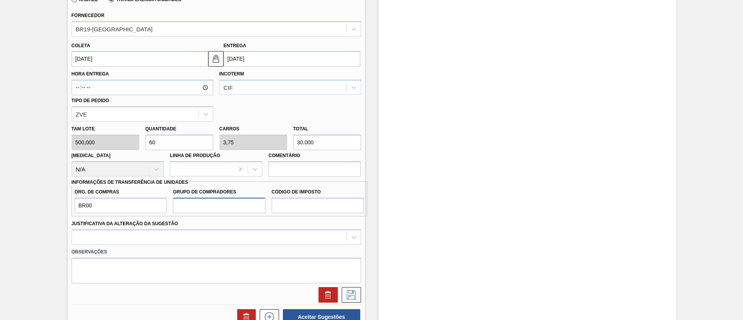
click at [201, 198] on input "Grupo de Compradores" at bounding box center [219, 205] width 92 height 15
type input "A01"
click at [315, 212] on input "Código de Imposto" at bounding box center [318, 205] width 92 height 15
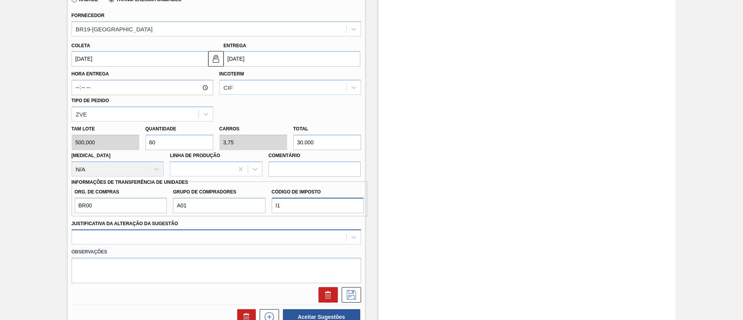
type input "I1"
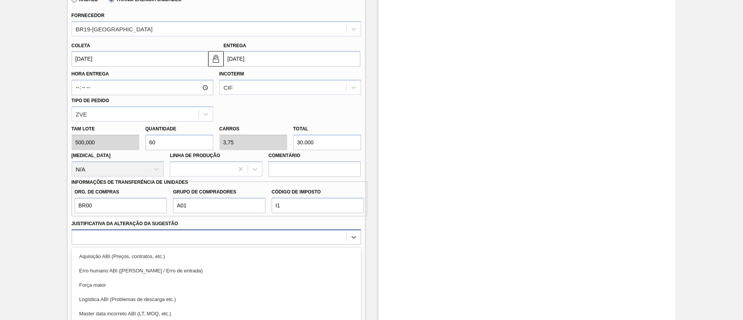
click at [232, 240] on div "option Força maior focused, 3 of 18. 18 results available. Use Up and Down to c…" at bounding box center [216, 236] width 289 height 15
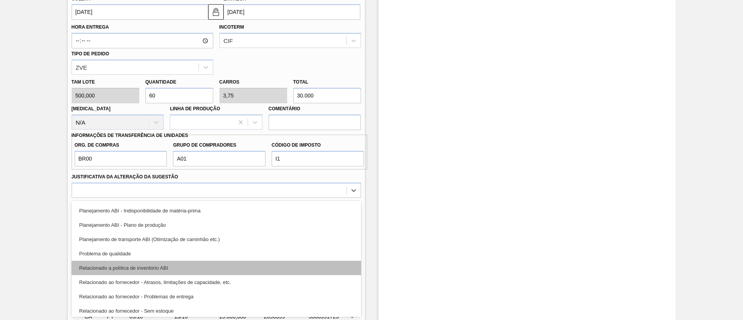
scroll to position [116, 0]
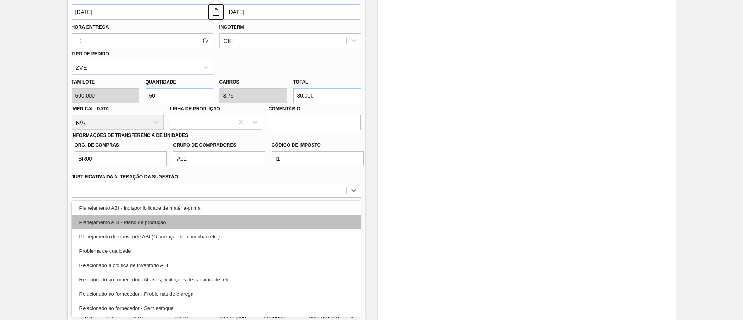
click at [172, 217] on div "Planejamento ABI - Plano de produção" at bounding box center [216, 222] width 289 height 14
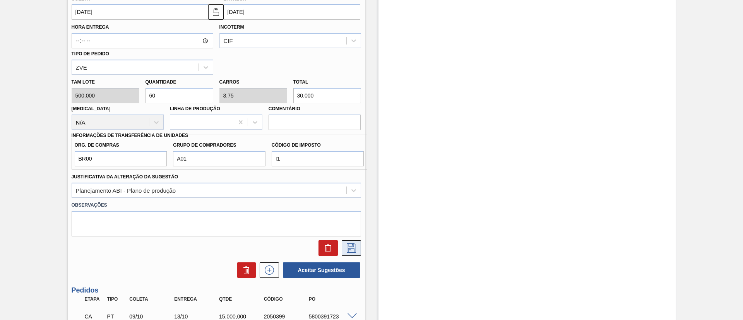
click at [353, 251] on icon at bounding box center [351, 247] width 12 height 9
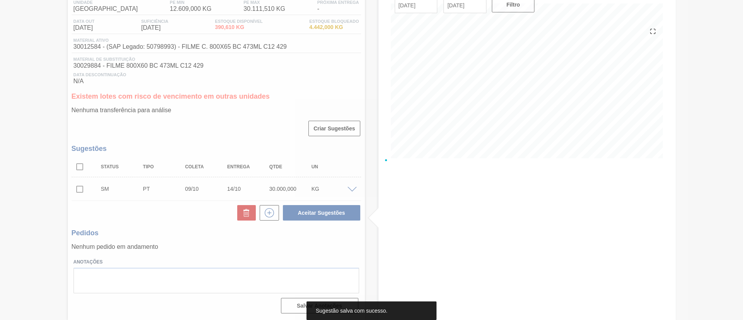
scroll to position [68, 0]
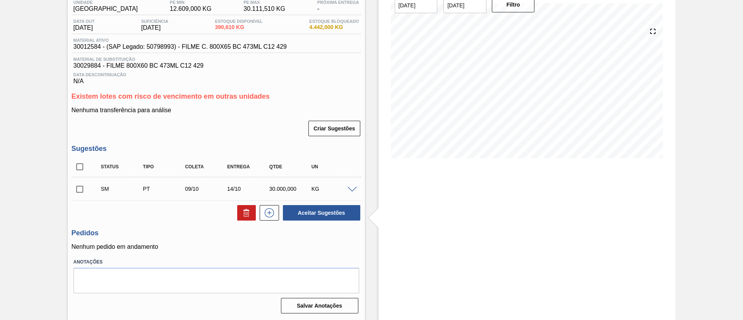
click at [354, 184] on div "SM PT 09/10 14/10 30.000,000 KG" at bounding box center [216, 188] width 289 height 19
click at [356, 189] on span at bounding box center [351, 190] width 9 height 6
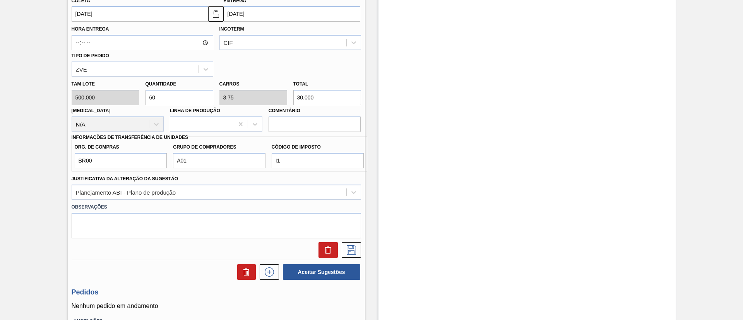
scroll to position [309, 0]
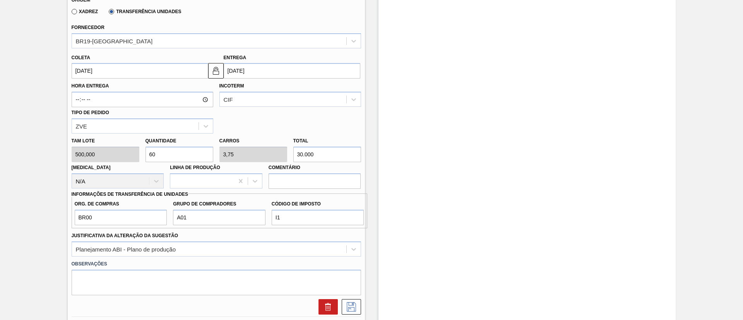
drag, startPoint x: 301, startPoint y: 153, endPoint x: 293, endPoint y: 153, distance: 8.1
click at [293, 153] on input "30.000" at bounding box center [327, 154] width 68 height 15
type input "4"
type input "0,25"
type input "2.000"
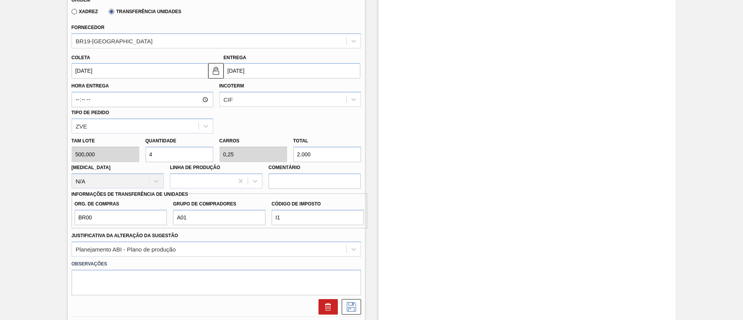
type input "56"
type input "3,5"
type input "28.000"
click at [356, 301] on button at bounding box center [351, 306] width 19 height 15
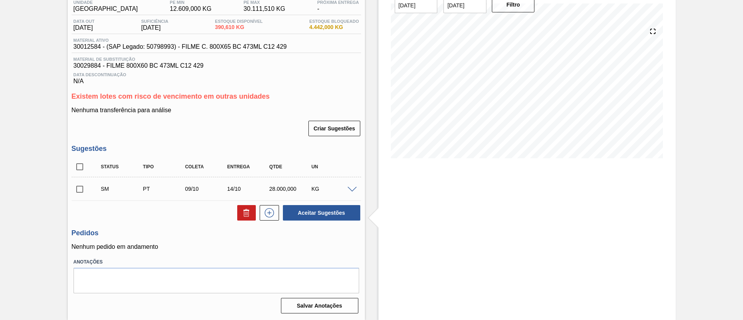
scroll to position [68, 0]
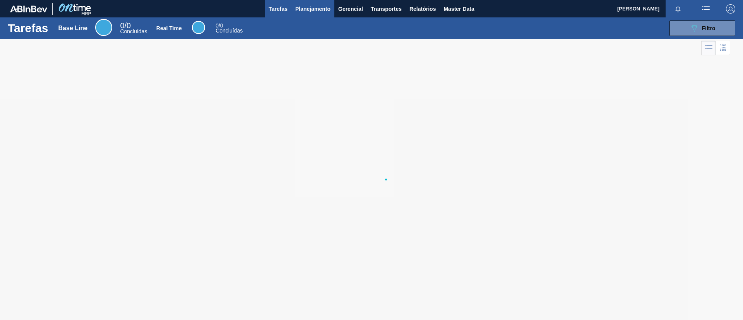
click at [313, 12] on span "Planejamento" at bounding box center [312, 8] width 35 height 9
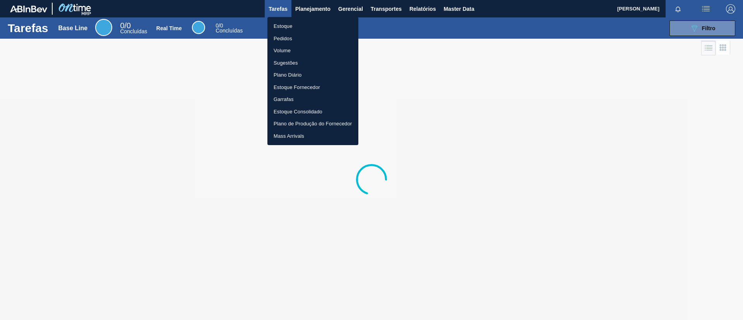
click at [311, 21] on li "Estoque" at bounding box center [312, 26] width 91 height 12
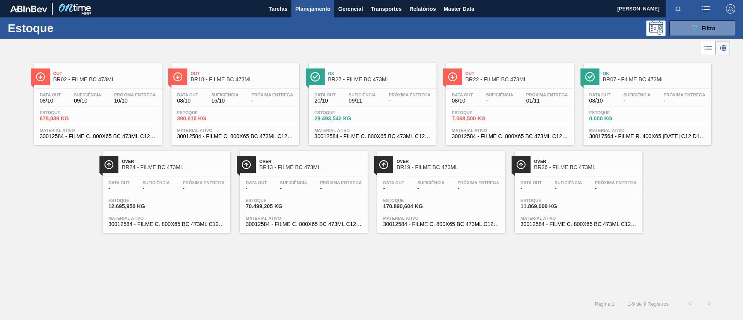
click at [304, 15] on button "Planejamento" at bounding box center [312, 8] width 43 height 17
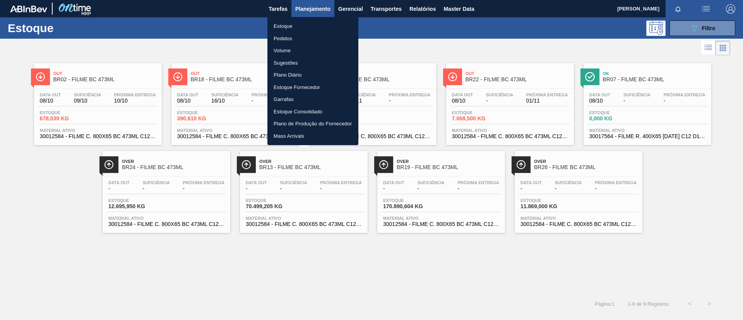
click at [303, 36] on li "Pedidos" at bounding box center [312, 39] width 91 height 12
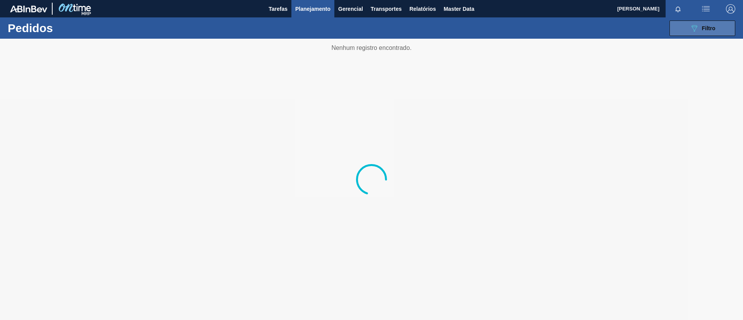
drag, startPoint x: 697, startPoint y: 27, endPoint x: 692, endPoint y: 34, distance: 8.6
click at [697, 27] on icon "089F7B8B-B2A5-4AFE-B5C0-19BA573D28AC" at bounding box center [694, 28] width 9 height 9
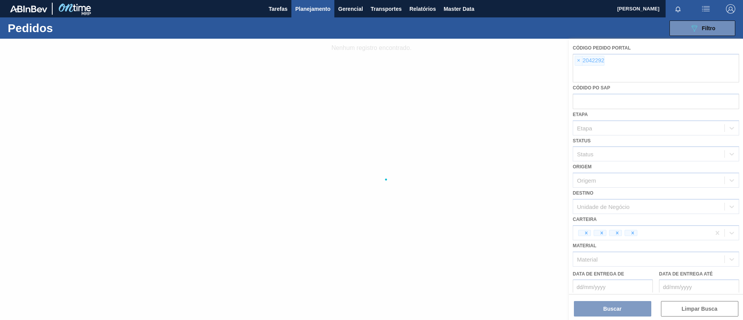
click at [583, 61] on div at bounding box center [371, 179] width 743 height 281
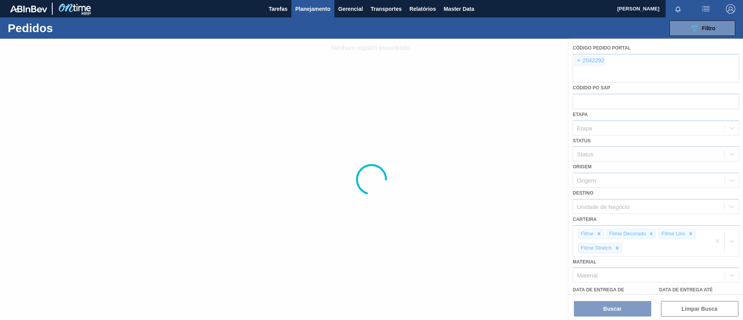
click at [579, 60] on div at bounding box center [371, 179] width 743 height 281
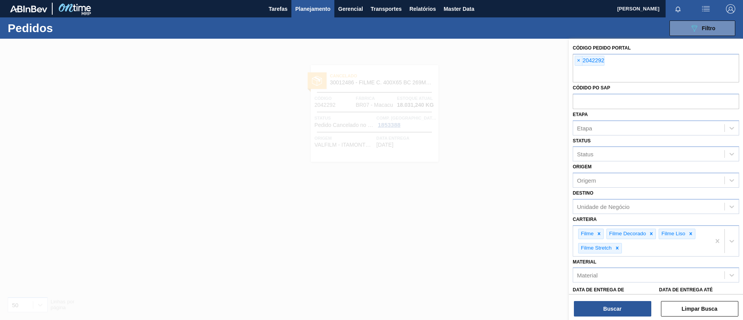
click at [579, 60] on span "×" at bounding box center [578, 60] width 7 height 9
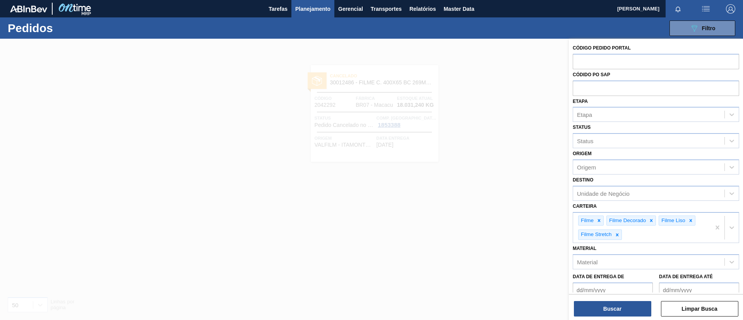
paste input "2036016"
type input "2036016"
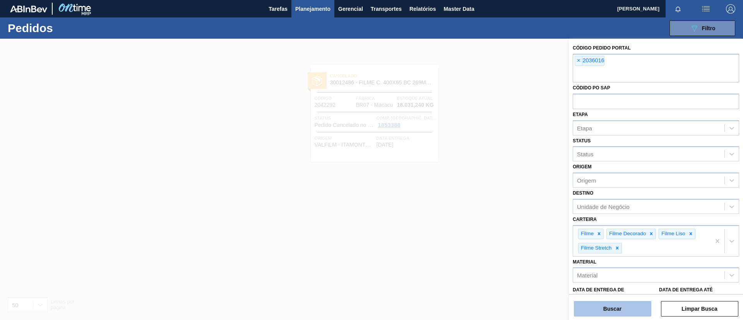
click at [617, 303] on button "Buscar" at bounding box center [612, 308] width 77 height 15
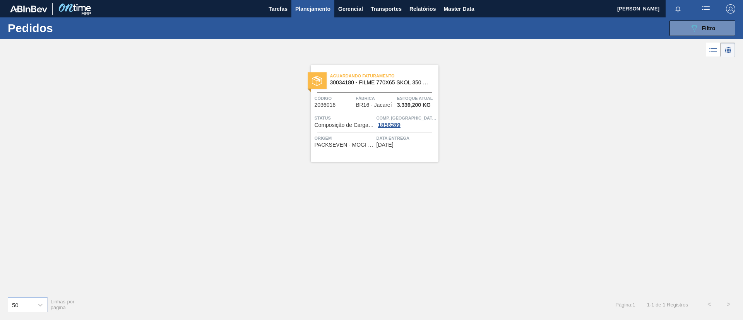
click at [361, 86] on div "Aguardando Faturamento 30034180 - FILME 770X65 SKOL 350 MP C12" at bounding box center [375, 79] width 128 height 17
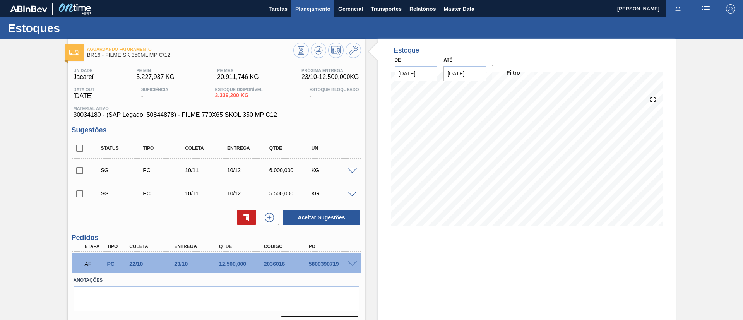
click at [316, 13] on button "Planejamento" at bounding box center [312, 8] width 43 height 17
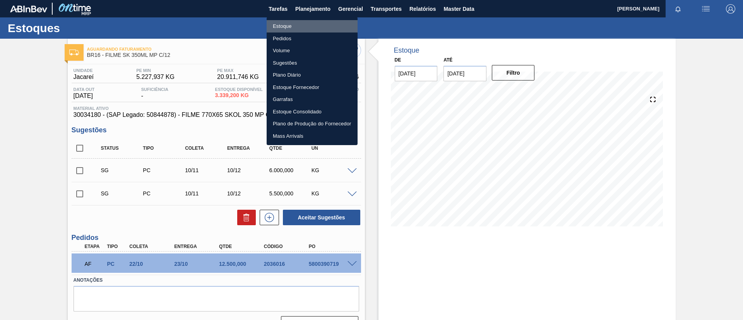
drag, startPoint x: 317, startPoint y: 20, endPoint x: 356, endPoint y: 32, distance: 41.1
click at [317, 21] on li "Estoque" at bounding box center [312, 26] width 91 height 12
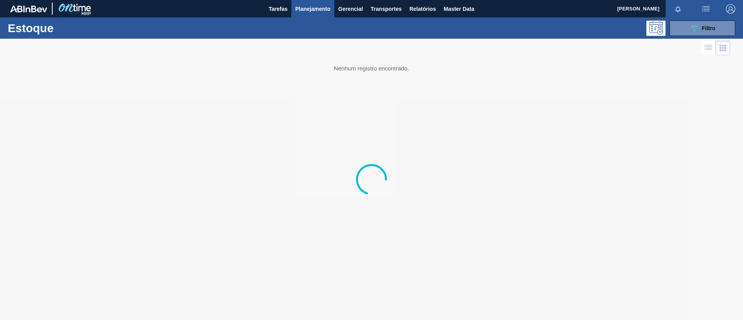
drag, startPoint x: 689, startPoint y: 25, endPoint x: 682, endPoint y: 49, distance: 24.7
click at [690, 25] on icon "089F7B8B-B2A5-4AFE-B5C0-19BA573D28AC" at bounding box center [694, 28] width 9 height 9
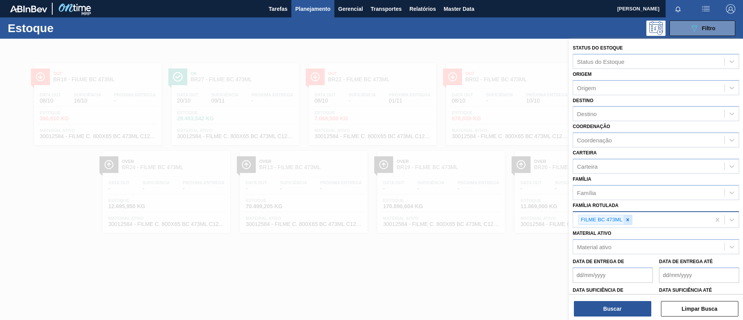
click at [628, 218] on icon at bounding box center [627, 219] width 5 height 5
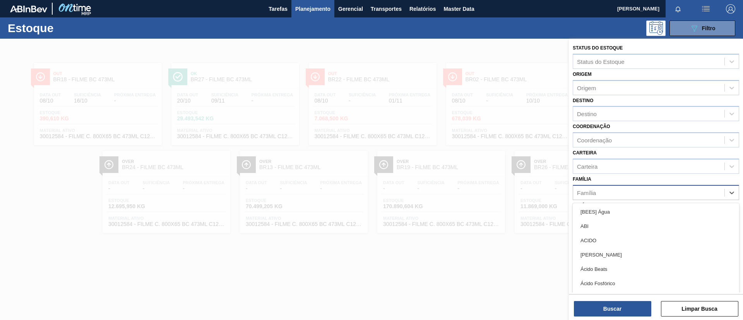
click at [625, 190] on div "Família" at bounding box center [648, 192] width 151 height 11
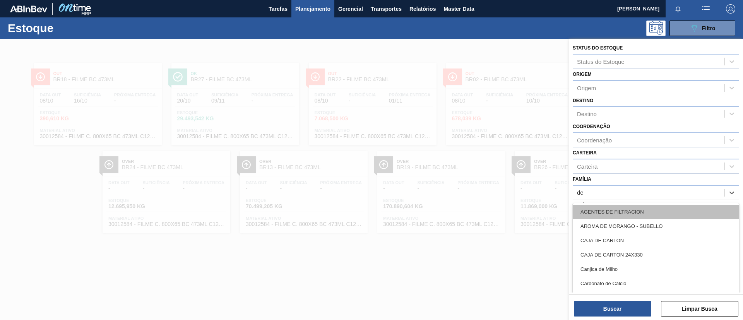
type input "dec"
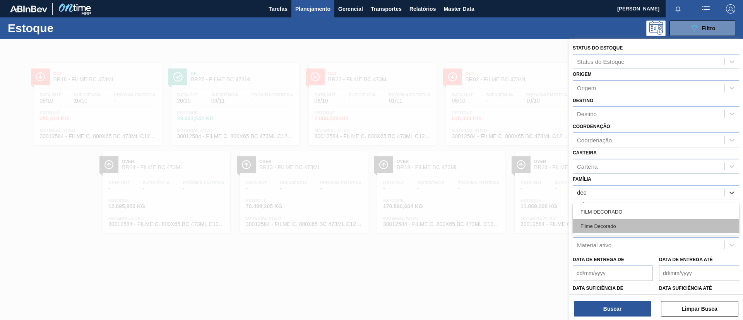
click at [623, 223] on div "Filme Decorado" at bounding box center [656, 226] width 166 height 14
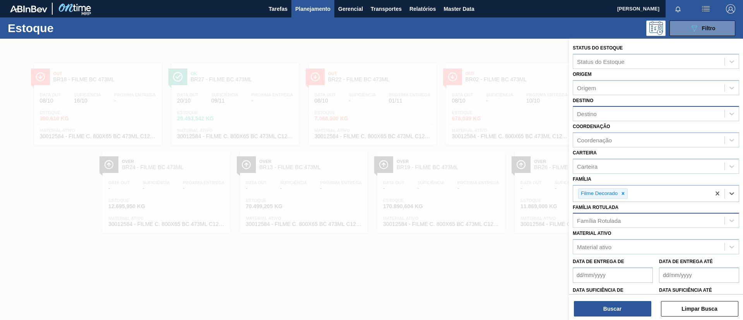
click at [615, 120] on div "Destino" at bounding box center [656, 113] width 166 height 15
click at [615, 118] on div "Destino" at bounding box center [648, 113] width 151 height 11
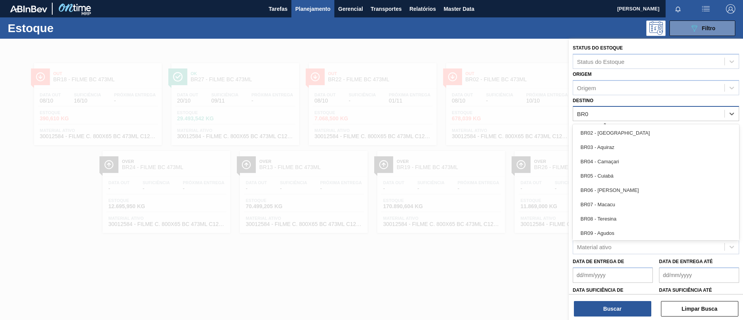
type input "BR09"
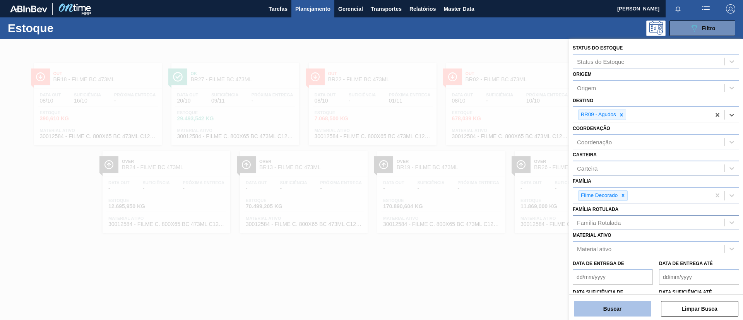
click at [624, 314] on button "Buscar" at bounding box center [612, 308] width 77 height 15
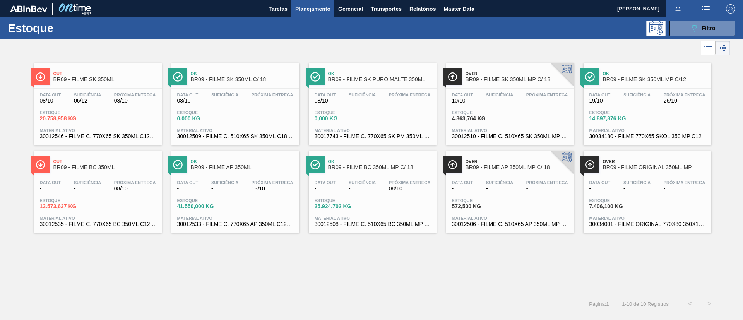
click at [83, 95] on span "Suficiência" at bounding box center [87, 94] width 27 height 5
click at [385, 276] on div "Out BR09 - FILME SK 350ML Data [DATE] Suficiência 06/12 Próxima Entrega 08/10 E…" at bounding box center [371, 175] width 743 height 237
click at [694, 27] on icon "089F7B8B-B2A5-4AFE-B5C0-19BA573D28AC" at bounding box center [694, 28] width 9 height 9
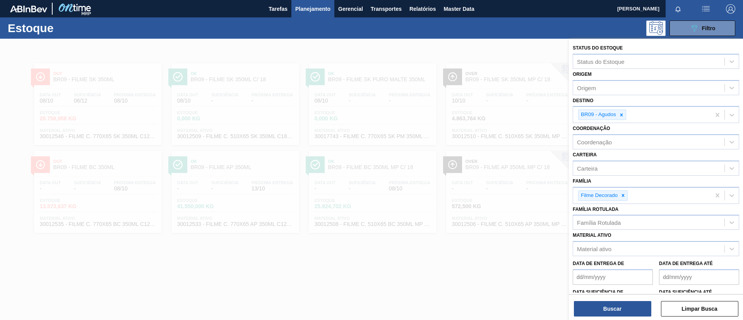
click at [626, 210] on div "Família Rotulada Família Rotulada" at bounding box center [656, 217] width 166 height 26
click at [625, 193] on icon at bounding box center [622, 195] width 5 height 5
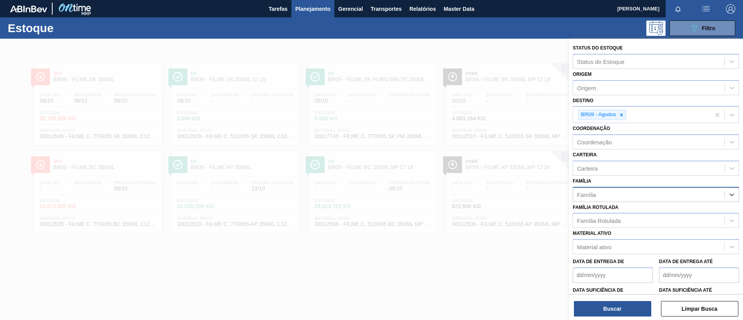
click at [396, 186] on div at bounding box center [371, 199] width 743 height 320
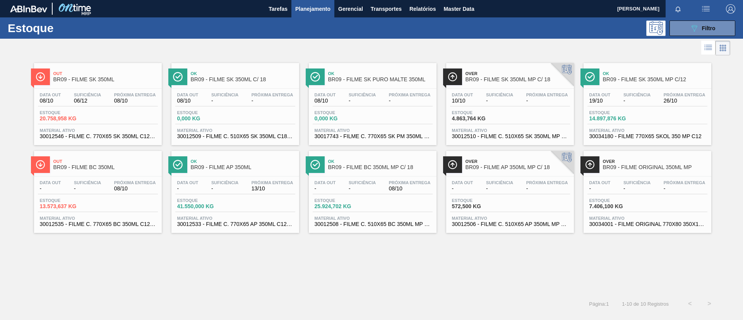
click at [130, 172] on div "Out BR09 - FILME BC 350ML" at bounding box center [105, 164] width 104 height 17
click at [197, 160] on span "Ok" at bounding box center [243, 161] width 104 height 5
click at [399, 167] on span "BR09 - FILME BC 350ML MP C/ 18" at bounding box center [380, 167] width 104 height 6
click at [657, 85] on div "Ok BR09 - FILME SK 350ML MP C/12" at bounding box center [655, 76] width 104 height 17
click at [96, 78] on span "BR09 - FILME SK 350ML" at bounding box center [105, 80] width 104 height 6
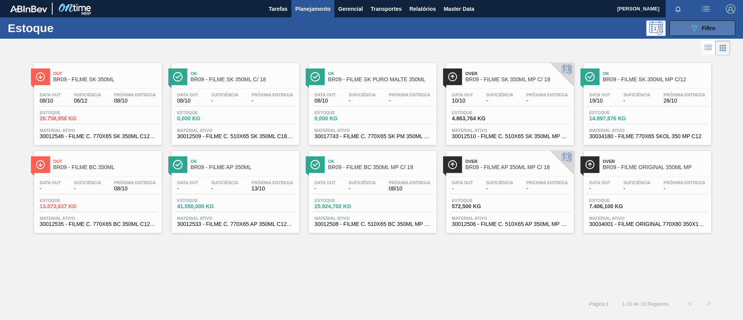
click at [686, 28] on button "089F7B8B-B2A5-4AFE-B5C0-19BA573D28AC Filtro" at bounding box center [702, 28] width 66 height 15
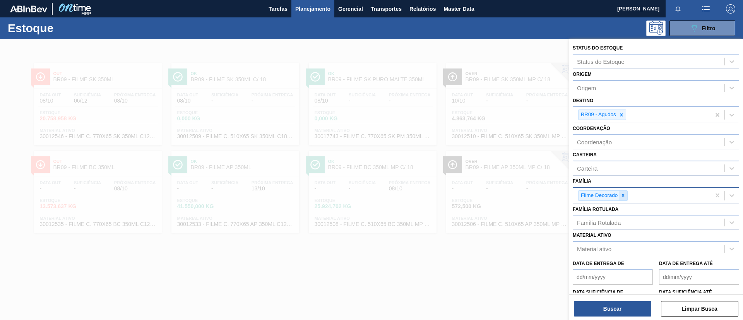
click at [625, 193] on icon at bounding box center [622, 195] width 5 height 5
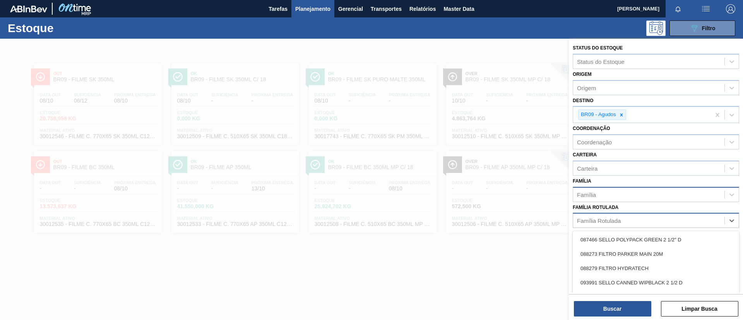
click at [620, 214] on div "Família Rotulada" at bounding box center [656, 220] width 166 height 15
click at [623, 113] on icon at bounding box center [621, 114] width 5 height 5
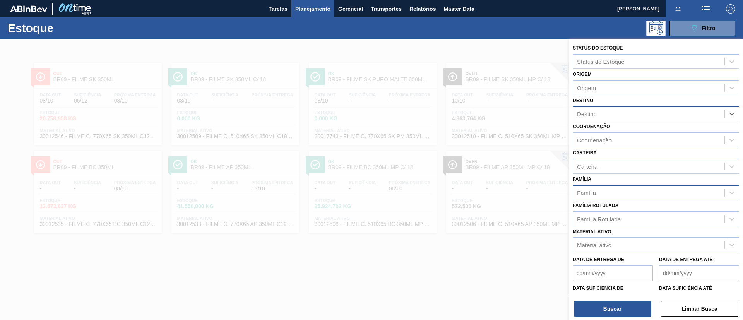
click at [623, 113] on div "Destino" at bounding box center [648, 113] width 151 height 11
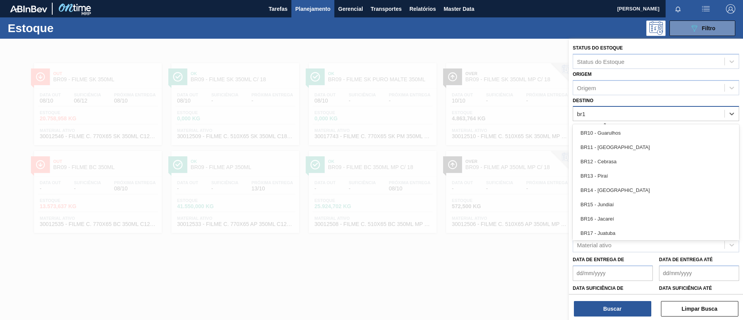
type input "br19"
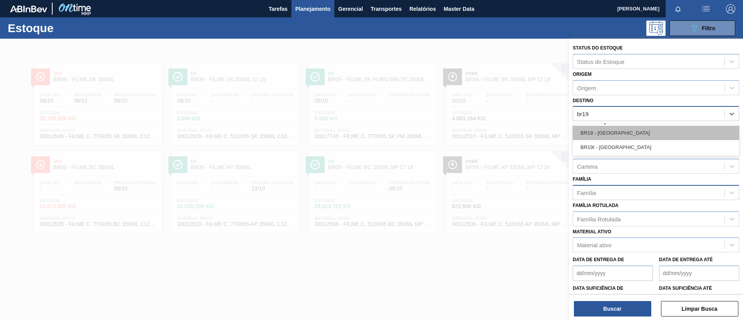
click at [635, 126] on div "BR19 - [GEOGRAPHIC_DATA]" at bounding box center [656, 133] width 166 height 14
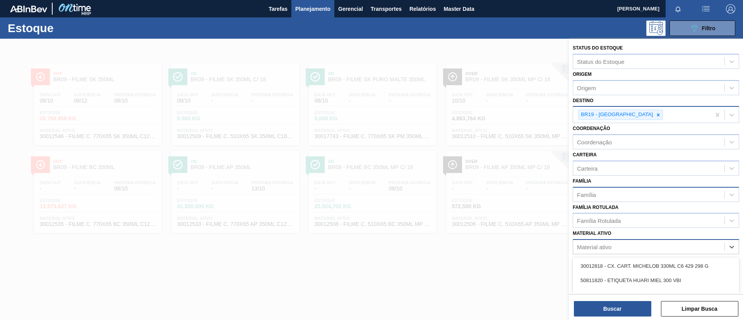
click at [643, 246] on div "Material ativo" at bounding box center [648, 246] width 151 height 11
click at [675, 230] on div "Material ativo option 30012818 - CX. CART. MICHELOB 330ML C6 429 298 G focused,…" at bounding box center [656, 241] width 166 height 26
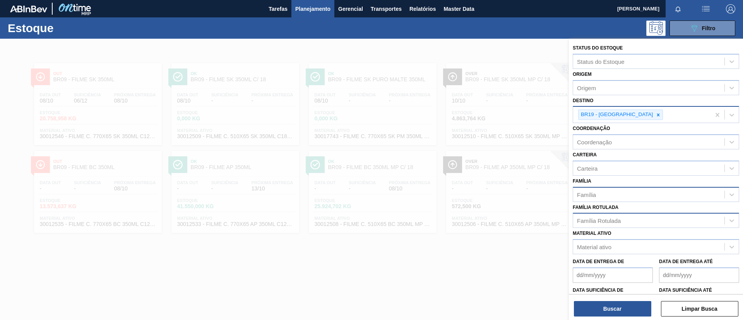
click at [674, 228] on div "Família Rotulada" at bounding box center [656, 220] width 166 height 15
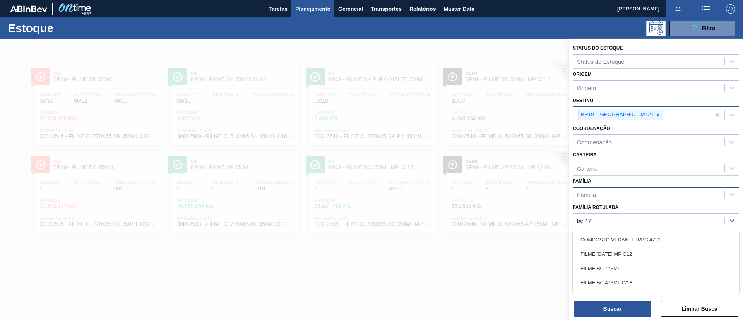
type Rotulada "bc 473ml"
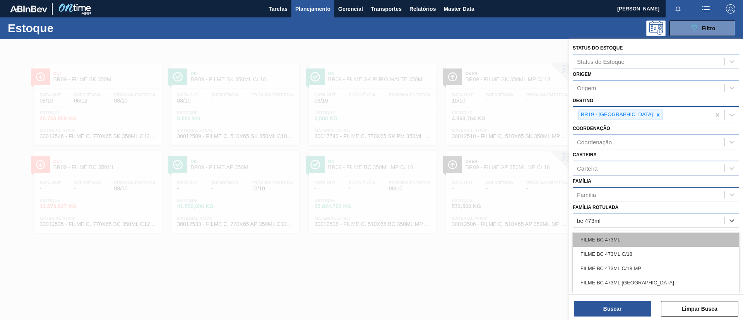
click at [603, 233] on div "FILME BC 473ML" at bounding box center [656, 240] width 166 height 14
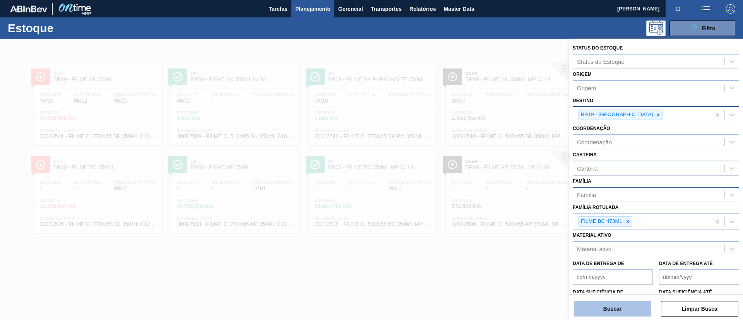
drag, startPoint x: 613, startPoint y: 305, endPoint x: 612, endPoint y: 301, distance: 3.9
click at [612, 301] on button "Buscar" at bounding box center [612, 308] width 77 height 15
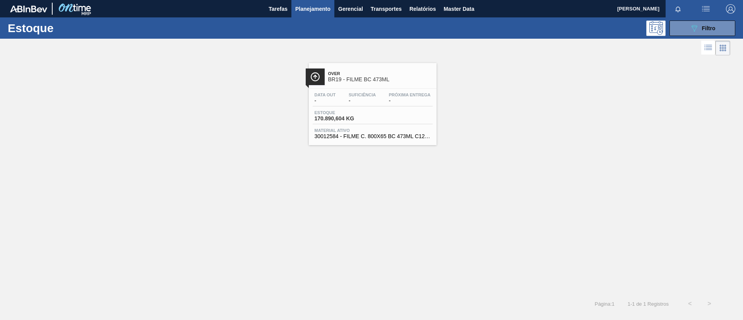
click at [324, 68] on div at bounding box center [315, 76] width 19 height 17
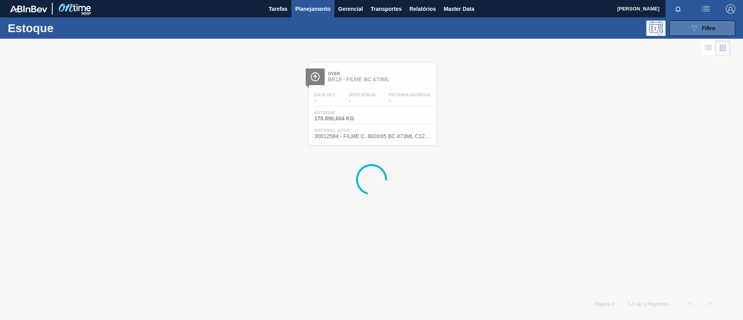
click at [690, 24] on icon "089F7B8B-B2A5-4AFE-B5C0-19BA573D28AC" at bounding box center [694, 28] width 9 height 9
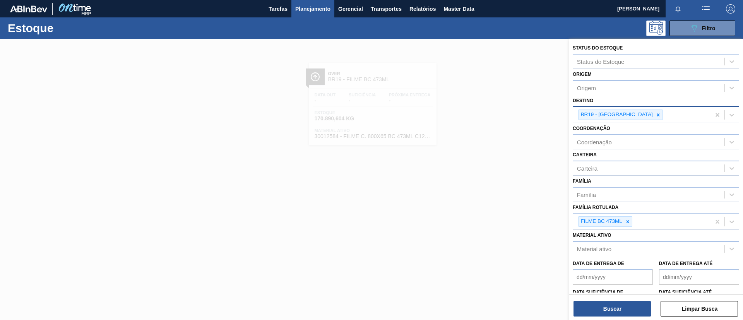
click at [650, 110] on div "BR19 - [GEOGRAPHIC_DATA]" at bounding box center [641, 115] width 137 height 16
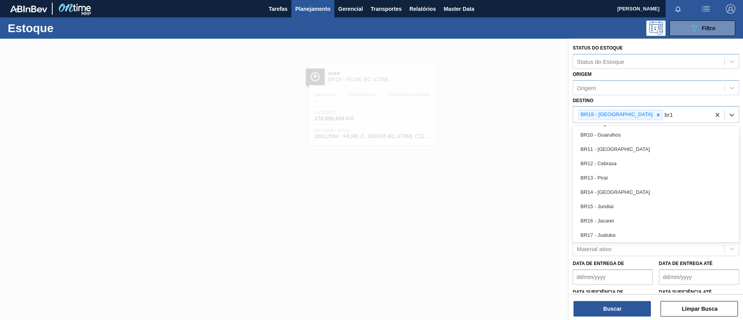
type input "br18"
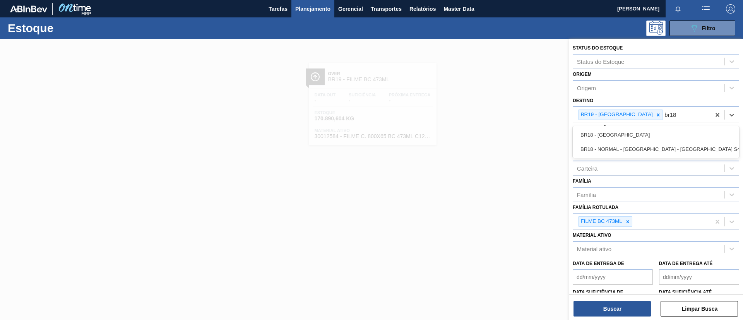
click at [640, 128] on div "BR18 - [GEOGRAPHIC_DATA]" at bounding box center [656, 135] width 166 height 14
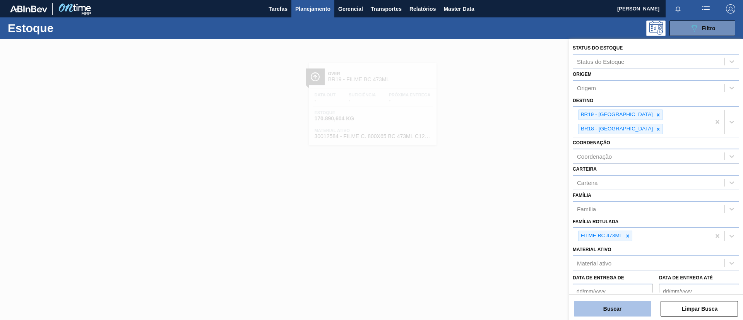
click at [618, 305] on button "Buscar" at bounding box center [612, 308] width 77 height 15
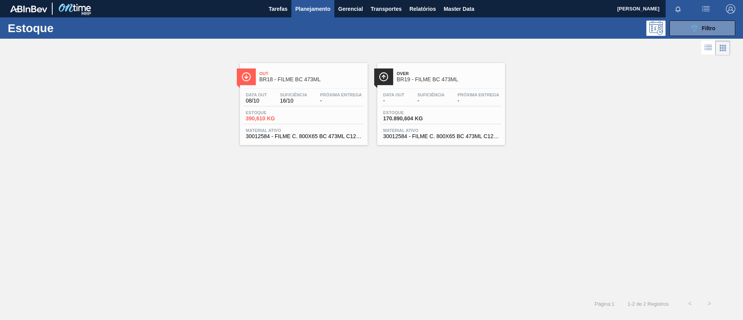
click at [338, 83] on div "Out BR18 - FILME BC 473ML" at bounding box center [311, 76] width 104 height 17
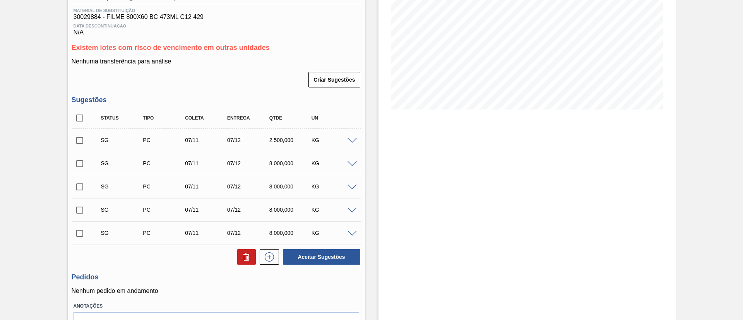
scroll to position [161, 0]
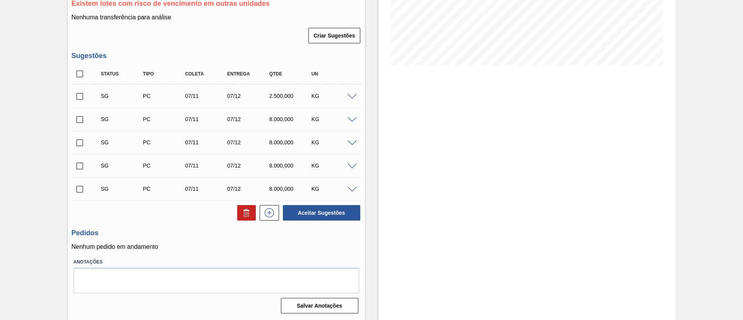
click at [355, 94] on span at bounding box center [351, 97] width 9 height 6
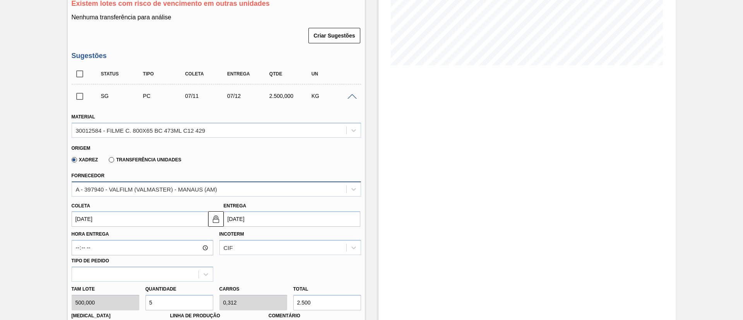
click at [177, 188] on div "A - 397940 - VALFILM (VALMASTER) - MANAUS (AM)" at bounding box center [146, 189] width 141 height 7
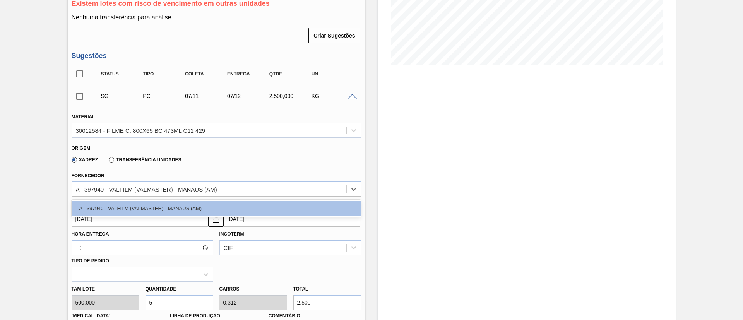
click at [171, 163] on div "Xadrez Transferência Unidades" at bounding box center [124, 159] width 113 height 13
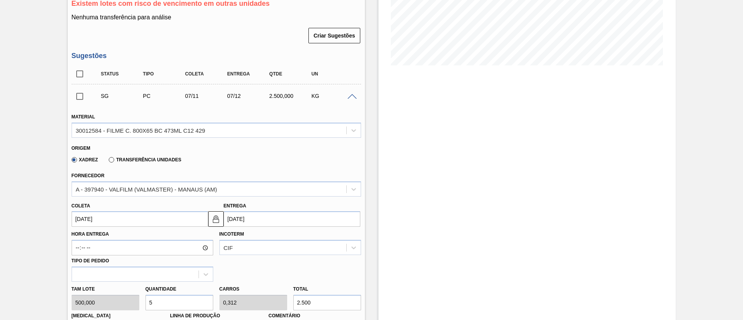
click at [167, 160] on label "Transferência Unidades" at bounding box center [145, 159] width 72 height 5
click at [108, 161] on input "Transferência Unidades" at bounding box center [108, 161] width 0 height 0
type input "0,313"
click at [166, 186] on div "BR02-Sergipe" at bounding box center [209, 188] width 274 height 11
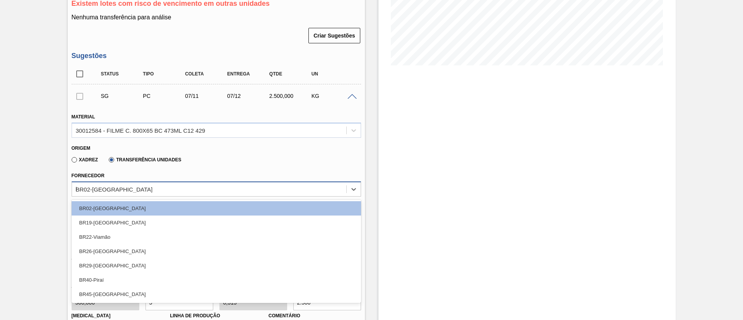
type input "br"
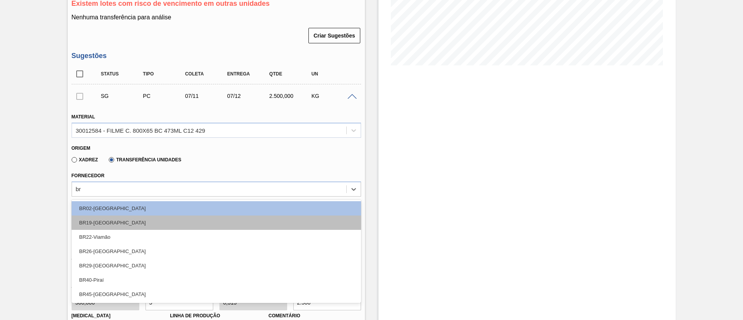
click at [143, 221] on div "BR19-[GEOGRAPHIC_DATA]" at bounding box center [216, 223] width 289 height 14
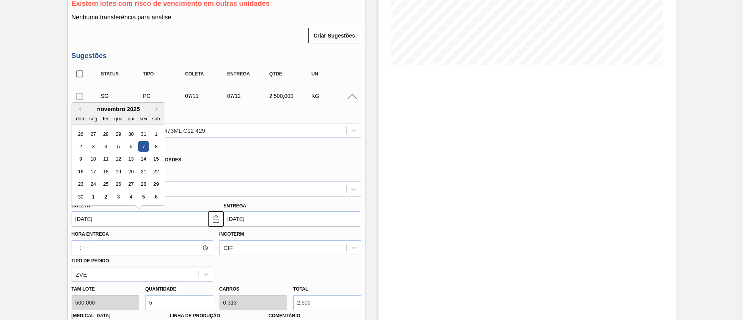
click at [142, 221] on input "[DATE]" at bounding box center [140, 218] width 137 height 15
click at [79, 110] on button "Previous Month" at bounding box center [78, 108] width 5 height 5
click at [125, 145] on div "9" at bounding box center [130, 146] width 10 height 10
type input "[DATE]"
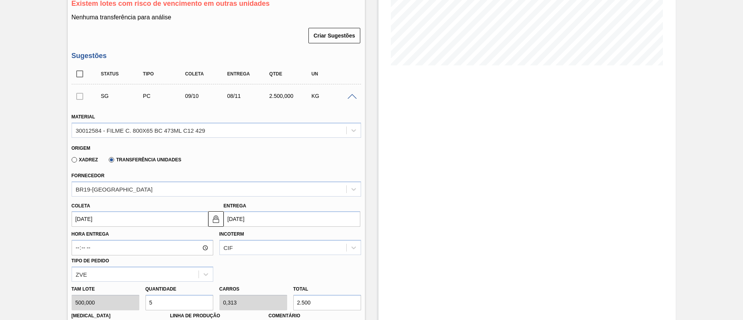
drag, startPoint x: 220, startPoint y: 220, endPoint x: 232, endPoint y: 219, distance: 12.4
click at [220, 220] on button at bounding box center [215, 218] width 15 height 15
click at [248, 219] on input "08/11/2025" at bounding box center [292, 218] width 137 height 15
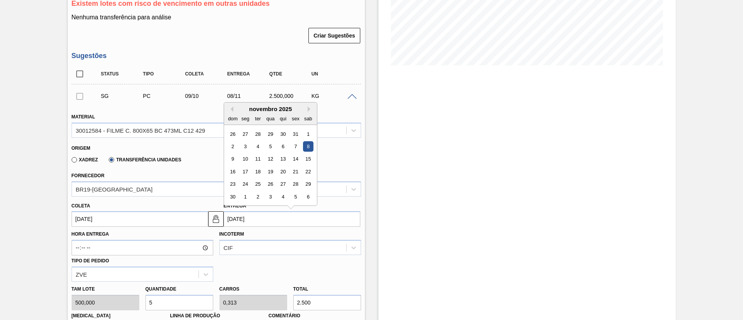
click at [233, 110] on div "novembro 2025" at bounding box center [270, 109] width 93 height 7
click at [229, 111] on button "Previous Month" at bounding box center [230, 108] width 5 height 5
click at [244, 154] on div "13" at bounding box center [245, 159] width 10 height 10
type input "[DATE]"
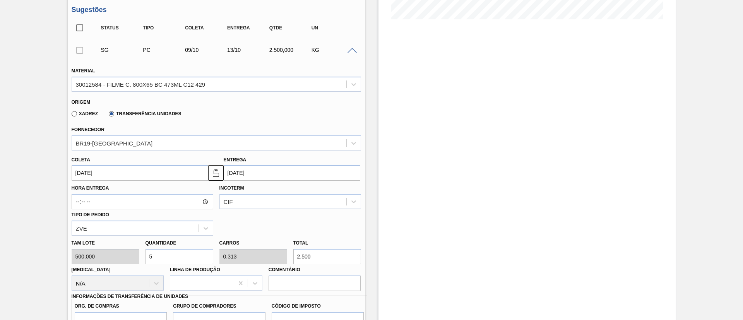
scroll to position [277, 0]
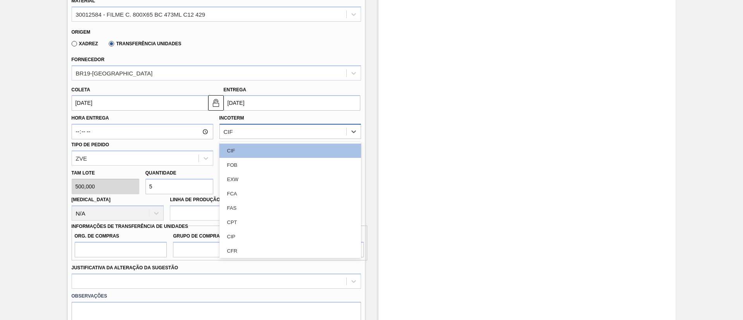
click at [264, 136] on div "CIF" at bounding box center [283, 131] width 127 height 11
click at [252, 159] on div "FOB" at bounding box center [290, 165] width 142 height 14
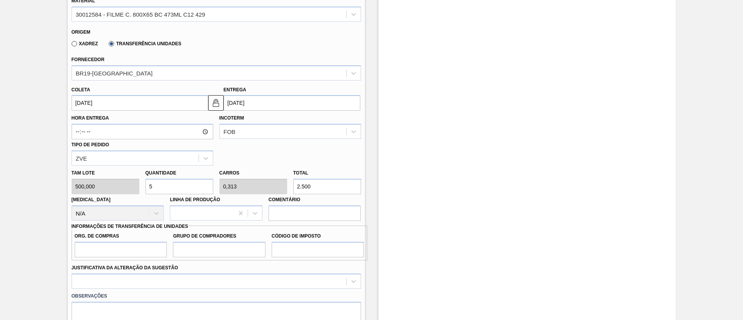
click at [262, 181] on div "Tam lote 500,000 Quantidade 5 Carros 0,313 Total 2.500 Doca N/A Linha de Produç…" at bounding box center [216, 193] width 296 height 55
type input "0,004"
type input "0"
type input "2"
type input "0,056"
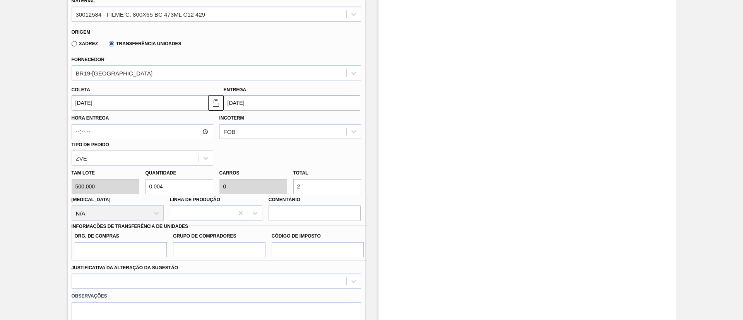
type input "0,004"
type input "28"
type input "0,56"
type input "0,035"
type input "280"
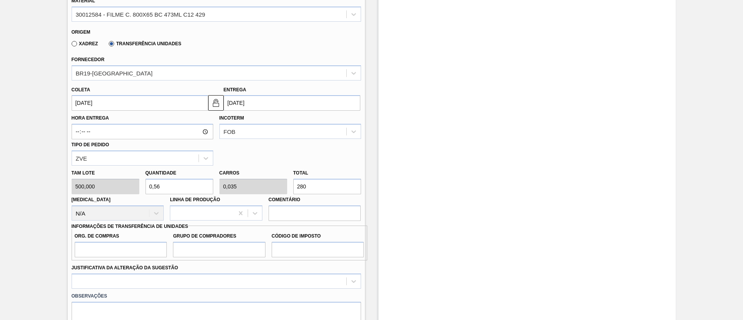
type input "5,6"
type input "0,35"
type input "2.800"
type input "56"
type input "3,5"
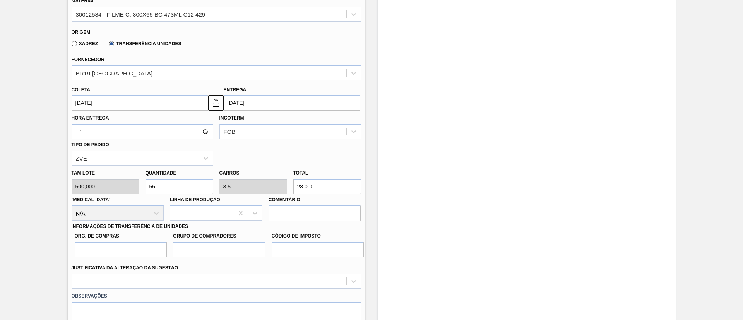
type input "28.000"
click at [129, 245] on input "Org. de Compras" at bounding box center [121, 249] width 92 height 15
type input "BR00"
click at [225, 250] on input "Grupo de Compradores" at bounding box center [219, 249] width 92 height 15
type input "A01"
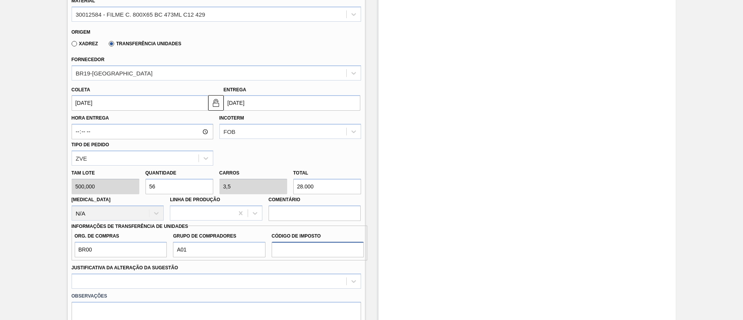
click at [290, 246] on input "Código de Imposto" at bounding box center [318, 249] width 92 height 15
type input "I1"
click at [225, 280] on div "option Outro focused, 6 of 18. 18 results available. Use Up and Down to choose …" at bounding box center [216, 281] width 289 height 15
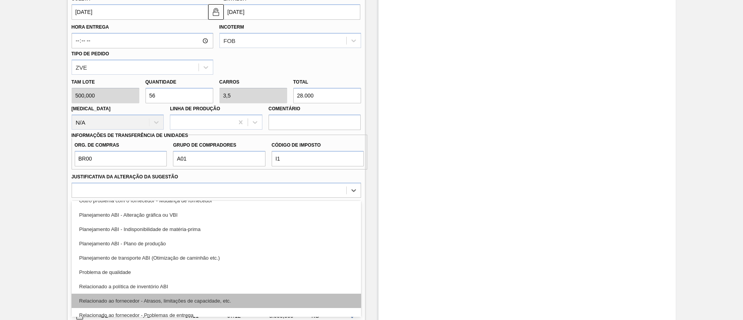
scroll to position [116, 0]
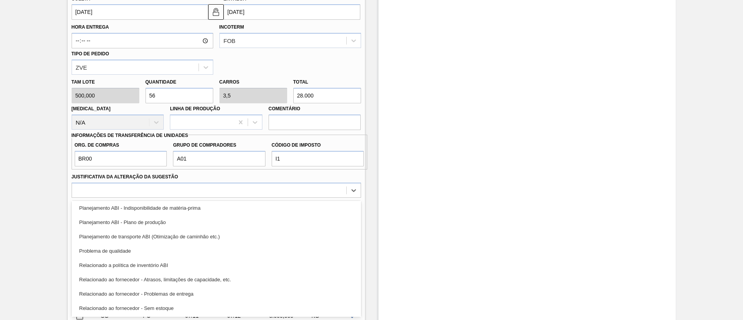
click at [155, 225] on div "Planejamento ABI - Plano de produção" at bounding box center [216, 222] width 289 height 14
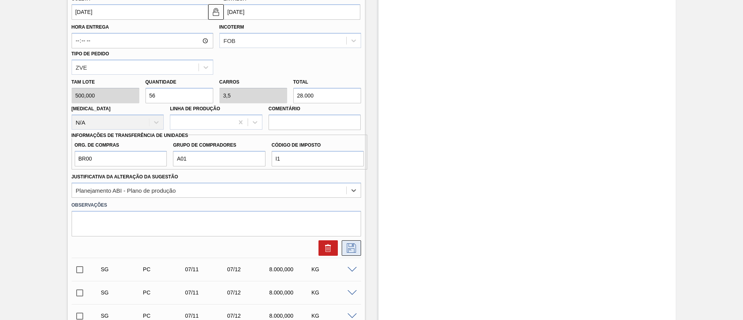
click at [349, 243] on icon at bounding box center [351, 247] width 9 height 9
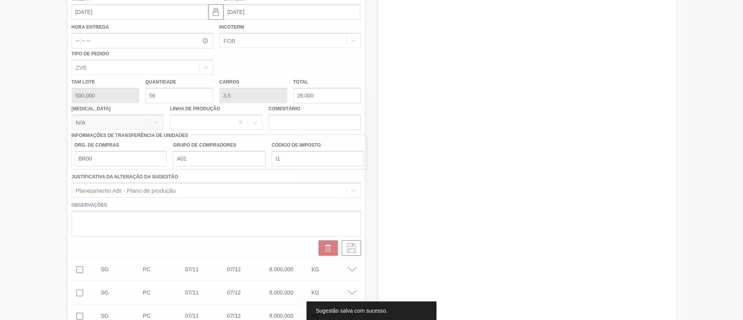
scroll to position [161, 0]
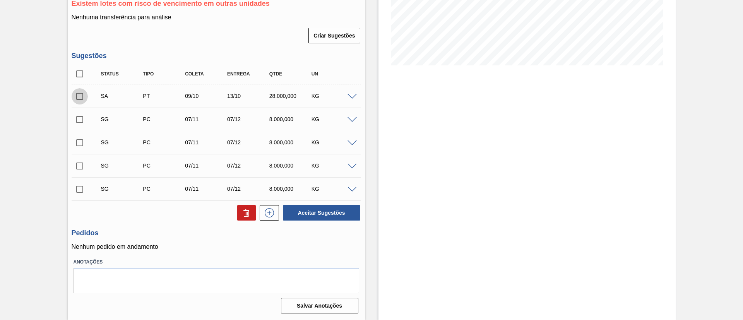
click at [86, 96] on input "checkbox" at bounding box center [80, 96] width 16 height 16
click at [347, 208] on button "Aceitar Sugestões" at bounding box center [321, 212] width 77 height 15
checkbox input "false"
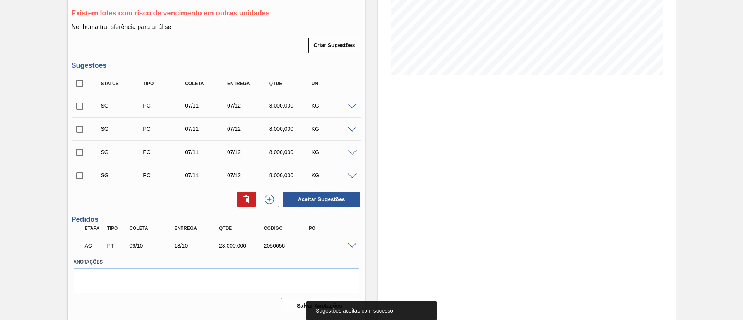
scroll to position [151, 0]
click at [348, 243] on span at bounding box center [351, 246] width 9 height 6
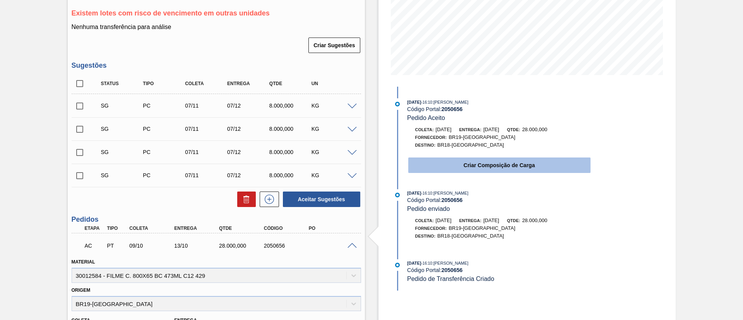
click at [473, 165] on button "Criar Composição de Carga" at bounding box center [499, 164] width 182 height 15
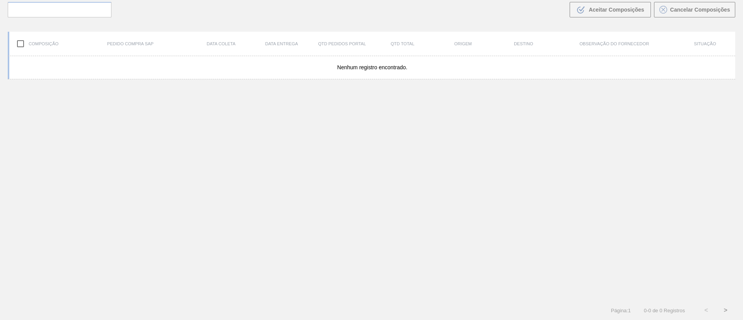
scroll to position [56, 0]
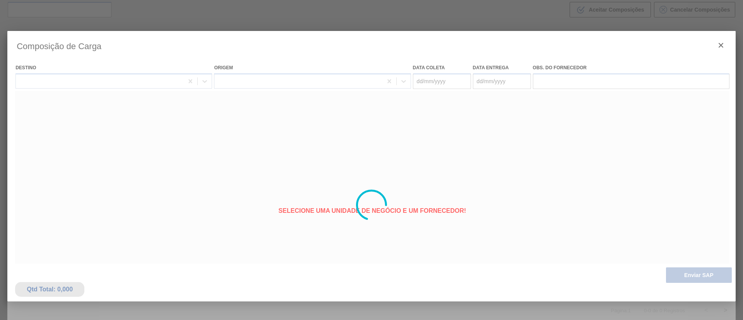
type coleta "[DATE]"
type Entrega "[DATE]"
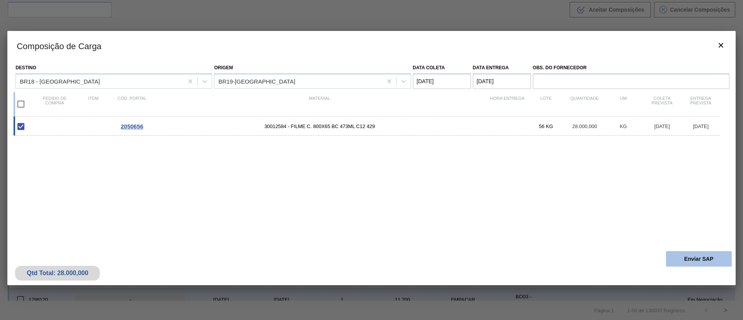
click at [677, 251] on button "Enviar SAP" at bounding box center [699, 258] width 66 height 15
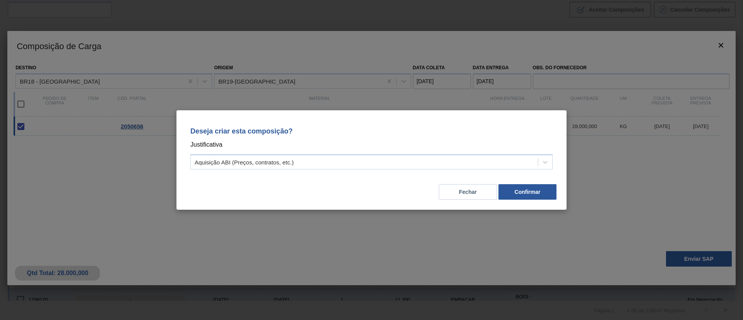
click at [544, 202] on div "Deseja criar esta composição? Justificativa Aquisição ABI (Preços, contratos, e…" at bounding box center [371, 159] width 390 height 99
click at [536, 195] on button "Confirmar" at bounding box center [527, 191] width 58 height 15
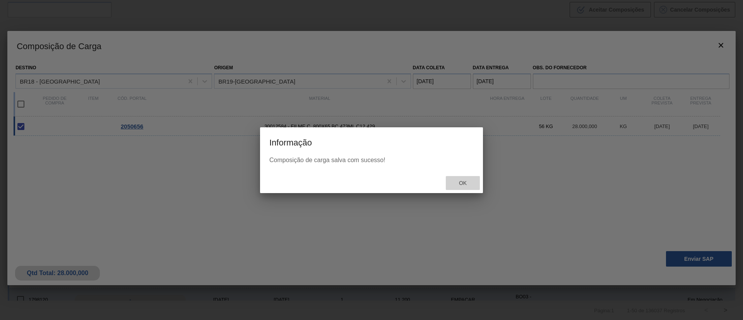
click at [456, 183] on span "Ok" at bounding box center [463, 183] width 20 height 6
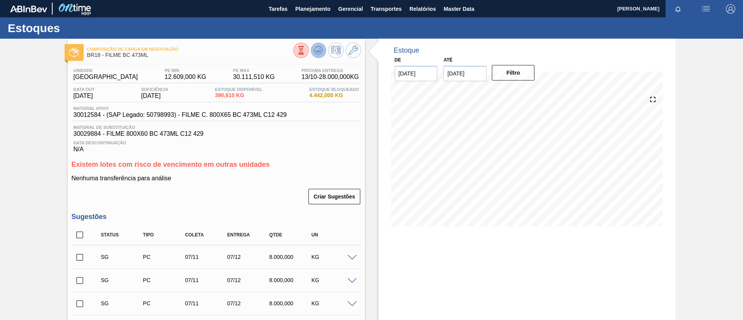
click at [314, 53] on icon at bounding box center [318, 50] width 9 height 9
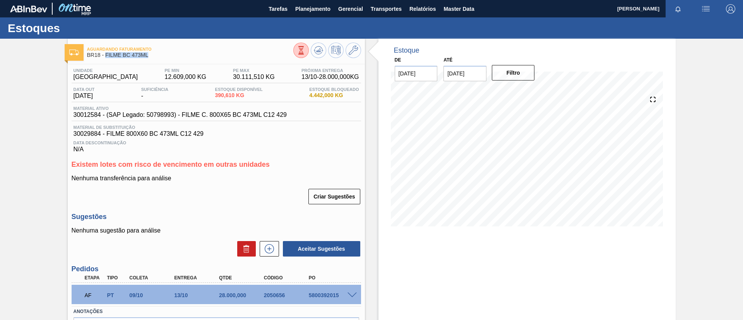
drag, startPoint x: 158, startPoint y: 55, endPoint x: 105, endPoint y: 55, distance: 53.4
click at [105, 55] on span "BR18 - FILME BC 473ML" at bounding box center [190, 55] width 206 height 6
copy span "FILME BC 473ML"
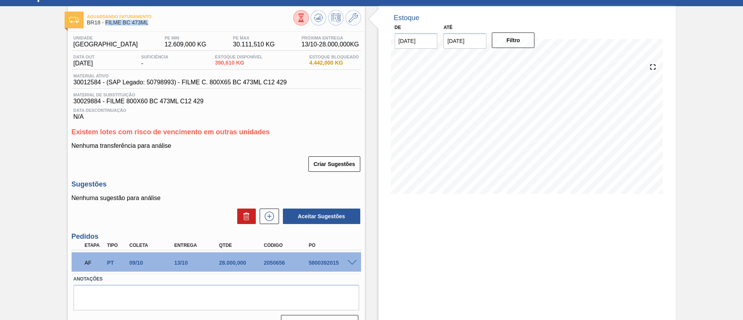
scroll to position [50, 0]
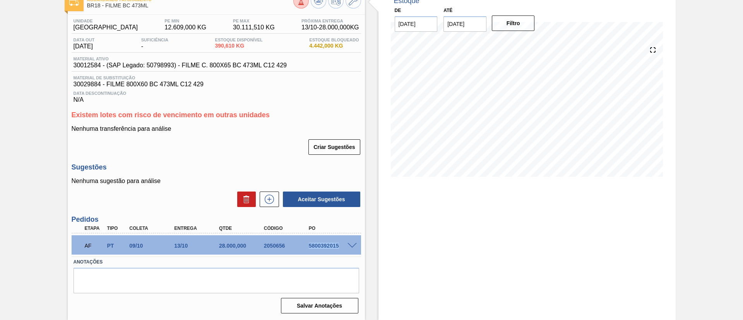
drag, startPoint x: 305, startPoint y: 243, endPoint x: 351, endPoint y: 245, distance: 46.1
click at [351, 245] on div "AF PT 09/10 13/10 28.000,000 2050656 5800392015" at bounding box center [216, 244] width 289 height 19
copy div "5800392015"
drag, startPoint x: 48, startPoint y: 63, endPoint x: 77, endPoint y: 55, distance: 30.3
click at [49, 63] on div "Aguardando Faturamento BR18 - FILME BC 473ML Unidade Pernambuco PE MIN 12.609,0…" at bounding box center [371, 154] width 743 height 331
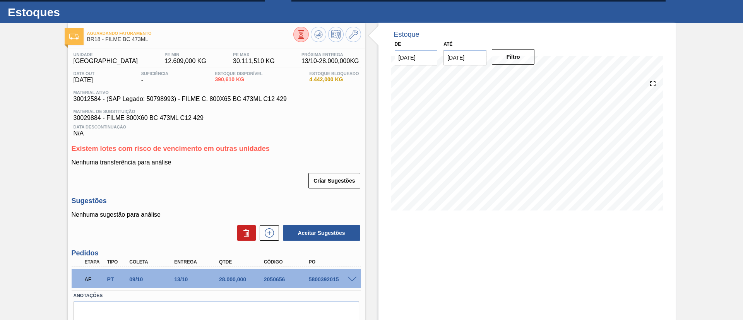
scroll to position [0, 0]
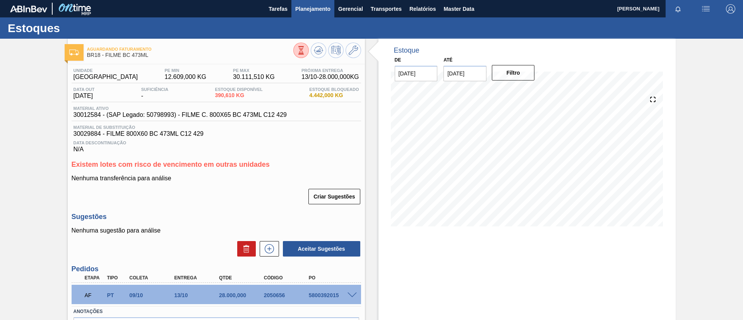
click at [312, 8] on span "Planejamento" at bounding box center [312, 8] width 35 height 9
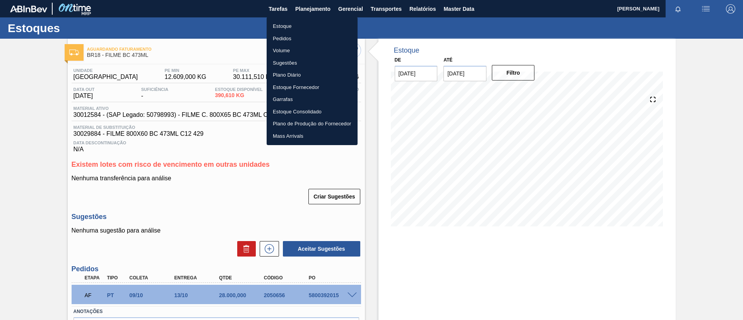
drag, startPoint x: 0, startPoint y: 108, endPoint x: 21, endPoint y: 101, distance: 22.5
click at [0, 108] on div at bounding box center [371, 160] width 743 height 320
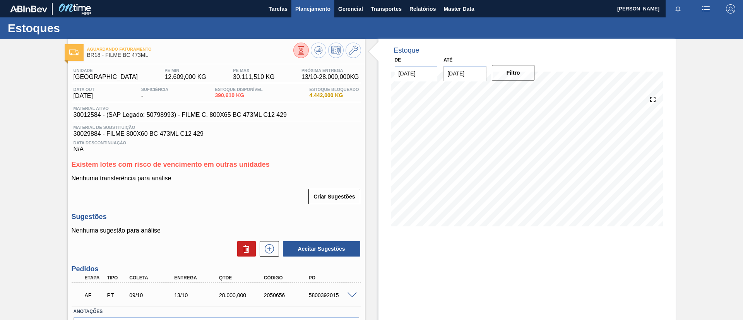
click at [326, 12] on button "Planejamento" at bounding box center [312, 8] width 43 height 17
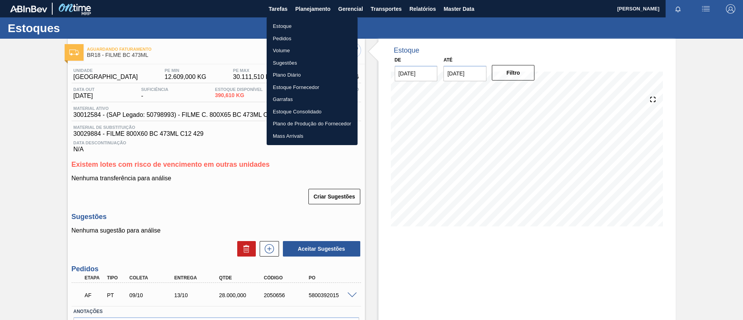
click at [258, 27] on div at bounding box center [371, 160] width 743 height 320
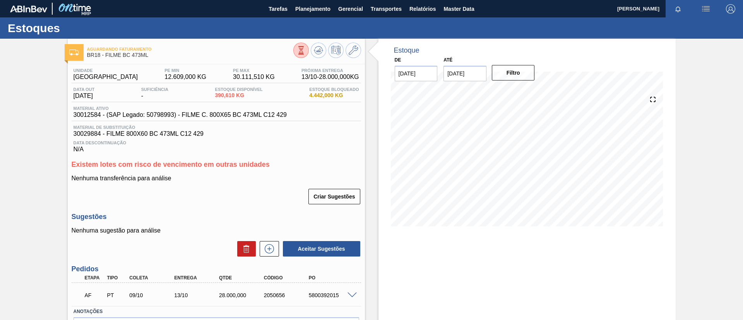
click at [283, 0] on body "Tarefas Planejamento Gerencial Transportes Relatórios Master Data [PERSON_NAME]…" at bounding box center [371, 0] width 743 height 0
click at [306, 15] on button "Planejamento" at bounding box center [312, 8] width 43 height 17
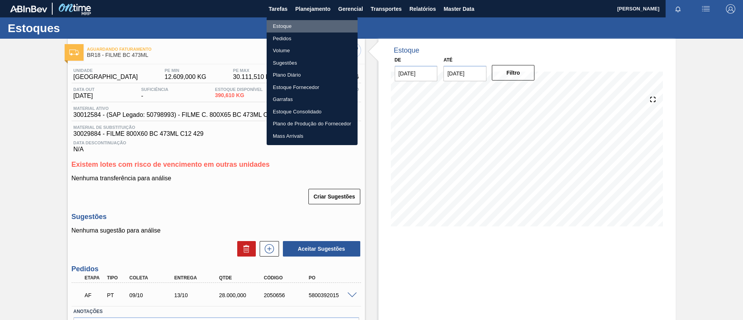
click at [301, 23] on li "Estoque" at bounding box center [312, 26] width 91 height 12
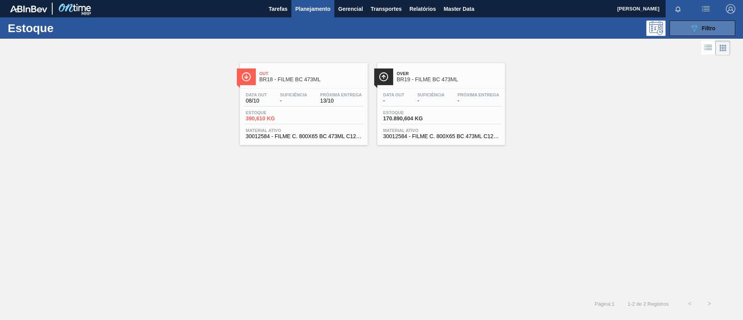
click at [707, 26] on span "Filtro" at bounding box center [709, 28] width 14 height 6
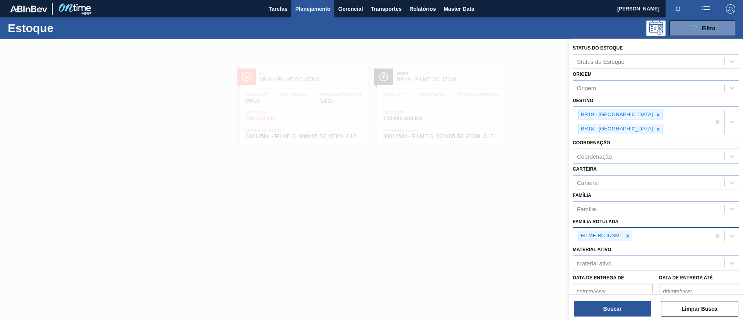
click at [635, 228] on div "FILME BC 473ML" at bounding box center [641, 236] width 137 height 16
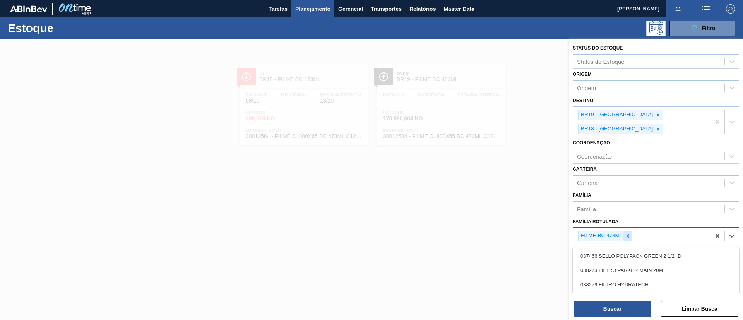
click at [626, 233] on icon at bounding box center [627, 235] width 5 height 5
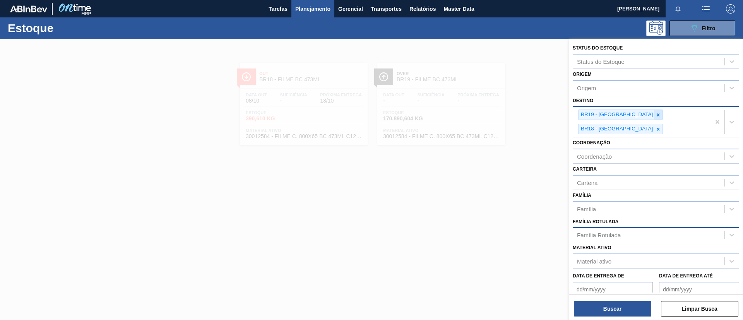
click at [654, 110] on div at bounding box center [658, 115] width 9 height 10
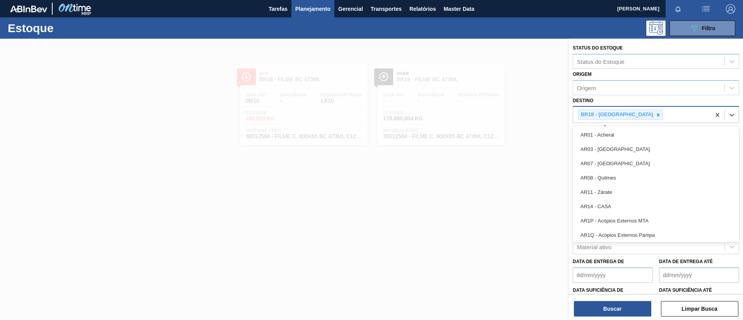
click at [628, 111] on div "BR18 - Pernambuco" at bounding box center [616, 115] width 75 height 10
click at [656, 114] on icon at bounding box center [658, 114] width 5 height 5
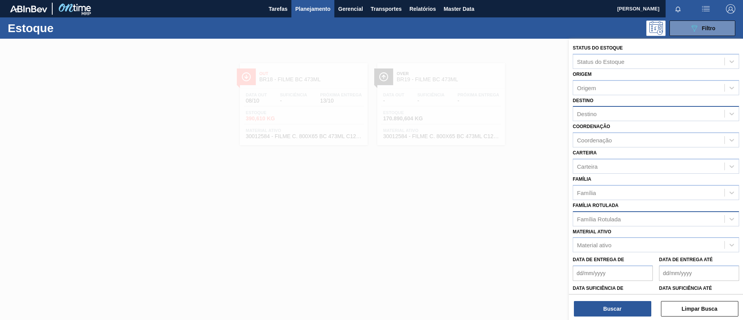
click at [631, 105] on div "Destino Destino" at bounding box center [656, 108] width 166 height 26
click at [610, 214] on div "Família Rotulada" at bounding box center [648, 218] width 151 height 11
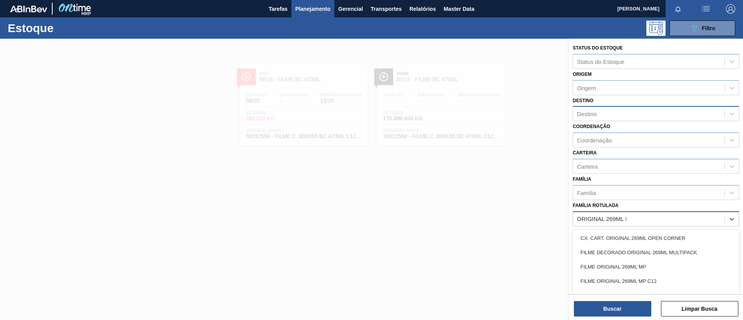
type Rotulada "ORIGINAL 269ML MP"
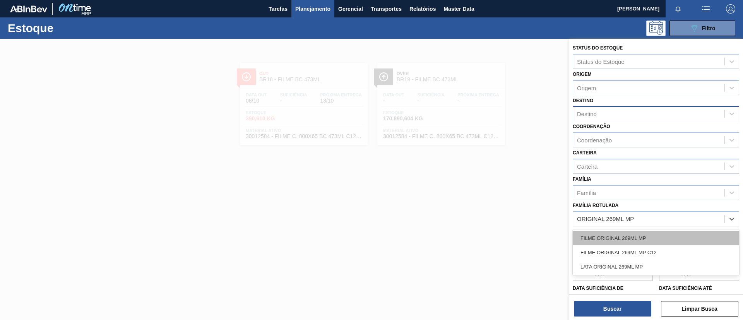
click at [627, 233] on div "FILME ORIGINAL 269ML MP" at bounding box center [656, 238] width 166 height 14
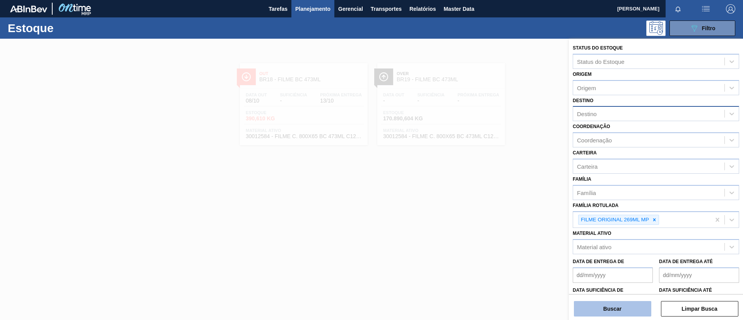
click at [618, 313] on button "Buscar" at bounding box center [612, 308] width 77 height 15
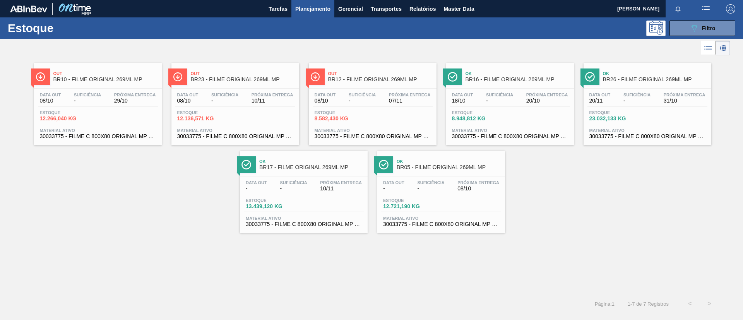
click at [536, 87] on div "Ok BR16 - FILME ORIGINAL 269ML MP Data out 18/10 Suficiência - Próxima Entrega …" at bounding box center [510, 104] width 128 height 82
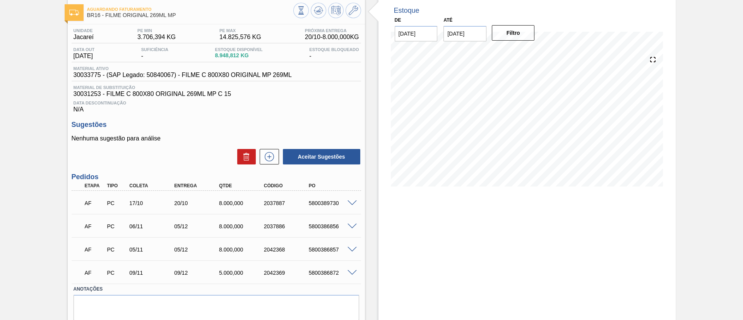
scroll to position [58, 0]
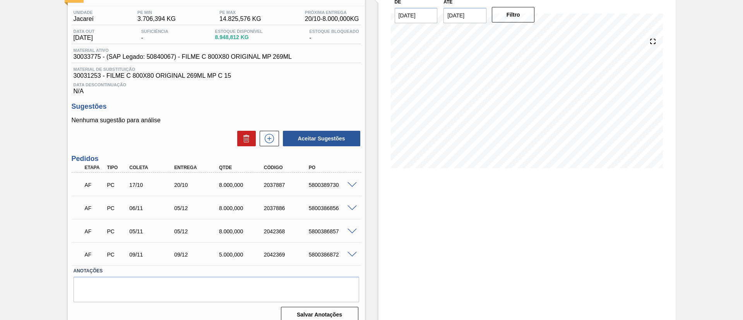
click at [357, 185] on div at bounding box center [353, 184] width 15 height 6
click at [352, 185] on span at bounding box center [351, 185] width 9 height 6
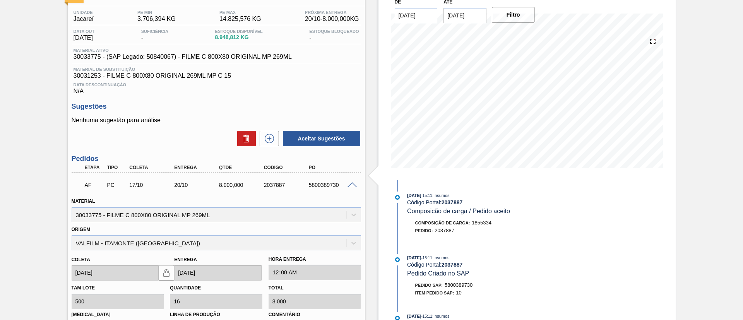
click at [351, 182] on span at bounding box center [351, 185] width 9 height 6
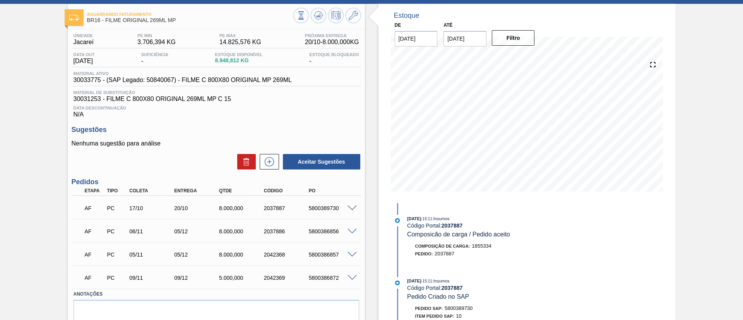
scroll to position [0, 0]
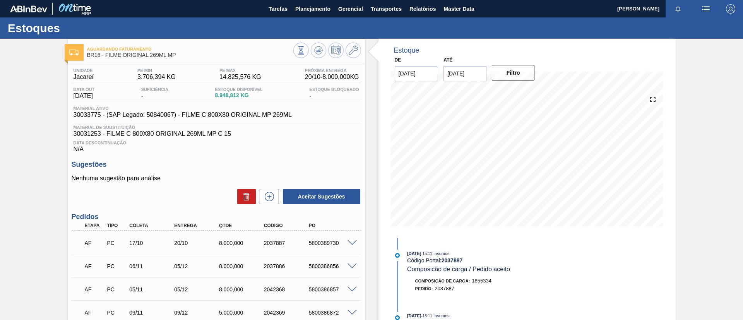
click at [29, 181] on div "Aguardando Faturamento BR16 - FILME ORIGINAL 269ML MP Unidade Jacareí PE MIN 3.…" at bounding box center [371, 213] width 743 height 348
click at [317, 7] on span "Planejamento" at bounding box center [312, 8] width 35 height 9
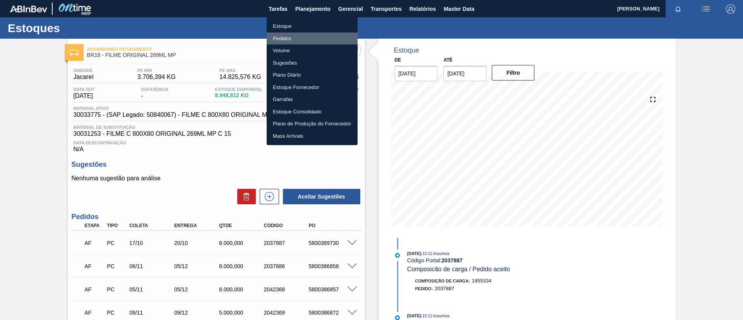
click at [311, 39] on li "Pedidos" at bounding box center [312, 39] width 91 height 12
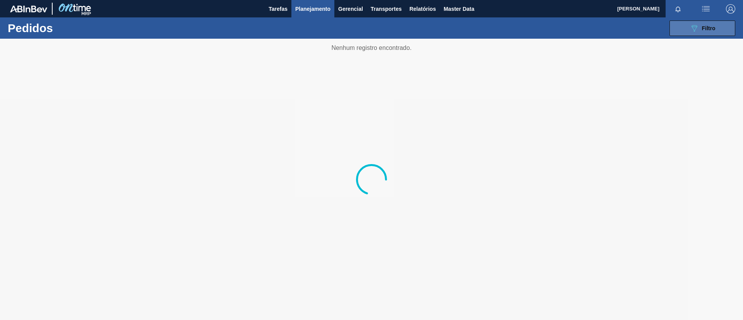
drag, startPoint x: 699, startPoint y: 28, endPoint x: 692, endPoint y: 31, distance: 7.6
click at [698, 28] on div "089F7B8B-B2A5-4AFE-B5C0-19BA573D28AC Filtro" at bounding box center [703, 28] width 26 height 9
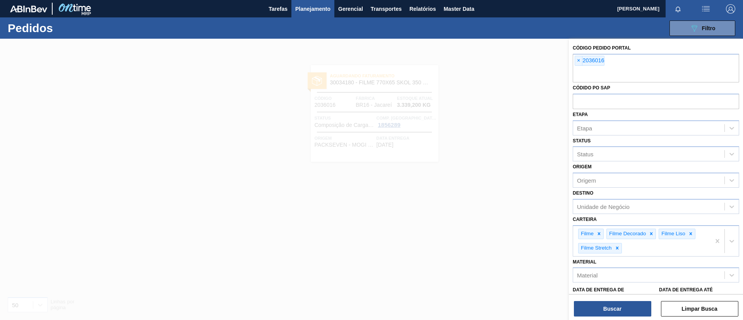
click at [577, 62] on span "×" at bounding box center [578, 60] width 7 height 9
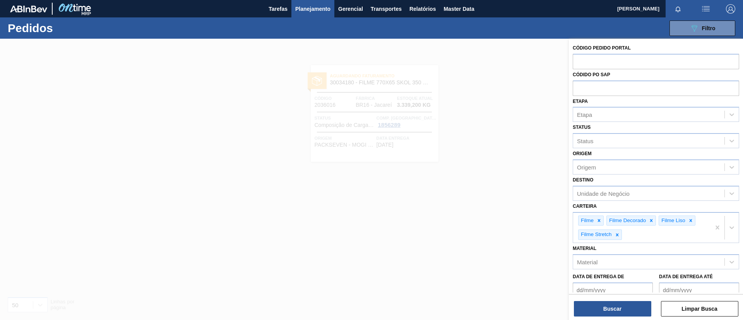
paste input "2022655"
type input "2022655"
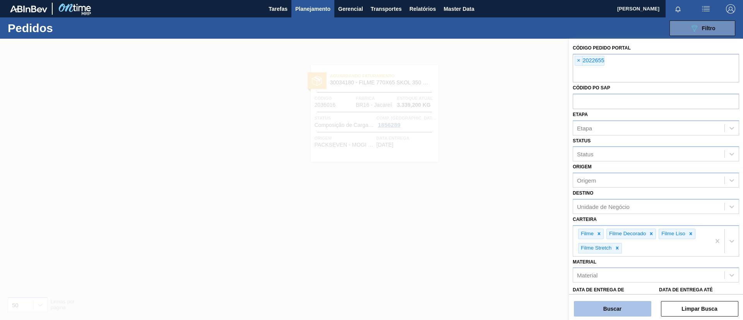
click at [644, 303] on button "Buscar" at bounding box center [612, 308] width 77 height 15
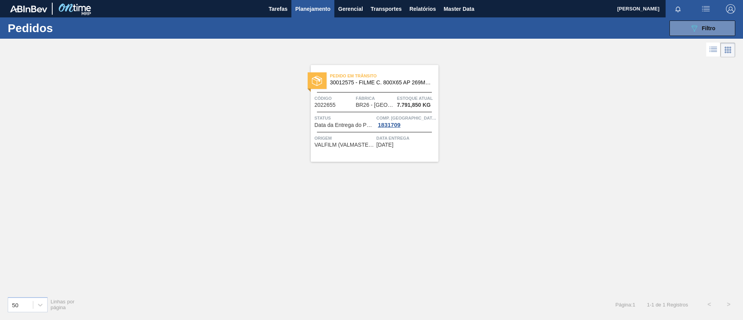
click at [397, 93] on div "Pedido em Trânsito 30012575 - FILME C. 800X65 AP 269ML C15 429 Código 2022655 F…" at bounding box center [375, 113] width 128 height 97
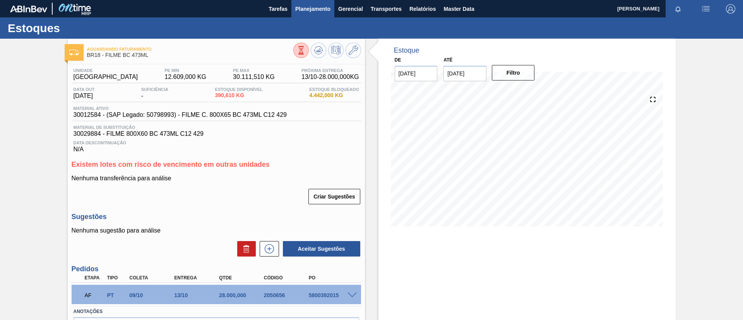
click at [327, 5] on span "Planejamento" at bounding box center [312, 8] width 35 height 9
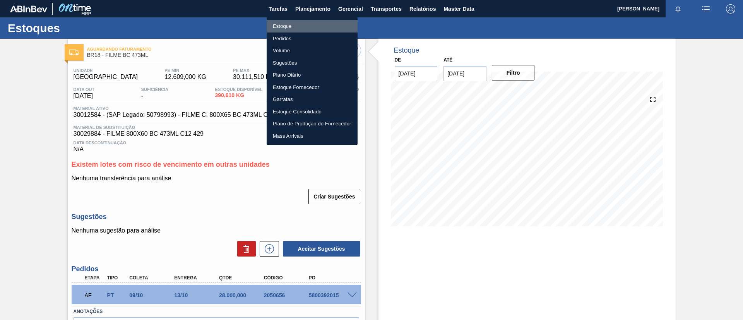
click at [305, 28] on li "Estoque" at bounding box center [312, 26] width 91 height 12
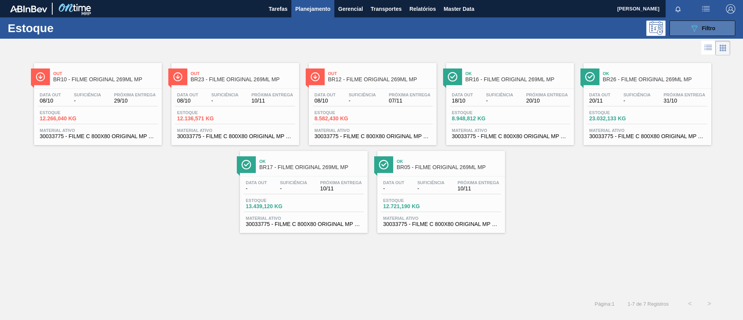
click at [717, 30] on button "089F7B8B-B2A5-4AFE-B5C0-19BA573D28AC Filtro" at bounding box center [702, 28] width 66 height 15
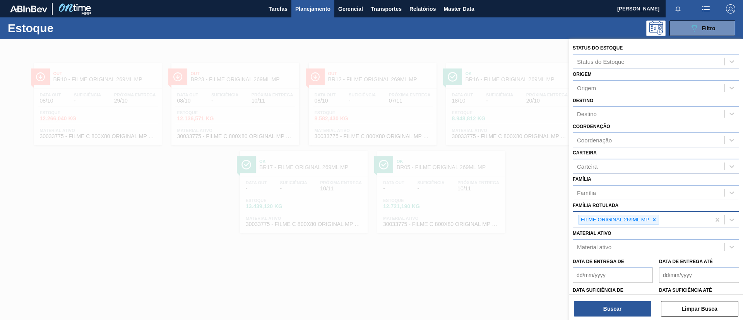
click at [658, 213] on div "FILME ORIGINAL 269ML MP" at bounding box center [641, 220] width 137 height 16
click at [652, 218] on icon at bounding box center [654, 219] width 5 height 5
type Rotulada "C"
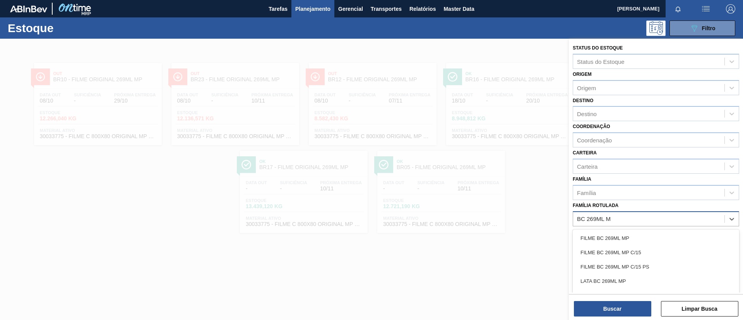
type Rotulada "BC 269ML MP"
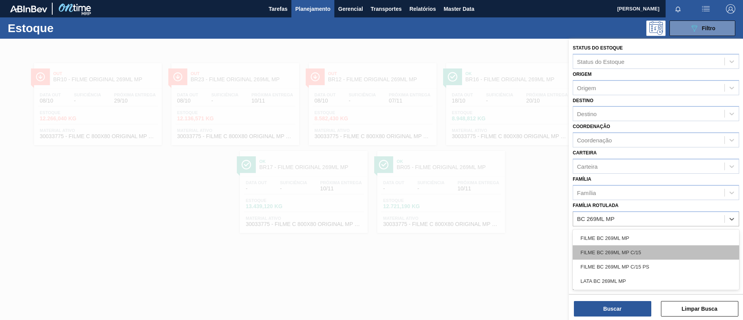
click at [702, 249] on div "FILME BC 269ML MP C/15" at bounding box center [656, 252] width 166 height 14
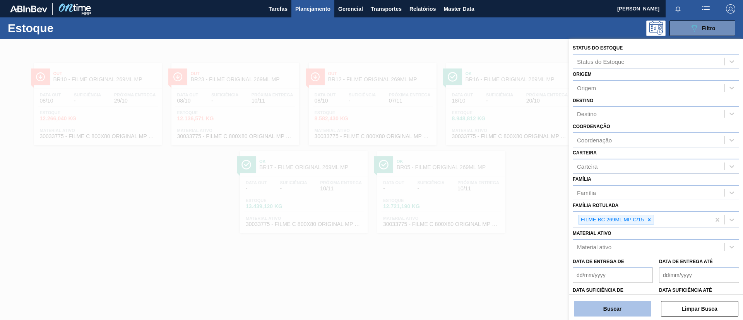
click at [621, 303] on button "Buscar" at bounding box center [612, 308] width 77 height 15
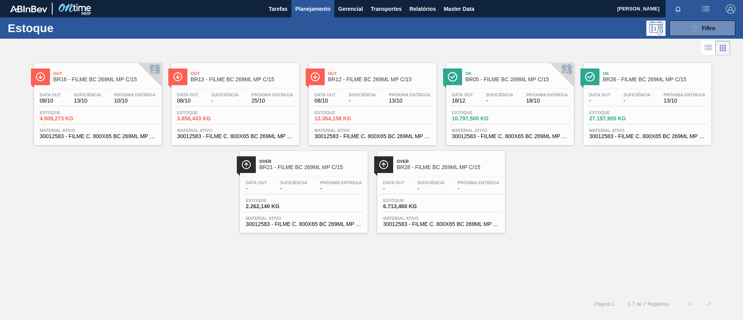
click at [111, 62] on link "Out BR16 - FILME BC 269ML MP C/15 Data out 08/10 Suficiência 13/10 Próxima Entr…" at bounding box center [96, 101] width 137 height 88
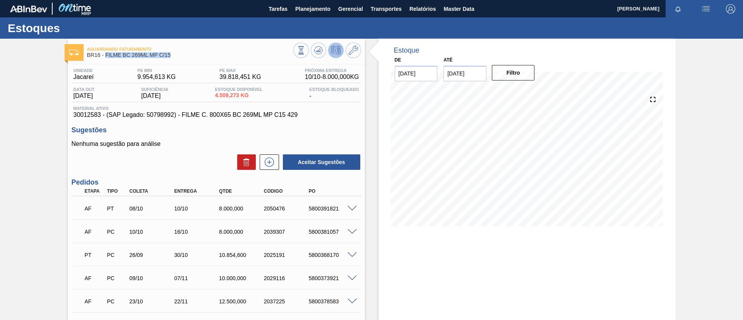
drag, startPoint x: 173, startPoint y: 53, endPoint x: 106, endPoint y: 55, distance: 66.6
click at [106, 55] on span "BR16 - FILME BC 269ML MP C/15" at bounding box center [190, 55] width 206 height 6
copy span "FILME BC 269ML MP C/15"
drag, startPoint x: 257, startPoint y: 209, endPoint x: 305, endPoint y: 214, distance: 47.5
click at [305, 214] on div "AF PT 08/10 10/10 8.000,000 2050476 5800391821" at bounding box center [214, 207] width 269 height 15
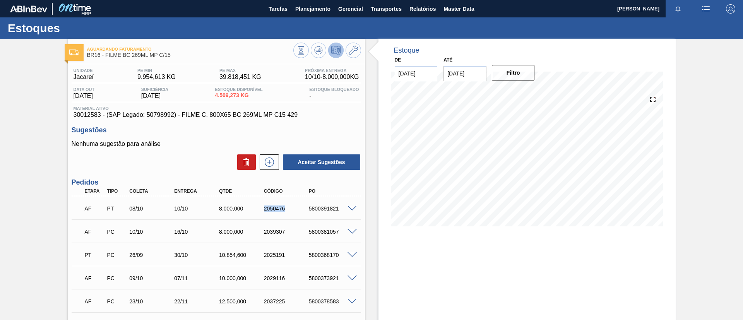
click at [305, 214] on div "AF PT 08/10 10/10 8.000,000 2050476 5800391821" at bounding box center [214, 207] width 269 height 15
drag, startPoint x: 305, startPoint y: 210, endPoint x: 340, endPoint y: 211, distance: 34.8
click at [340, 211] on div "5800391821" at bounding box center [326, 208] width 45 height 6
copy div "5800391821"
click at [296, 11] on span "Planejamento" at bounding box center [312, 8] width 35 height 9
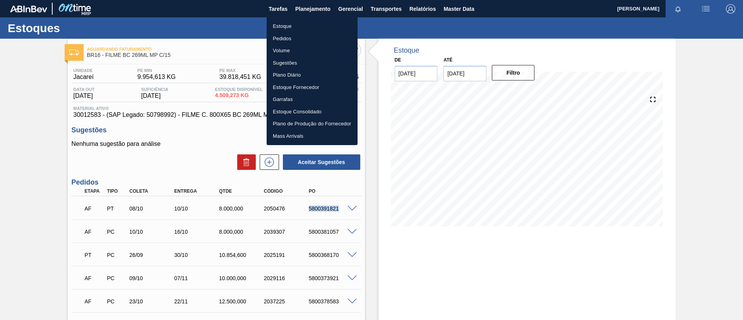
click at [296, 38] on li "Pedidos" at bounding box center [312, 39] width 91 height 12
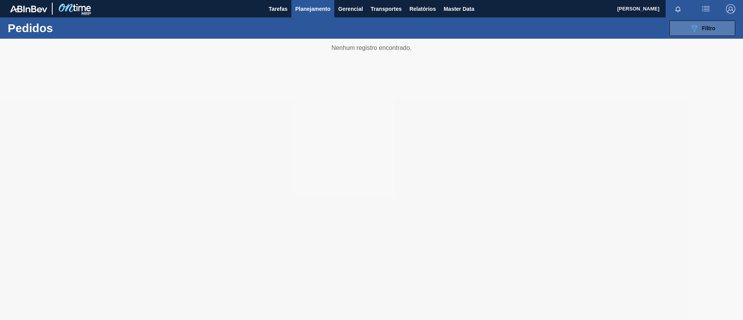
click at [685, 29] on button "089F7B8B-B2A5-4AFE-B5C0-19BA573D28AC Filtro" at bounding box center [702, 28] width 66 height 15
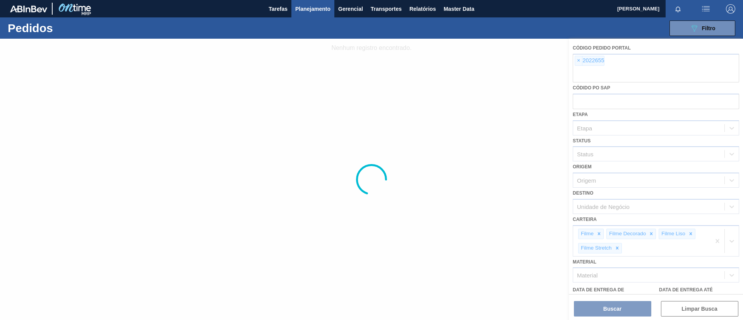
click at [580, 59] on div at bounding box center [371, 179] width 743 height 281
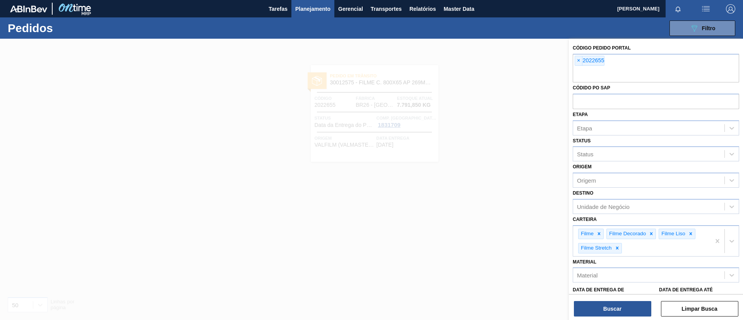
click at [579, 60] on span "×" at bounding box center [578, 60] width 7 height 9
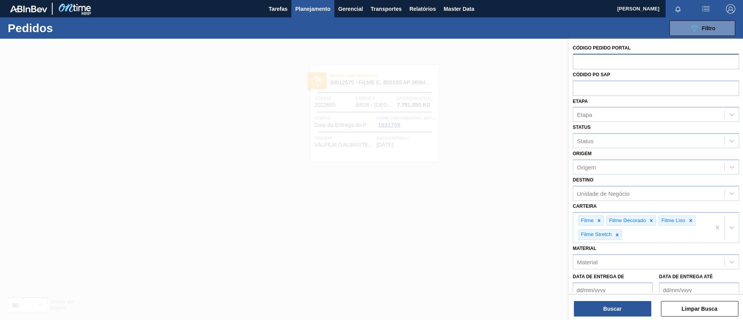
paste input "2007550"
type input "2007550"
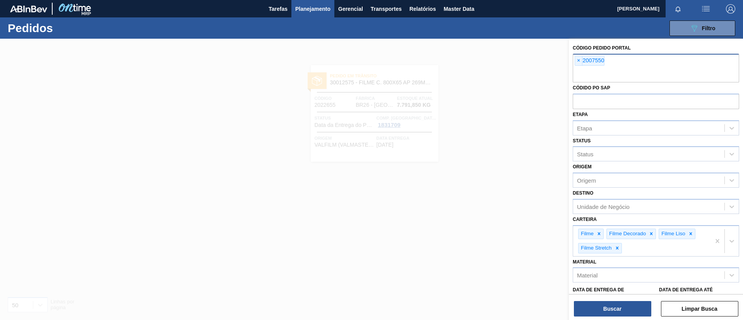
click at [624, 68] on input "text" at bounding box center [656, 75] width 166 height 15
paste input "2017353"
type input "2017353"
click at [628, 79] on input "text" at bounding box center [656, 75] width 166 height 15
paste input "2022655"
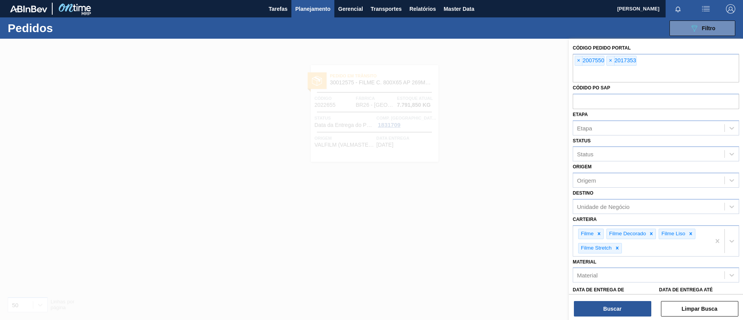
type input "2022655"
click at [611, 311] on button "Buscar" at bounding box center [612, 308] width 77 height 15
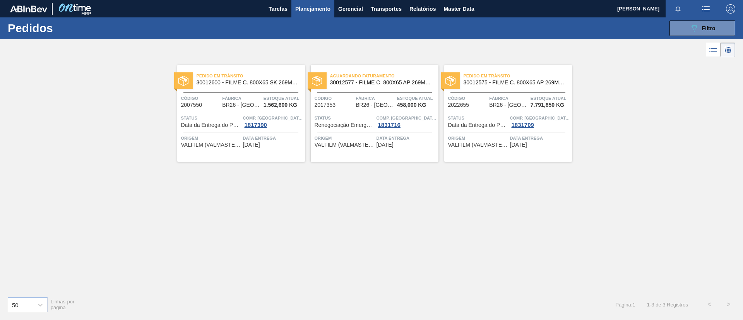
drag, startPoint x: 141, startPoint y: 128, endPoint x: 137, endPoint y: 127, distance: 4.0
click at [137, 127] on div "Pedido [PERSON_NAME] 30012600 - FILME C. 800X65 SK 269ML MP C15 429 Código 2007…" at bounding box center [371, 174] width 743 height 231
click at [317, 7] on span "Planejamento" at bounding box center [312, 8] width 35 height 9
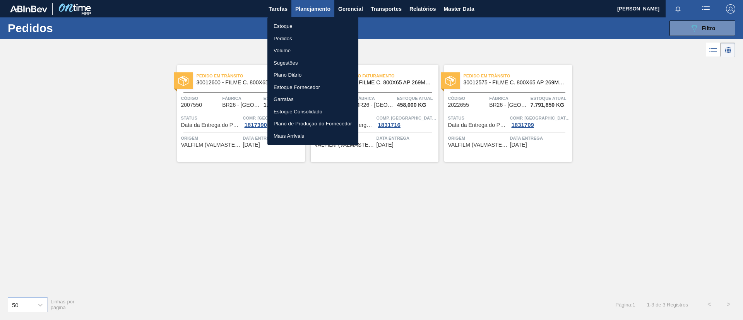
click at [310, 25] on li "Estoque" at bounding box center [312, 26] width 91 height 12
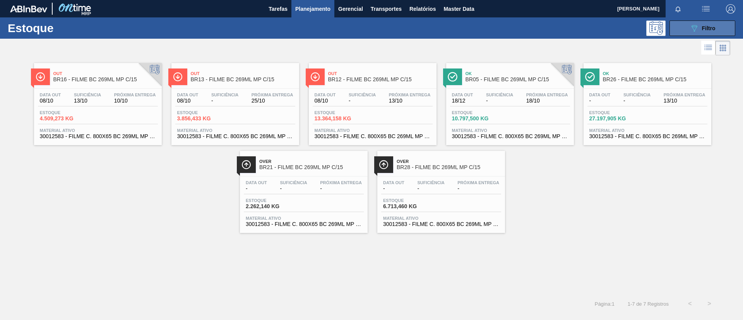
click at [712, 32] on div "089F7B8B-B2A5-4AFE-B5C0-19BA573D28AC Filtro" at bounding box center [703, 28] width 26 height 9
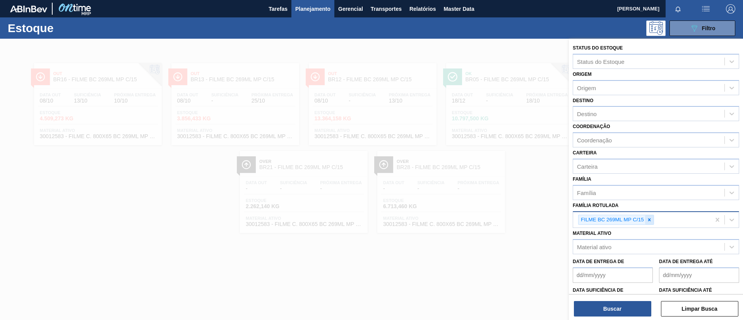
click at [652, 215] on div at bounding box center [649, 220] width 9 height 10
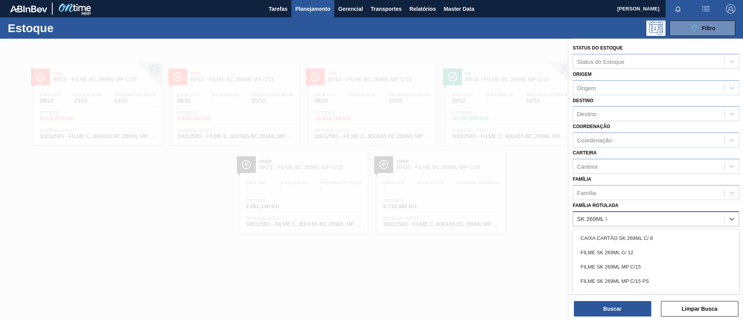
type Rotulada "SK 269ML MP"
click at [657, 247] on div "FILME SK 269ML MP C/15 PS" at bounding box center [656, 252] width 166 height 14
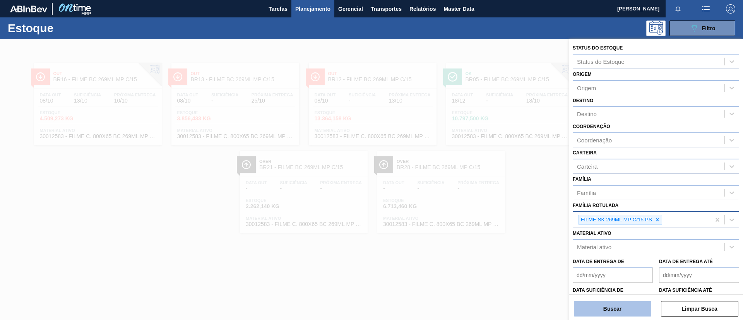
click at [622, 310] on button "Buscar" at bounding box center [612, 308] width 77 height 15
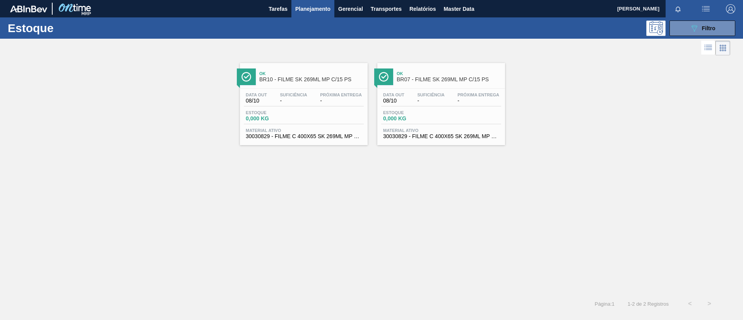
click at [692, 37] on div "Estoque 089F7B8B-B2A5-4AFE-B5C0-19BA573D28AC Filtro" at bounding box center [371, 27] width 743 height 21
drag, startPoint x: 695, startPoint y: 35, endPoint x: 693, endPoint y: 43, distance: 8.6
click at [695, 38] on div "Estoque 089F7B8B-B2A5-4AFE-B5C0-19BA573D28AC Filtro" at bounding box center [371, 27] width 743 height 21
click at [701, 34] on button "089F7B8B-B2A5-4AFE-B5C0-19BA573D28AC Filtro" at bounding box center [702, 28] width 66 height 15
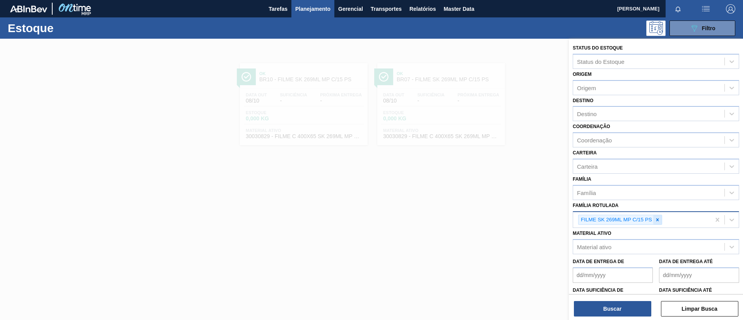
click at [658, 216] on div at bounding box center [657, 220] width 9 height 10
paste Rotulada "FILME LISO 600MM"
type Rotulada "FILME LISO 600MM"
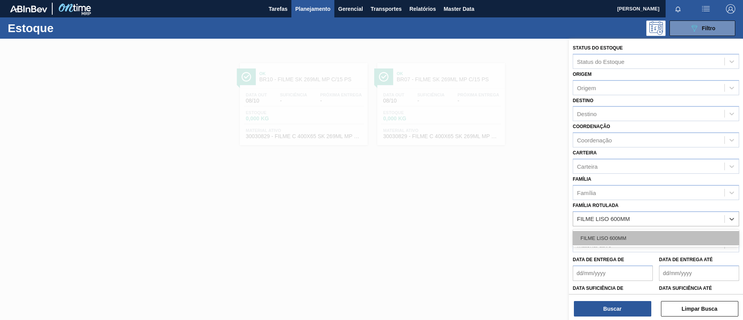
click at [647, 234] on div "FILME LISO 600MM" at bounding box center [656, 238] width 166 height 14
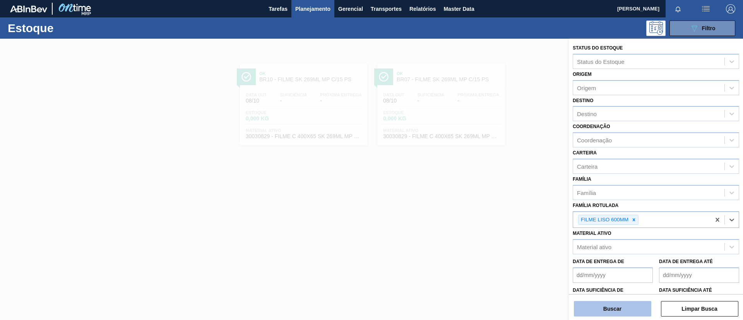
click at [628, 309] on button "Buscar" at bounding box center [612, 308] width 77 height 15
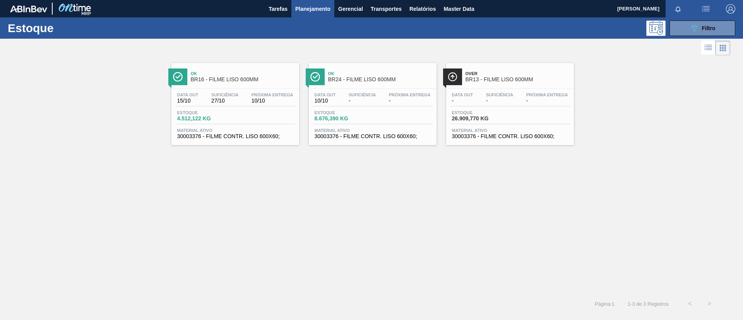
click at [211, 72] on span "Ok" at bounding box center [243, 73] width 104 height 5
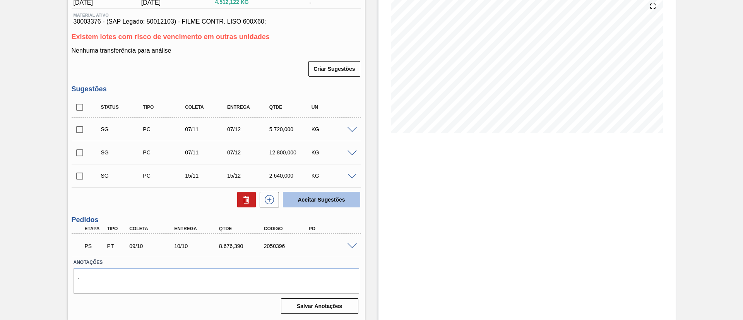
scroll to position [94, 0]
click at [355, 250] on div "PS PT 09/10 10/10 8.676,390 2050396" at bounding box center [216, 244] width 289 height 19
click at [352, 247] on span at bounding box center [351, 246] width 9 height 6
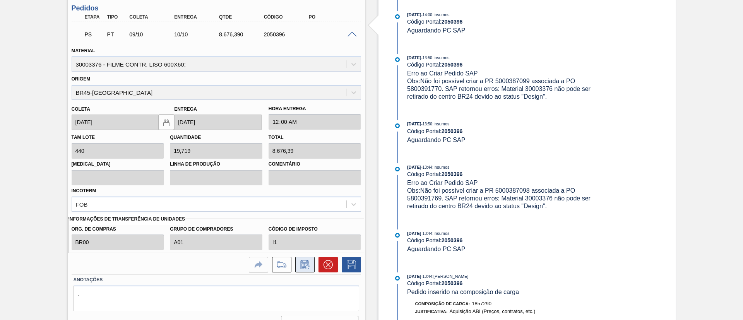
scroll to position [323, 0]
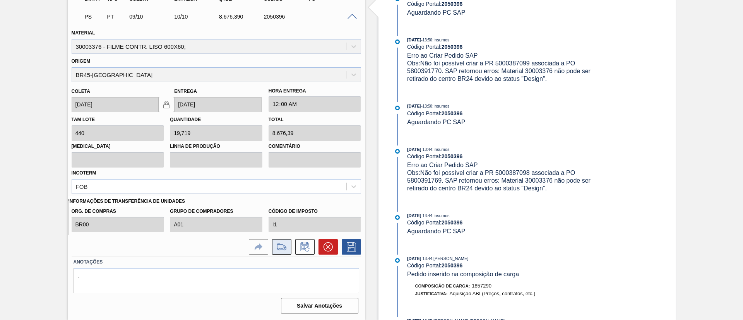
click at [276, 246] on icon at bounding box center [282, 246] width 12 height 9
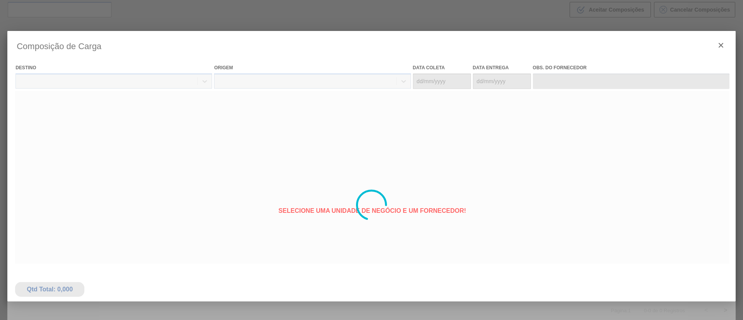
type coleta "[DATE]"
type Entrega "[DATE]"
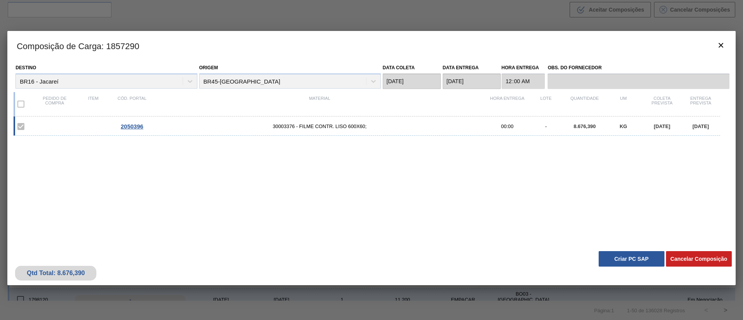
click at [639, 261] on button "Criar PC SAP" at bounding box center [632, 258] width 66 height 15
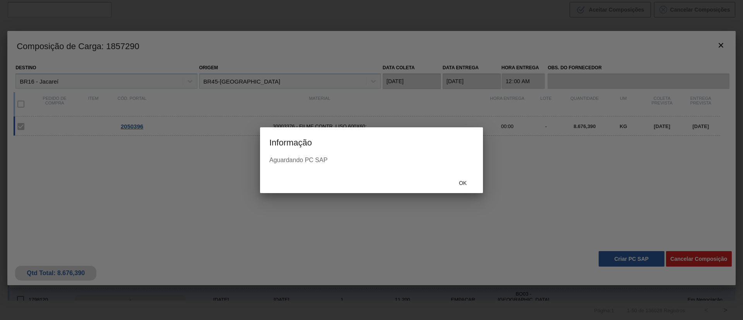
click at [462, 185] on span "Ok" at bounding box center [463, 183] width 20 height 6
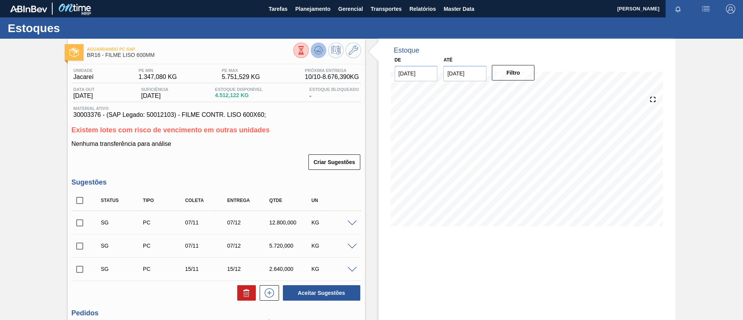
click at [321, 46] on icon at bounding box center [318, 50] width 9 height 9
click at [317, 46] on icon at bounding box center [318, 50] width 9 height 9
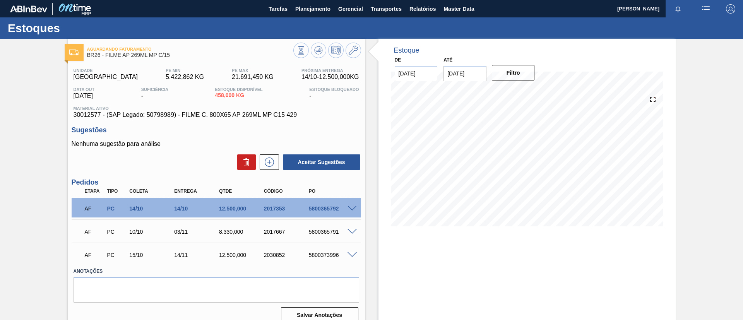
click at [349, 203] on div "AF PC 14/10 14/10 12.500,000 2017353 5800365792" at bounding box center [216, 207] width 289 height 19
click at [350, 204] on div "AF PC 14/10 14/10 12.500,000 2017353 5800365792" at bounding box center [216, 207] width 289 height 19
click at [351, 207] on span at bounding box center [351, 209] width 9 height 6
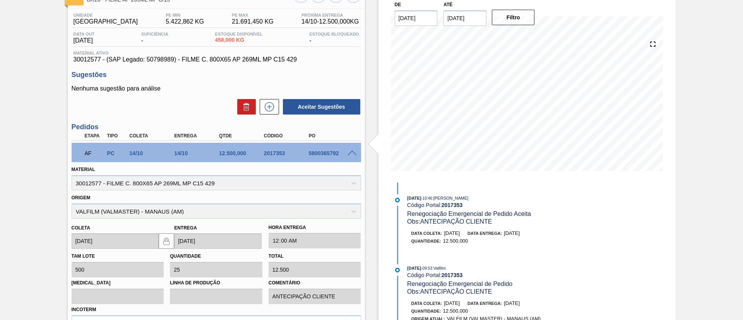
scroll to position [116, 0]
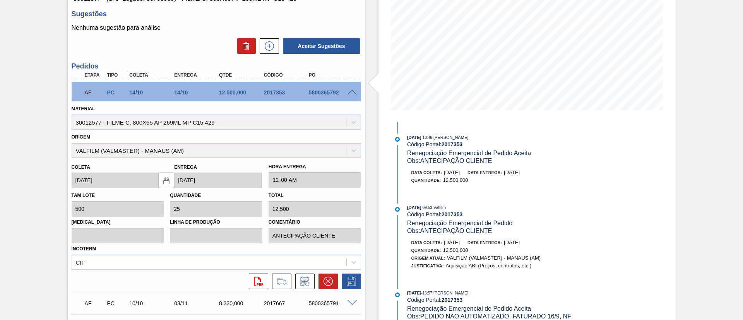
click at [353, 96] on div "AF PC 14/10 14/10 12.500,000 2017353 5800365792" at bounding box center [216, 91] width 289 height 19
click at [352, 92] on span at bounding box center [351, 93] width 9 height 6
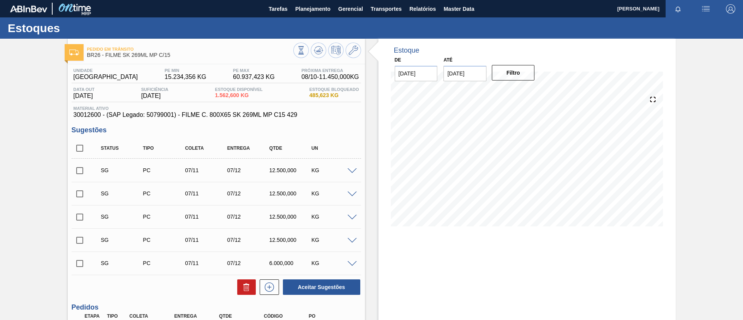
click at [7, 151] on div "Pedido em Trânsito BR26 - FILME SK 269ML MP C/15 Unidade Uberlândia PE MIN 15.2…" at bounding box center [371, 258] width 743 height 439
click at [78, 143] on input "checkbox" at bounding box center [80, 148] width 16 height 16
checkbox input "true"
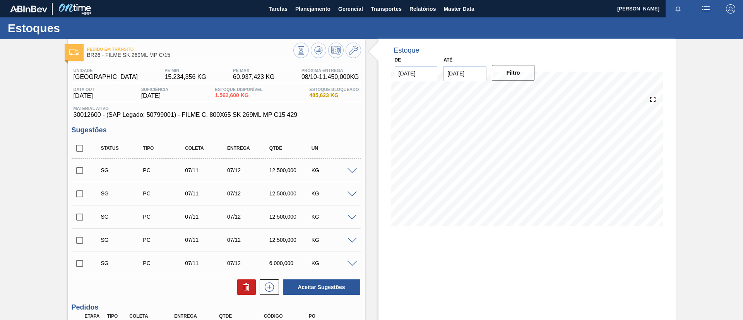
checkbox input "true"
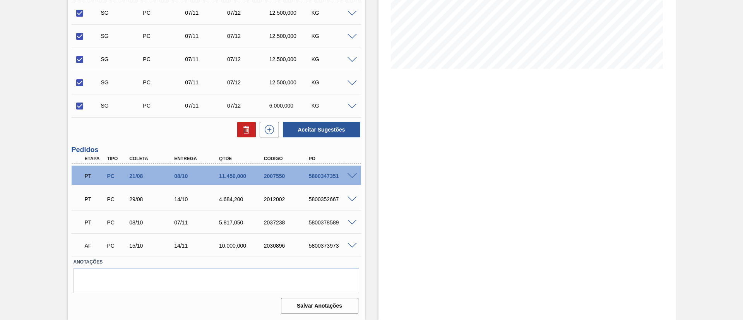
scroll to position [41, 0]
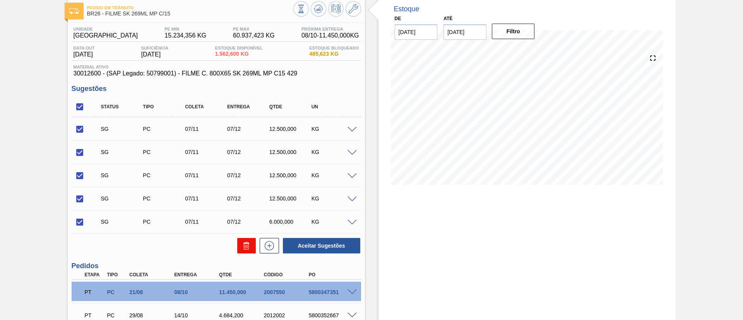
click at [239, 241] on button at bounding box center [246, 245] width 19 height 15
checkbox input "false"
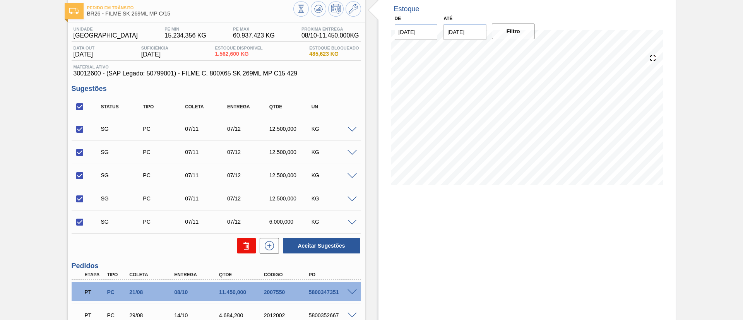
checkbox input "false"
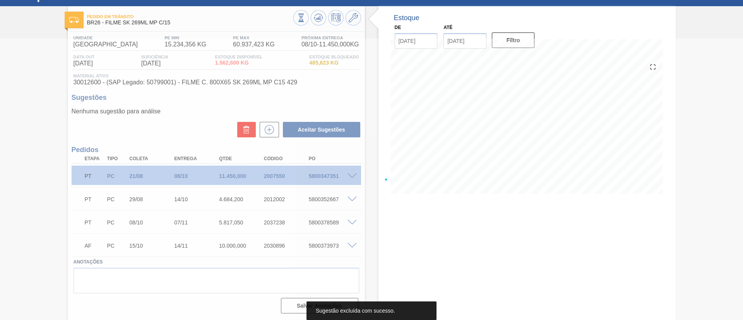
scroll to position [33, 0]
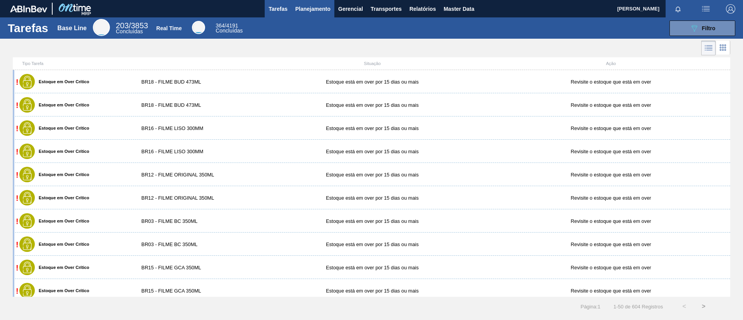
click at [310, 3] on button "Planejamento" at bounding box center [312, 8] width 43 height 17
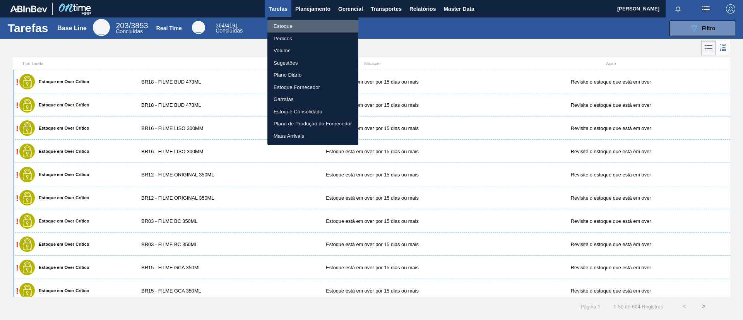
click at [304, 25] on li "Estoque" at bounding box center [312, 26] width 91 height 12
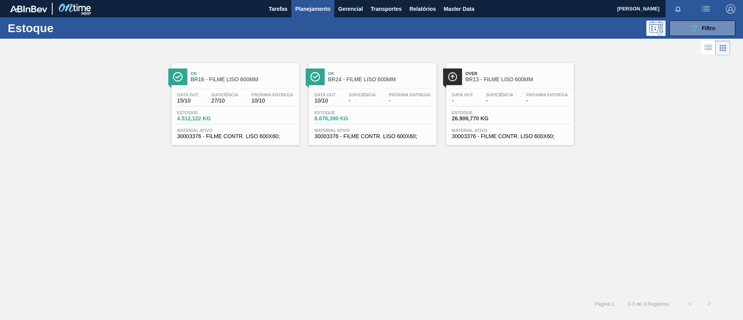
click at [318, 15] on button "Planejamento" at bounding box center [312, 8] width 43 height 17
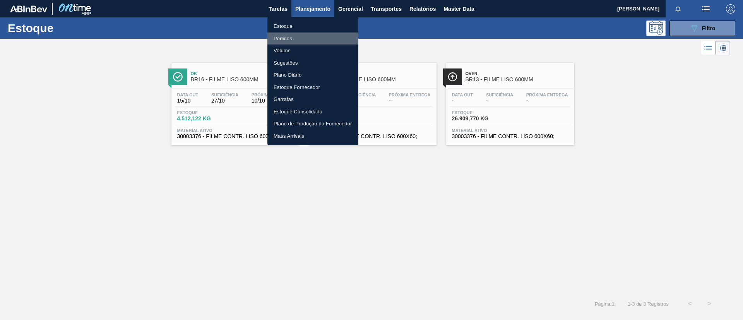
click at [298, 35] on li "Pedidos" at bounding box center [312, 39] width 91 height 12
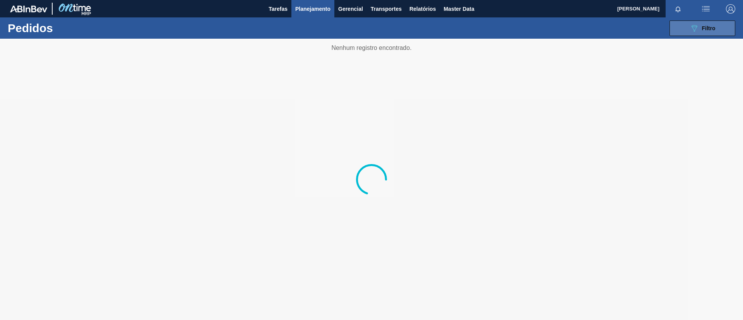
click at [694, 22] on button "089F7B8B-B2A5-4AFE-B5C0-19BA573D28AC Filtro" at bounding box center [702, 28] width 66 height 15
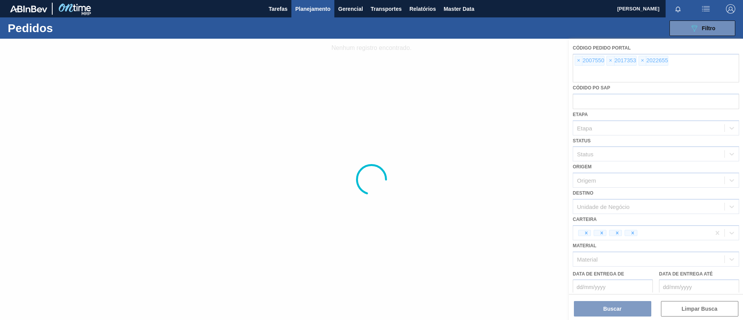
click at [580, 60] on div at bounding box center [371, 179] width 743 height 281
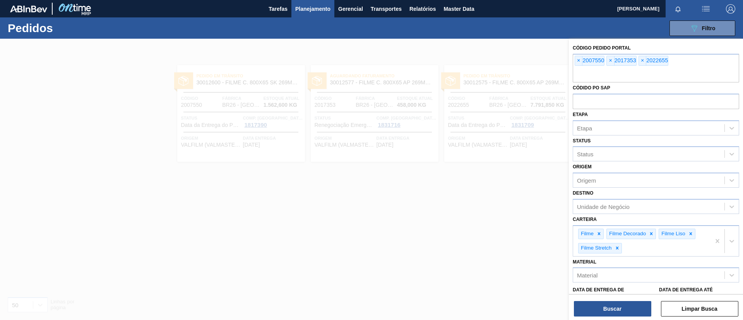
click at [580, 57] on span "×" at bounding box center [578, 60] width 7 height 9
click at [580, 68] on input "text" at bounding box center [656, 75] width 166 height 15
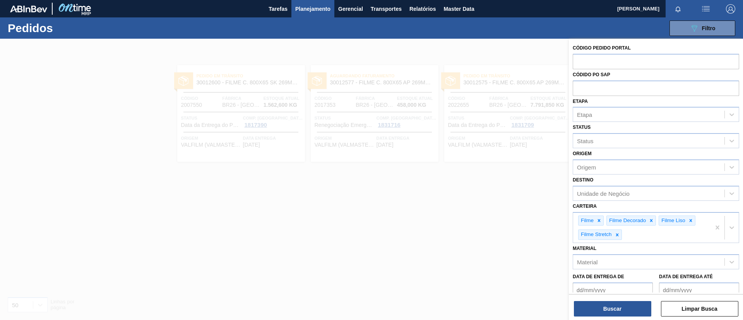
paste input "text"
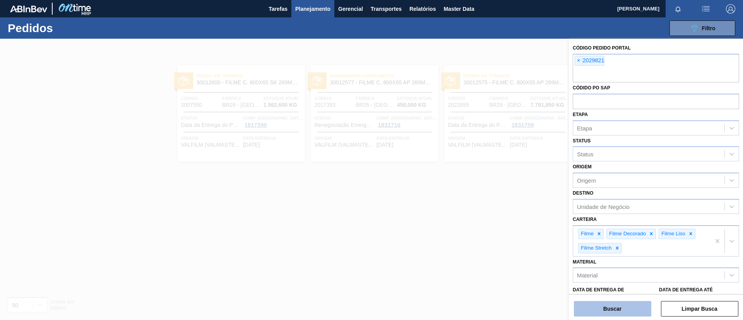
click at [622, 303] on button "Buscar" at bounding box center [612, 308] width 77 height 15
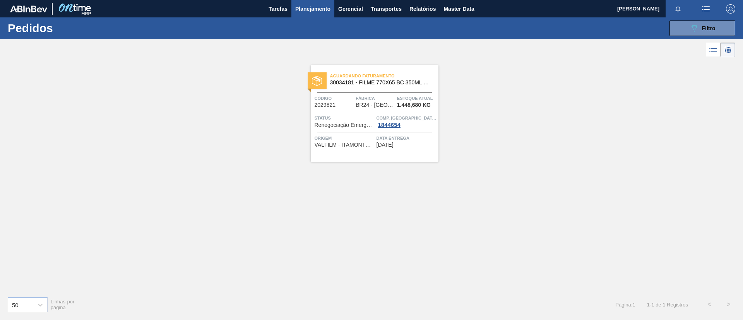
click at [359, 82] on span "30034181 - FILME 770X65 BC 350ML MP C12" at bounding box center [381, 83] width 102 height 6
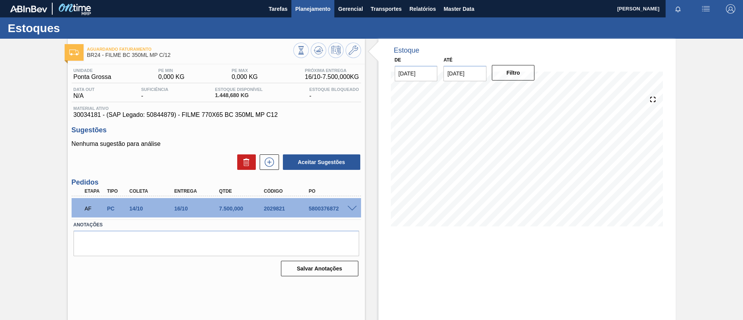
click at [325, 14] on button "Planejamento" at bounding box center [312, 8] width 43 height 17
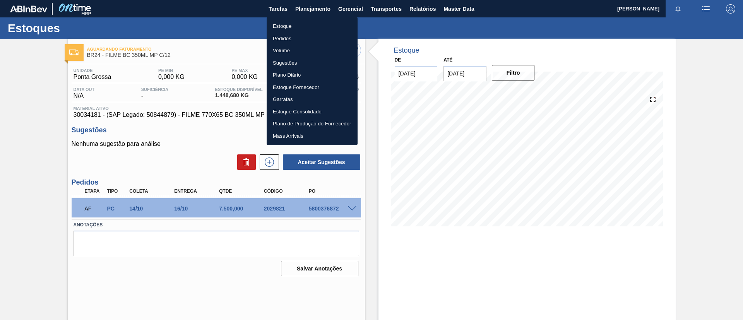
click at [320, 27] on li "Estoque" at bounding box center [312, 26] width 91 height 12
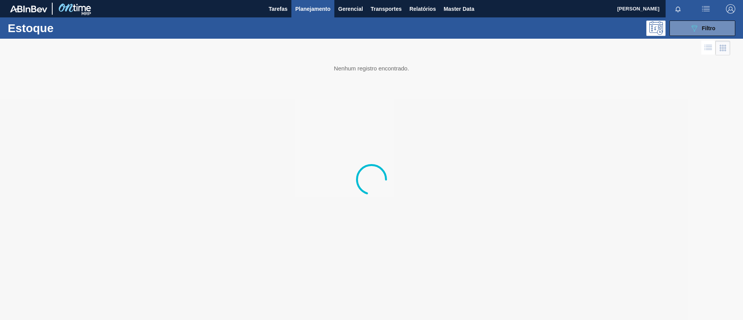
drag, startPoint x: 697, startPoint y: 45, endPoint x: 698, endPoint y: 38, distance: 6.6
click at [698, 39] on div at bounding box center [371, 179] width 743 height 281
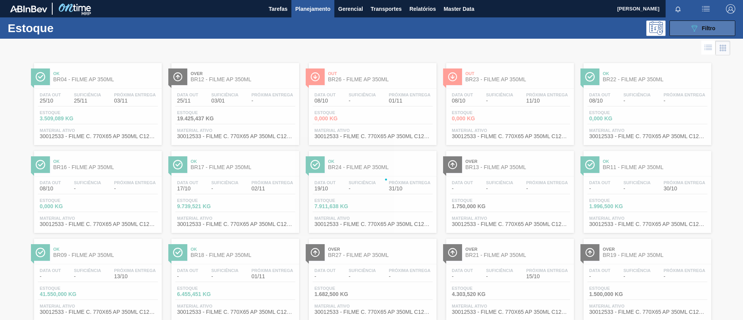
click at [695, 31] on icon "089F7B8B-B2A5-4AFE-B5C0-19BA573D28AC" at bounding box center [694, 28] width 9 height 9
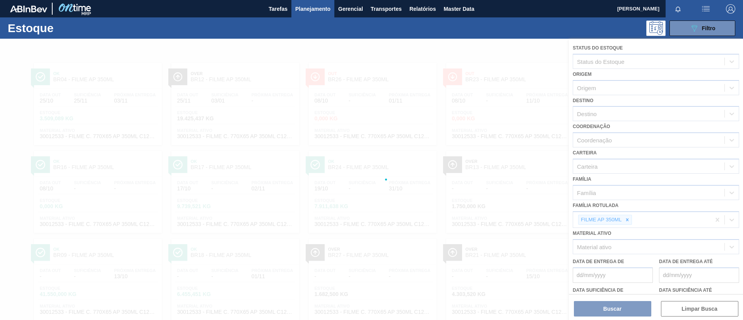
click at [627, 217] on div at bounding box center [371, 179] width 743 height 281
click at [628, 219] on div at bounding box center [371, 179] width 743 height 281
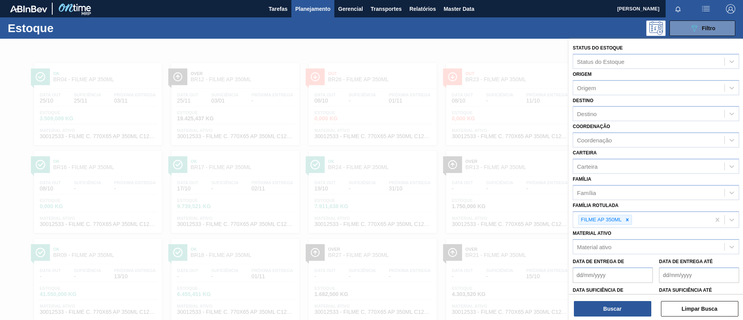
click at [628, 219] on icon at bounding box center [627, 219] width 3 height 3
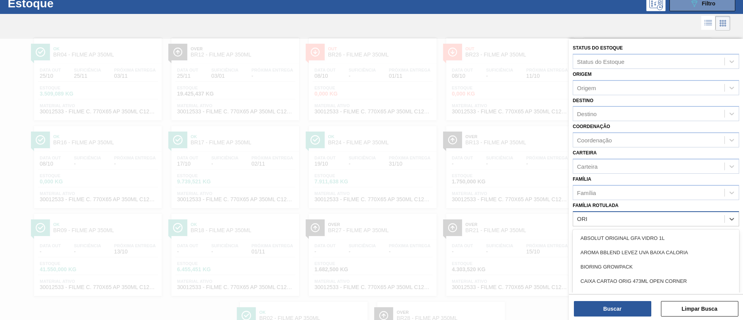
scroll to position [29, 0]
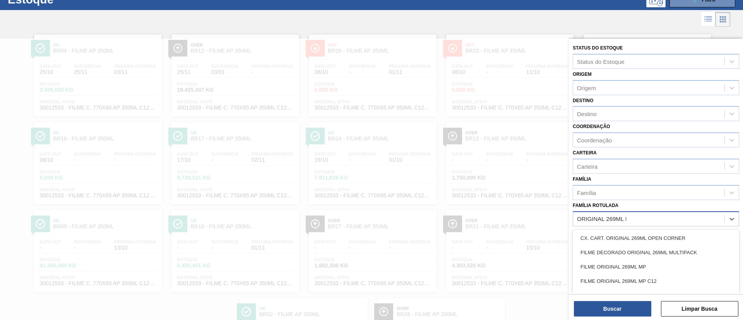
type Rotulada "ORIGINAL 269ML MP"
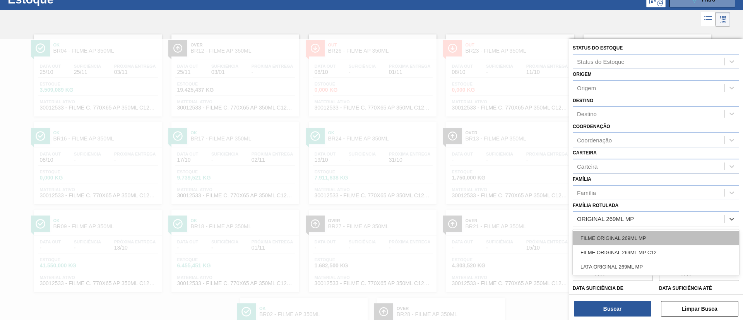
click at [621, 231] on div "FILME ORIGINAL 269ML MP" at bounding box center [656, 238] width 166 height 14
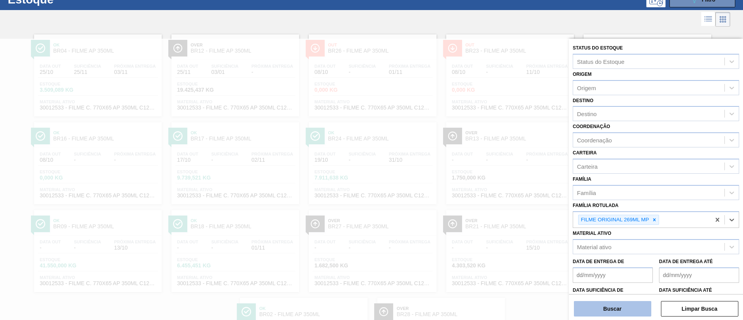
click at [619, 305] on button "Buscar" at bounding box center [612, 308] width 77 height 15
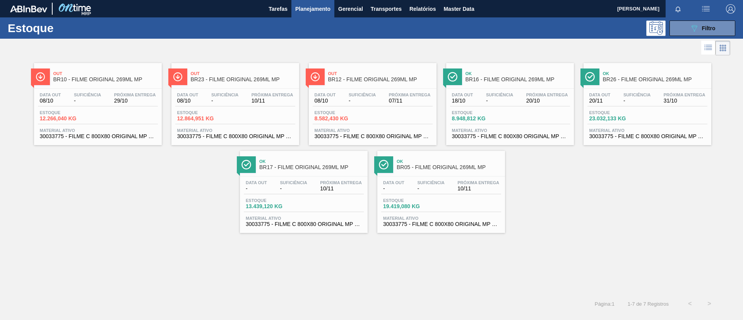
click at [548, 100] on span "20/10" at bounding box center [547, 101] width 42 height 6
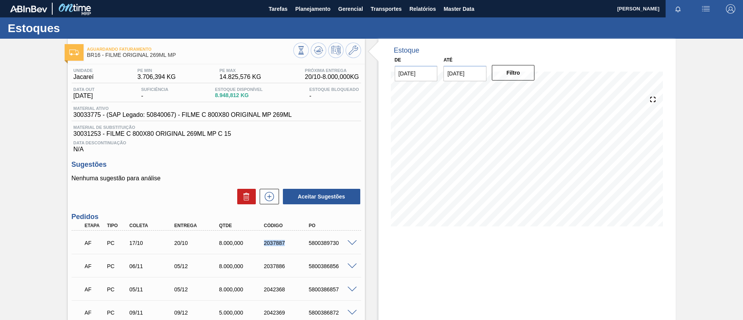
drag, startPoint x: 265, startPoint y: 239, endPoint x: 307, endPoint y: 239, distance: 42.6
click at [307, 239] on div "AF PC 17/10 20/10 8.000,000 2037887 5800389730" at bounding box center [214, 242] width 269 height 15
copy div "2037887"
click at [0, 149] on div "Aguardando Faturamento BR16 - FILME ORIGINAL 269ML MP Unidade Jacareí PE MIN 3.…" at bounding box center [371, 213] width 743 height 348
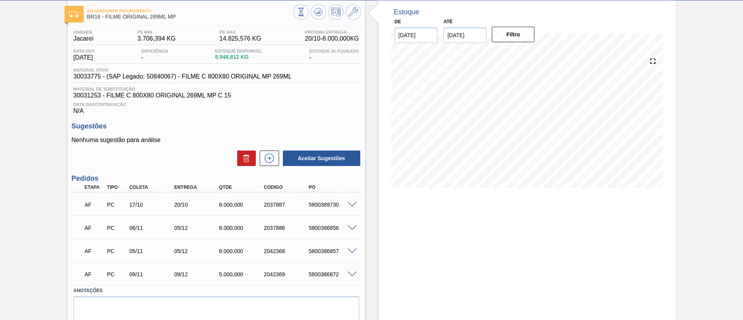
scroll to position [67, 0]
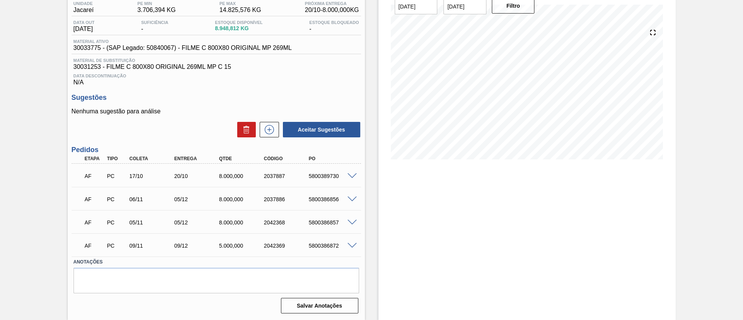
click at [348, 175] on span at bounding box center [351, 176] width 9 height 6
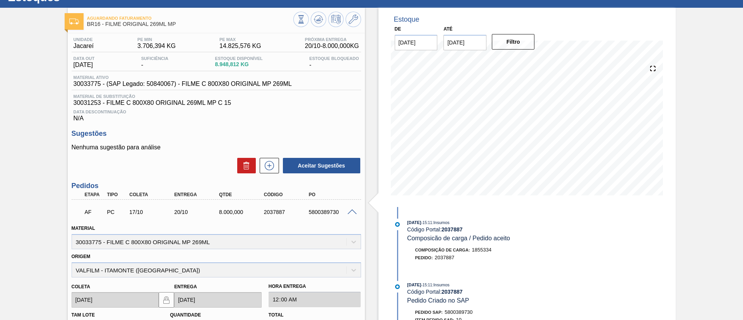
scroll to position [0, 0]
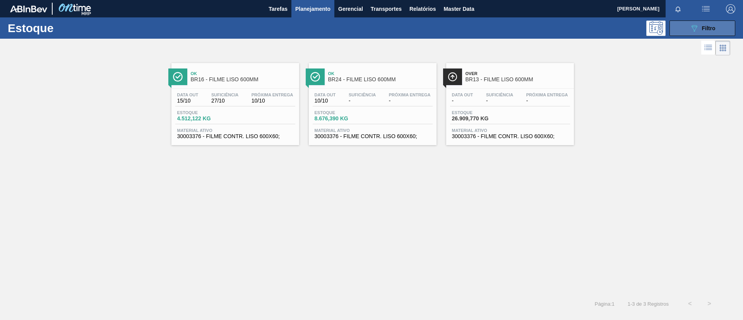
click at [690, 34] on button "089F7B8B-B2A5-4AFE-B5C0-19BA573D28AC Filtro" at bounding box center [702, 28] width 66 height 15
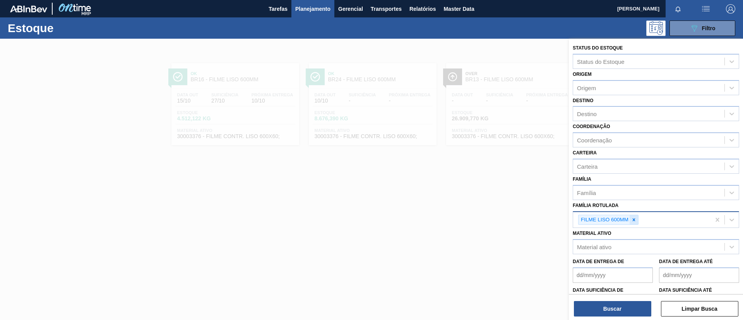
click at [635, 216] on div at bounding box center [634, 220] width 9 height 10
paste Rotulada "FILME BC 269ML MP C/15"
type Rotulada "FILME BC 269ML MP C/15"
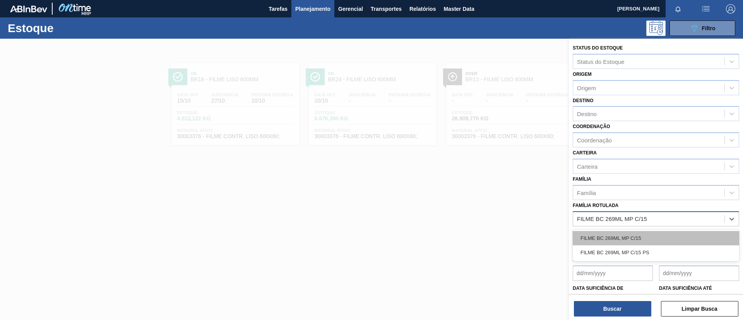
click at [648, 234] on div "FILME BC 269ML MP C/15" at bounding box center [656, 238] width 166 height 14
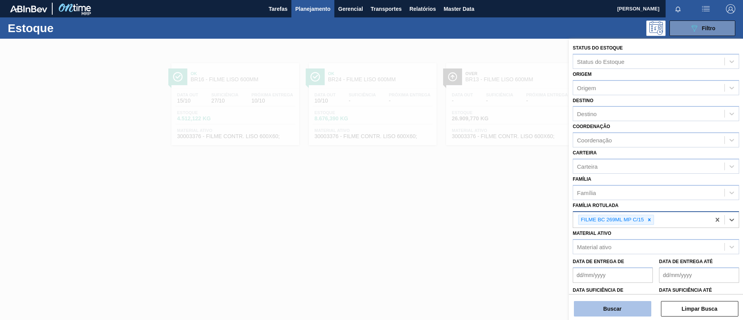
click at [624, 308] on button "Buscar" at bounding box center [612, 308] width 77 height 15
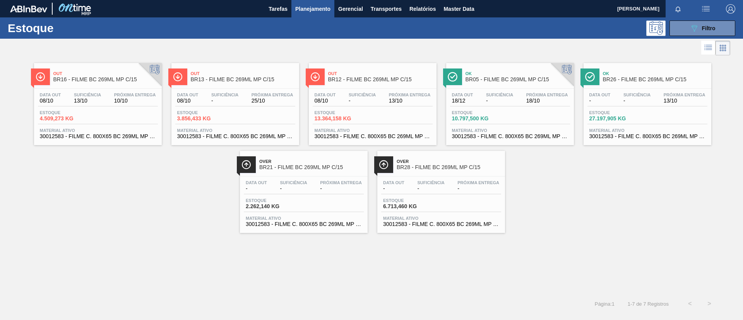
click at [124, 91] on div "Data out 08/10 Suficiência 13/10 Próxima Entrega 10/10 Estoque 4.509,273 KG Mat…" at bounding box center [98, 115] width 128 height 53
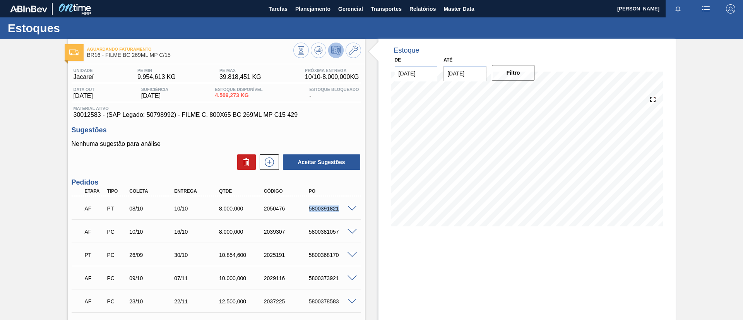
drag, startPoint x: 295, startPoint y: 208, endPoint x: 348, endPoint y: 210, distance: 53.0
click at [348, 210] on div "AF PT 08/10 10/10 8.000,000 2050476 5800391821" at bounding box center [216, 207] width 289 height 19
copy div "5800391821"
click at [317, 46] on icon at bounding box center [318, 50] width 9 height 9
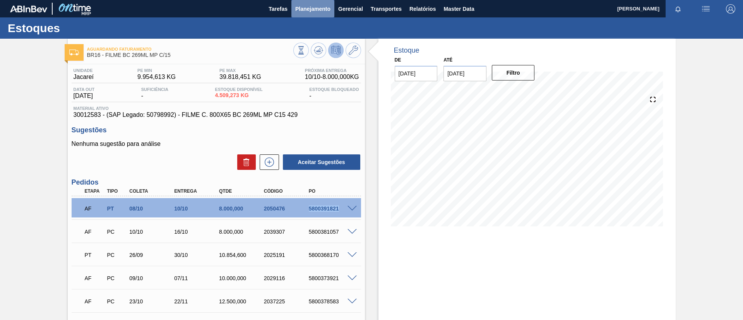
click at [308, 13] on span "Planejamento" at bounding box center [312, 8] width 35 height 9
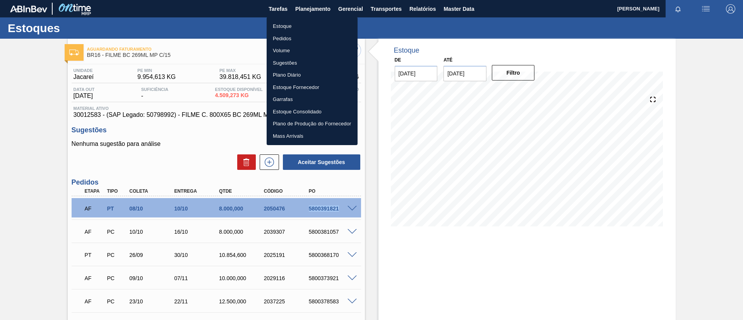
click at [310, 21] on li "Estoque" at bounding box center [312, 26] width 91 height 12
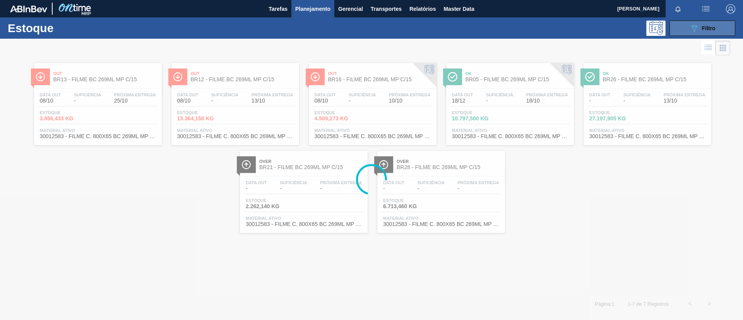
click at [700, 26] on div "089F7B8B-B2A5-4AFE-B5C0-19BA573D28AC Filtro" at bounding box center [703, 28] width 26 height 9
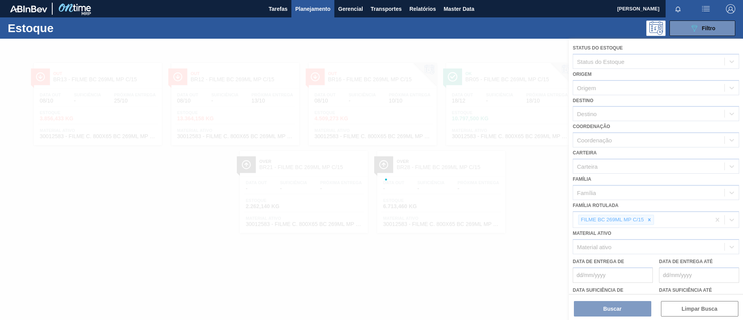
click at [649, 215] on div at bounding box center [371, 179] width 743 height 281
click at [649, 216] on div at bounding box center [371, 179] width 743 height 281
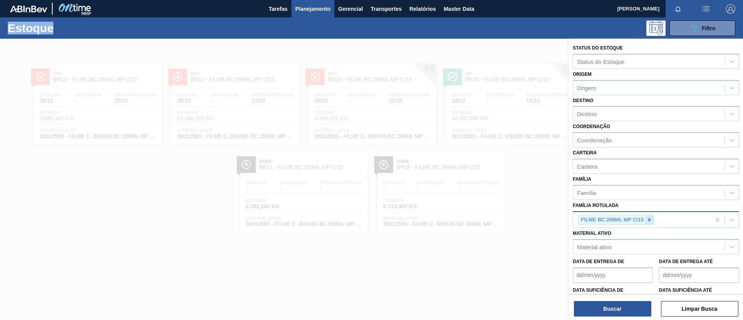
click at [649, 217] on icon at bounding box center [649, 219] width 5 height 5
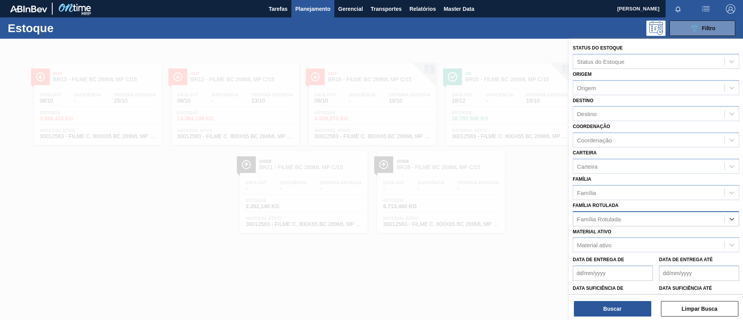
paste Rotulada "FILME AP 350ML"
type Rotulada "FILME AP 350ML"
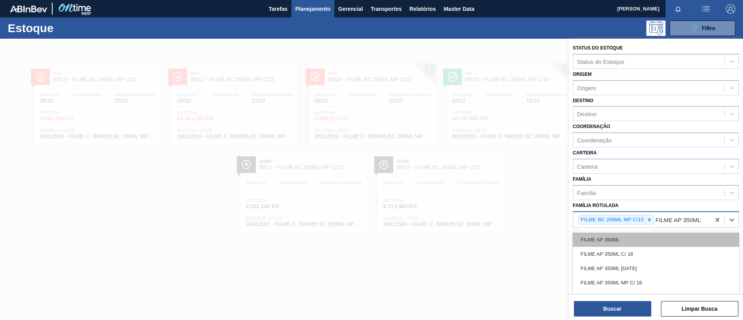
click at [642, 236] on div "FILME AP 350ML" at bounding box center [656, 240] width 166 height 14
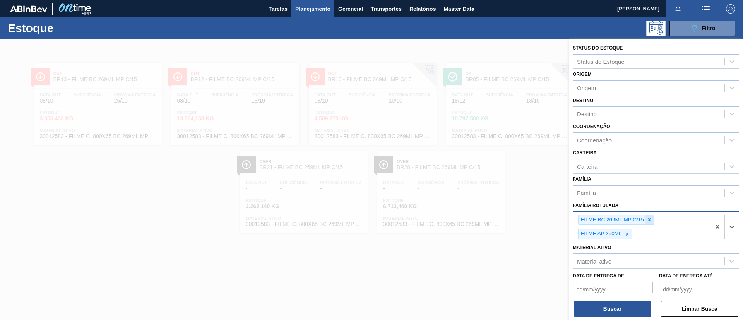
click at [649, 223] on div at bounding box center [649, 220] width 9 height 10
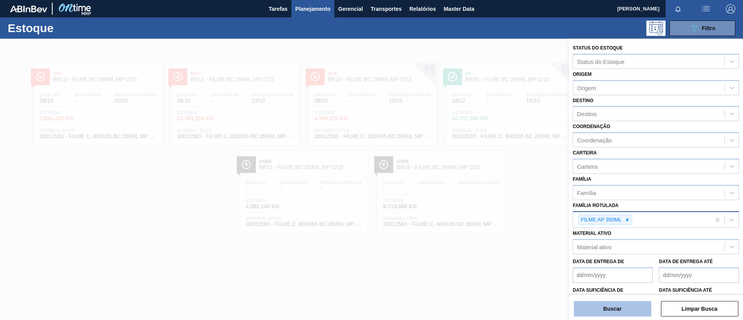
click at [622, 314] on button "Buscar" at bounding box center [612, 308] width 77 height 15
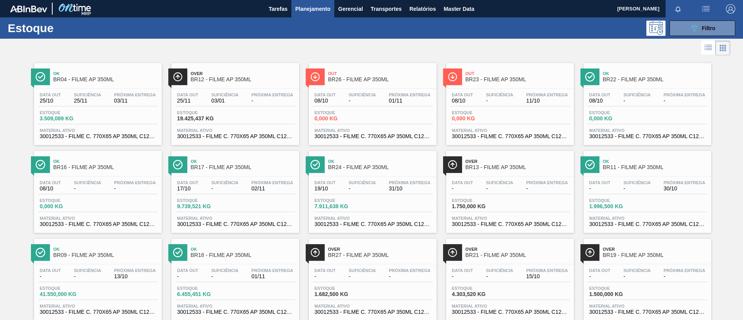
click at [490, 82] on div "Out BR23 - FILME AP 350ML" at bounding box center [518, 76] width 104 height 17
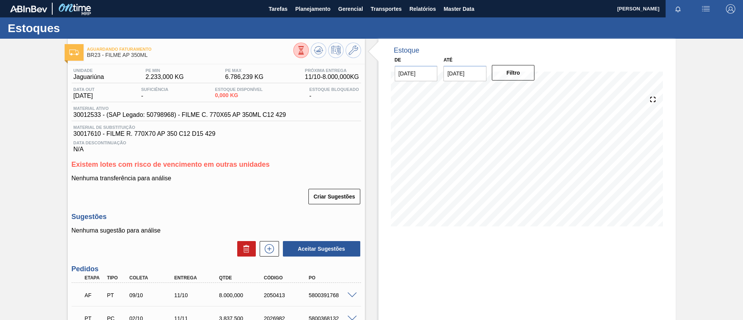
scroll to position [58, 0]
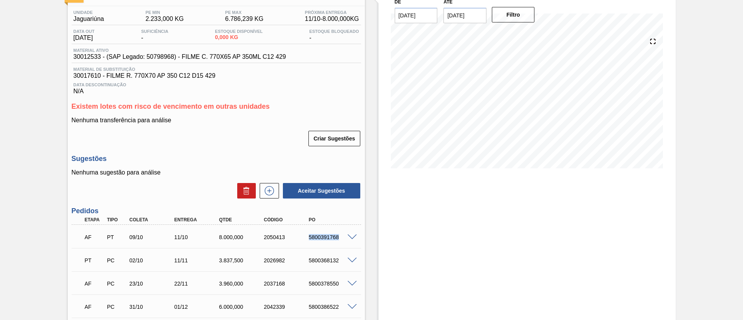
drag, startPoint x: 299, startPoint y: 238, endPoint x: 352, endPoint y: 238, distance: 53.4
click at [352, 238] on div "AF PT 09/10 11/10 8.000,000 2050413 5800391768" at bounding box center [216, 236] width 289 height 19
copy div "5800391768"
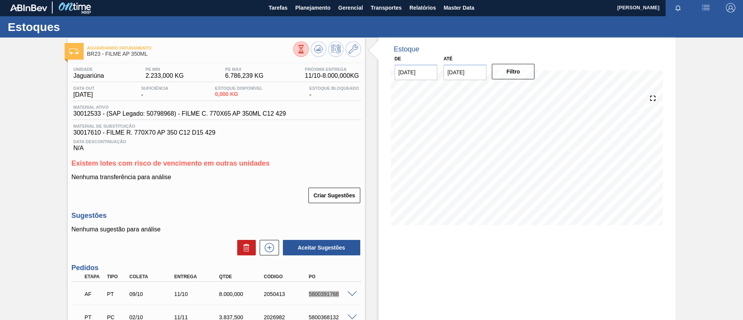
scroll to position [0, 0]
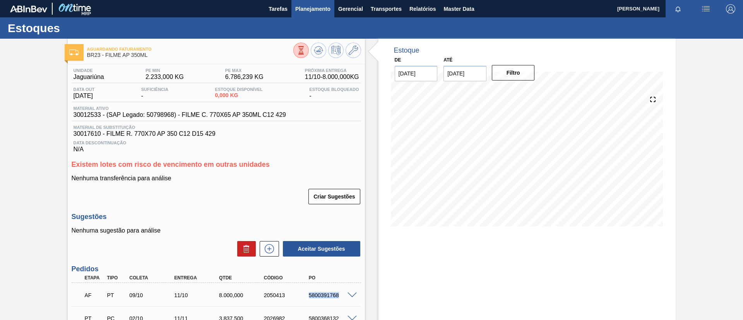
click at [305, 9] on span "Planejamento" at bounding box center [312, 8] width 35 height 9
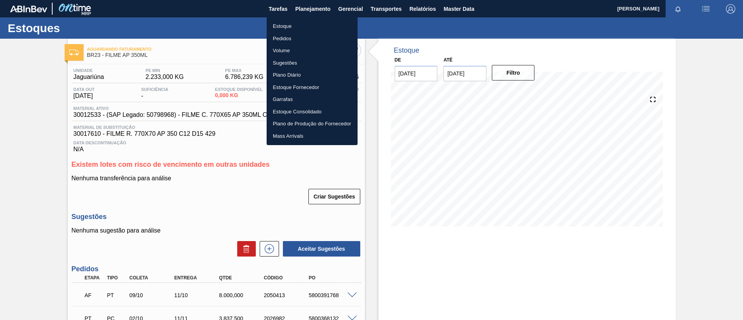
click at [14, 79] on div at bounding box center [371, 160] width 743 height 320
